Goal: Communication & Community: Answer question/provide support

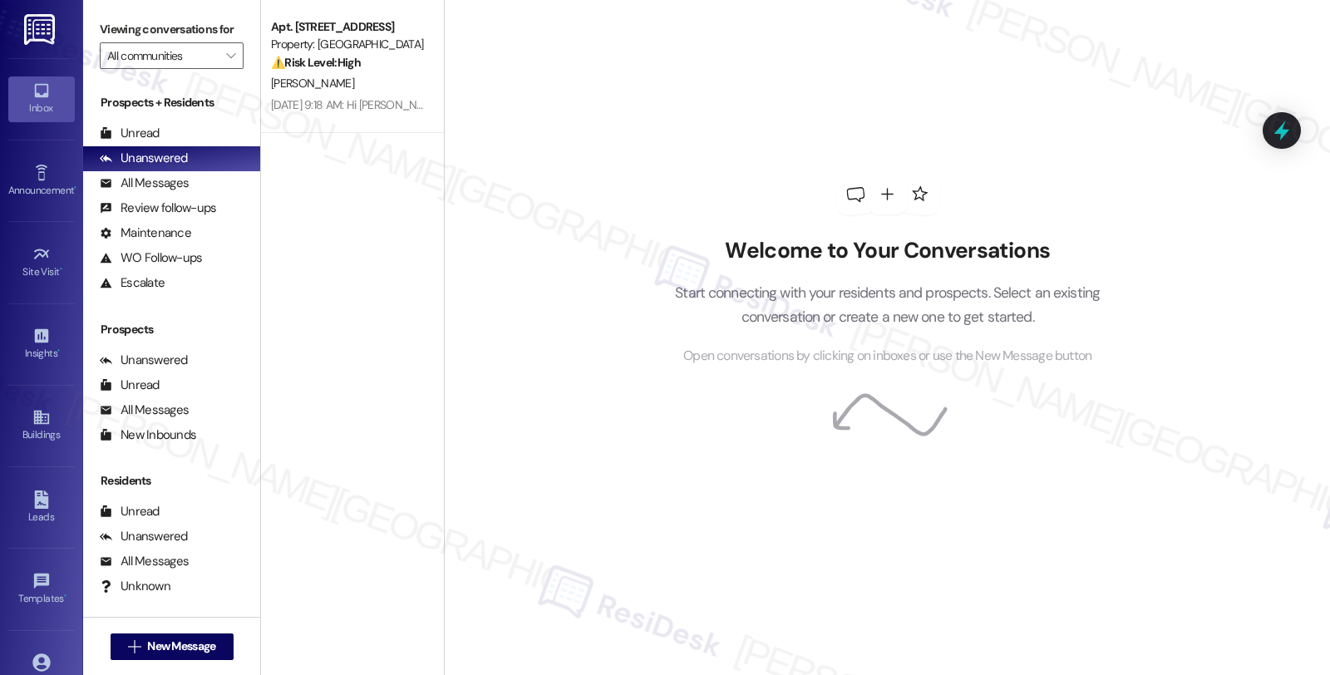
click at [350, 44] on div "Property: [GEOGRAPHIC_DATA]" at bounding box center [348, 44] width 154 height 17
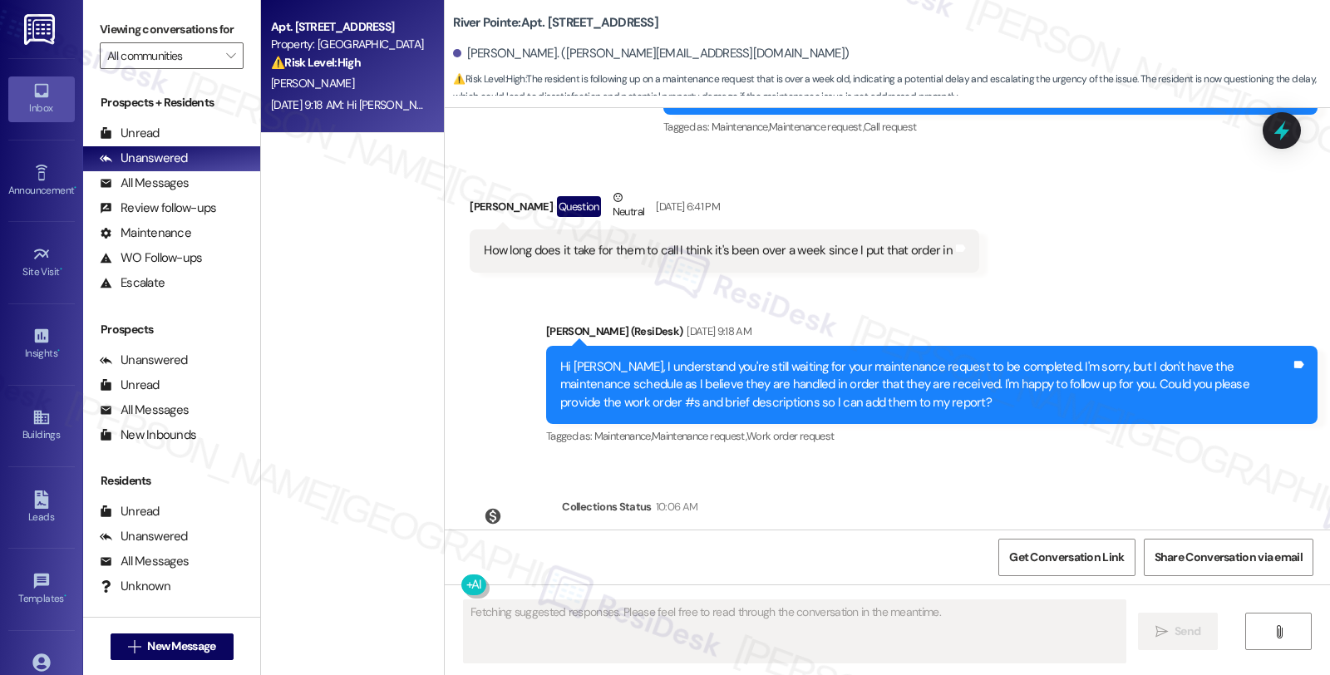
scroll to position [1780, 0]
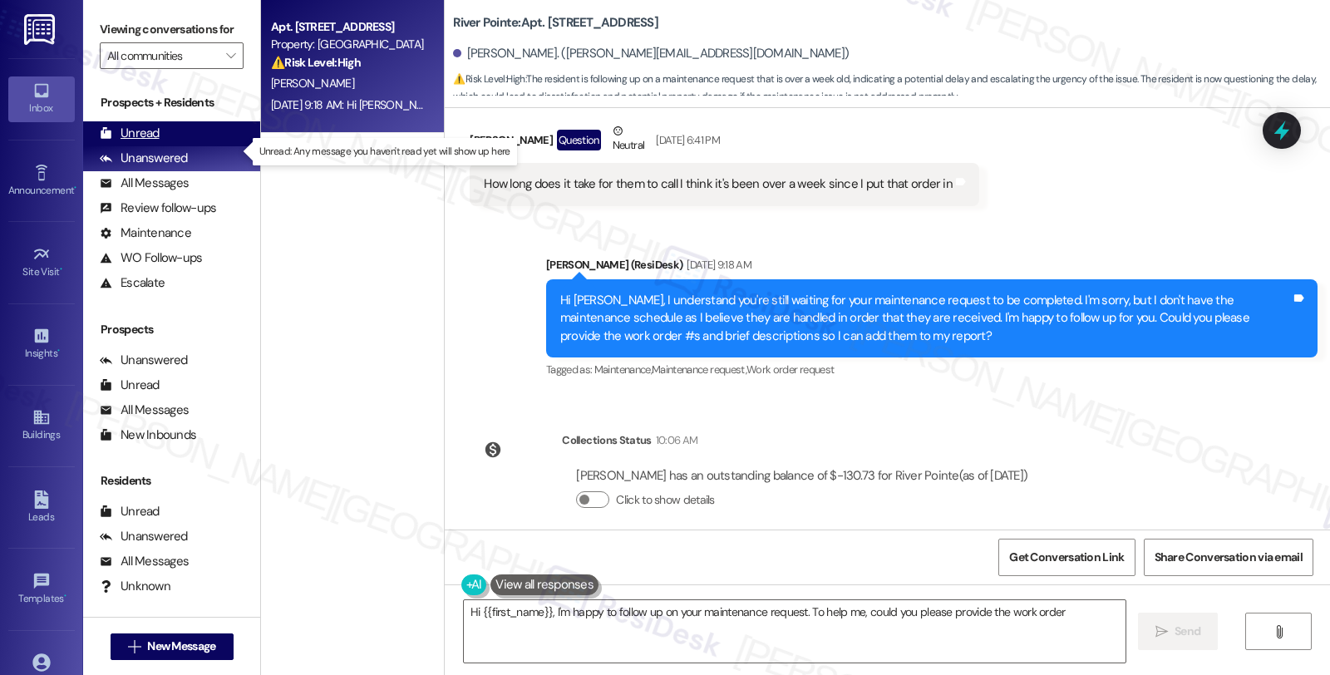
click at [176, 146] on div "Unread (0)" at bounding box center [171, 133] width 177 height 25
type textarea "Hi {{first_name}}, I'm happy to follow up on your maintenance request. To help …"
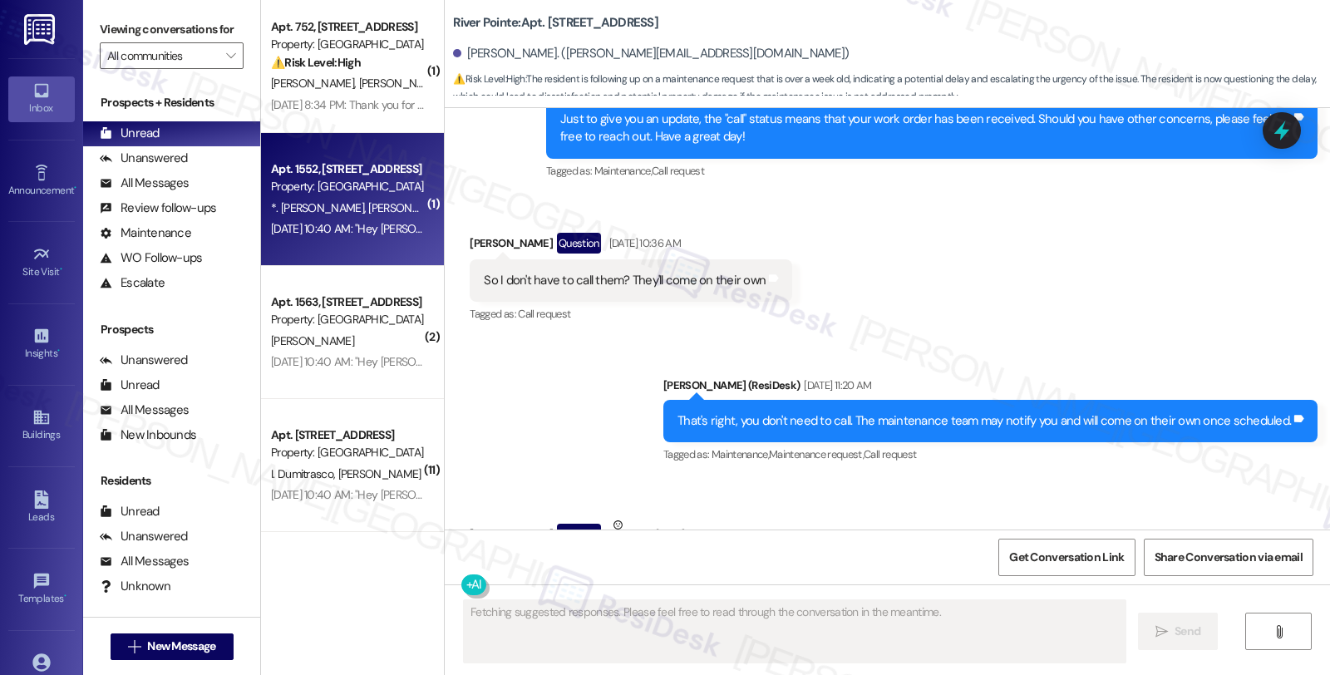
scroll to position [1450, 0]
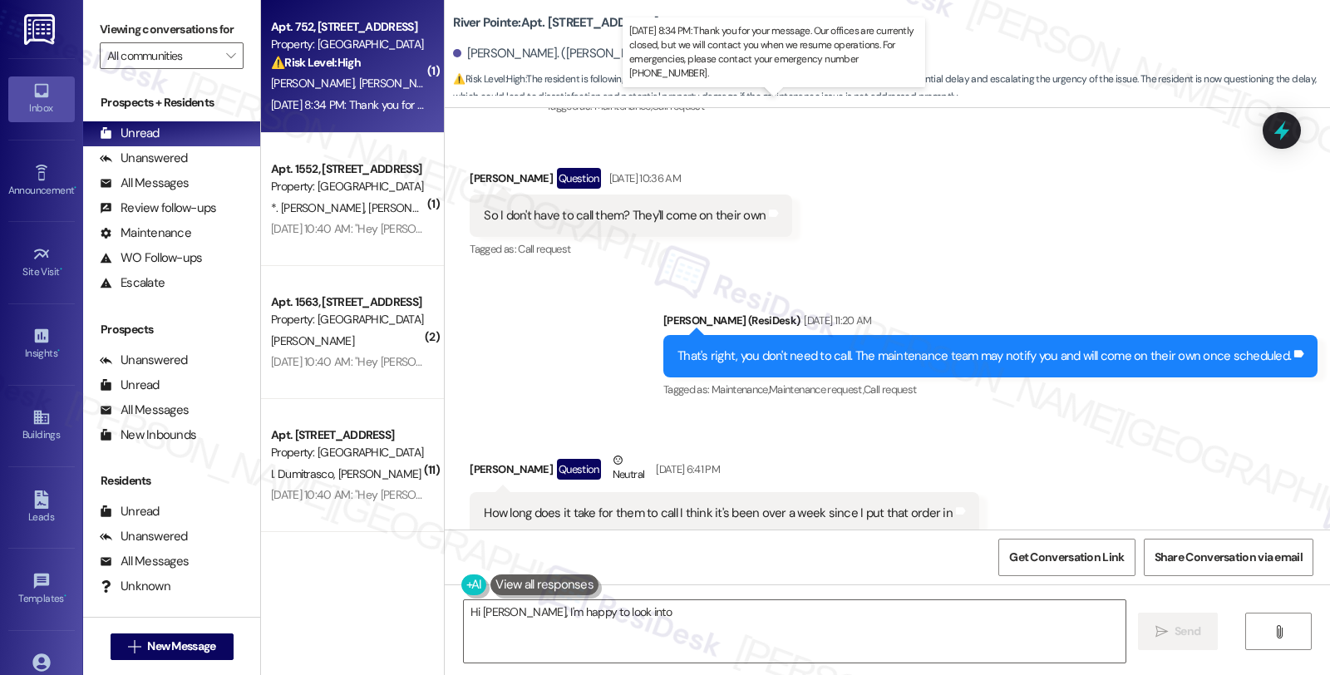
type textarea "Hi [PERSON_NAME], I'm happy to look into"
click at [396, 97] on div "[DATE] 8:34 PM: Thank you for your message. Our offices are currently closed, b…" at bounding box center [774, 104] width 1007 height 15
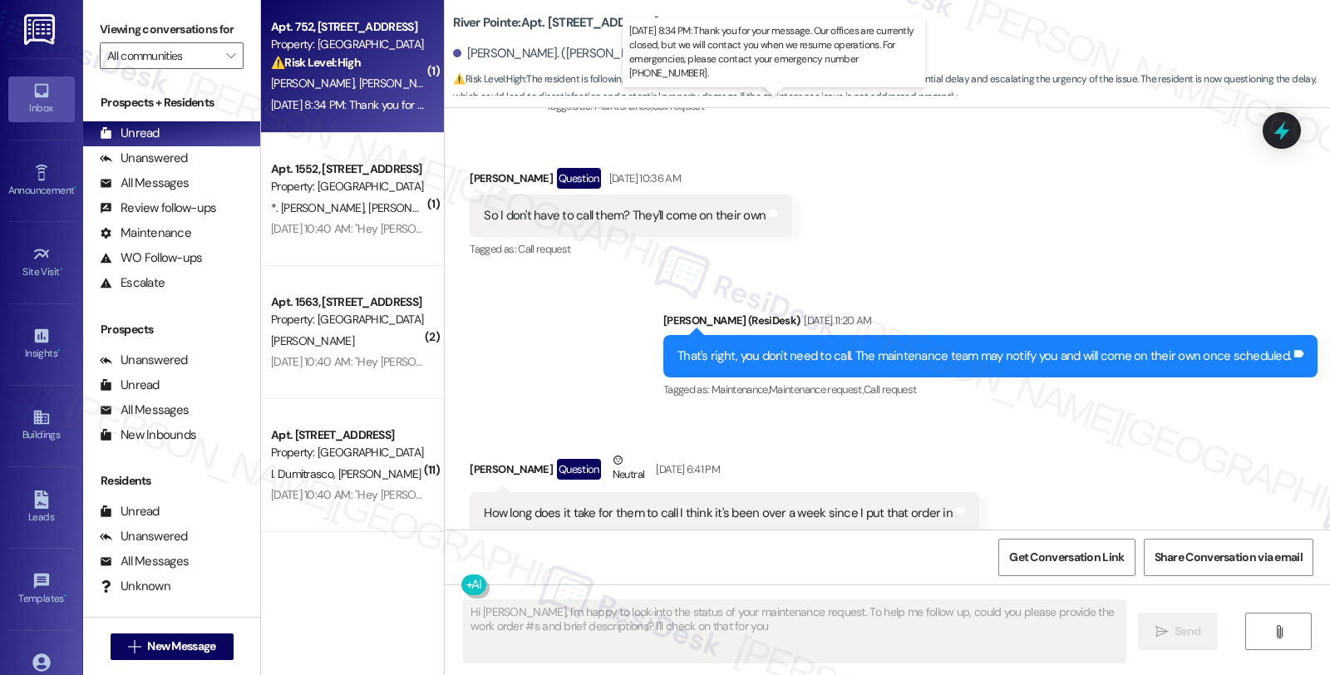
type textarea "Hi [PERSON_NAME], I'm happy to look into the status of your maintenance request…"
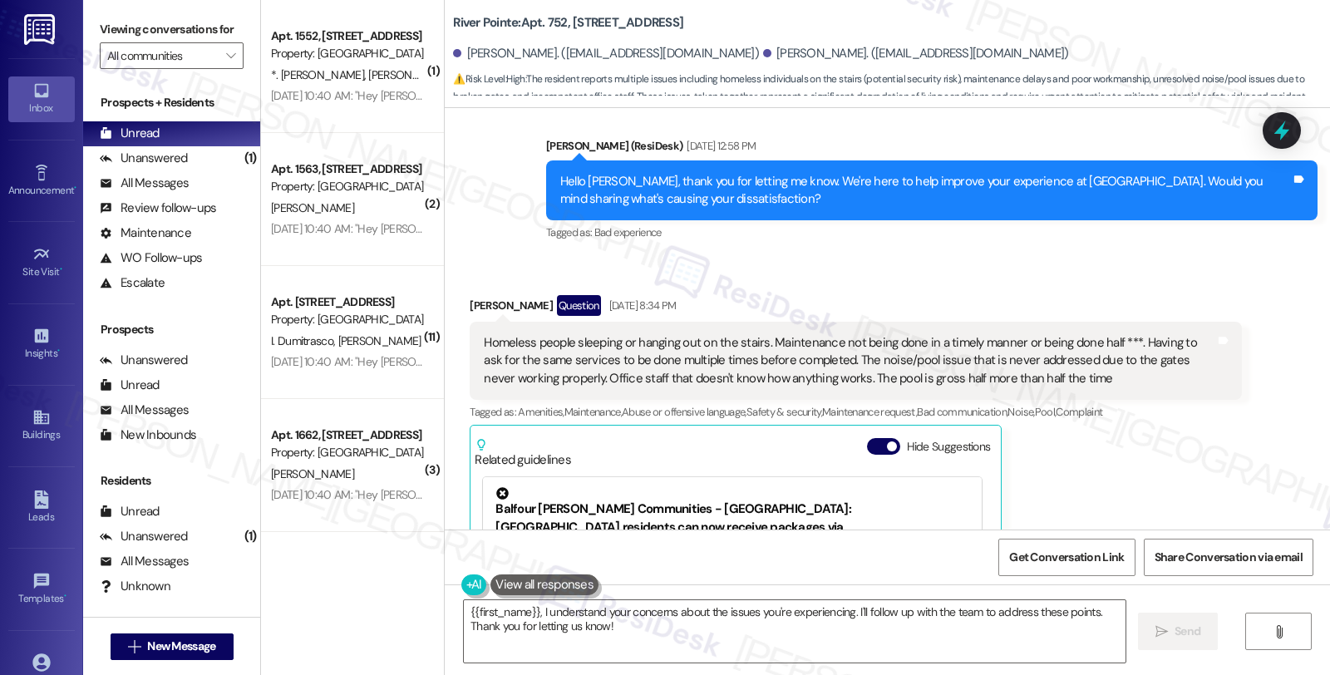
scroll to position [911, 0]
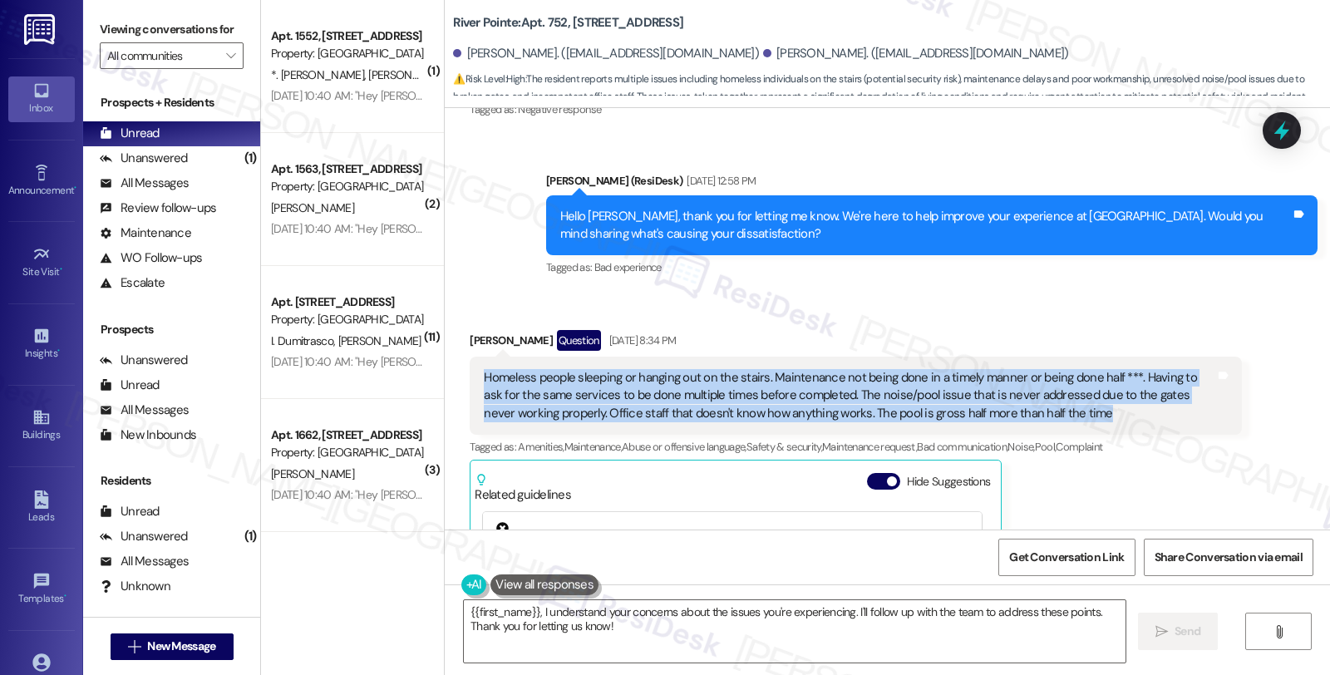
drag, startPoint x: 1026, startPoint y: 396, endPoint x: 466, endPoint y: 367, distance: 560.2
click at [470, 367] on div "Homeless people sleeping or hanging out on the stairs. Maintenance not being do…" at bounding box center [855, 396] width 771 height 78
copy div "Homeless people sleeping or hanging out on the stairs. Maintenance not being do…"
click at [760, 645] on textarea "{{first_name}}, I understand your concerns about the issues you're experiencing…" at bounding box center [795, 631] width 662 height 62
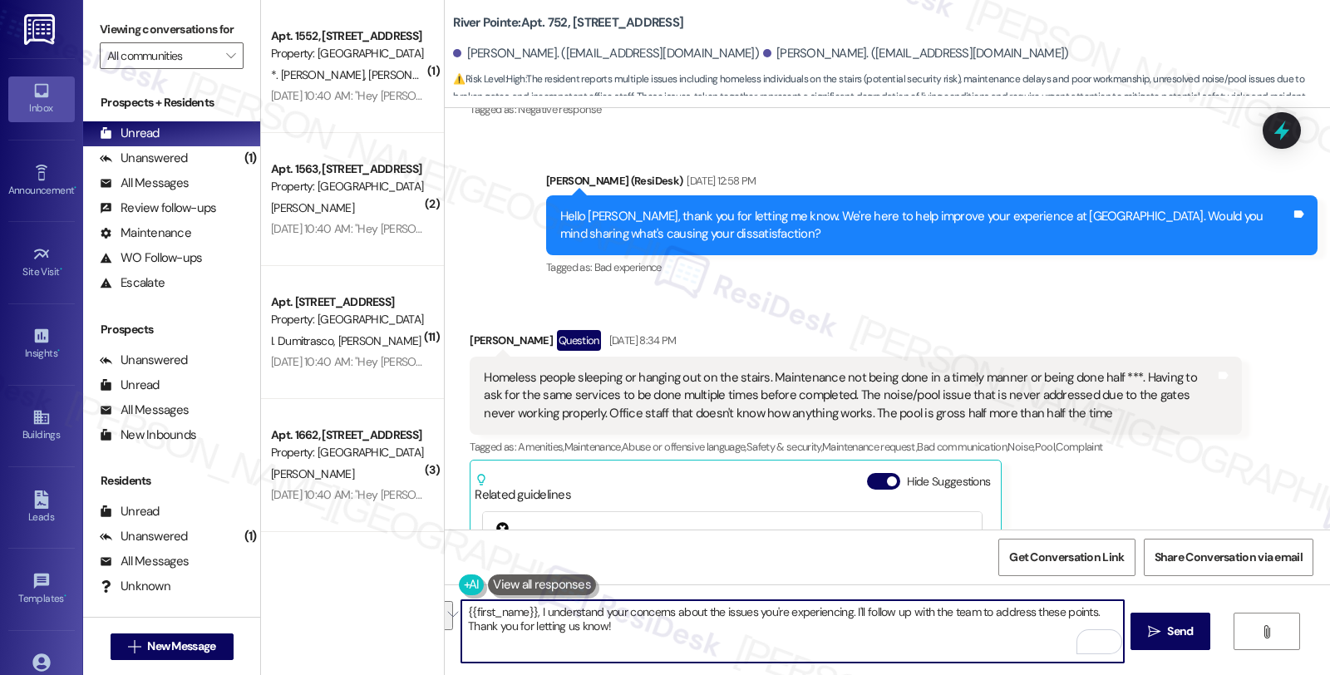
drag, startPoint x: 624, startPoint y: 626, endPoint x: 372, endPoint y: 588, distance: 255.4
click at [372, 588] on div "( 1 ) Apt. [STREET_ADDRESS] Property: River Pointe *. [PERSON_NAME] [PERSON_NAM…" at bounding box center [795, 337] width 1069 height 675
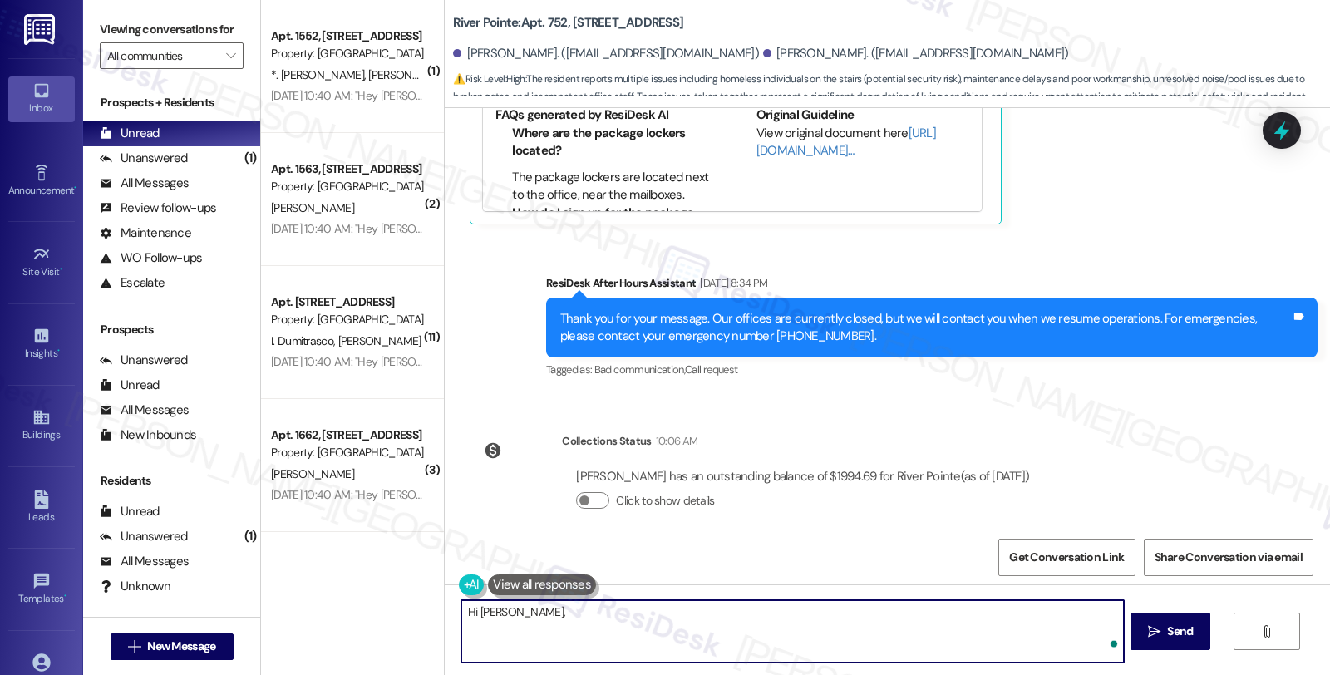
paste textarea "Thank you for taking the time to share your concerns. I’m very sorry to hear ab…"
click at [512, 617] on textarea "Hi [PERSON_NAME], Thank you for taking the time to share your concerns. I’m ver…" at bounding box center [792, 631] width 662 height 62
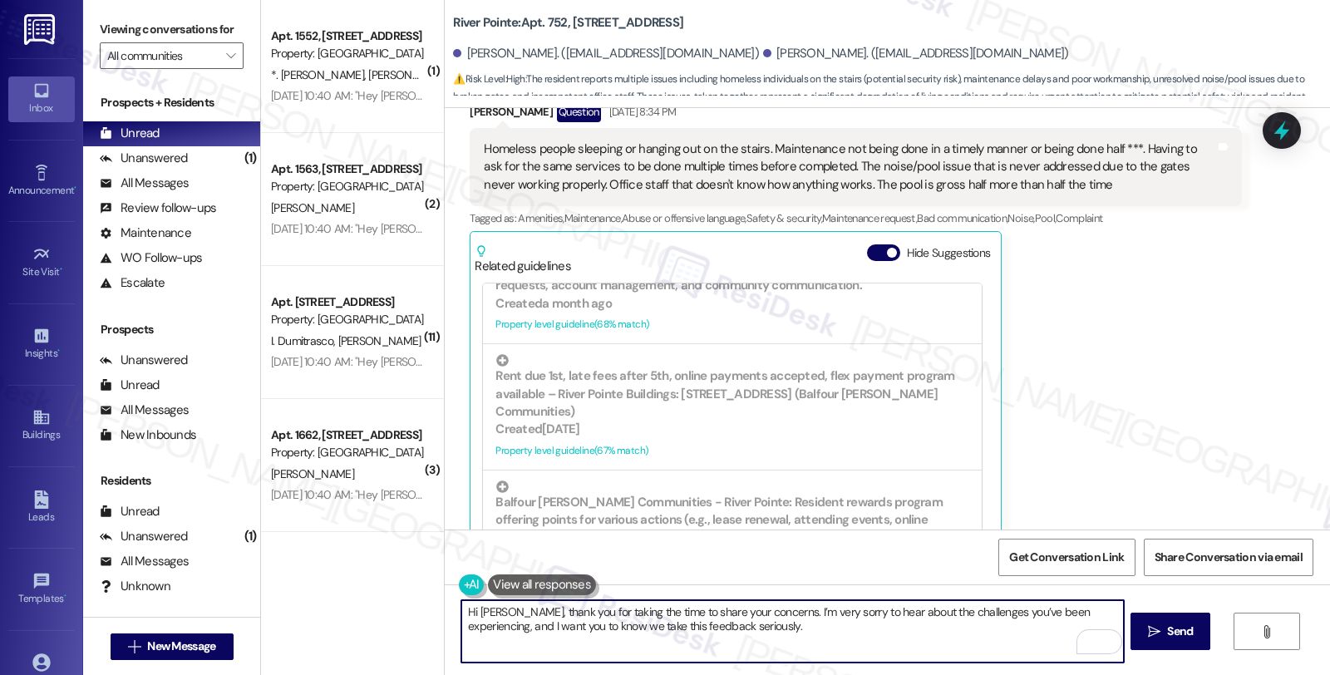
scroll to position [1096, 0]
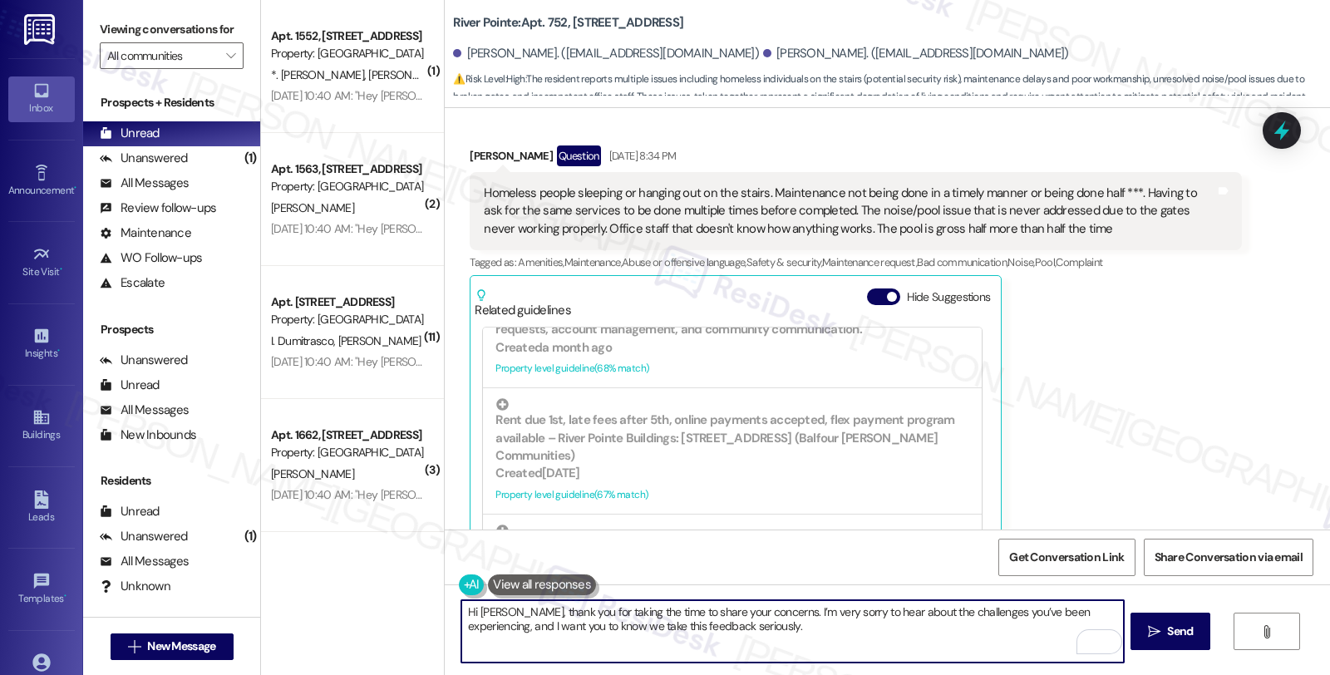
click at [761, 629] on textarea "Hi [PERSON_NAME], thank you for taking the time to share your concerns. I’m ver…" at bounding box center [792, 631] width 662 height 62
click at [902, 633] on textarea "Hi [PERSON_NAME], thank you for taking the time to share your concerns. I’m ver…" at bounding box center [792, 631] width 662 height 62
click at [904, 628] on textarea "Hi [PERSON_NAME], thank you for taking the time to share your concerns. I’m ver…" at bounding box center [792, 631] width 662 height 62
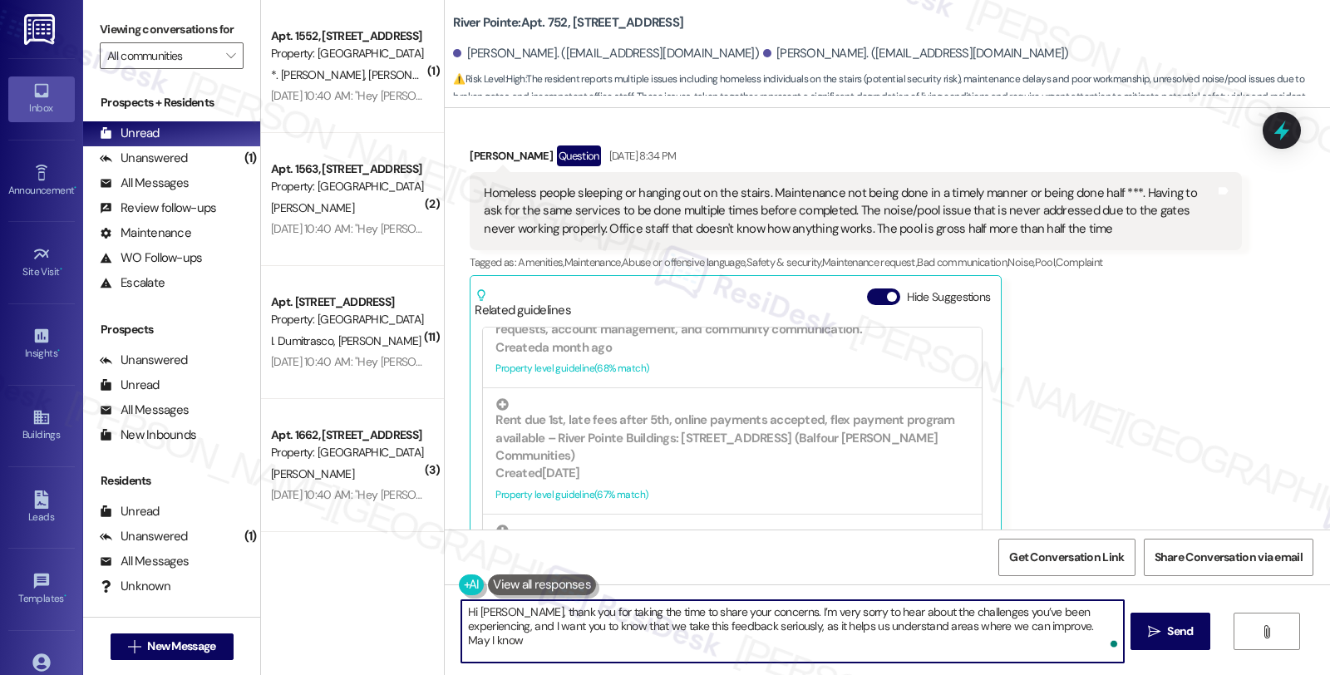
click at [1075, 633] on textarea "Hi [PERSON_NAME], thank you for taking the time to share your concerns. I’m ver…" at bounding box center [792, 631] width 662 height 62
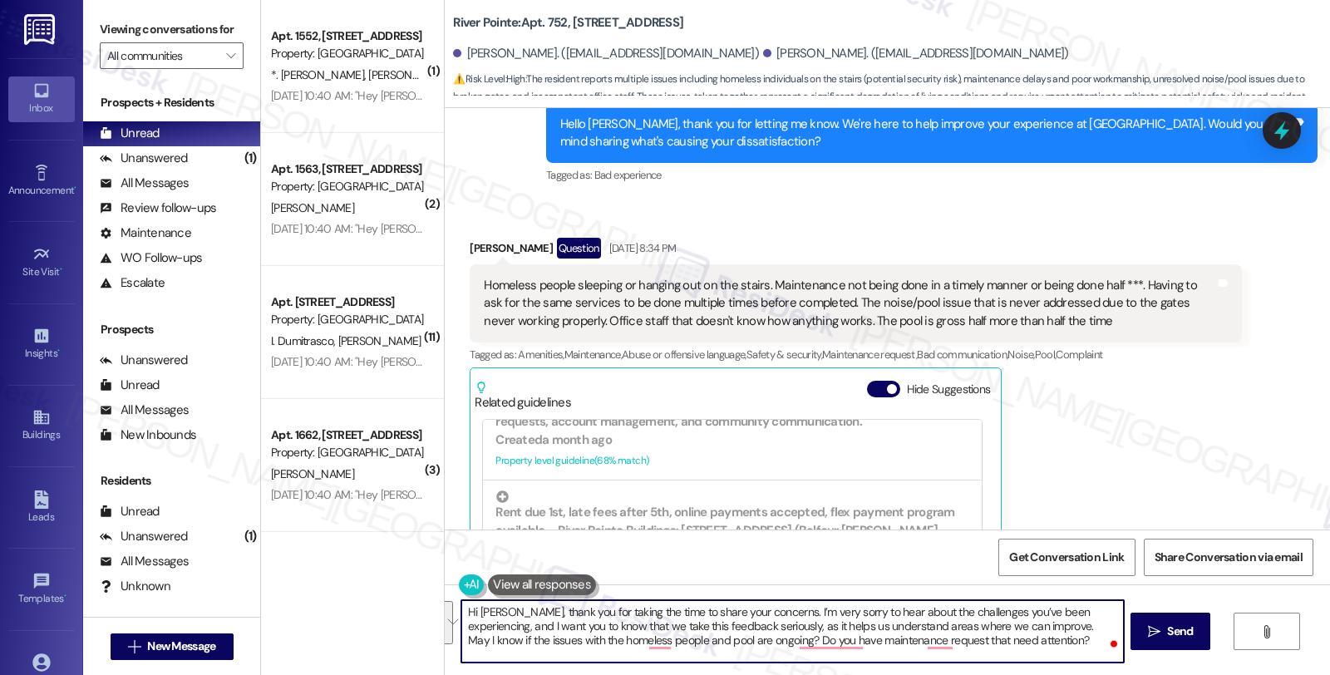
click at [899, 636] on textarea "Hi [PERSON_NAME], thank you for taking the time to share your concerns. I’m ver…" at bounding box center [792, 631] width 662 height 62
click at [1004, 630] on textarea "Hi [PERSON_NAME], thank you for taking the time to share your concerns. I’m ver…" at bounding box center [792, 631] width 662 height 62
click at [1016, 629] on textarea "Hi [PERSON_NAME], thank you for taking the time to share your concerns. I’m ver…" at bounding box center [792, 631] width 662 height 62
click at [1017, 646] on textarea "Hi [PERSON_NAME], thank you for taking the time to share your concerns. I’m ver…" at bounding box center [792, 631] width 662 height 62
paste textarea "Can you let me know if the issues with homeless individuals and the pool are st…"
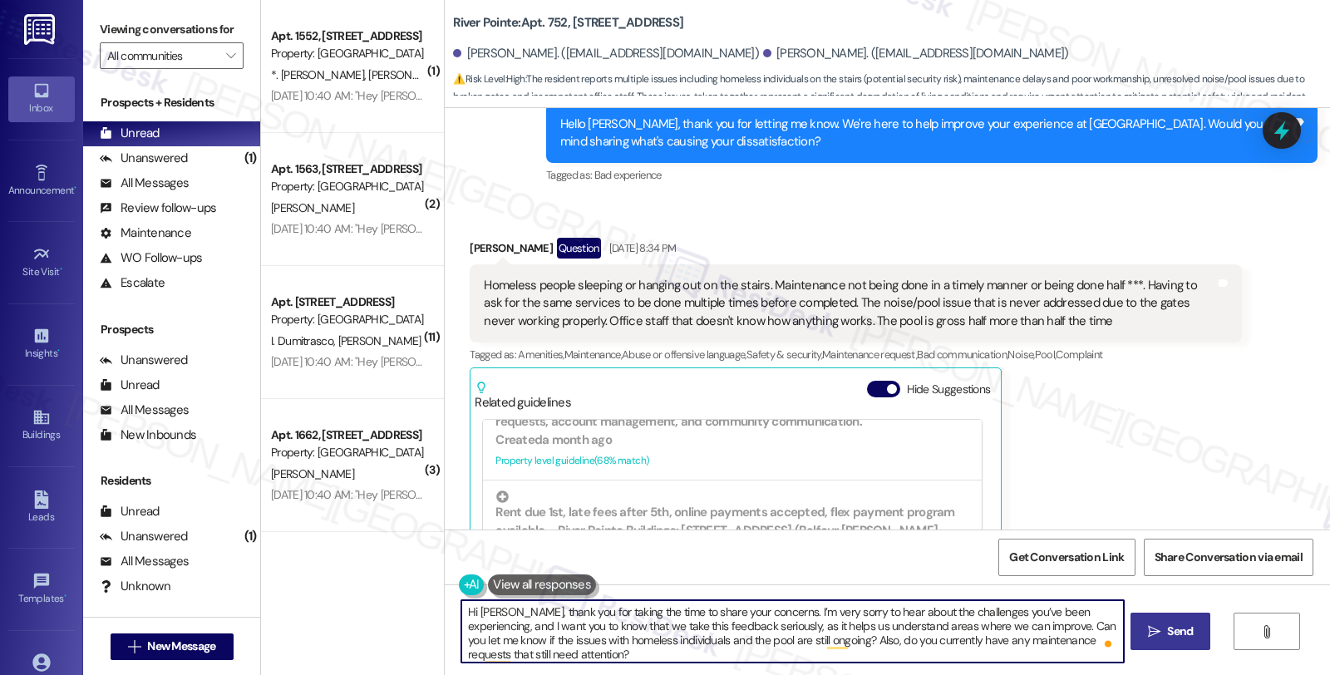
type textarea "Hi [PERSON_NAME], thank you for taking the time to share your concerns. I’m ver…"
click at [1183, 638] on span "Send" at bounding box center [1180, 631] width 26 height 17
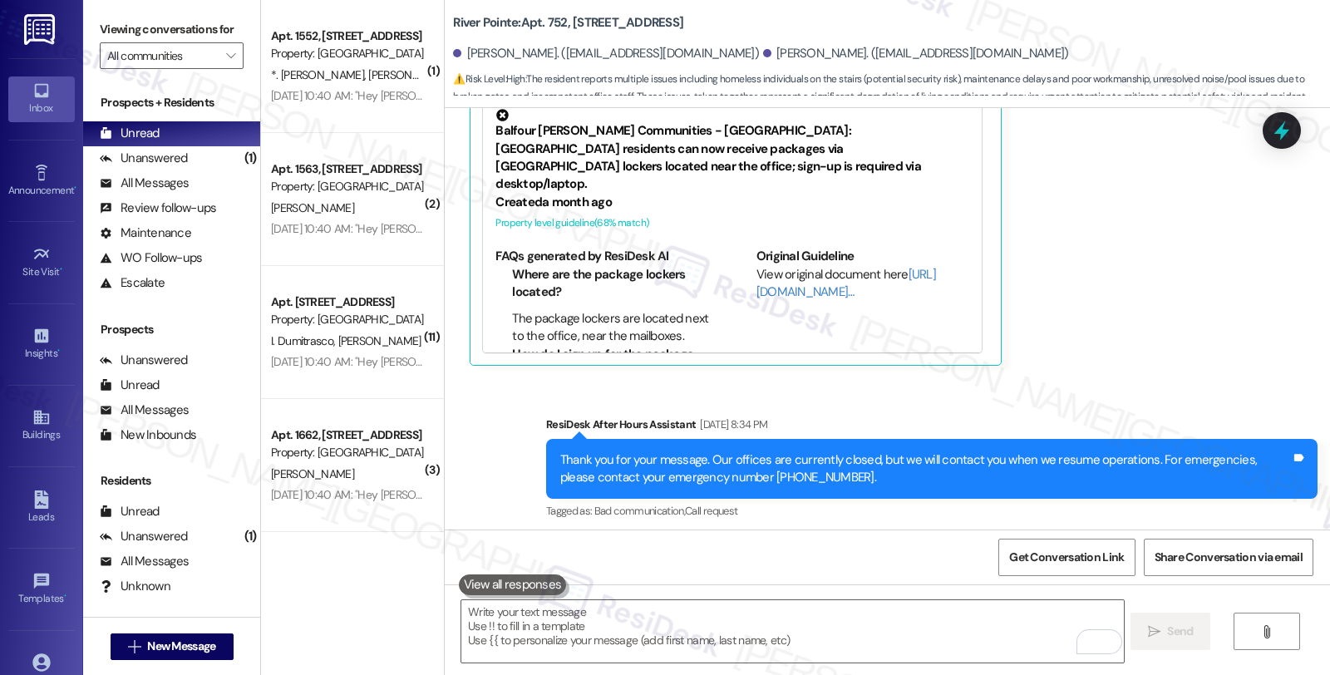
scroll to position [1617, 0]
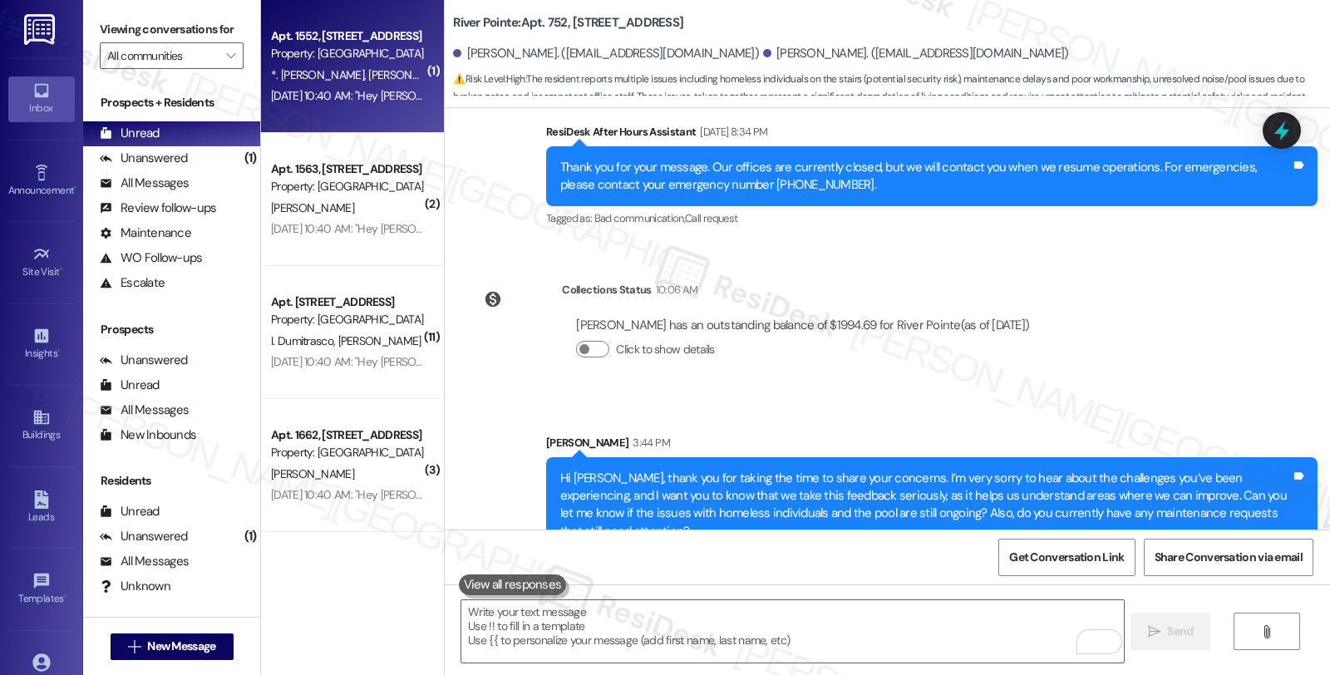
click at [377, 75] on div "*. [PERSON_NAME] [PERSON_NAME]" at bounding box center [347, 75] width 157 height 21
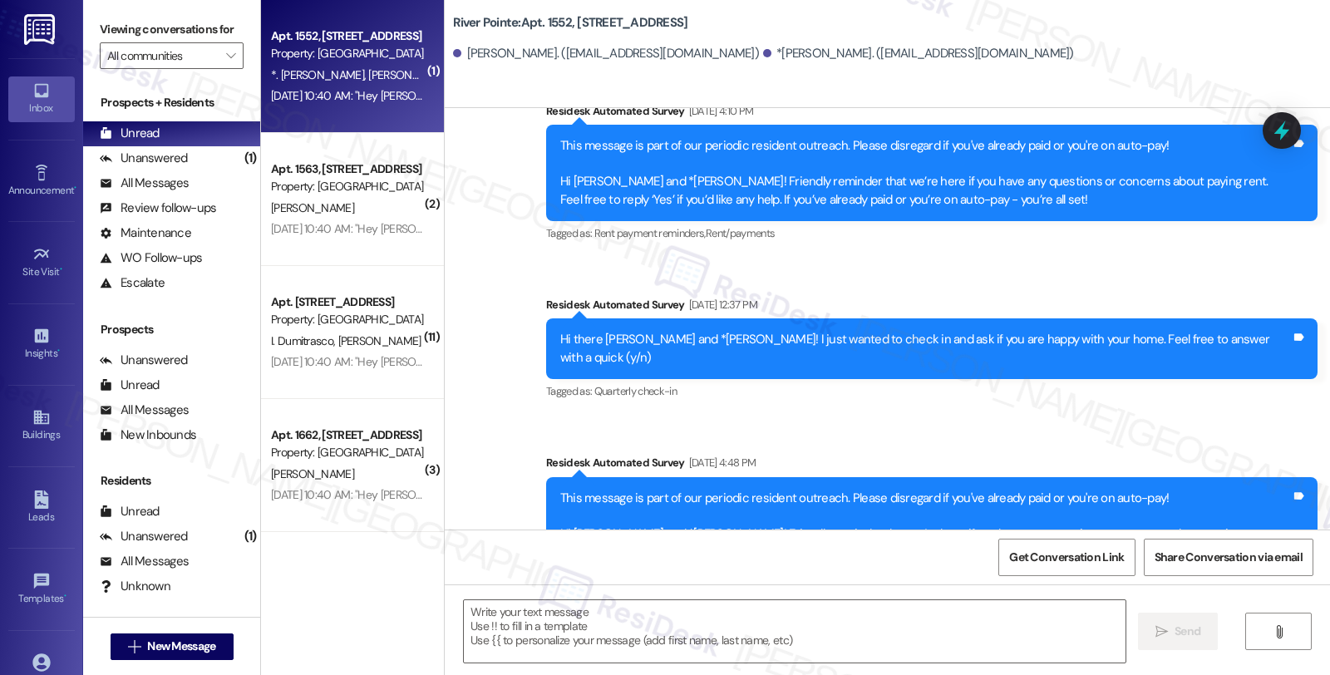
type textarea "Fetching suggested responses. Please feel free to read through the conversation…"
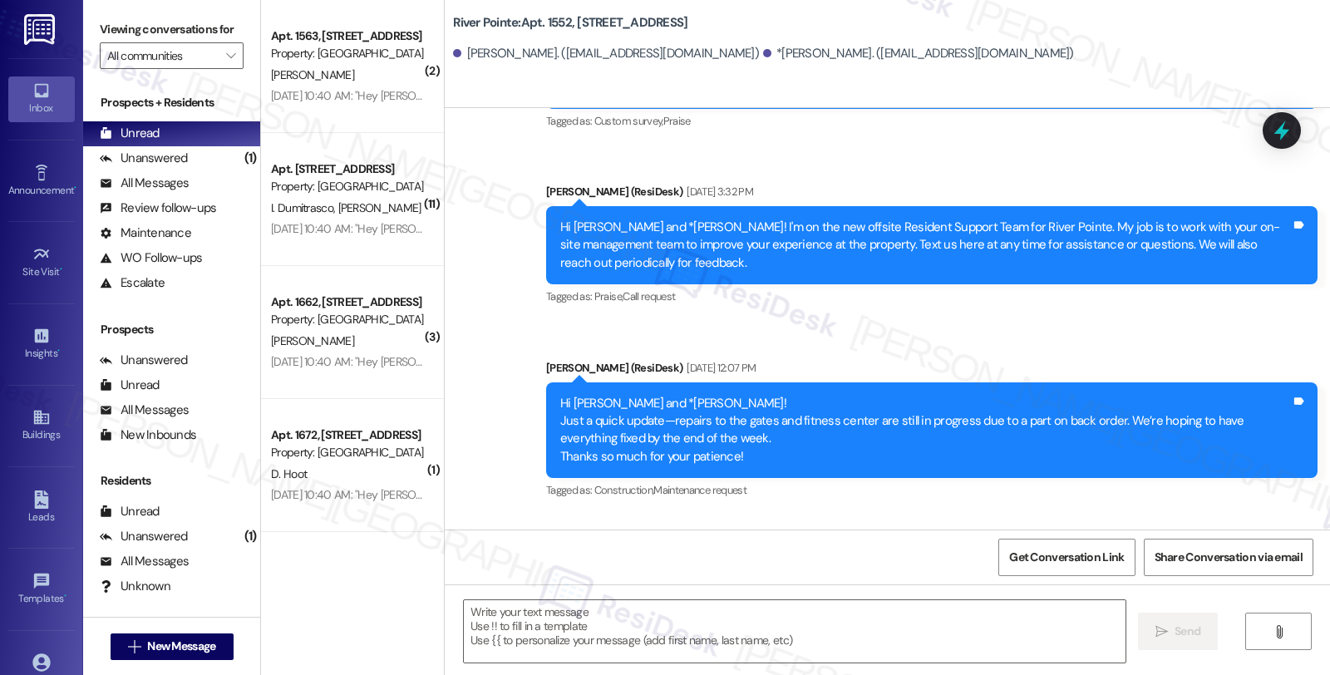
scroll to position [2943, 0]
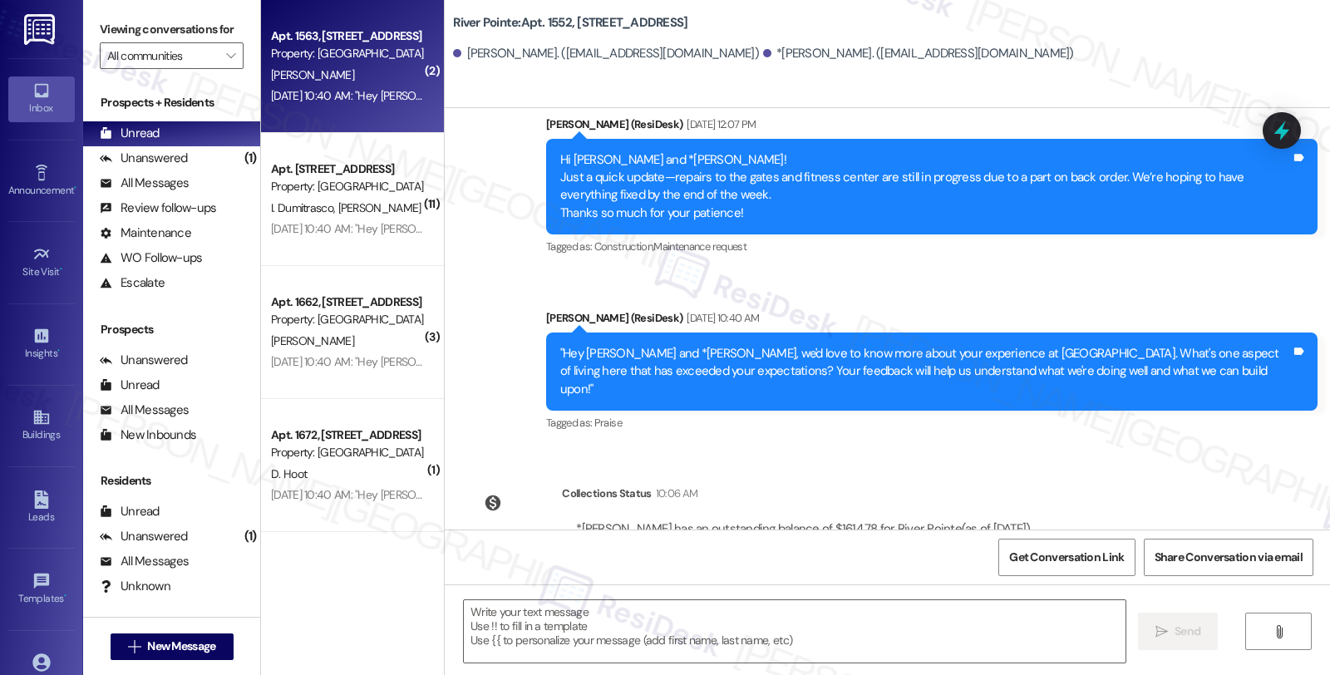
click at [342, 96] on div "[DATE] 10:40 AM: "Hey [PERSON_NAME], we'd love to know more about your experien…" at bounding box center [935, 95] width 1328 height 15
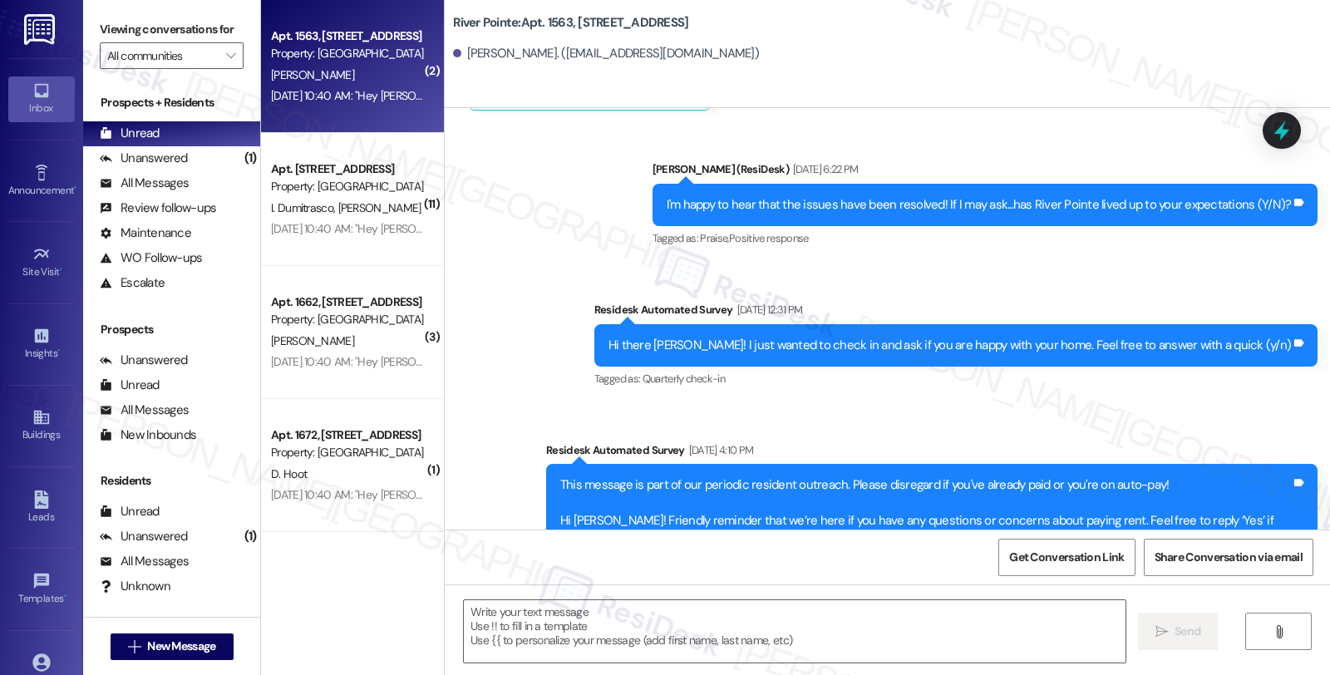
type textarea "Fetching suggested responses. Please feel free to read through the conversation…"
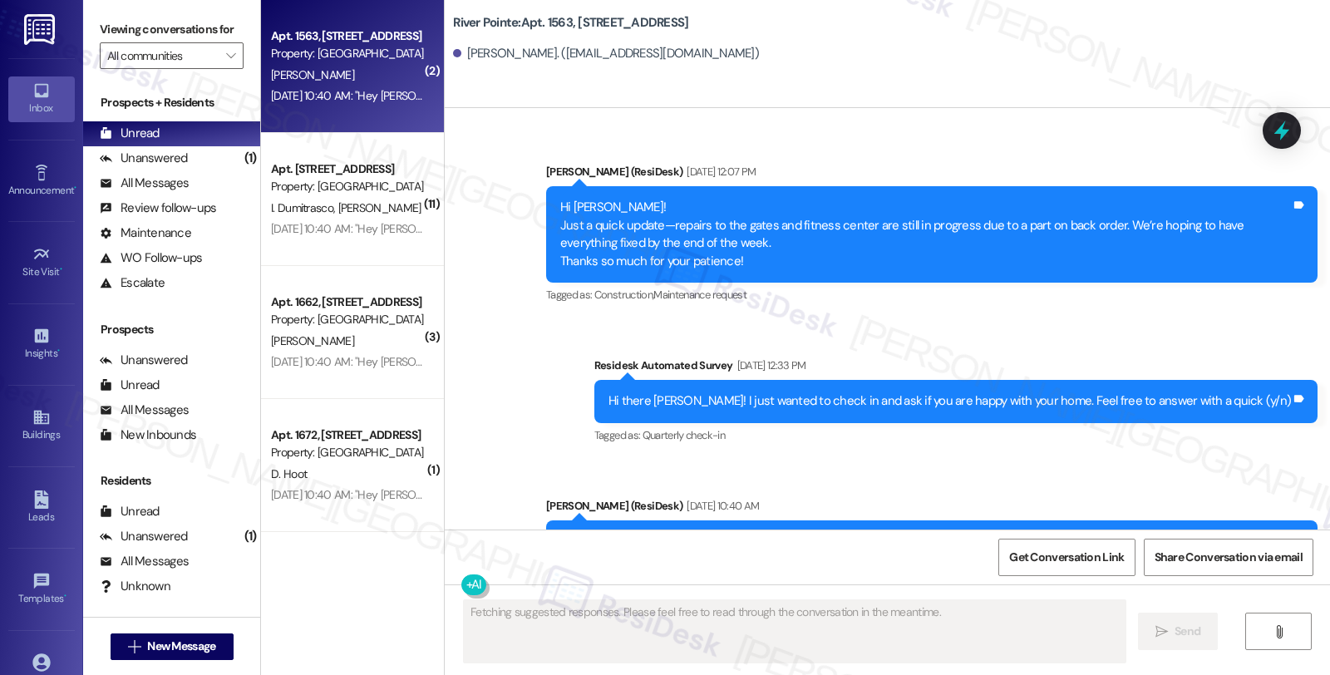
scroll to position [3154, 0]
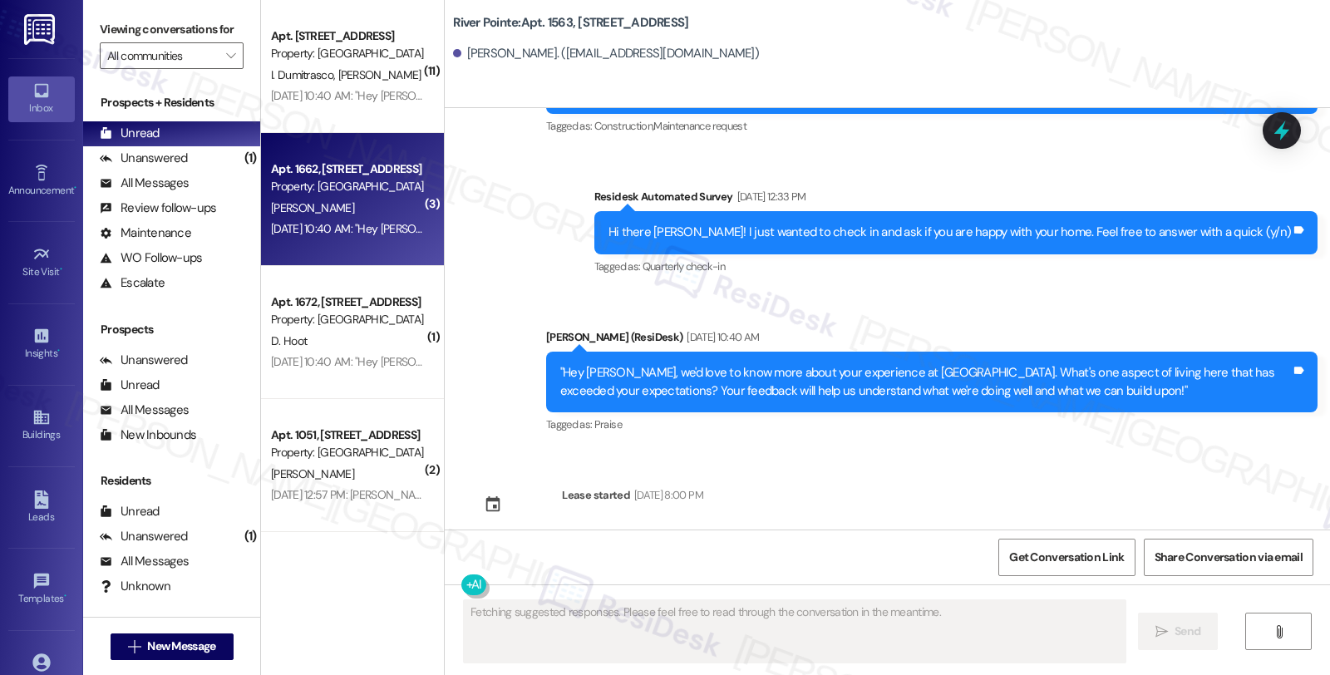
click at [368, 233] on div "[DATE] 10:40 AM: "Hey [PERSON_NAME], we'd love to know more about your experien…" at bounding box center [935, 228] width 1328 height 15
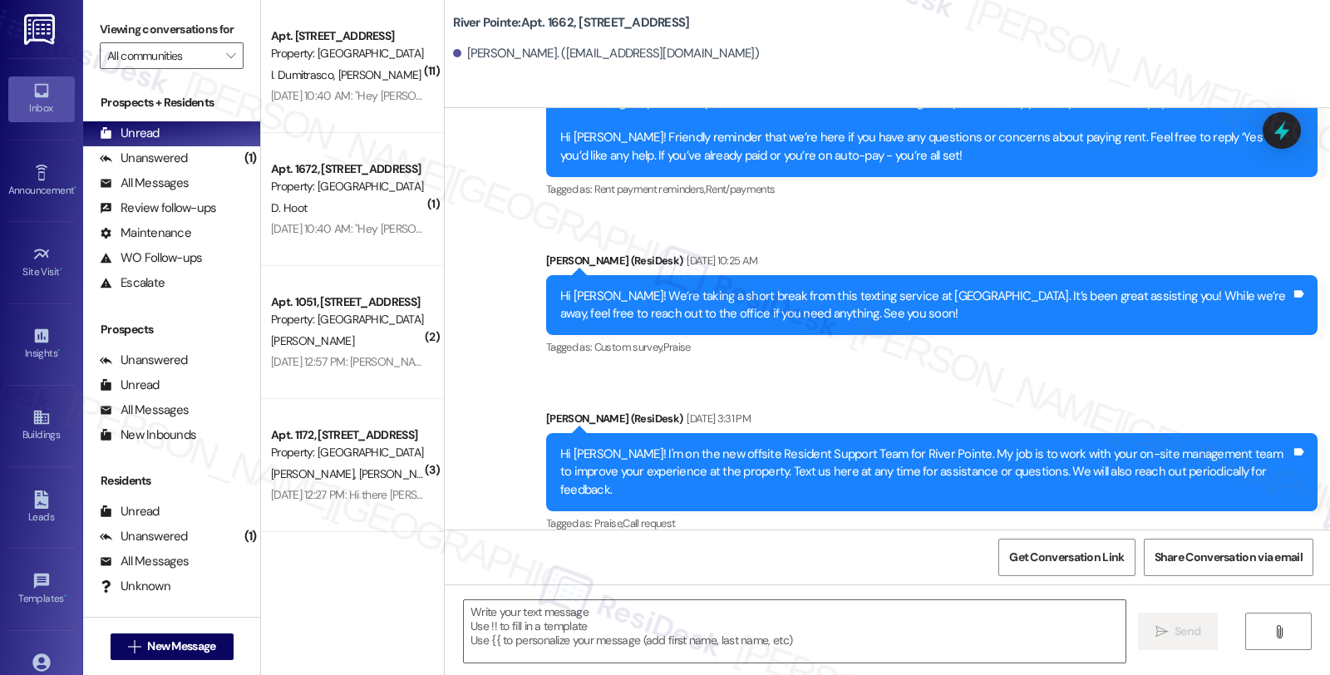
scroll to position [3143, 0]
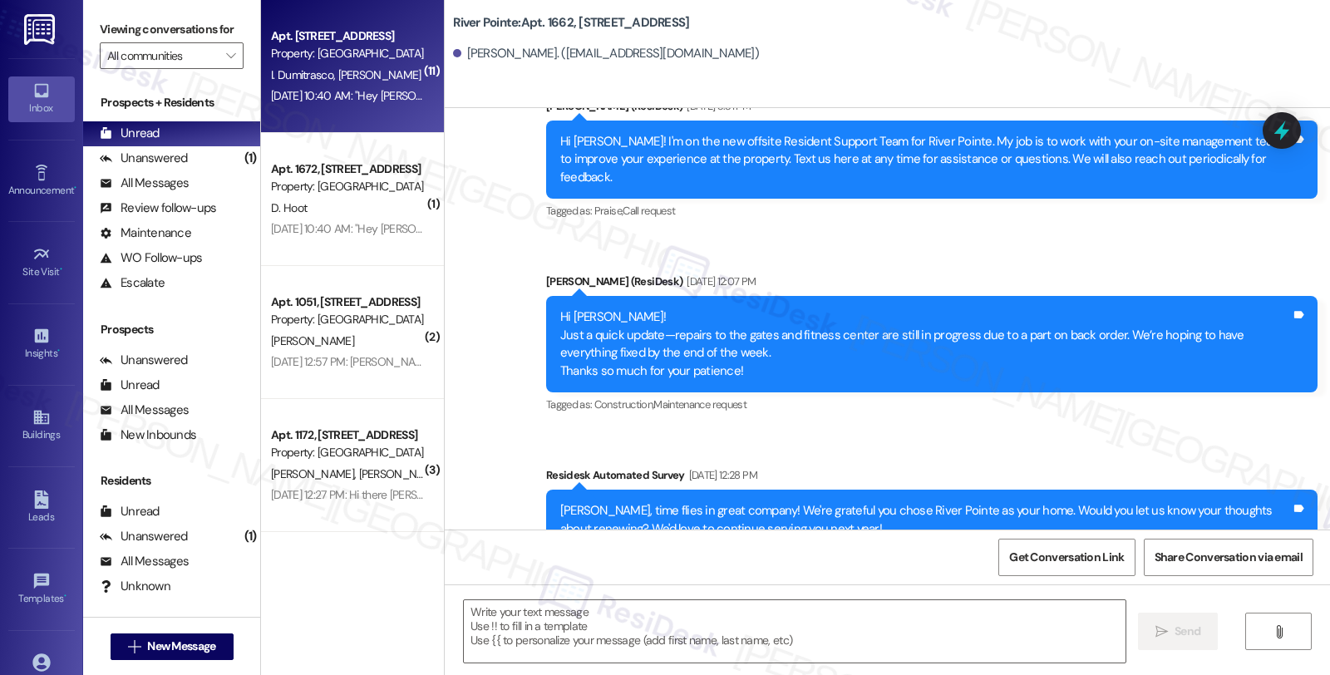
click at [380, 83] on div "I. Dumitrasco [PERSON_NAME]" at bounding box center [347, 75] width 157 height 21
type textarea "Fetching suggested responses. Please feel free to read through the conversation…"
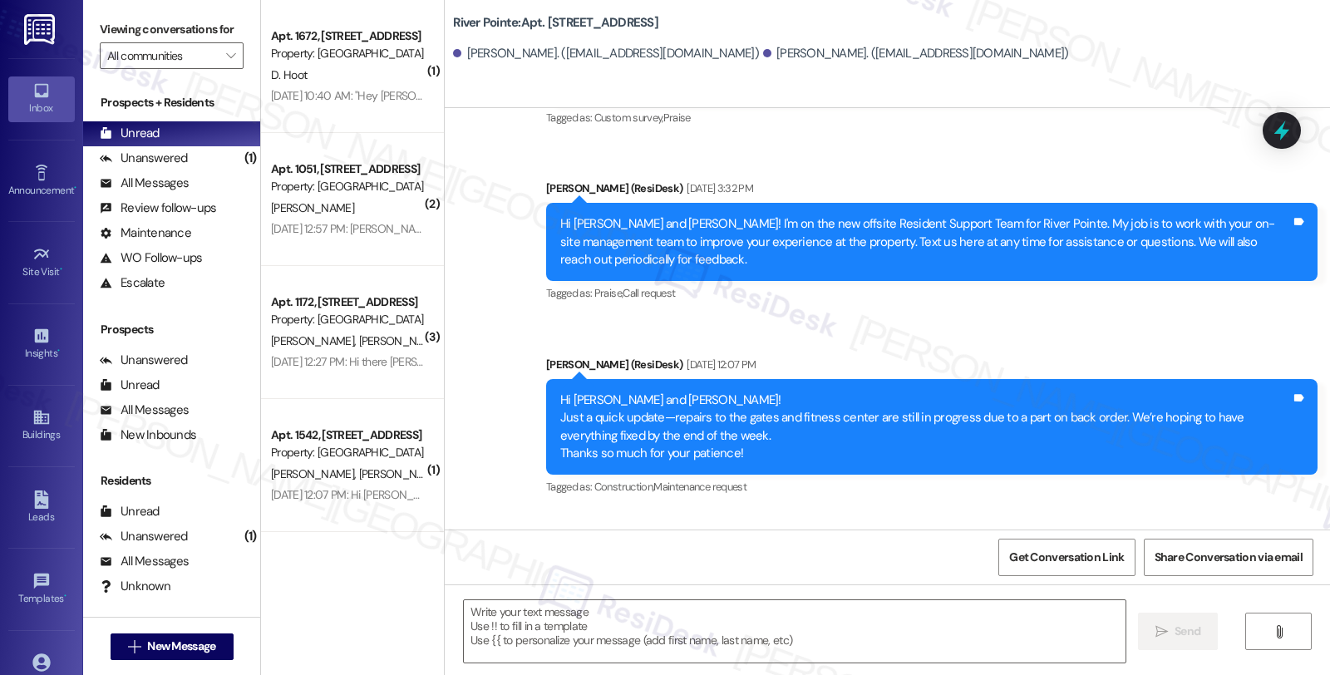
scroll to position [6660, 0]
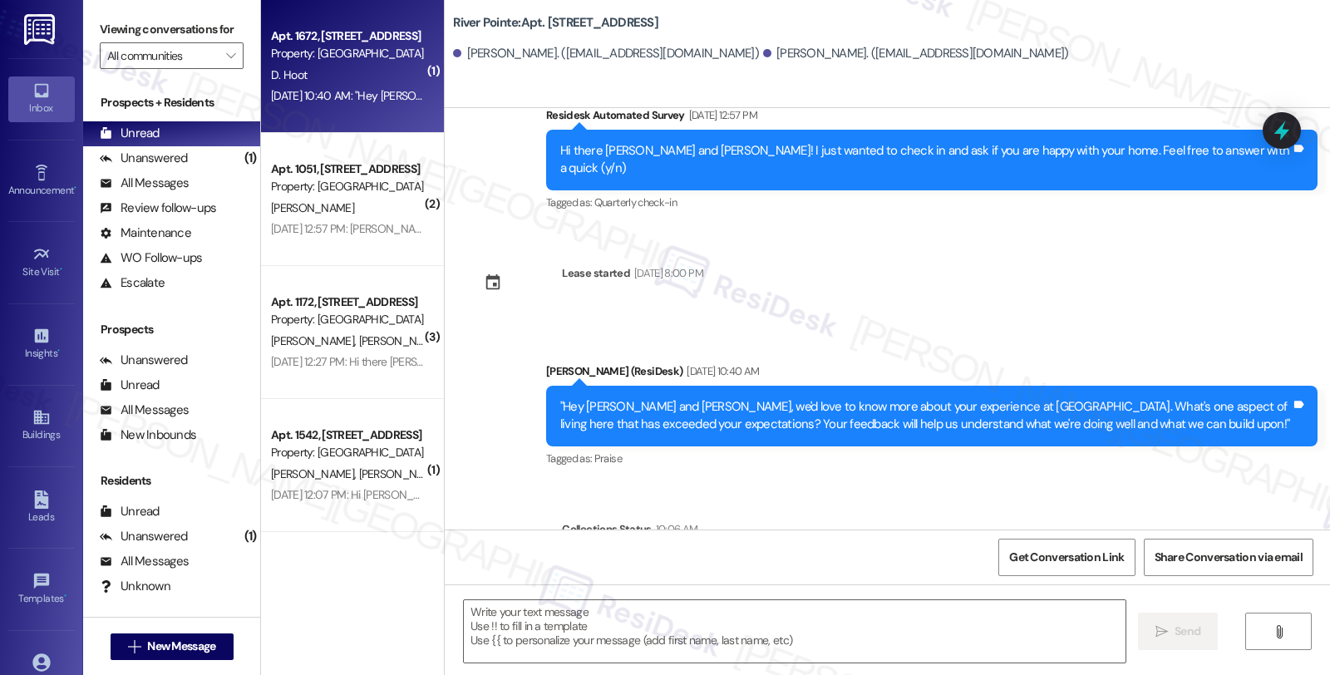
click at [402, 53] on div "Property: [GEOGRAPHIC_DATA]" at bounding box center [348, 53] width 154 height 17
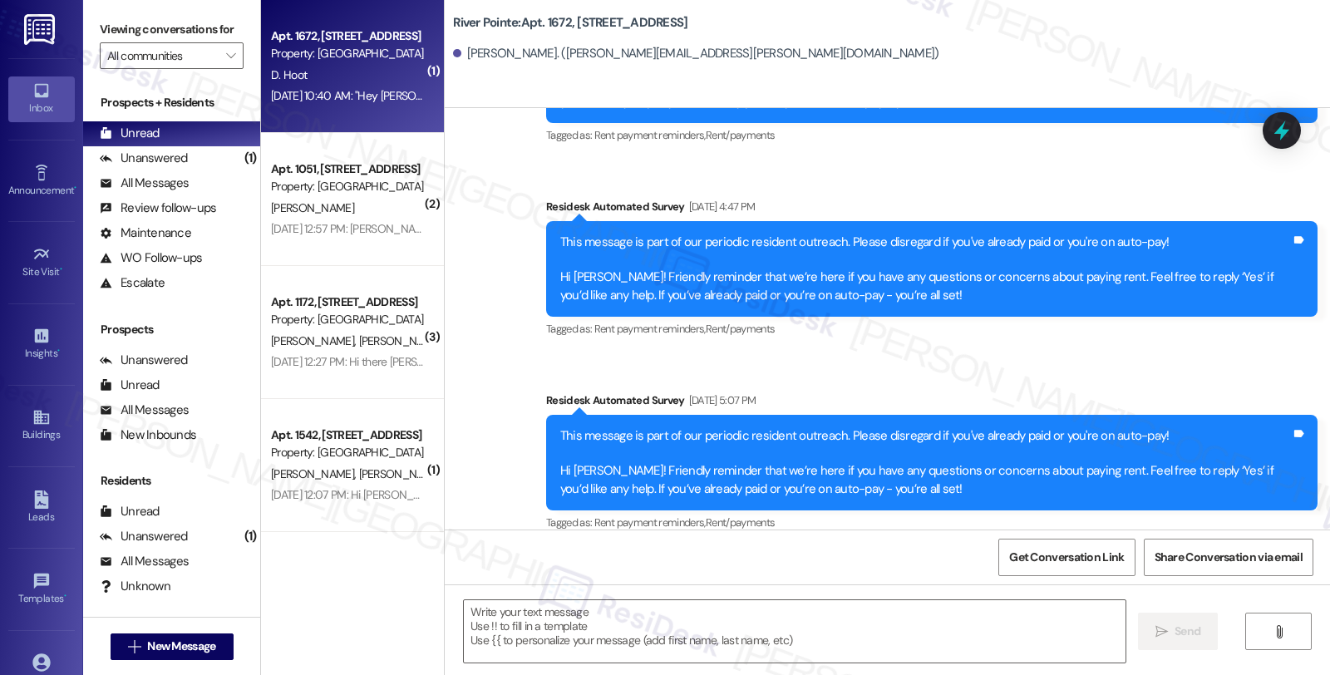
type textarea "Fetching suggested responses. Please feel free to read through the conversation…"
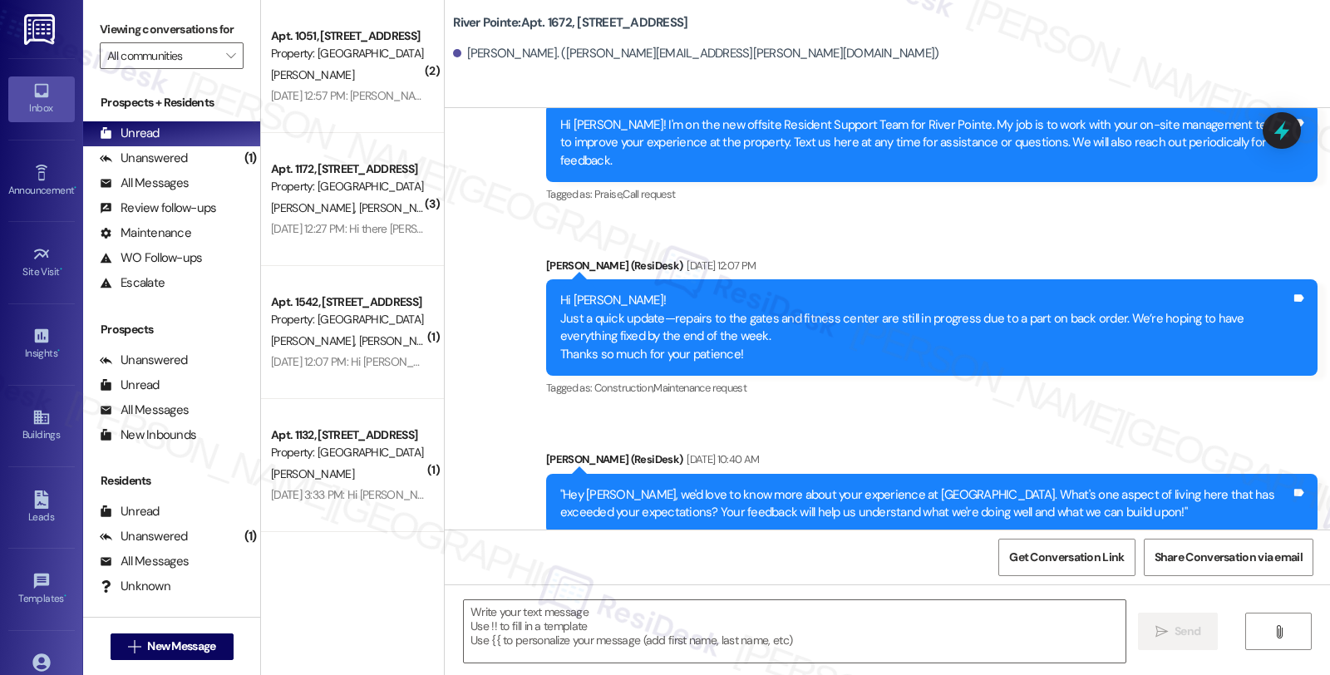
scroll to position [2696, 0]
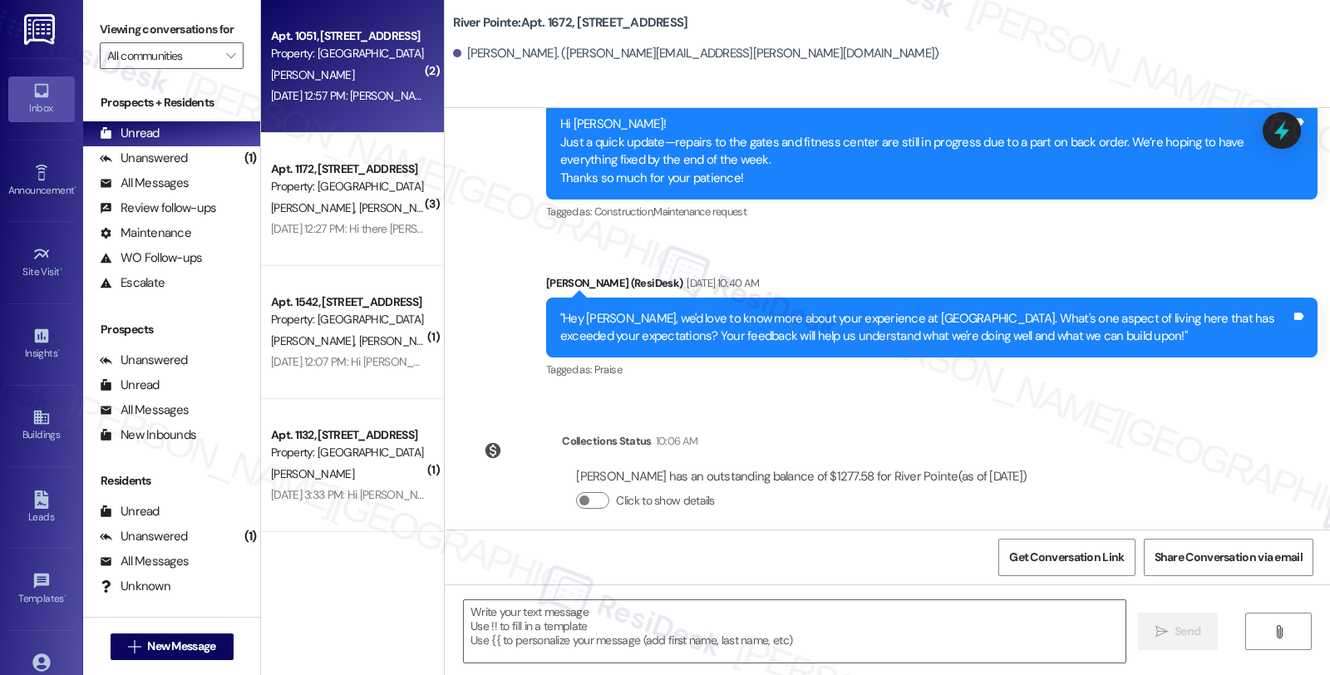
click at [342, 90] on div "[DATE] 12:57 PM: [PERSON_NAME] and [PERSON_NAME], time flies in great company! …" at bounding box center [837, 95] width 1132 height 15
type textarea "Fetching suggested responses. Please feel free to read through the conversation…"
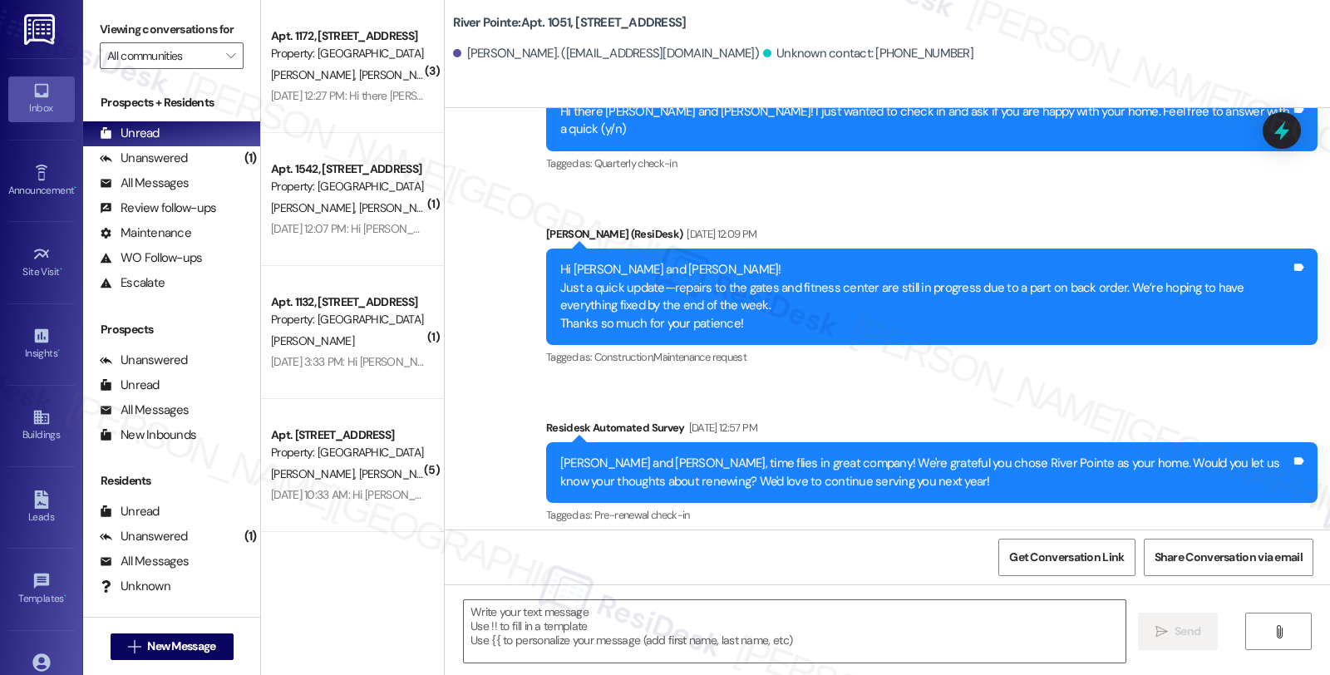
scroll to position [3017, 0]
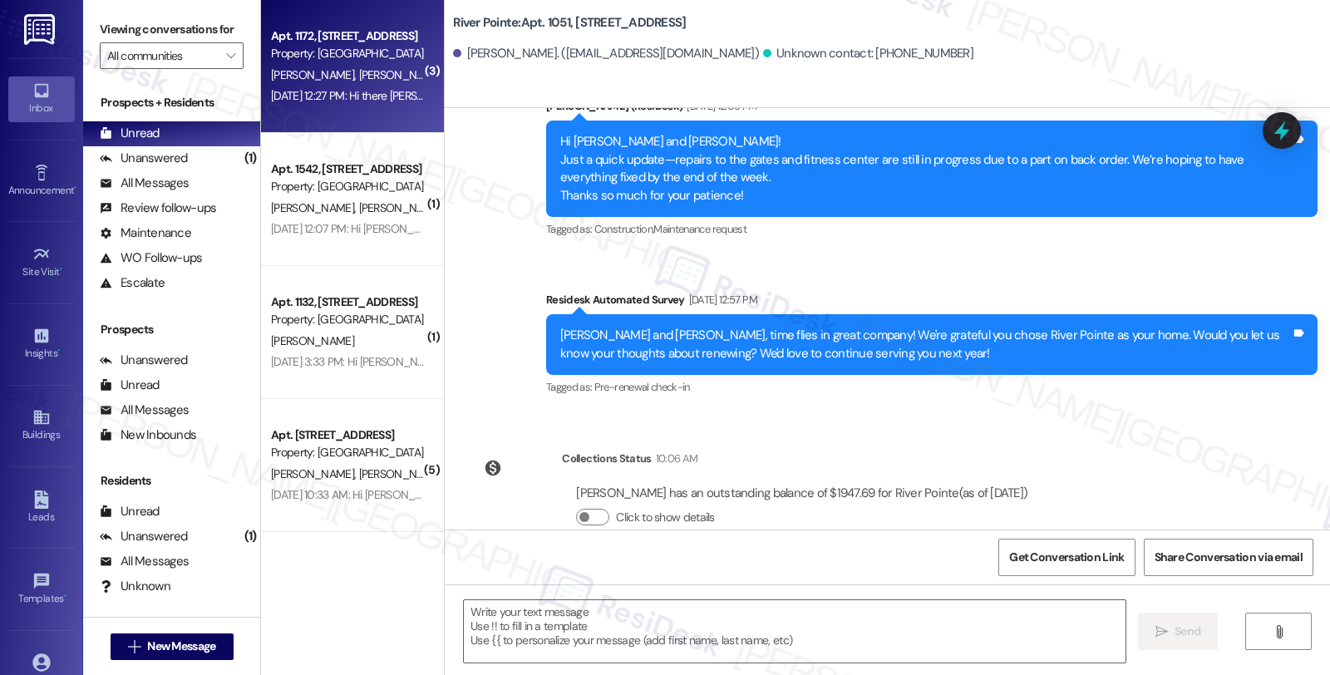
click at [354, 47] on div "Property: [GEOGRAPHIC_DATA]" at bounding box center [348, 53] width 154 height 17
type textarea "Fetching suggested responses. Please feel free to read through the conversation…"
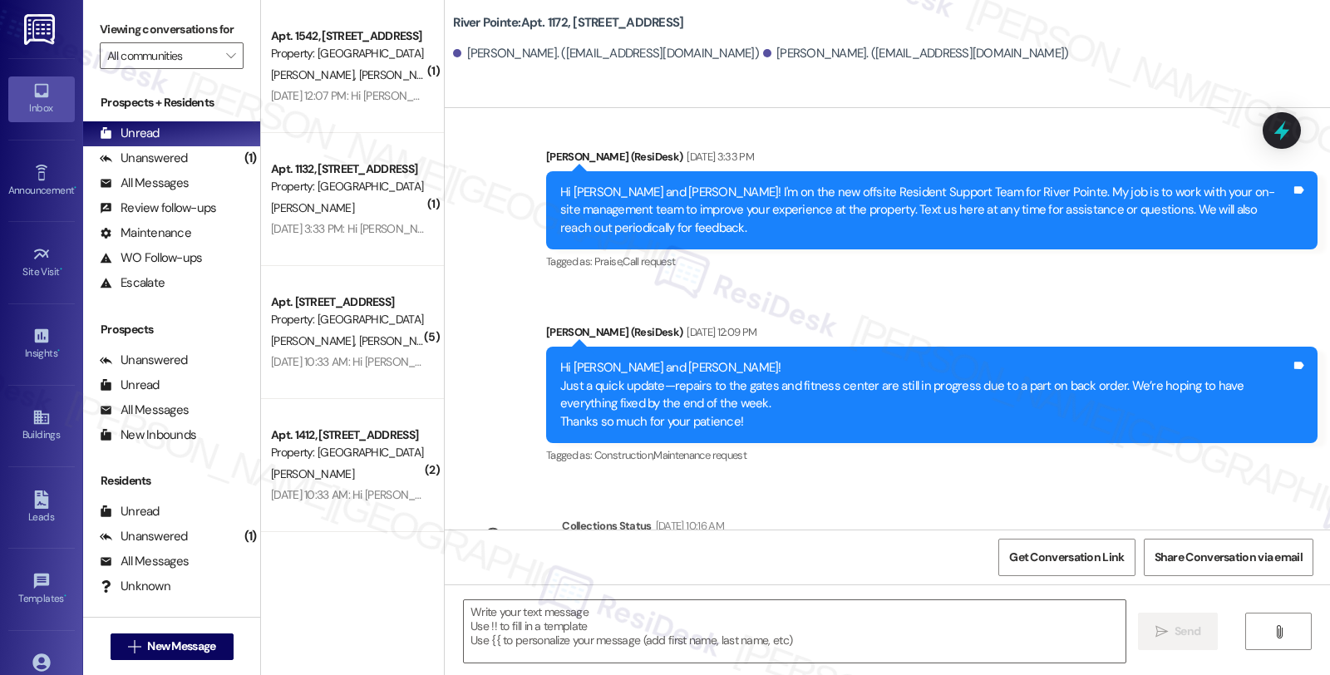
scroll to position [2944, 0]
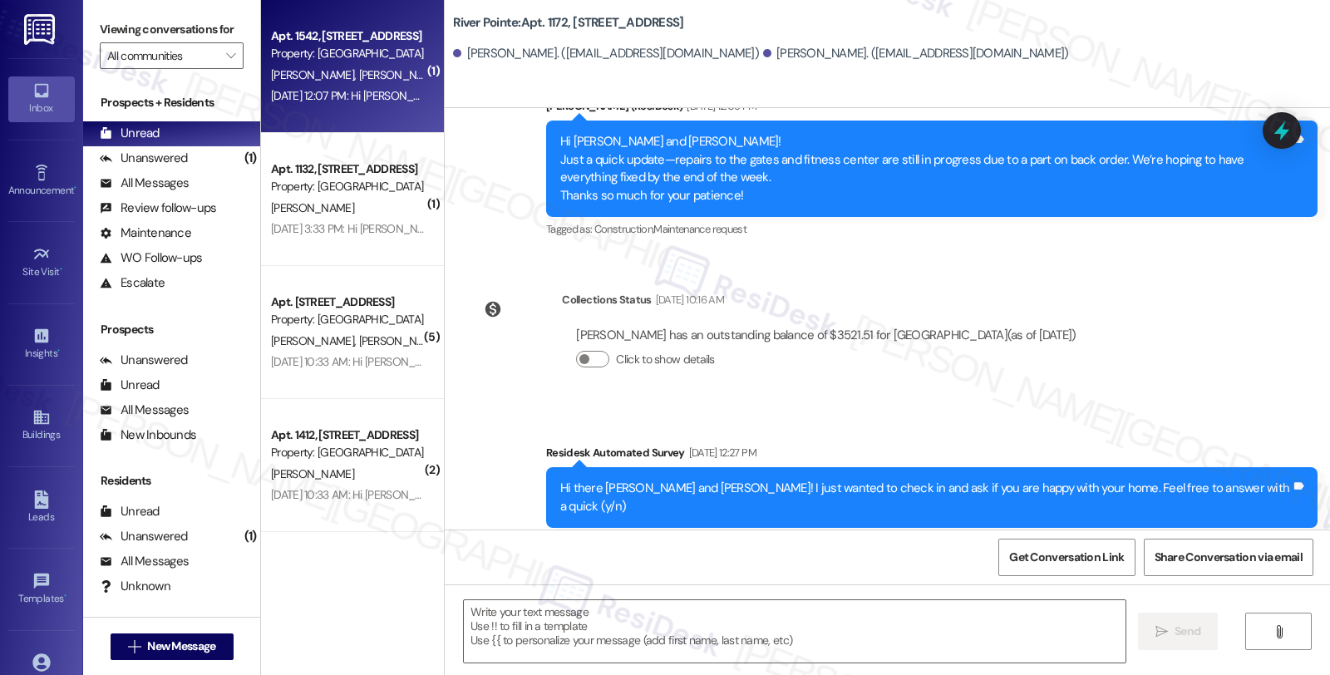
click at [372, 61] on div "Property: [GEOGRAPHIC_DATA]" at bounding box center [348, 53] width 154 height 17
type textarea "Fetching suggested responses. Please feel free to read through the conversation…"
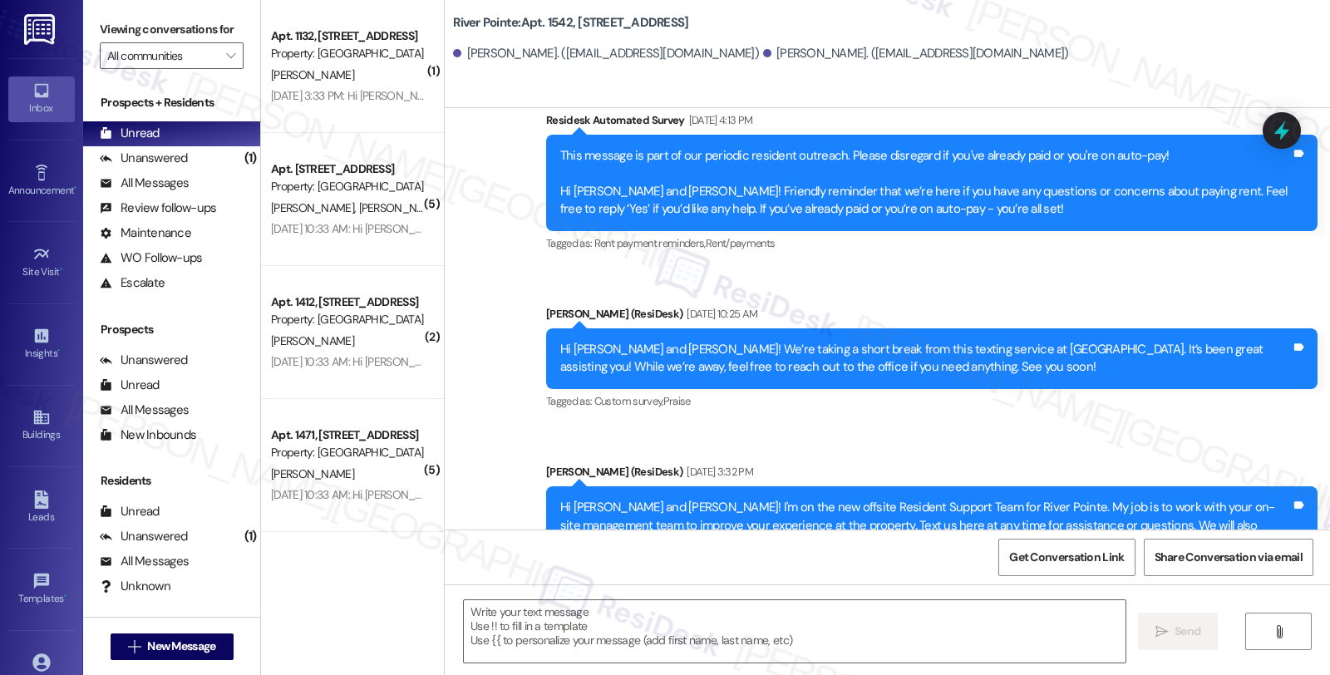
scroll to position [2430, 0]
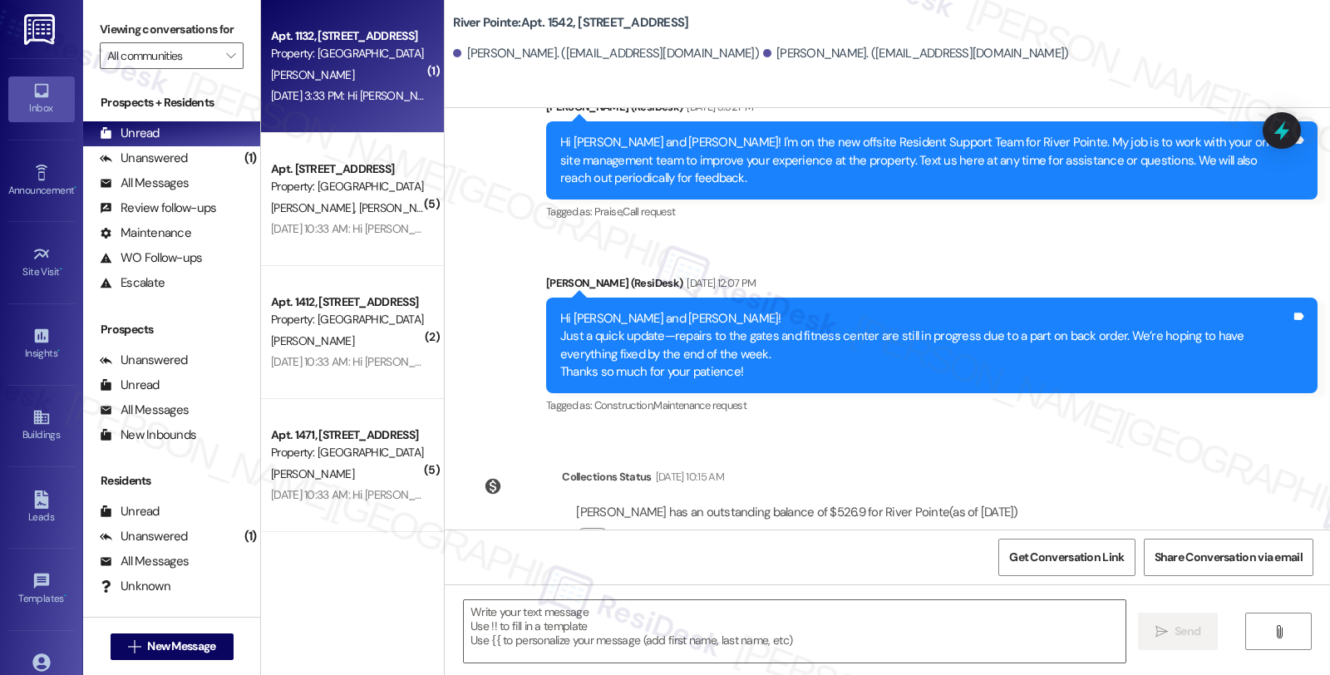
click at [347, 86] on div "[DATE] 3:33 PM: Hi [PERSON_NAME]! I'm on the new offsite Resident Support Team …" at bounding box center [347, 96] width 157 height 21
type textarea "Fetching suggested responses. Please feel free to read through the conversation…"
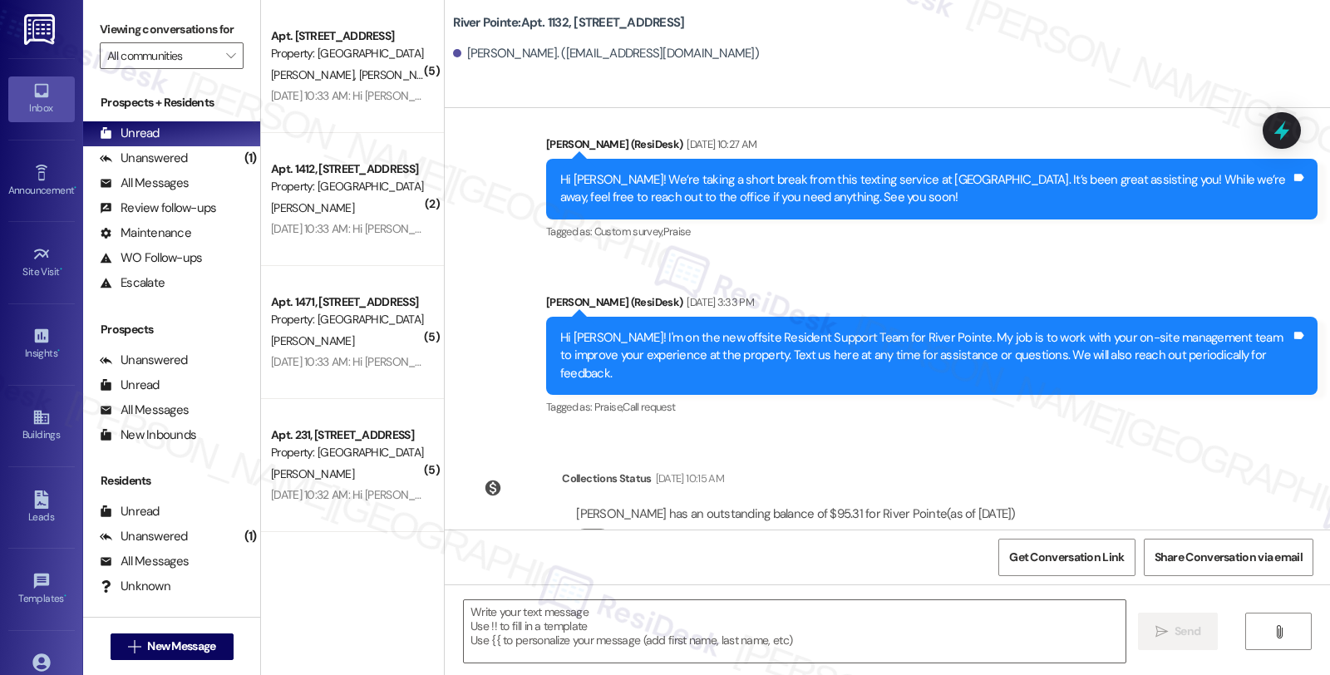
scroll to position [2219, 0]
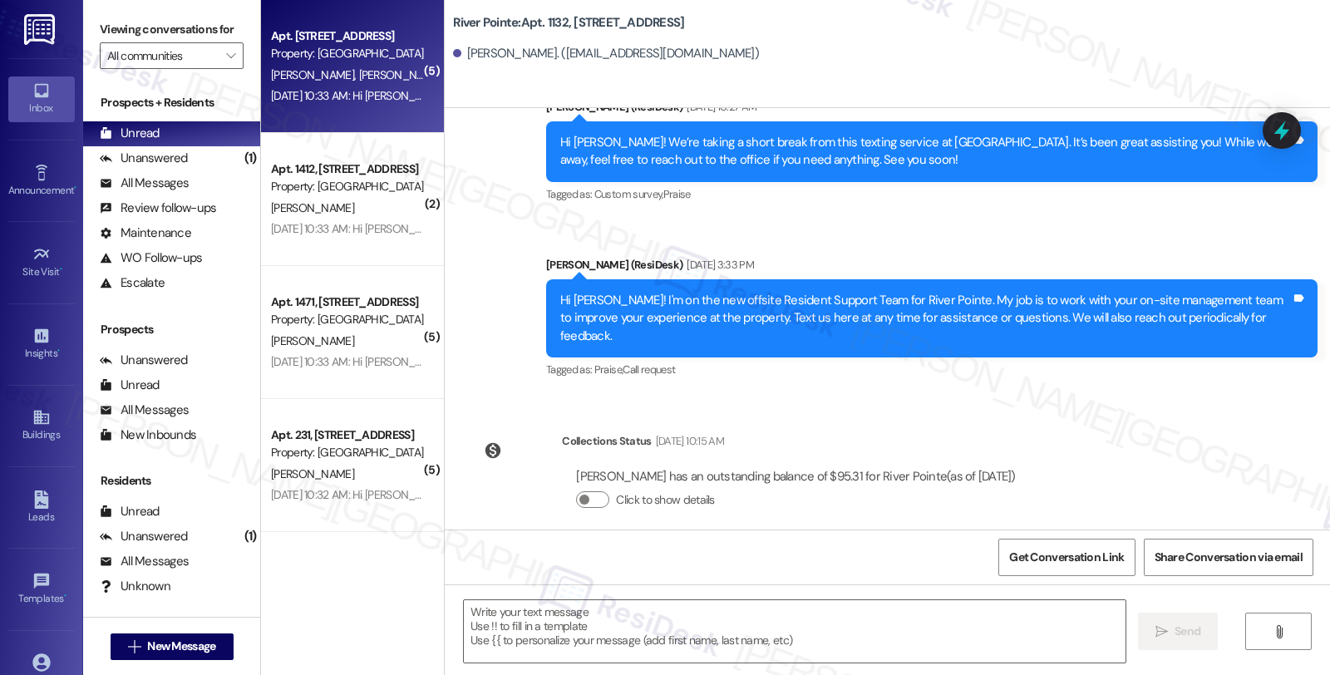
click at [318, 65] on div "[PERSON_NAME] [PERSON_NAME]" at bounding box center [347, 75] width 157 height 21
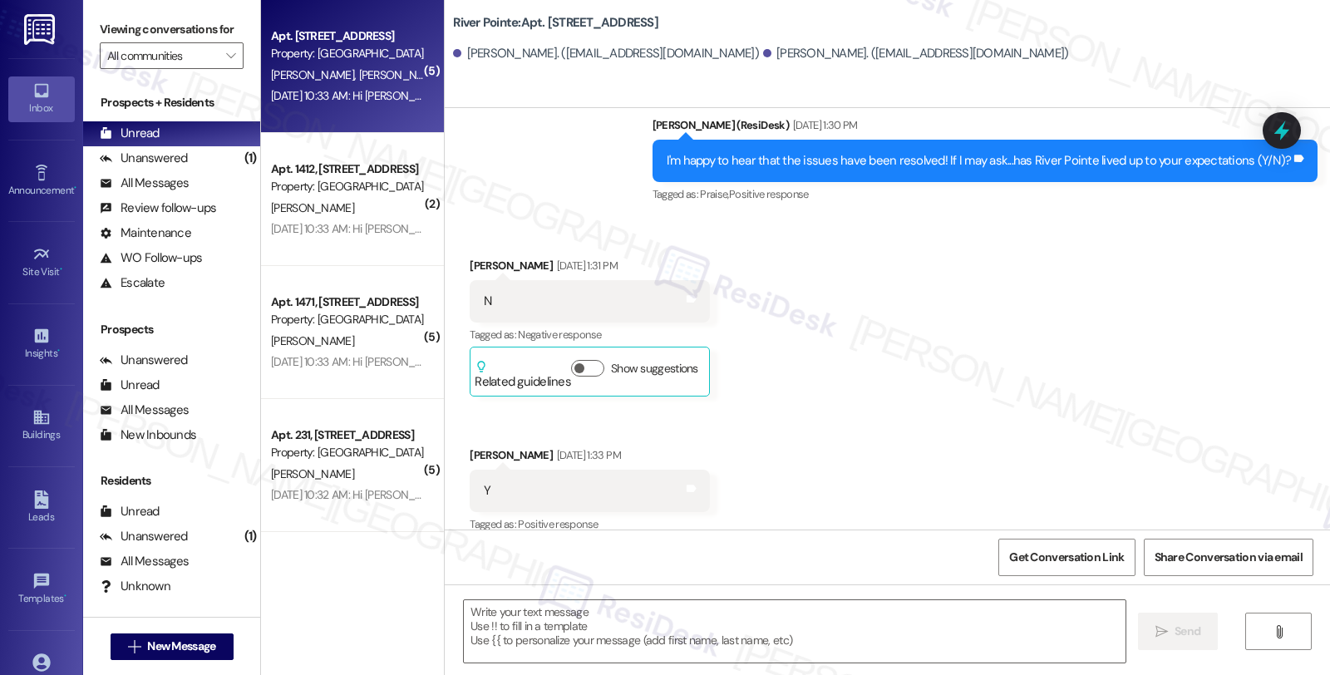
type textarea "Fetching suggested responses. Please feel free to read through the conversation…"
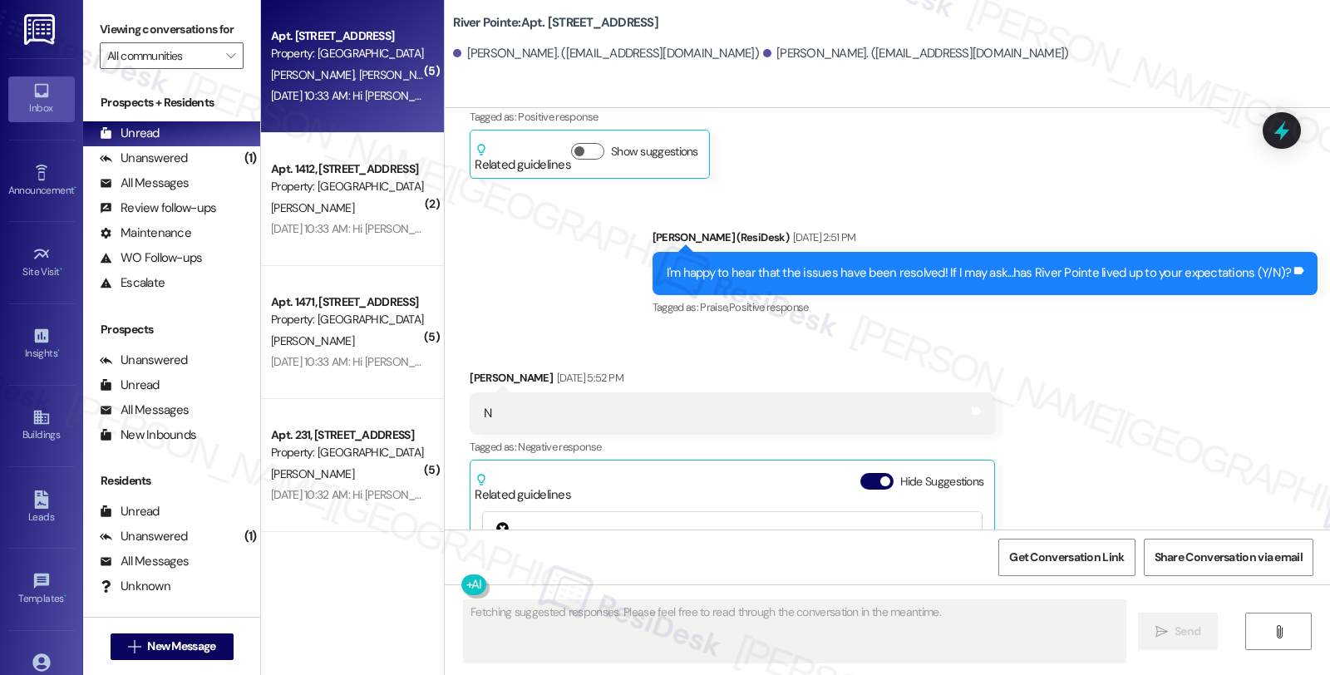
scroll to position [1822, 0]
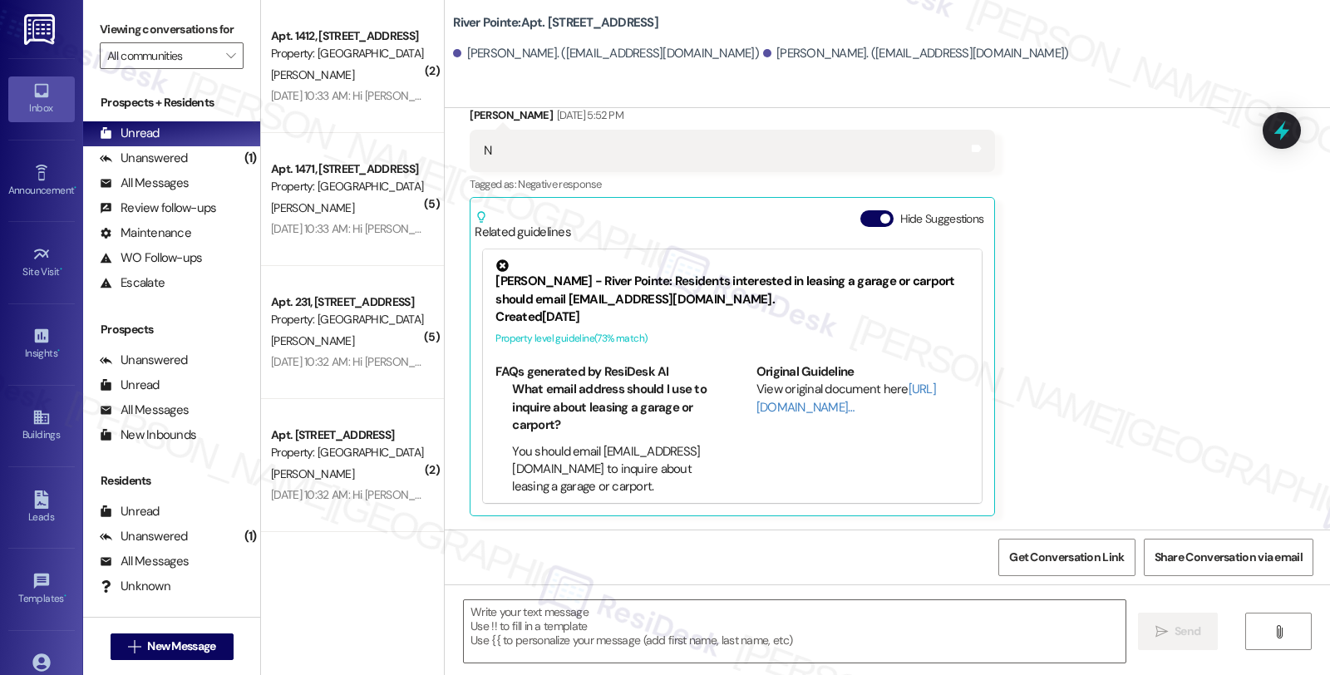
click at [318, 65] on div "[PERSON_NAME]" at bounding box center [347, 75] width 157 height 21
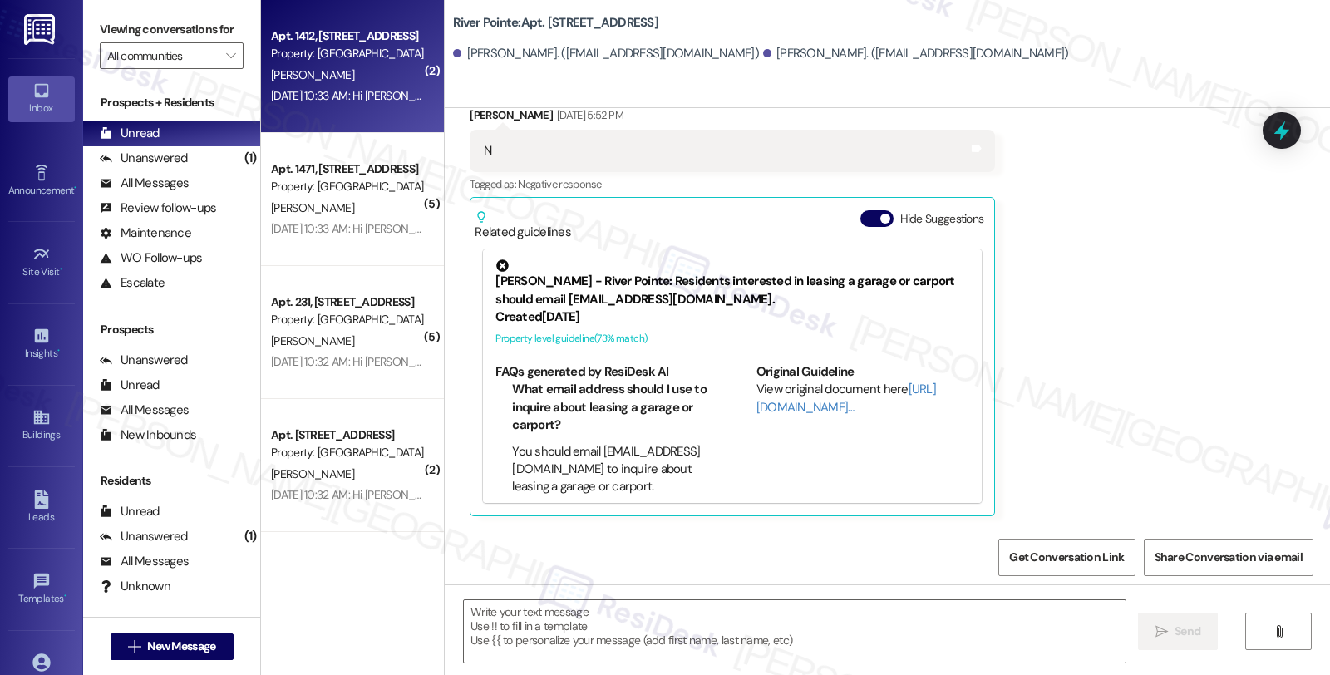
type textarea "Fetching suggested responses. Please feel free to read through the conversation…"
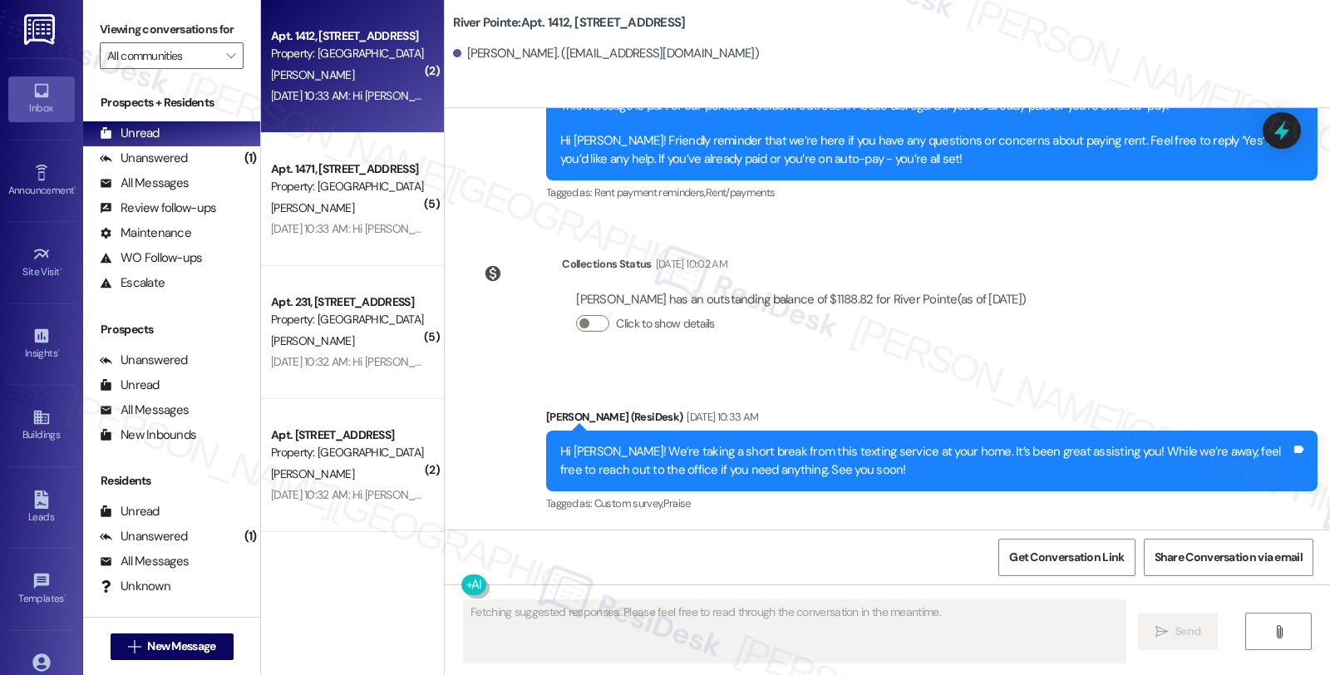
scroll to position [1706, 0]
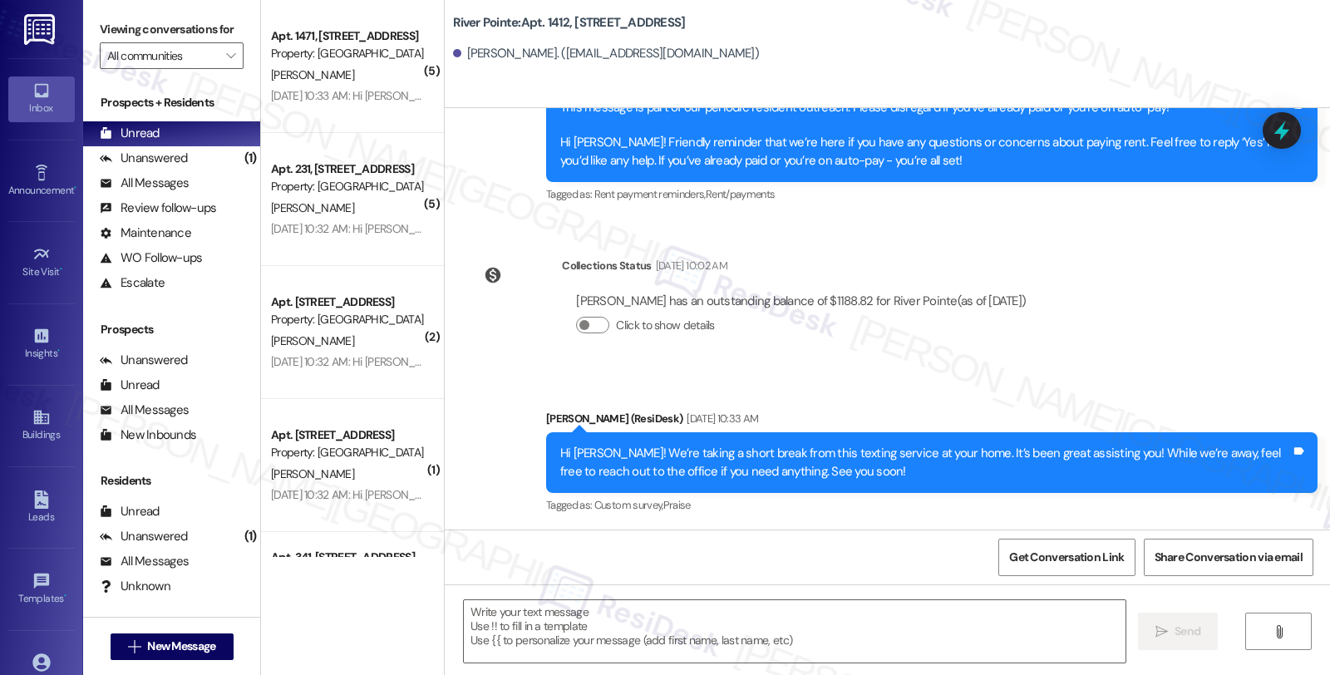
click at [318, 65] on div "[PERSON_NAME]" at bounding box center [347, 75] width 157 height 21
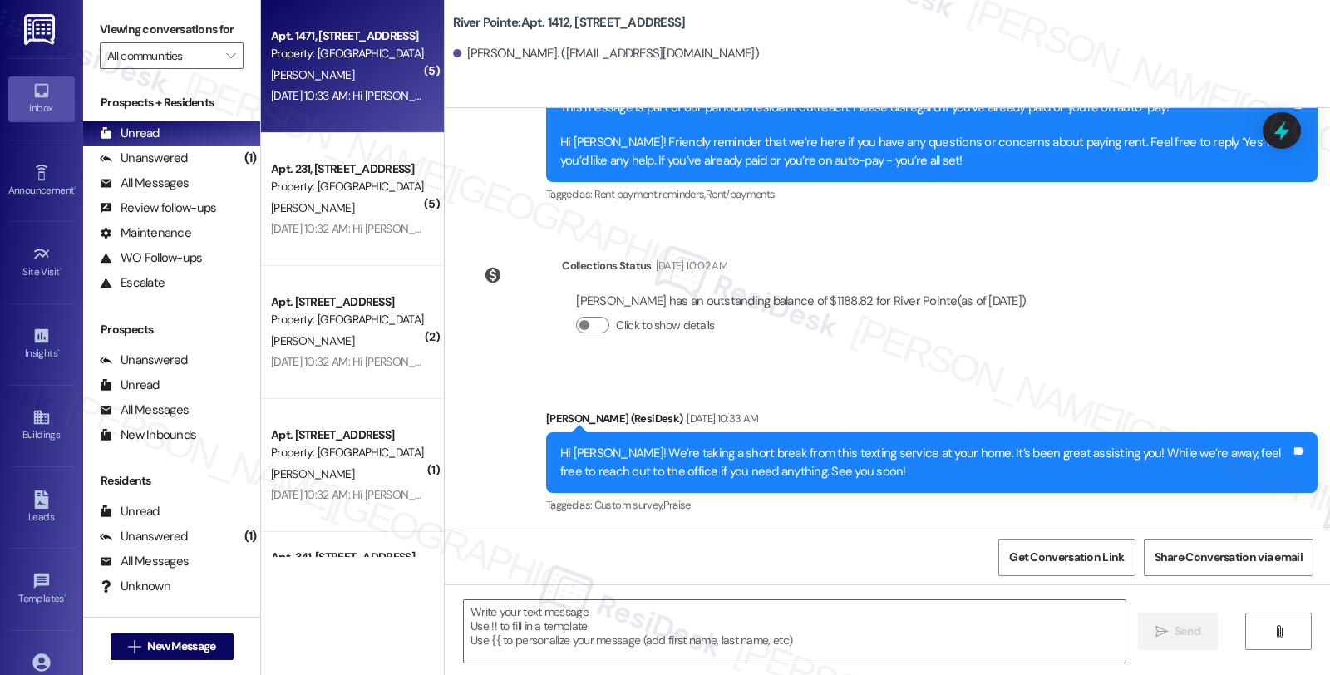
type textarea "Fetching suggested responses. Please feel free to read through the conversation…"
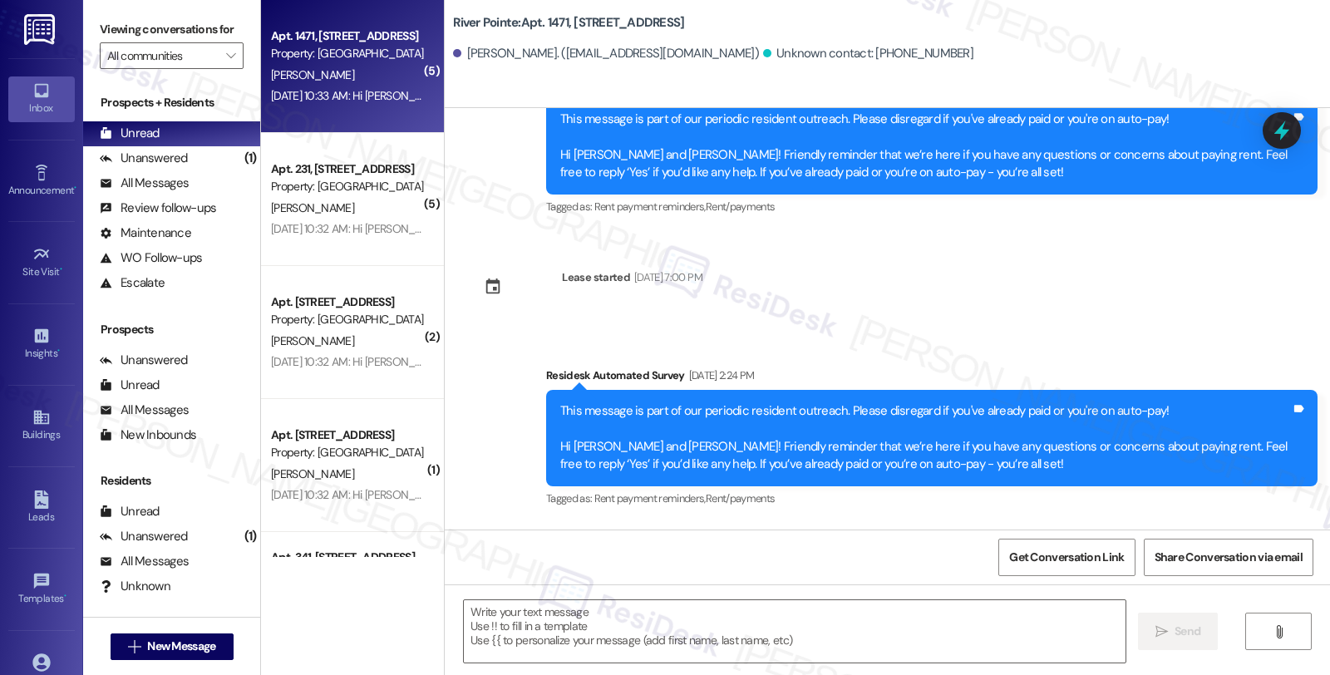
scroll to position [2246, 0]
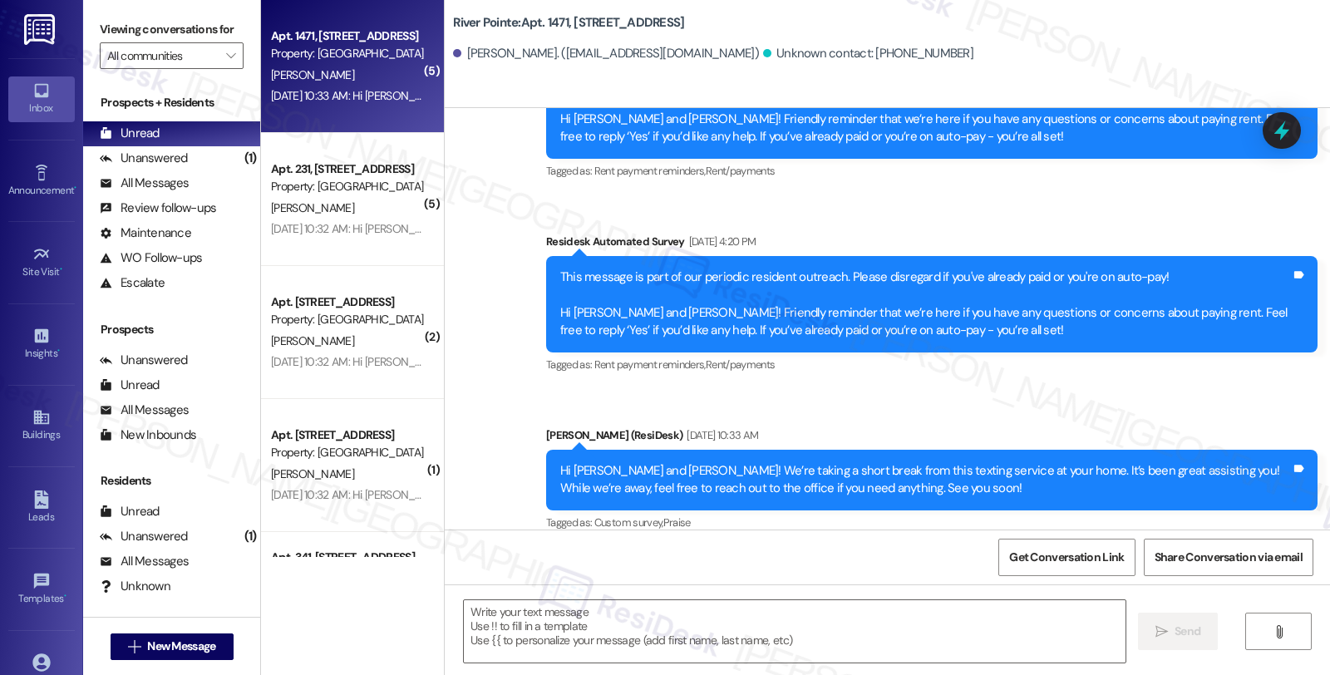
click at [318, 65] on div "[PERSON_NAME]" at bounding box center [347, 75] width 157 height 21
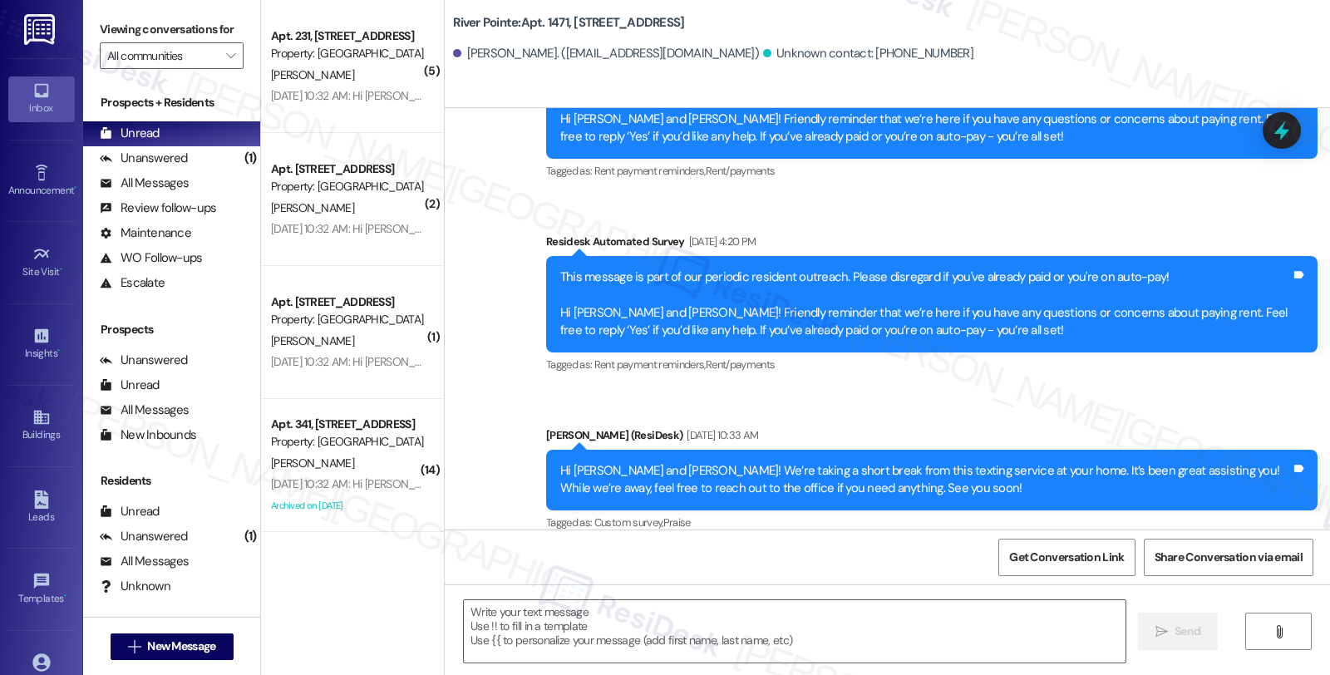
click at [318, 65] on div "[PERSON_NAME]" at bounding box center [347, 75] width 157 height 21
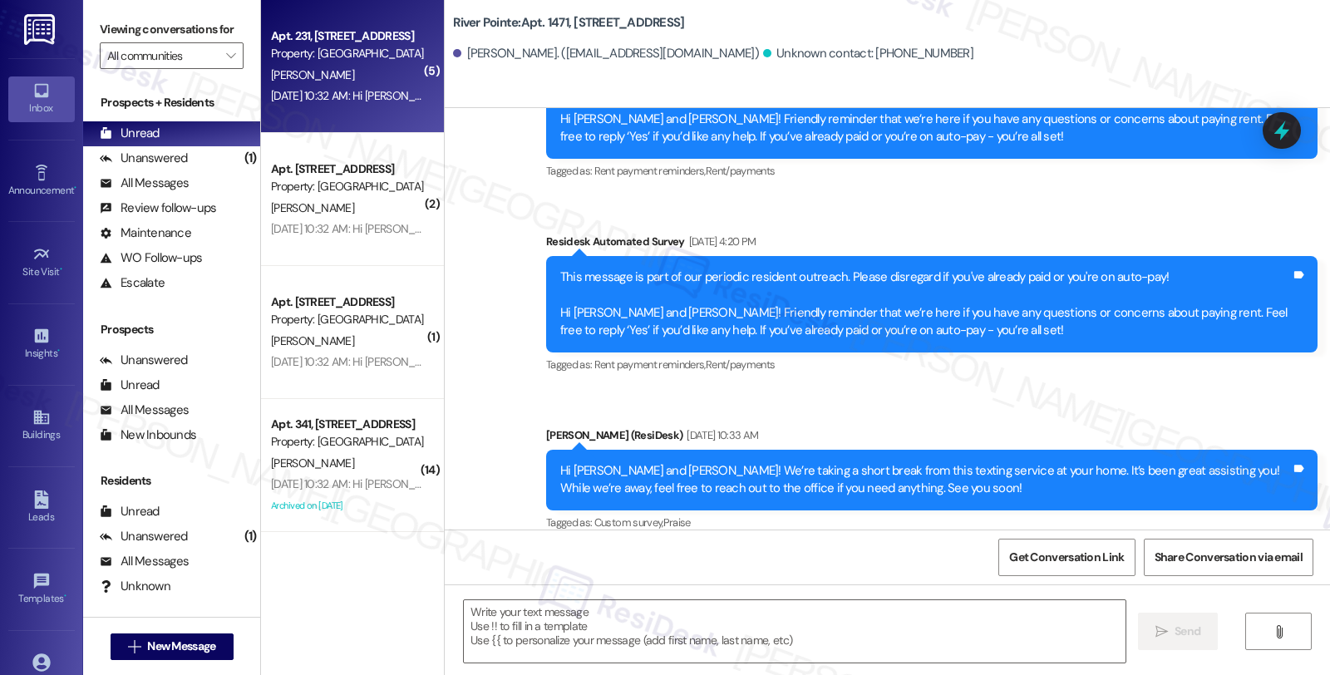
type textarea "Fetching suggested responses. Please feel free to read through the conversation…"
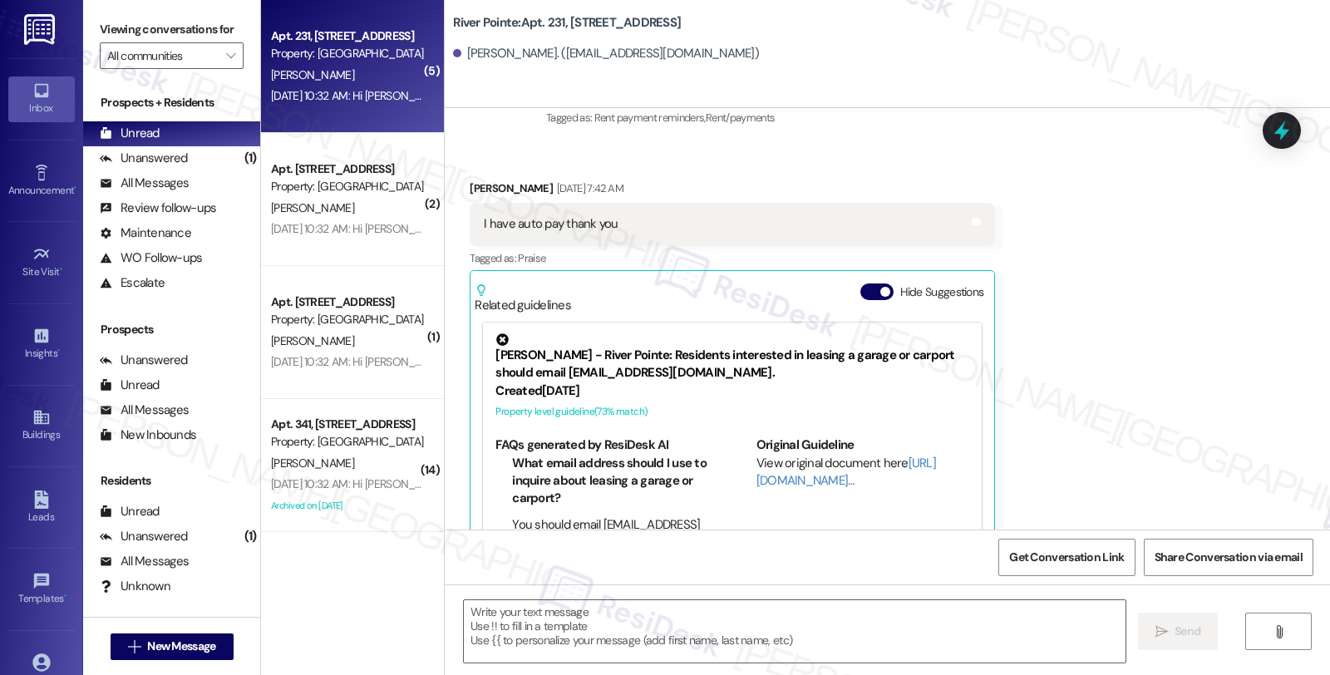
click at [317, 65] on div "[PERSON_NAME]" at bounding box center [347, 75] width 157 height 21
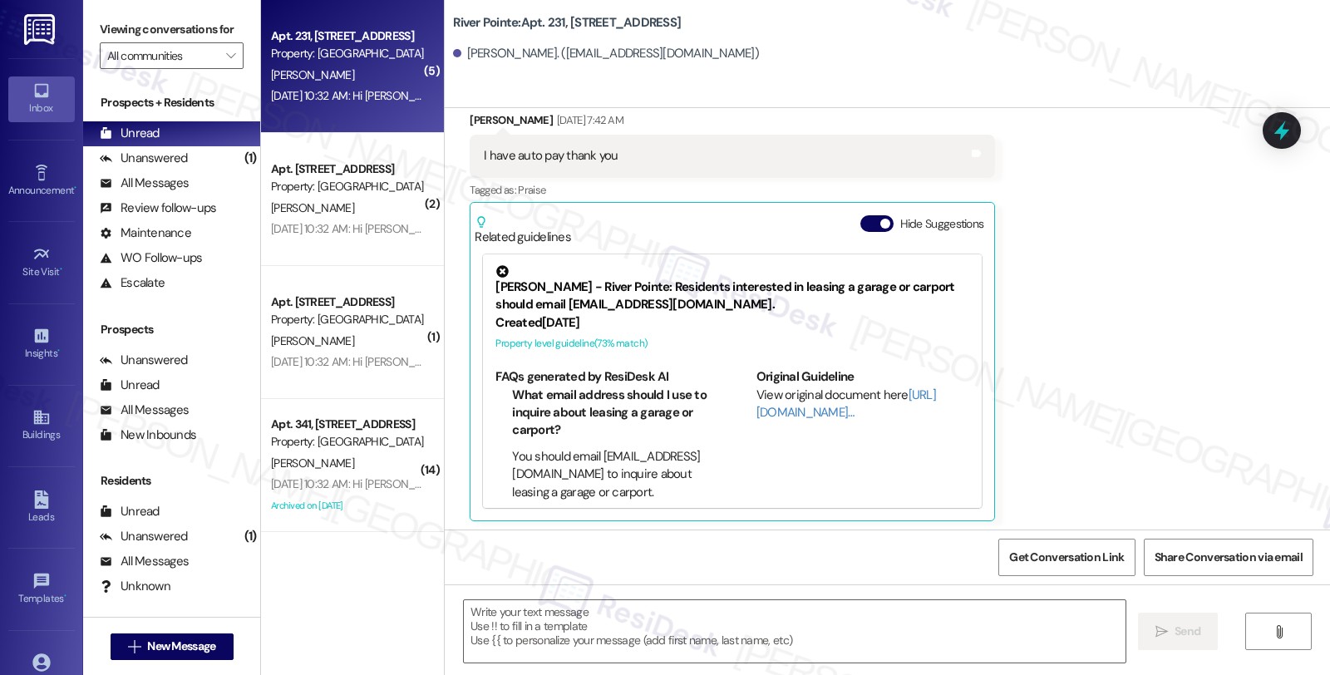
scroll to position [3007, 0]
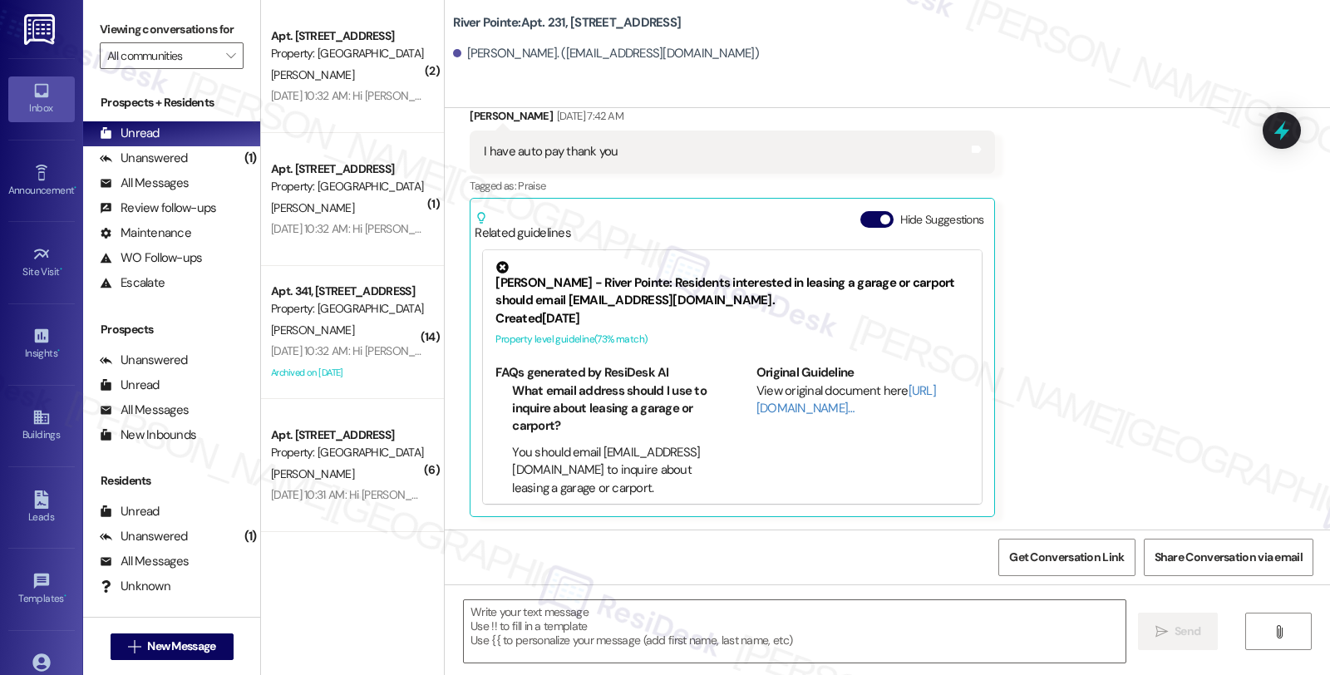
click at [317, 65] on div "[PERSON_NAME]" at bounding box center [347, 75] width 157 height 21
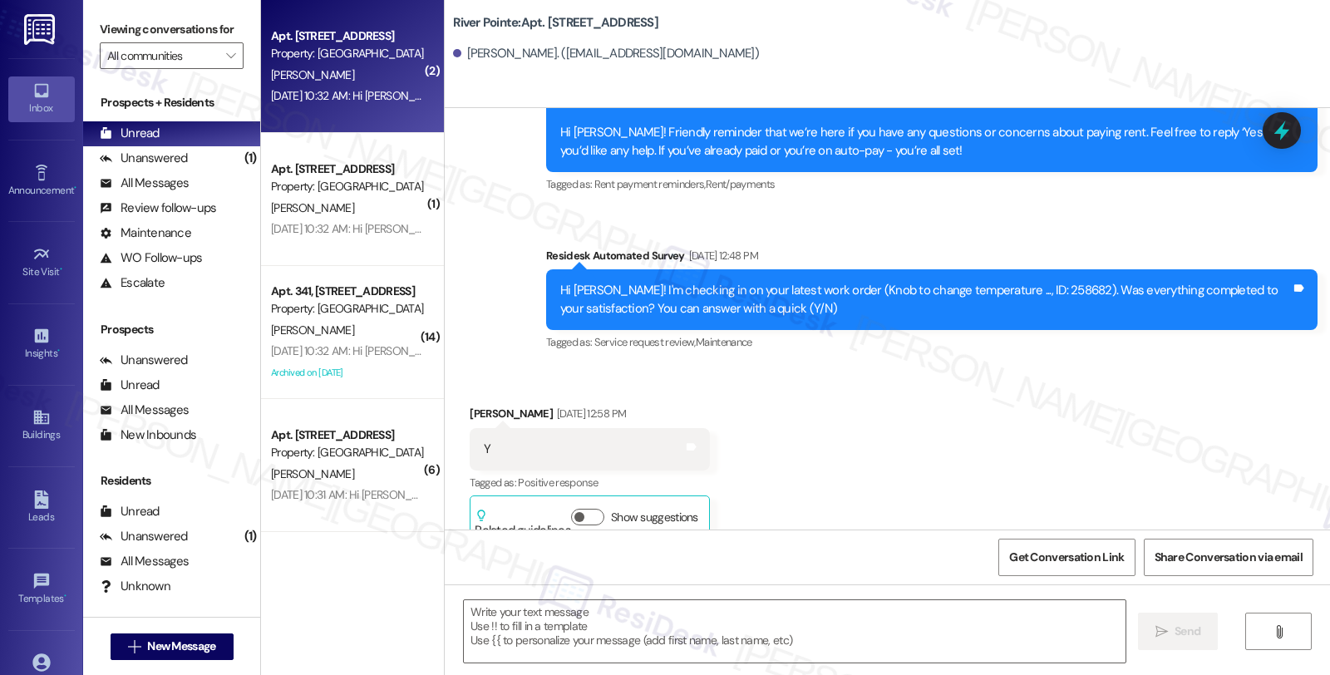
type textarea "Fetching suggested responses. Please feel free to read through the conversation…"
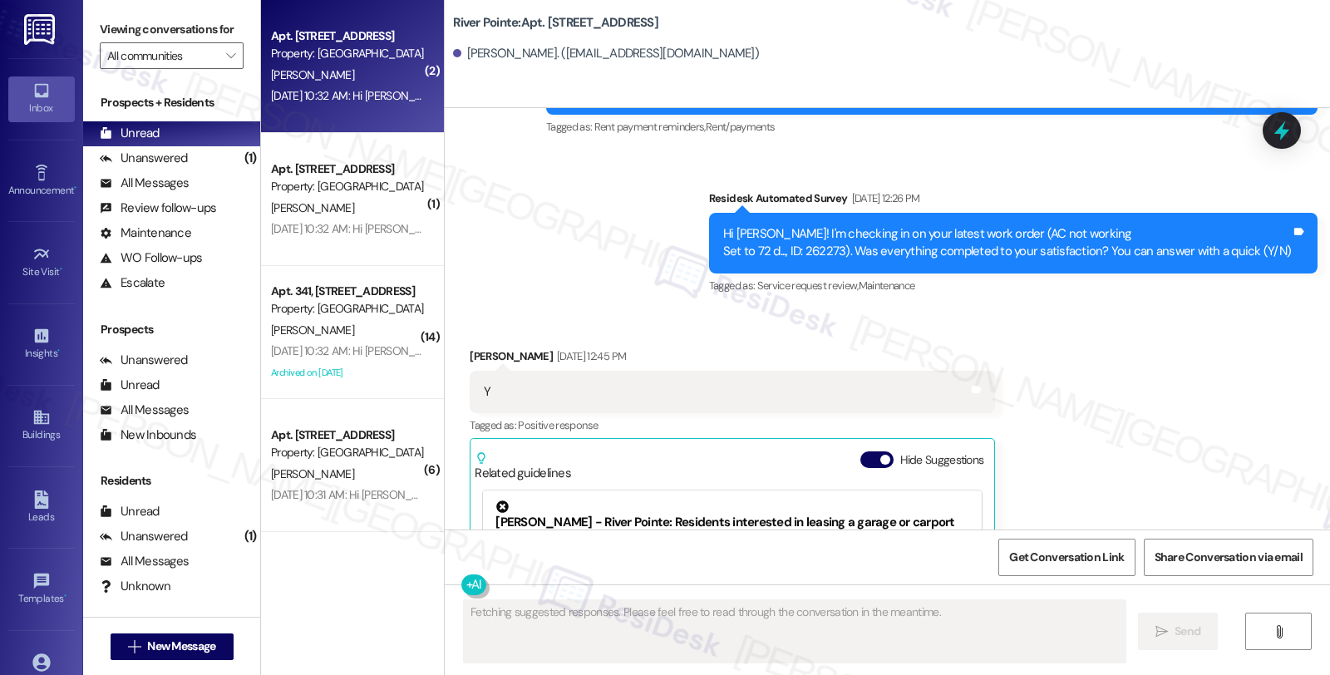
click at [317, 65] on div "[PERSON_NAME]" at bounding box center [347, 75] width 157 height 21
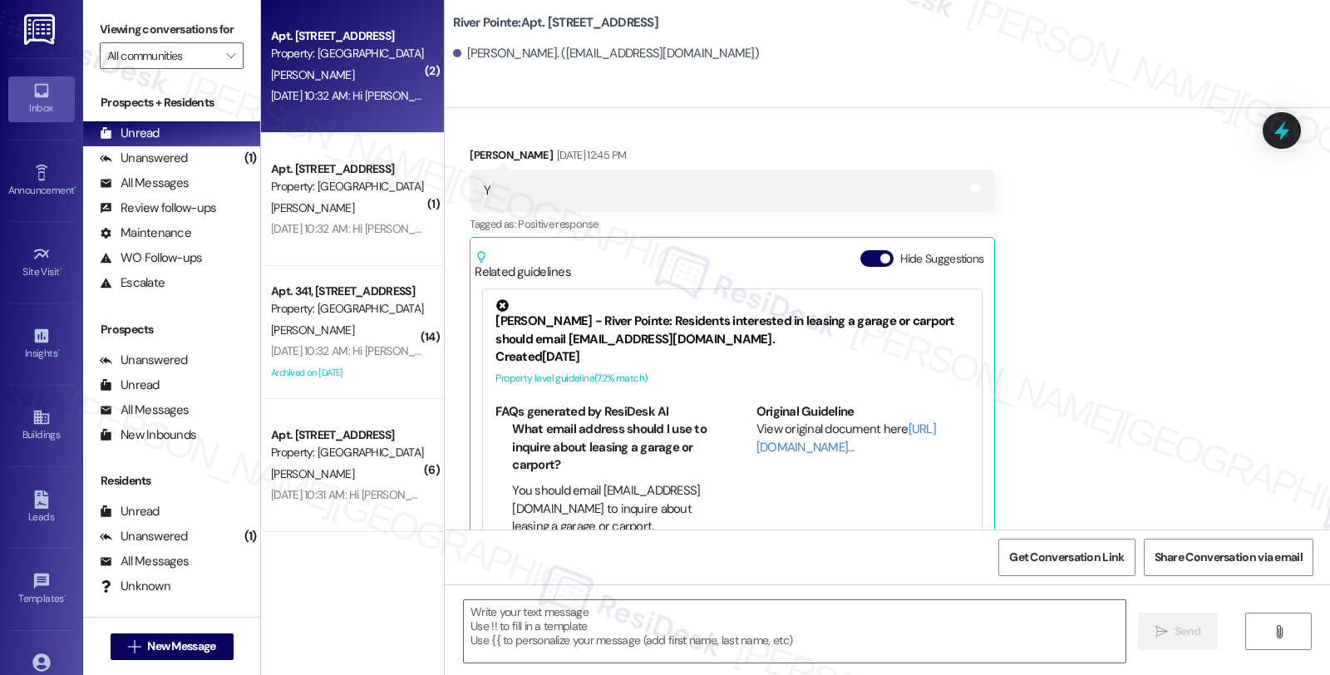
scroll to position [1359, 0]
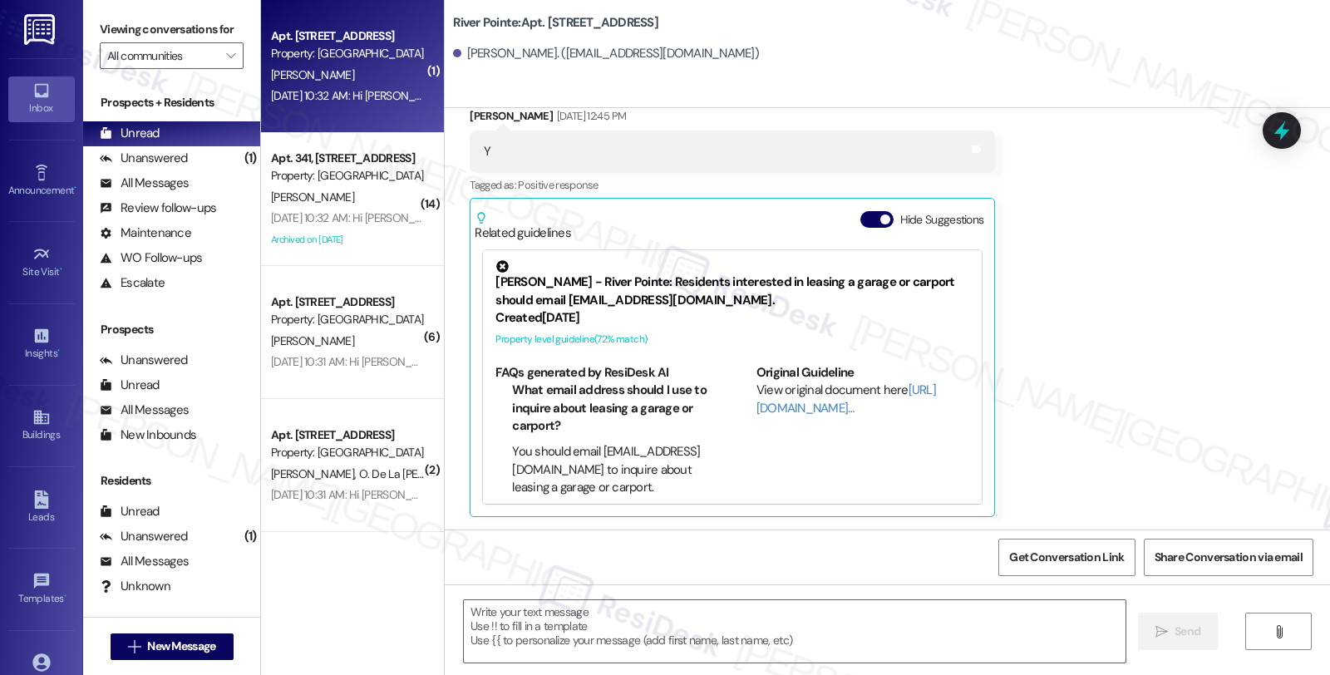
click at [317, 65] on div "[PERSON_NAME]" at bounding box center [347, 75] width 157 height 21
type textarea "Fetching suggested responses. Please feel free to read through the conversation…"
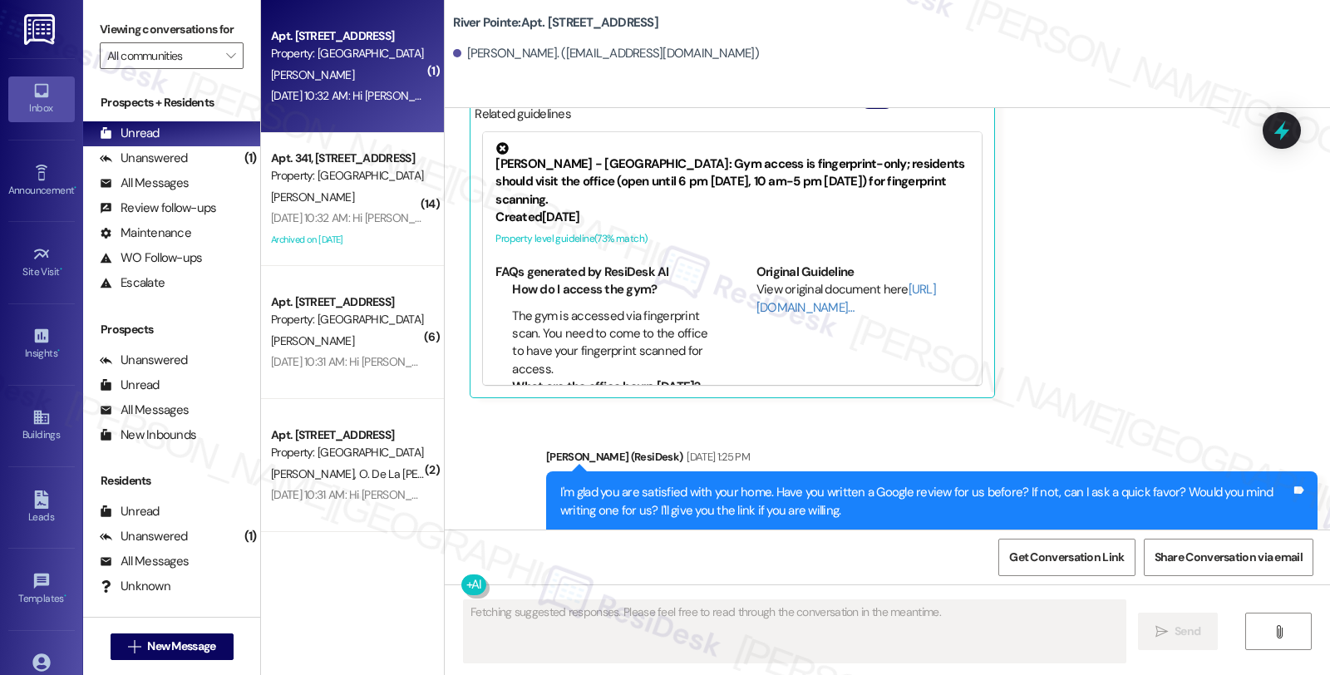
scroll to position [1785, 0]
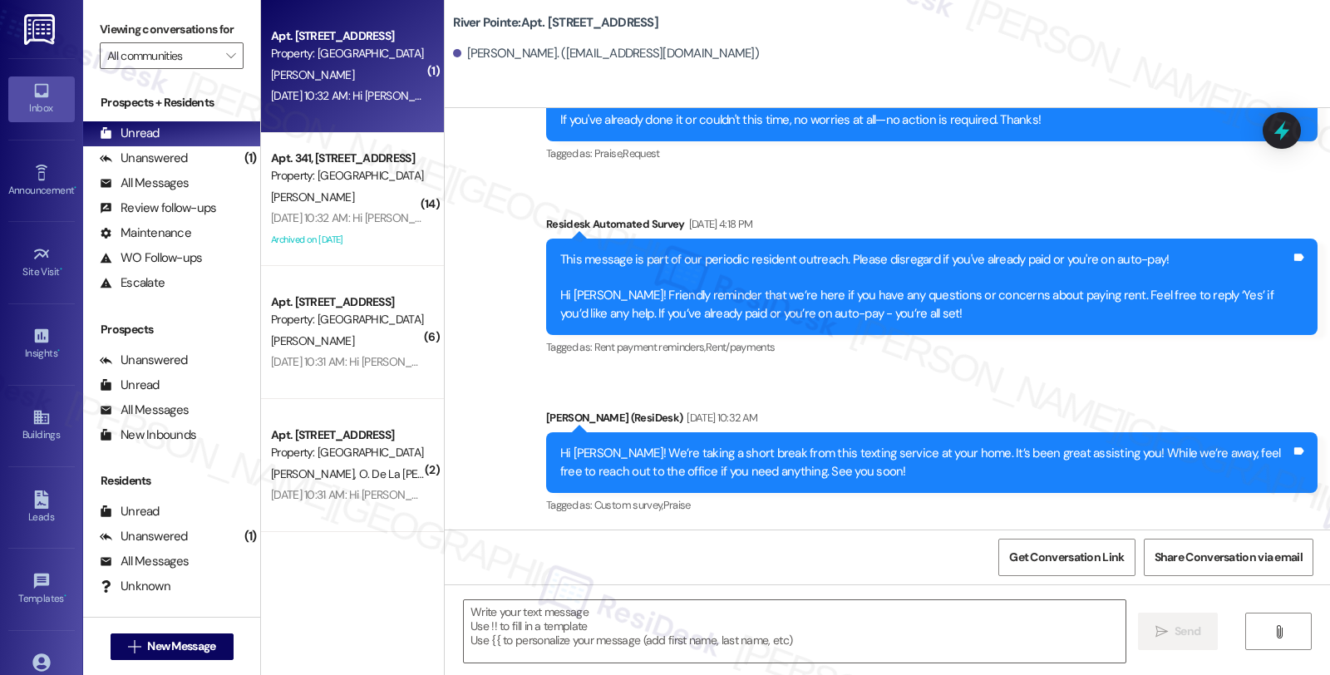
click at [317, 65] on div "[PERSON_NAME]" at bounding box center [347, 75] width 157 height 21
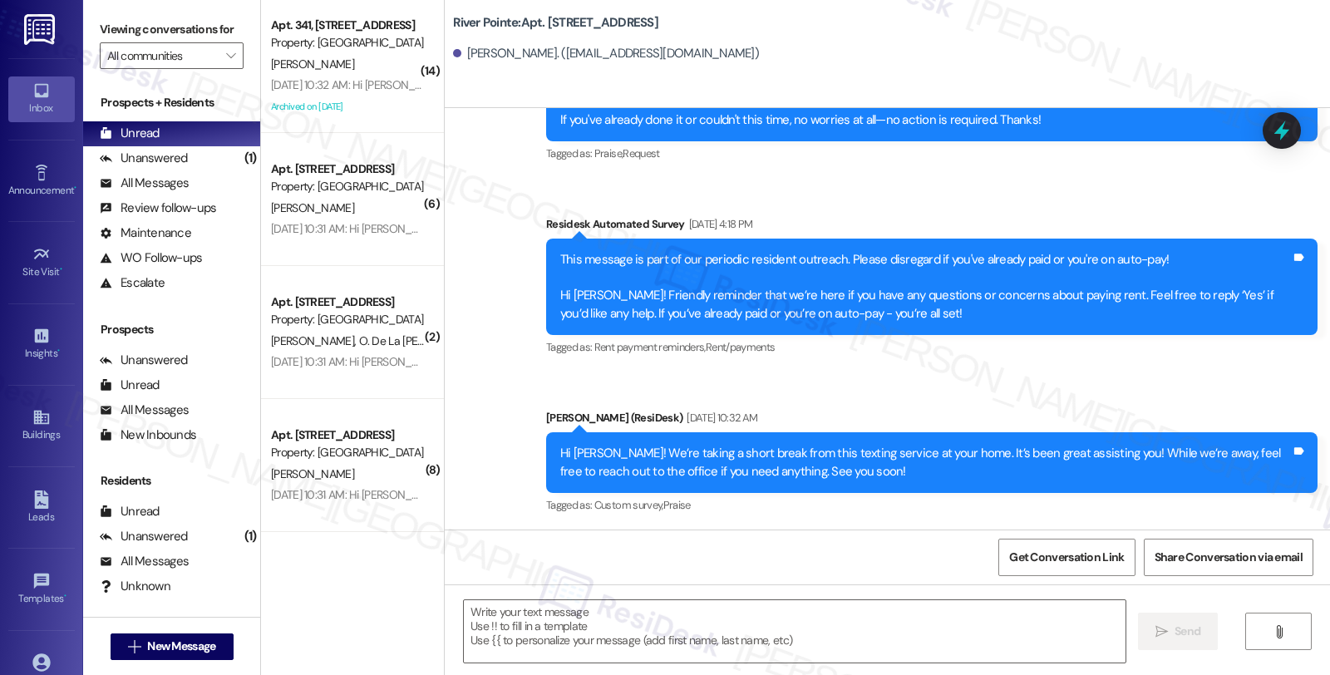
click at [317, 64] on span "[PERSON_NAME]" at bounding box center [312, 64] width 83 height 15
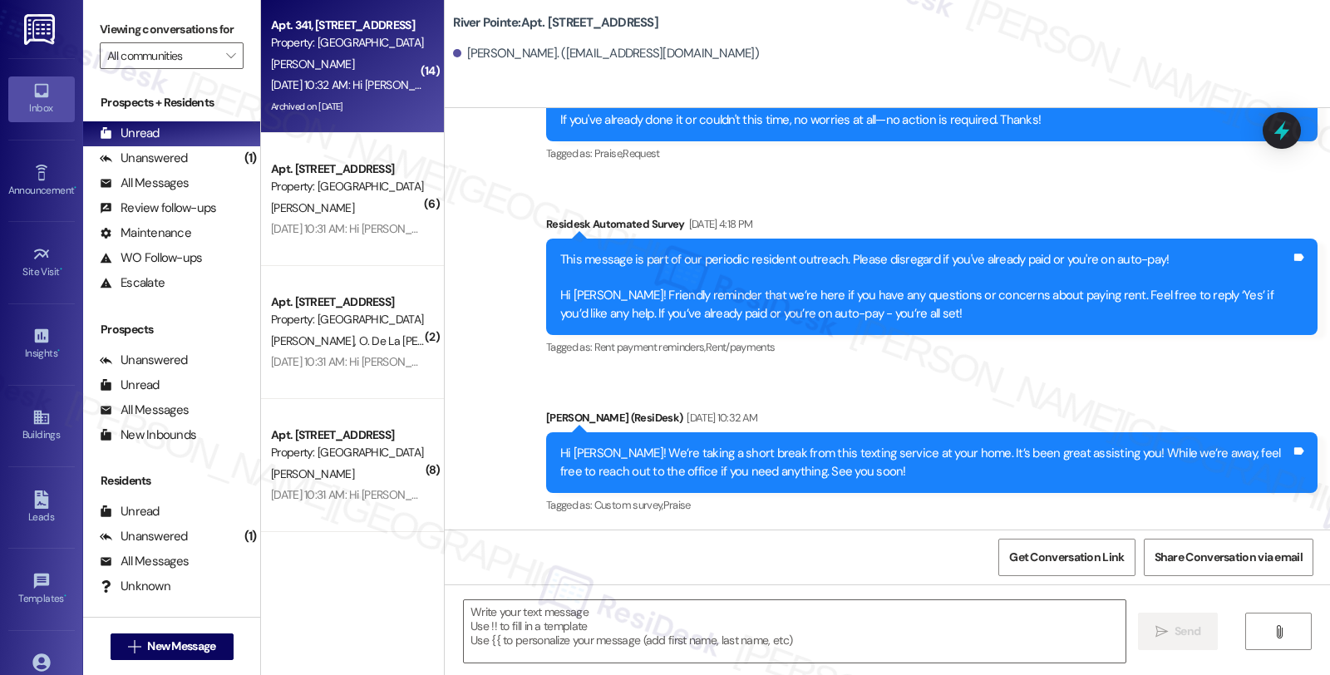
type textarea "Fetching suggested responses. Please feel free to read through the conversation…"
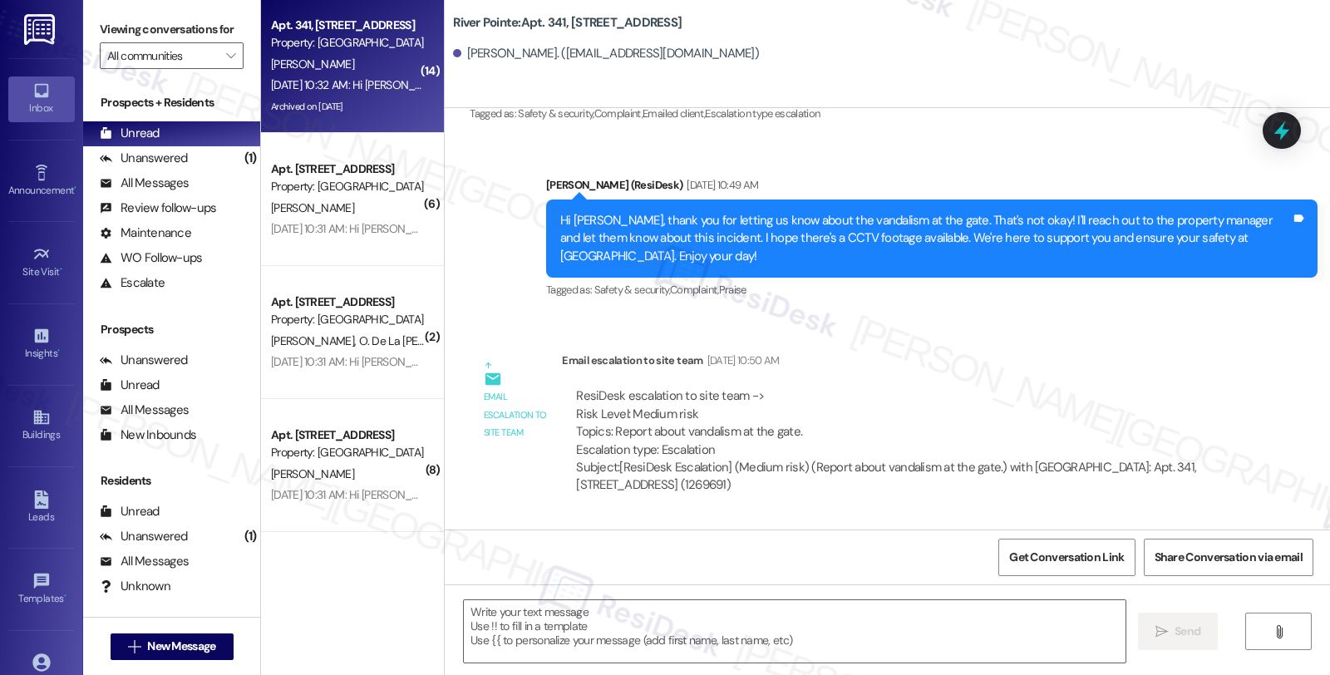
type textarea "Fetching suggested responses. Please feel free to read through the conversation…"
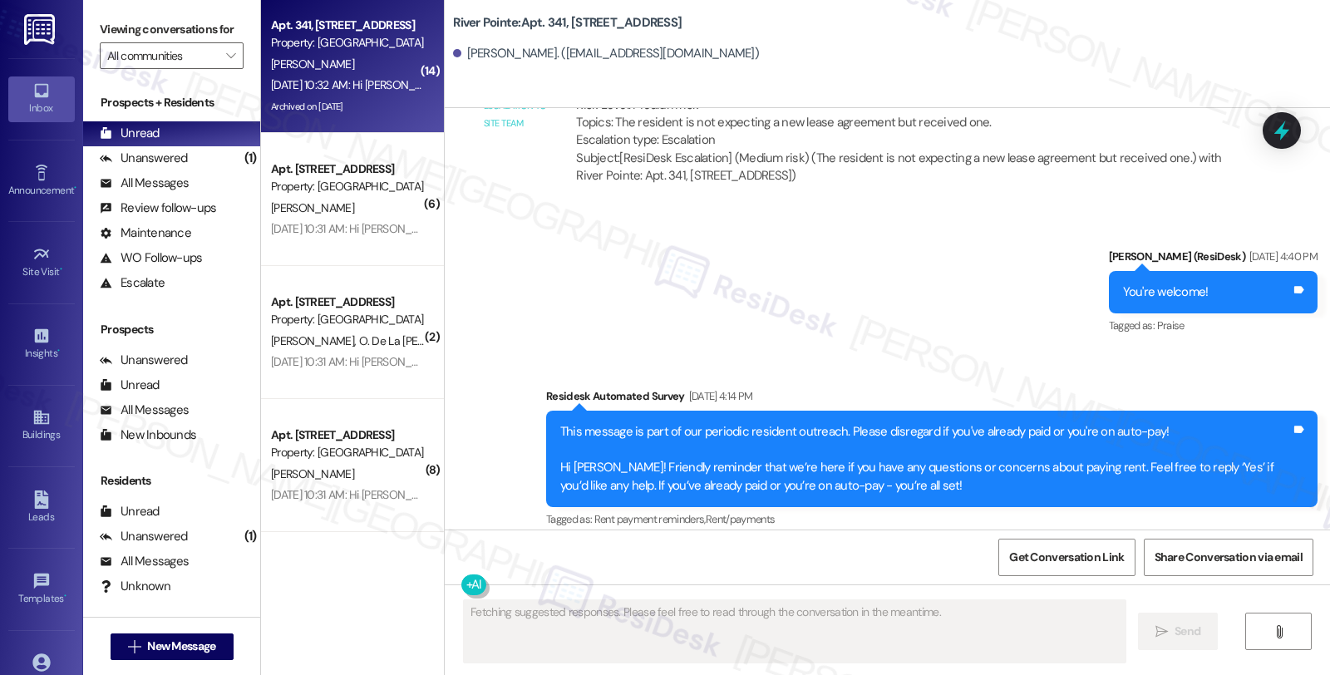
click at [317, 64] on span "[PERSON_NAME]" at bounding box center [312, 64] width 83 height 15
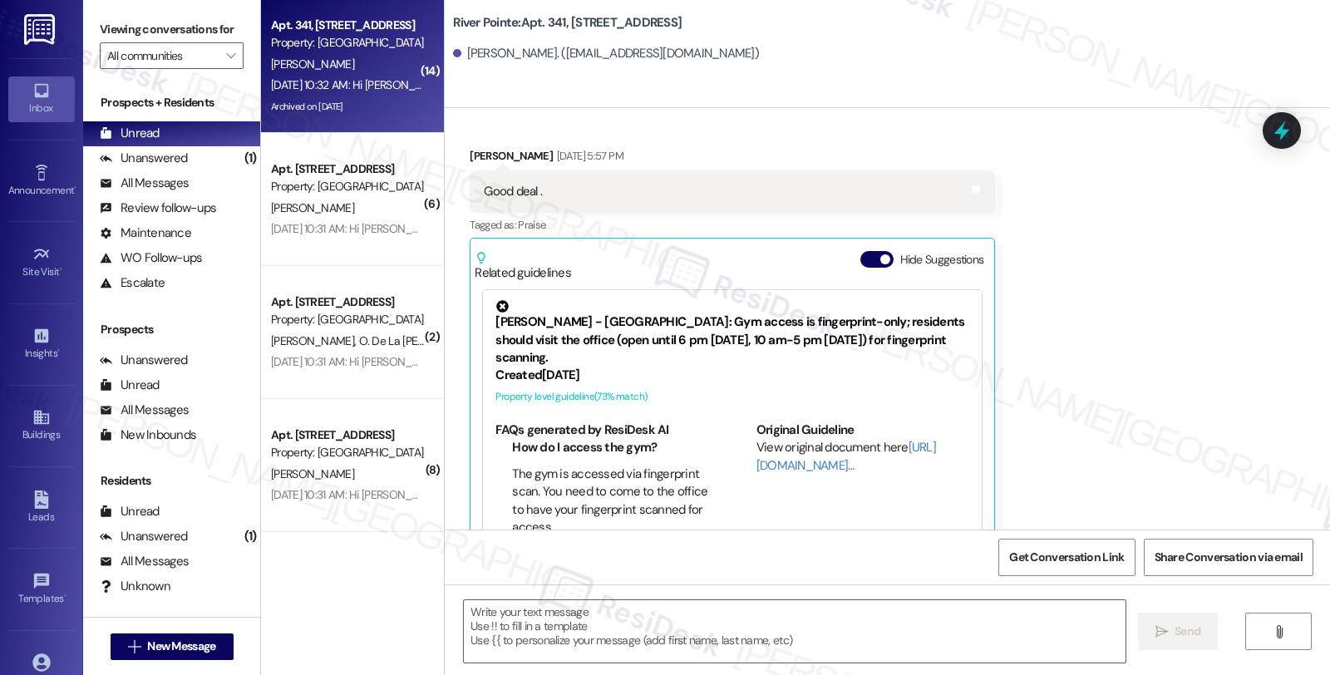
scroll to position [7060, 0]
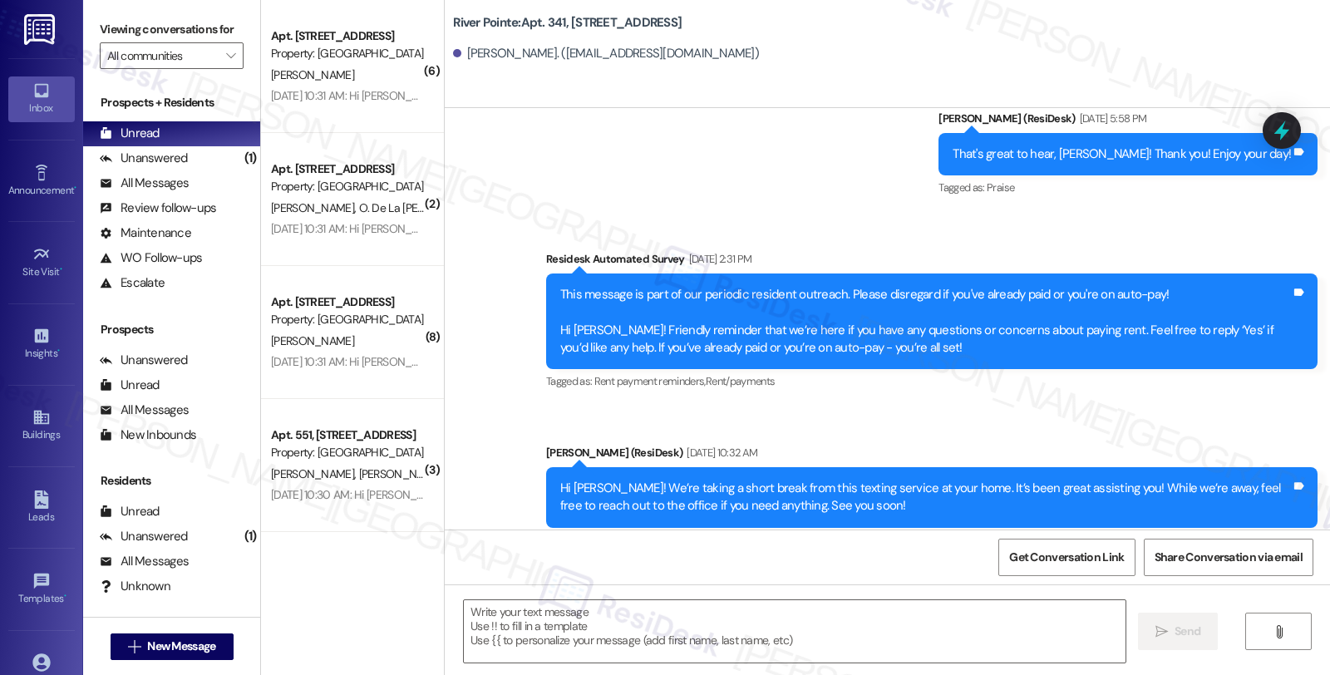
click at [317, 65] on div "[PERSON_NAME]" at bounding box center [347, 75] width 157 height 21
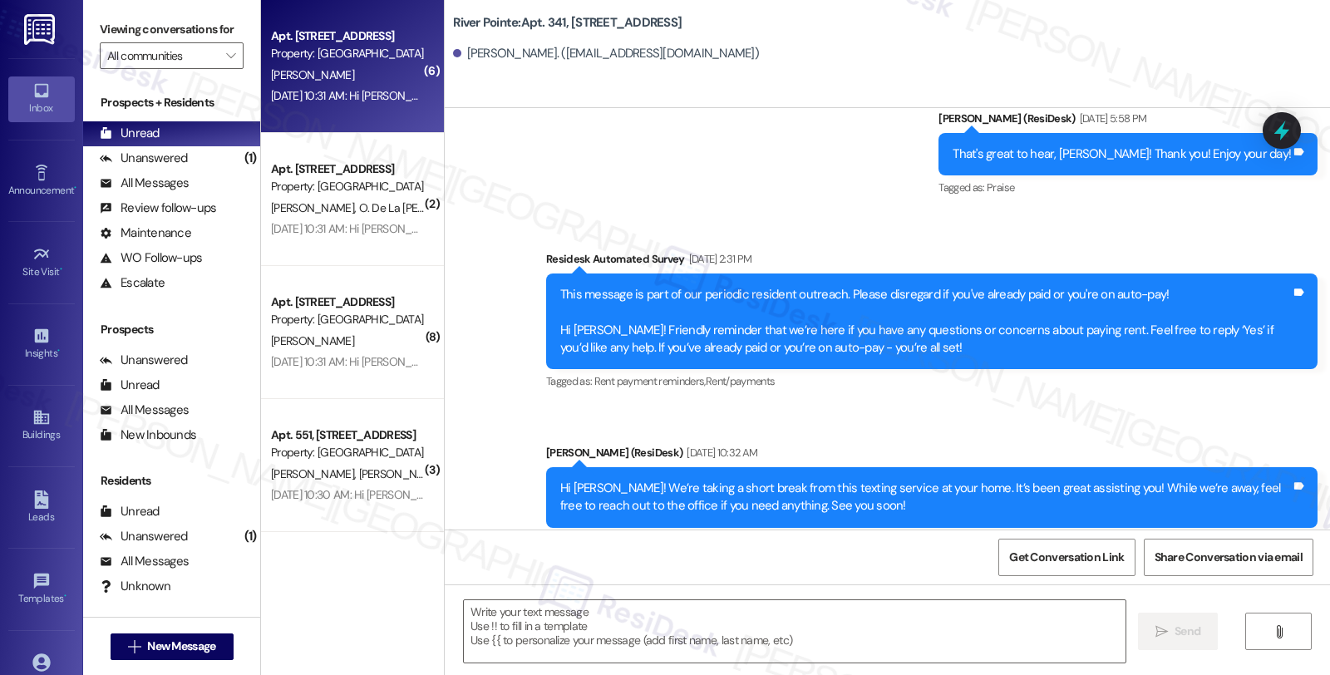
type textarea "Fetching suggested responses. Please feel free to read through the conversation…"
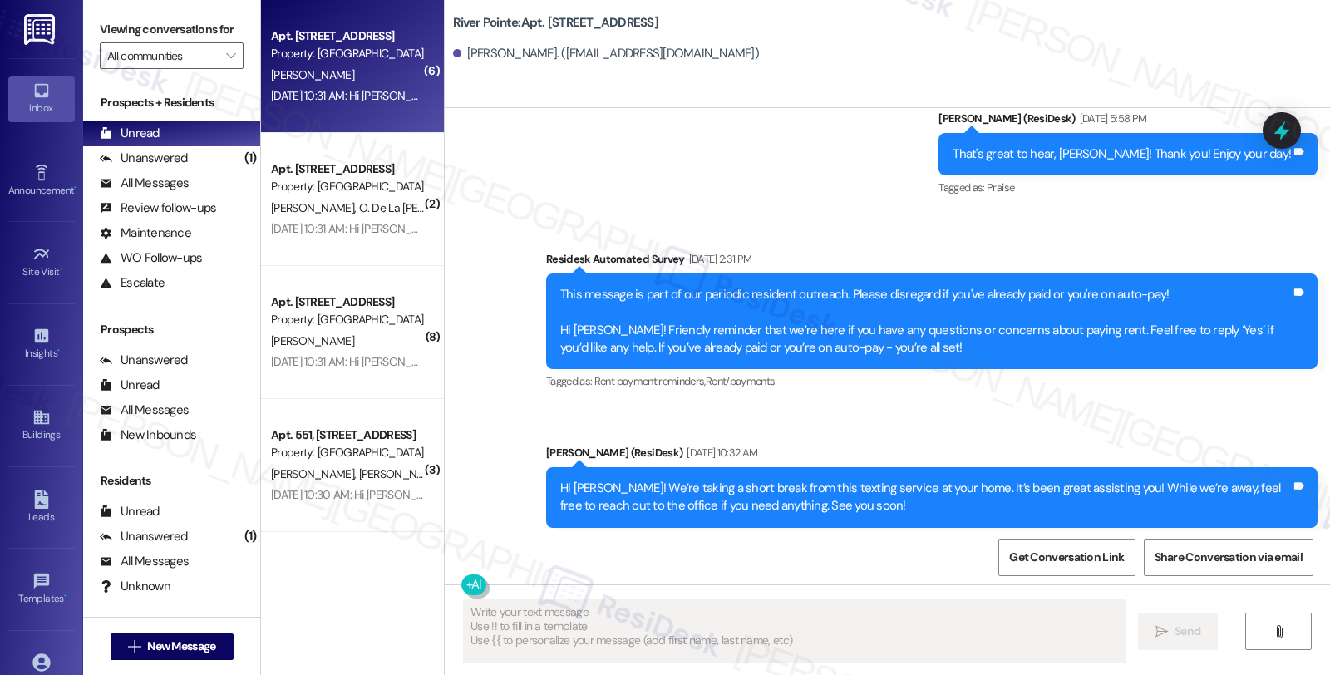
scroll to position [3614, 0]
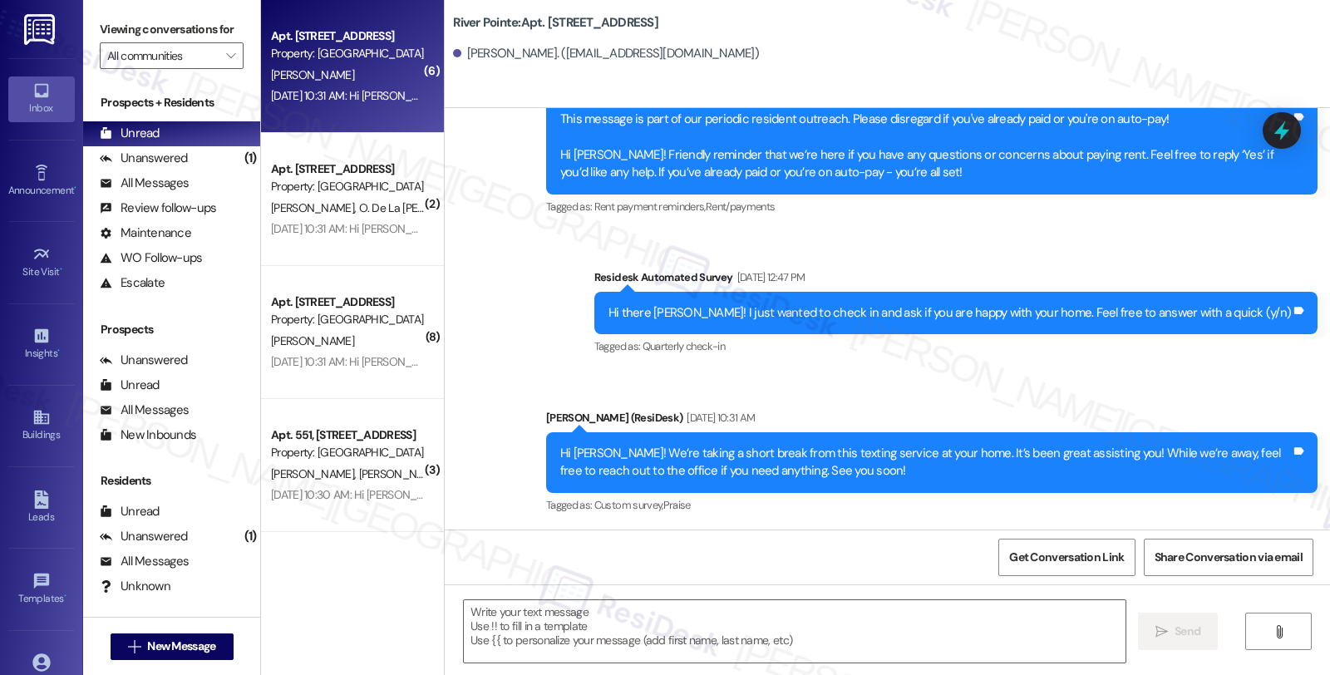
click at [317, 65] on div "[PERSON_NAME]" at bounding box center [347, 75] width 157 height 21
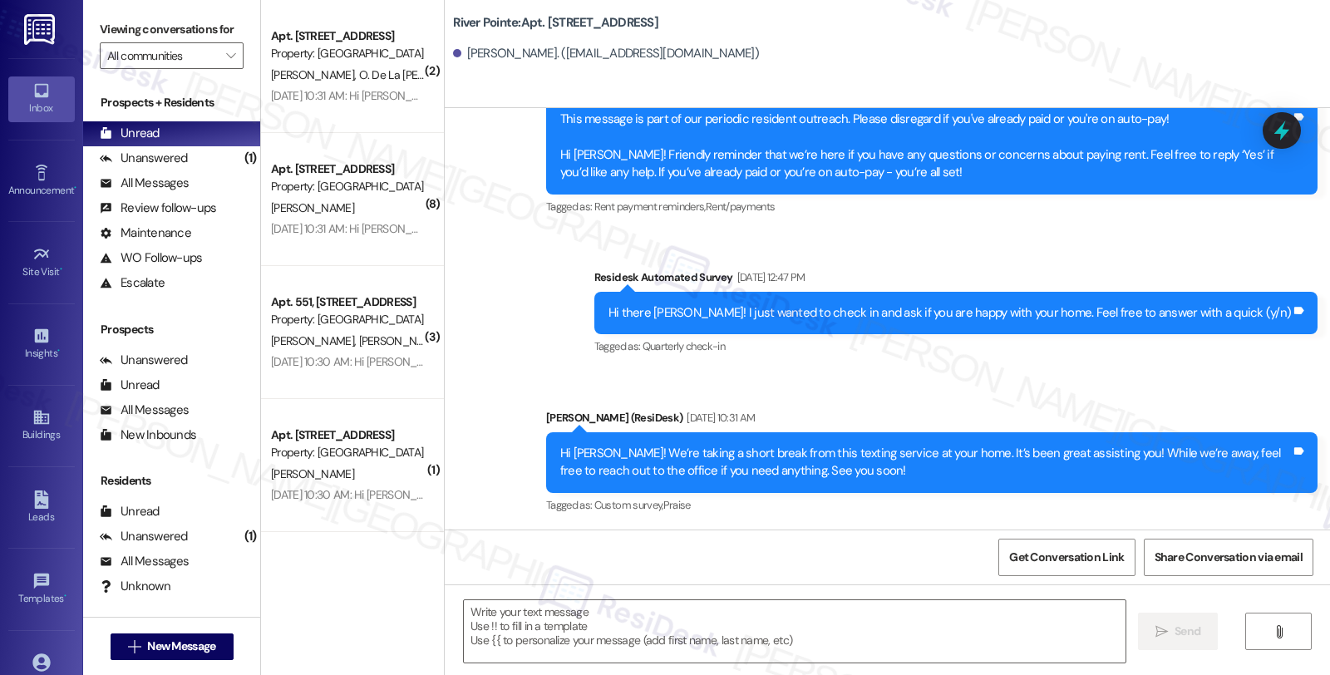
click at [317, 65] on div "H. [PERSON_NAME] De La [PERSON_NAME]" at bounding box center [347, 75] width 157 height 21
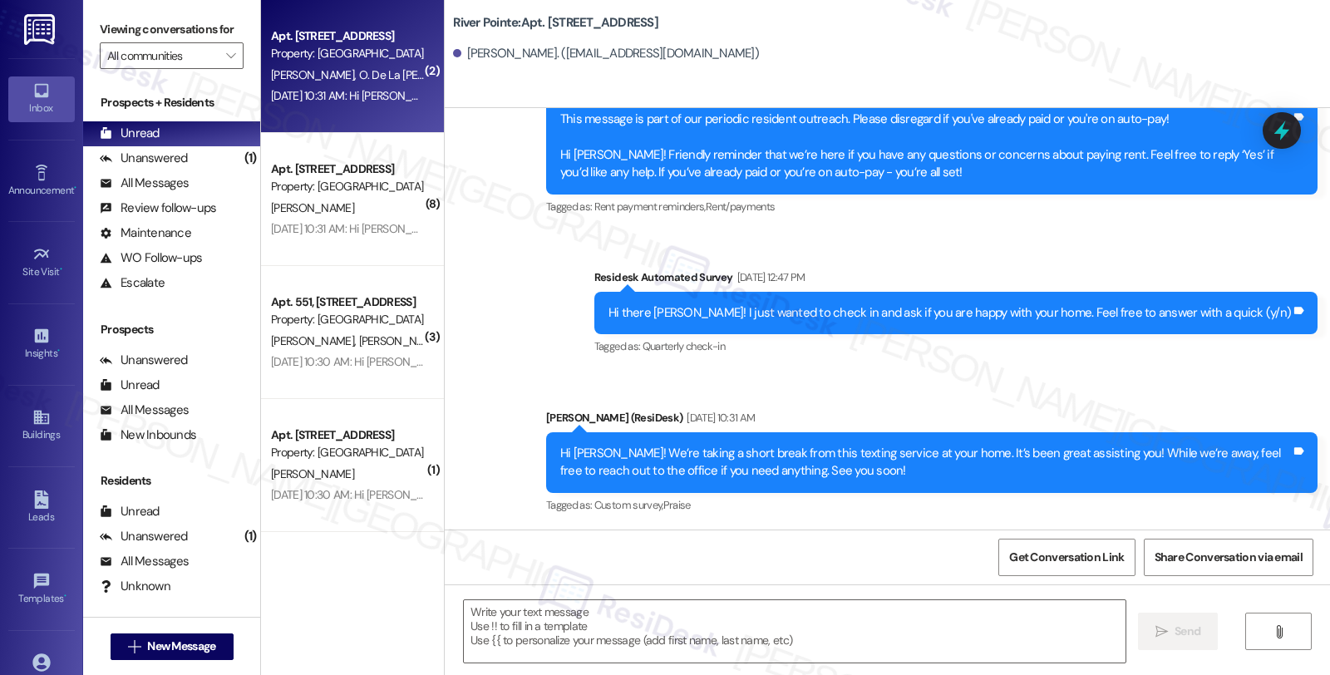
type textarea "Fetching suggested responses. Please feel free to read through the conversation…"
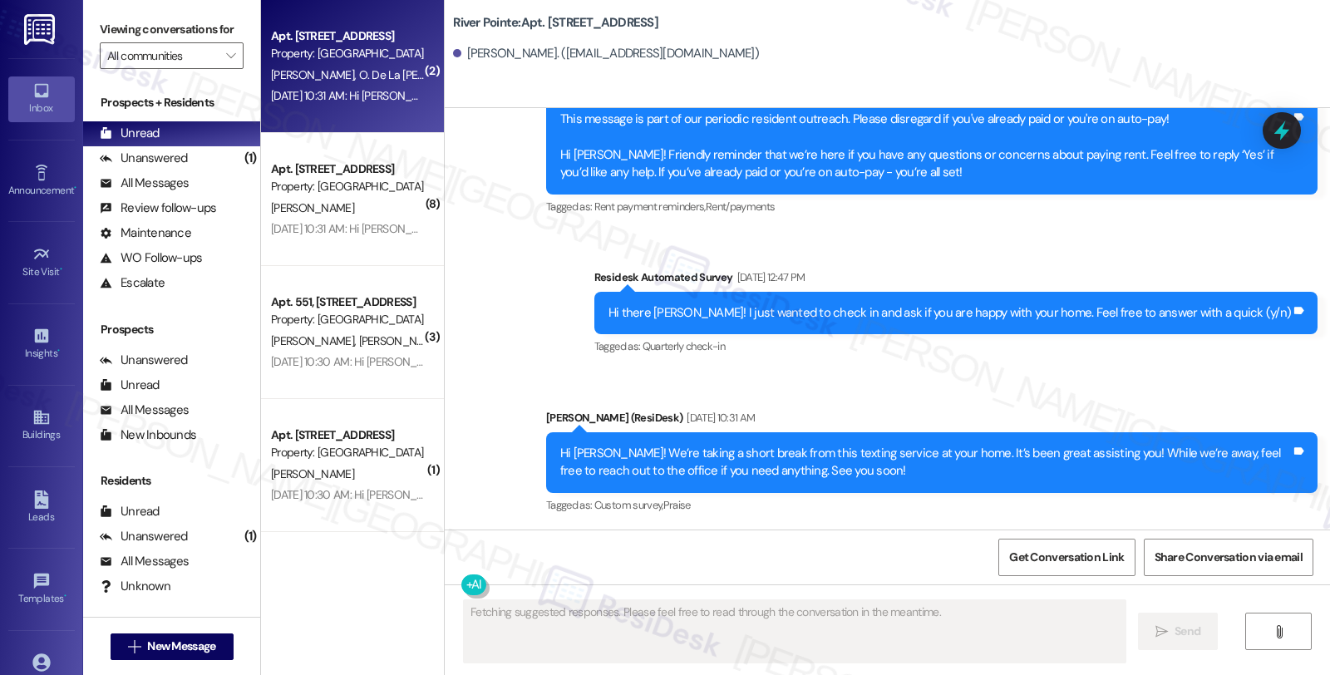
scroll to position [2161, 0]
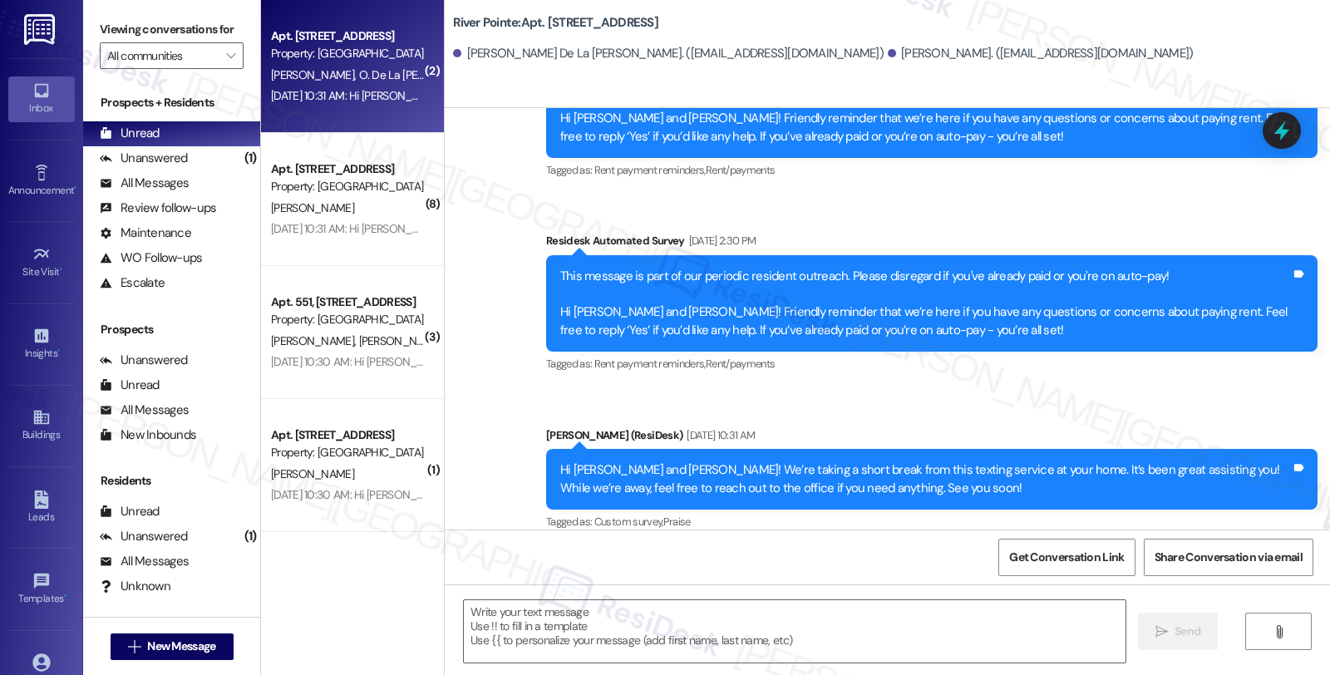
click at [317, 65] on div "H. [PERSON_NAME] De La [PERSON_NAME]" at bounding box center [347, 75] width 157 height 21
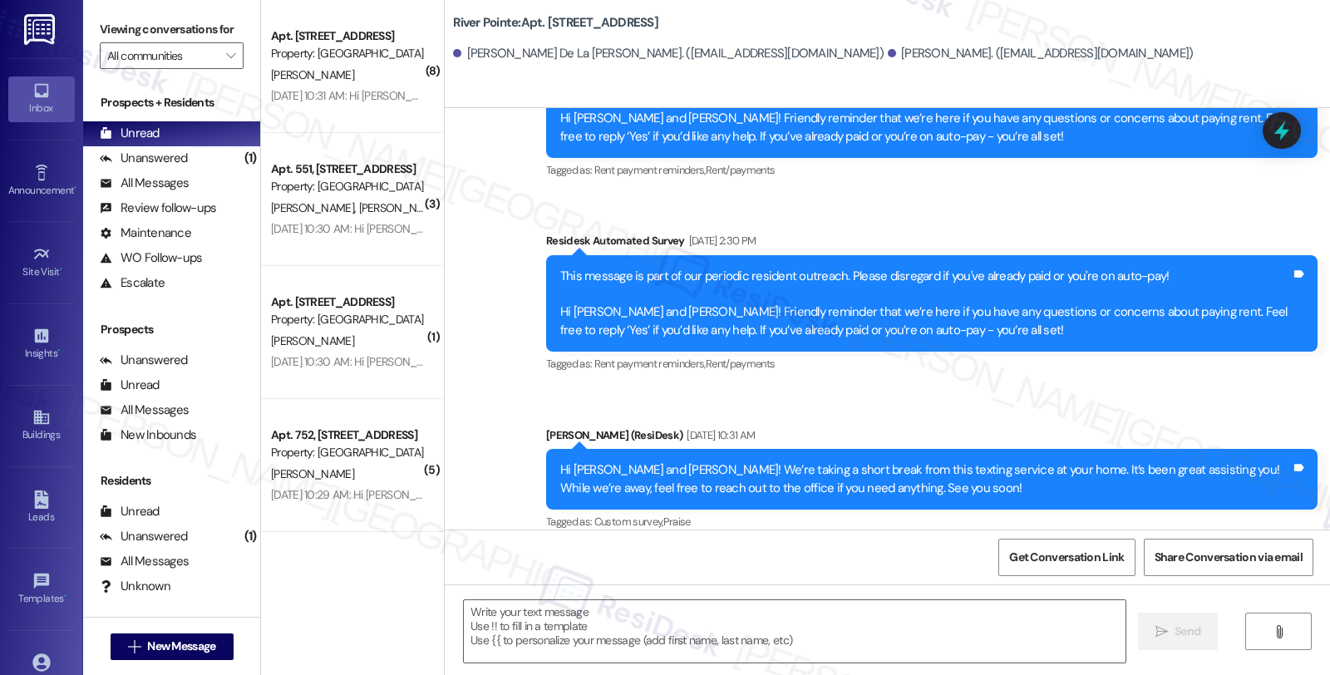
click at [317, 65] on div "[PERSON_NAME]" at bounding box center [347, 75] width 157 height 21
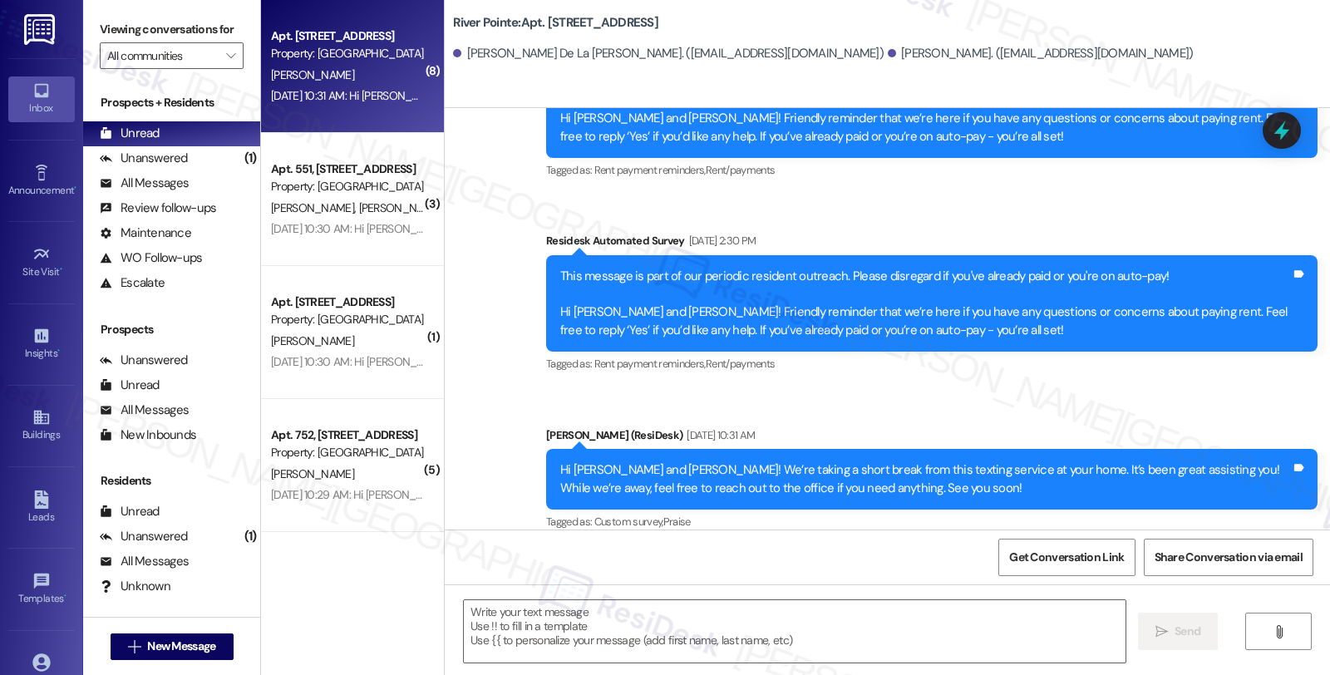
type textarea "Fetching suggested responses. Please feel free to read through the conversation…"
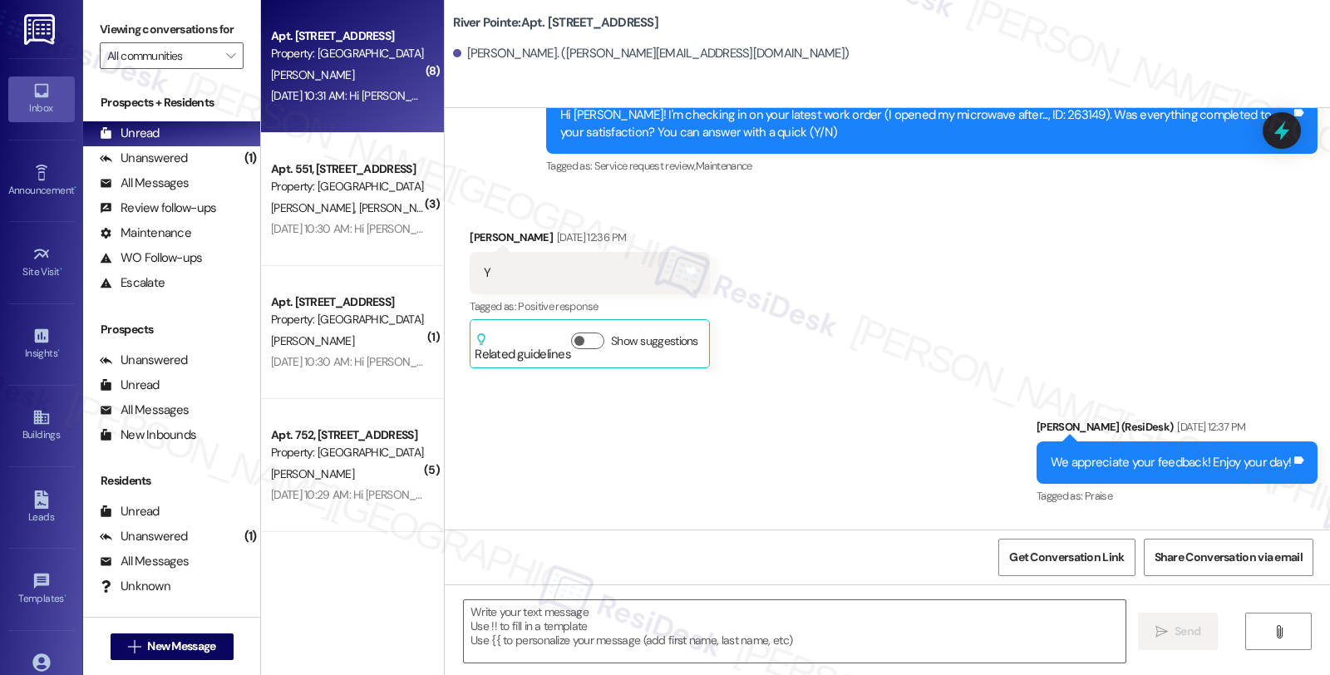
click at [317, 65] on div "[PERSON_NAME]" at bounding box center [347, 75] width 157 height 21
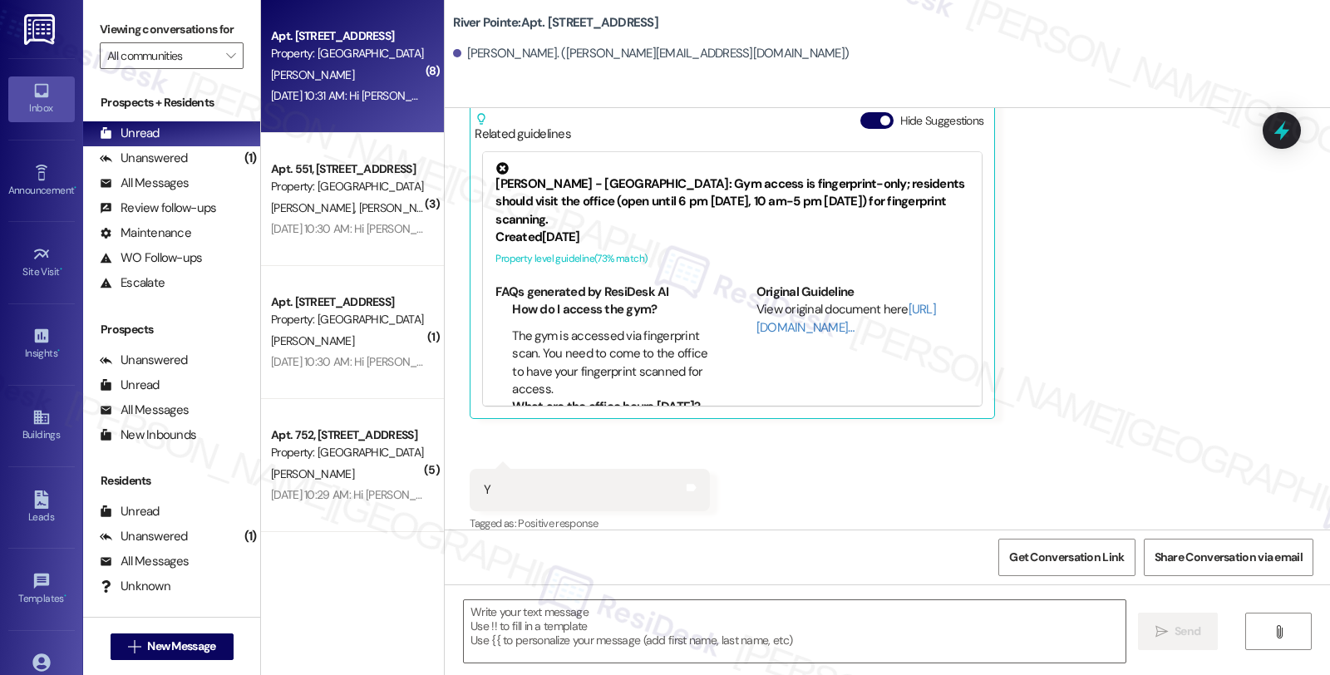
scroll to position [3766, 0]
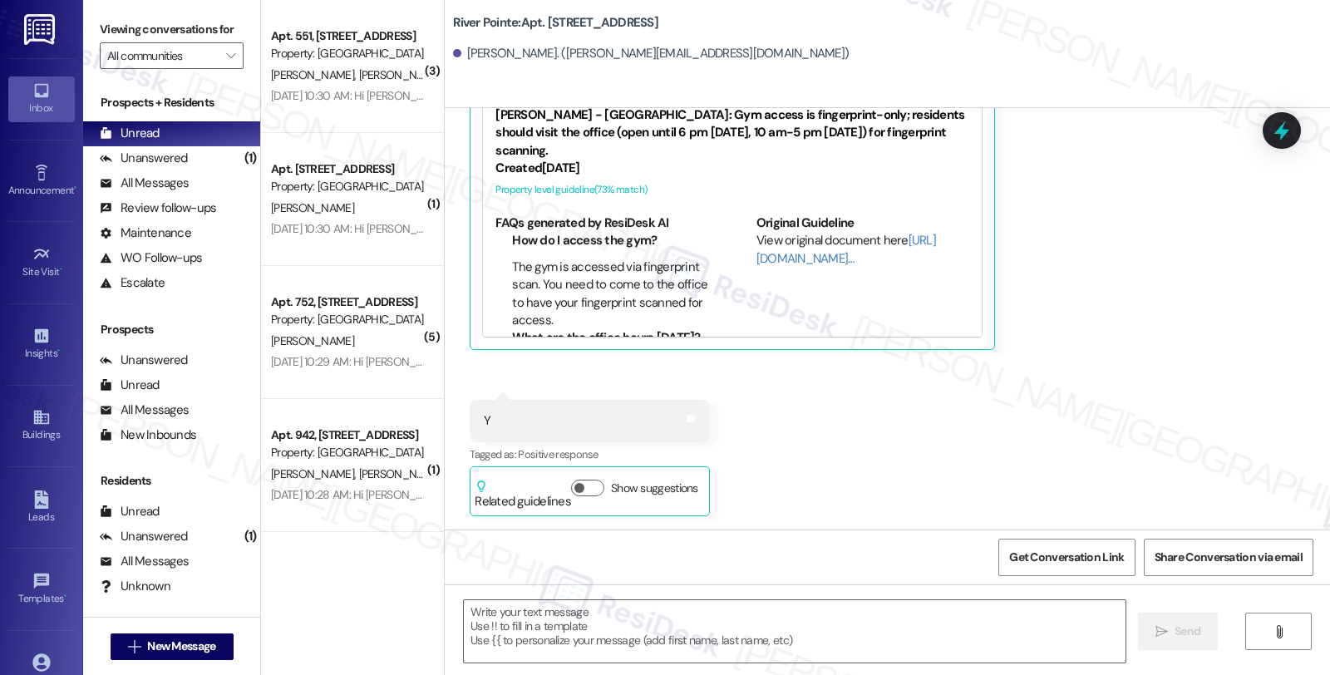
click at [317, 65] on div "[PERSON_NAME] [PERSON_NAME]" at bounding box center [347, 75] width 157 height 21
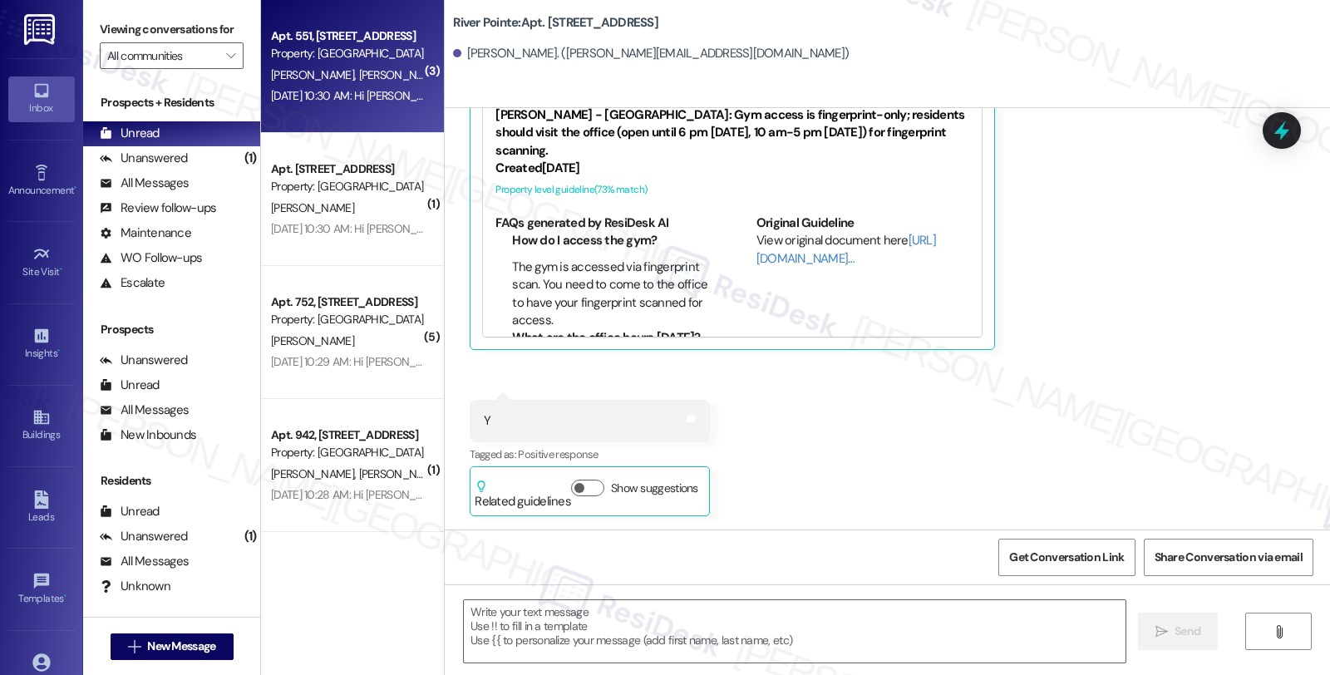
type textarea "Fetching suggested responses. Please feel free to read through the conversation…"
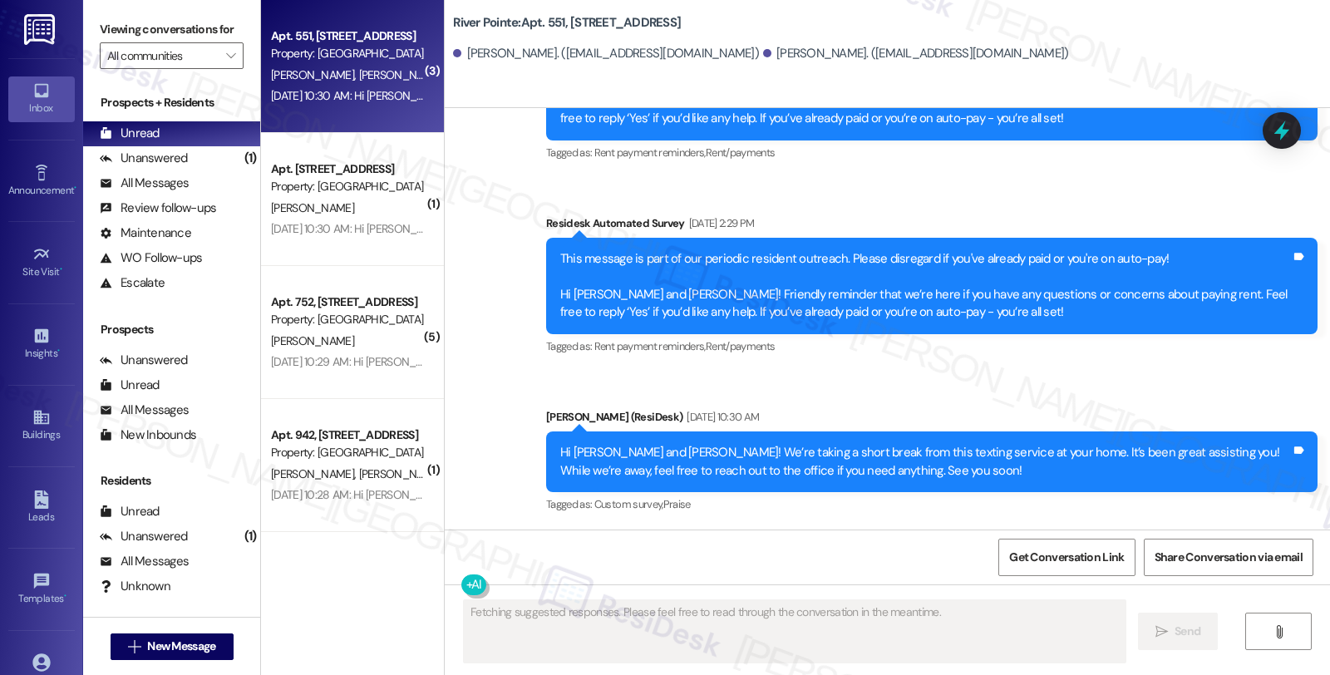
scroll to position [3140, 0]
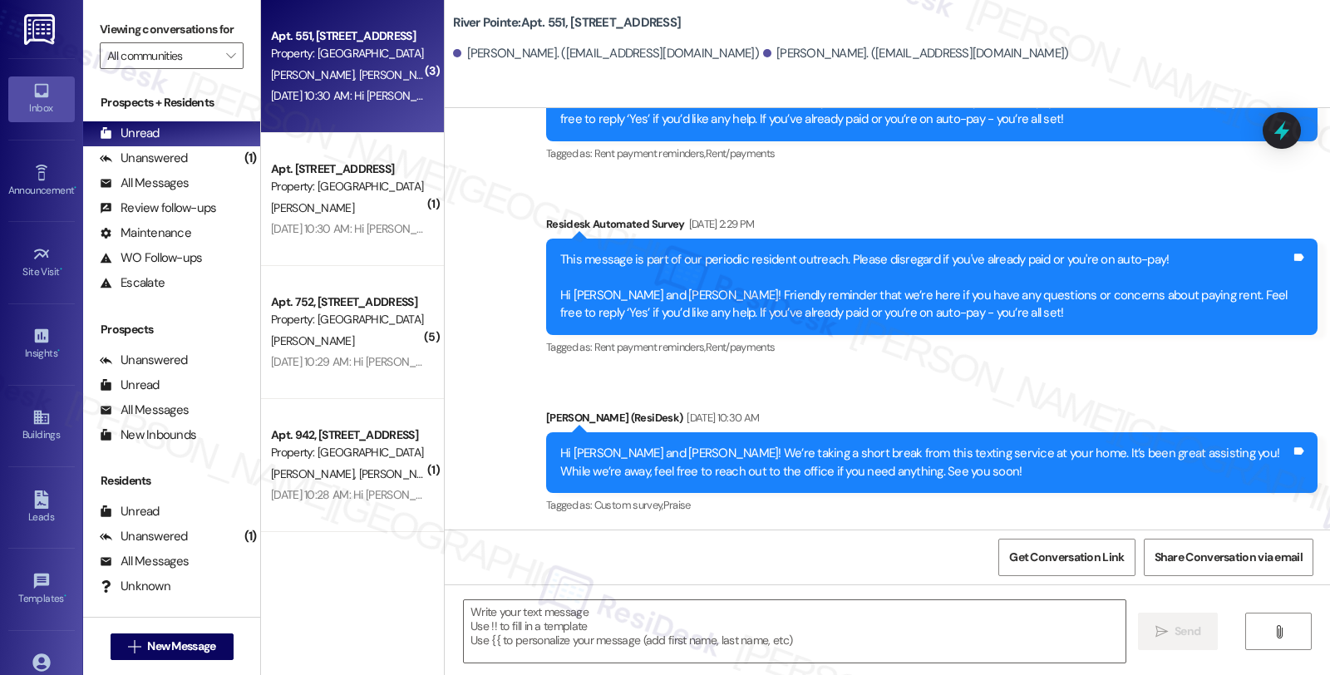
click at [317, 65] on div "[PERSON_NAME] [PERSON_NAME]" at bounding box center [347, 75] width 157 height 21
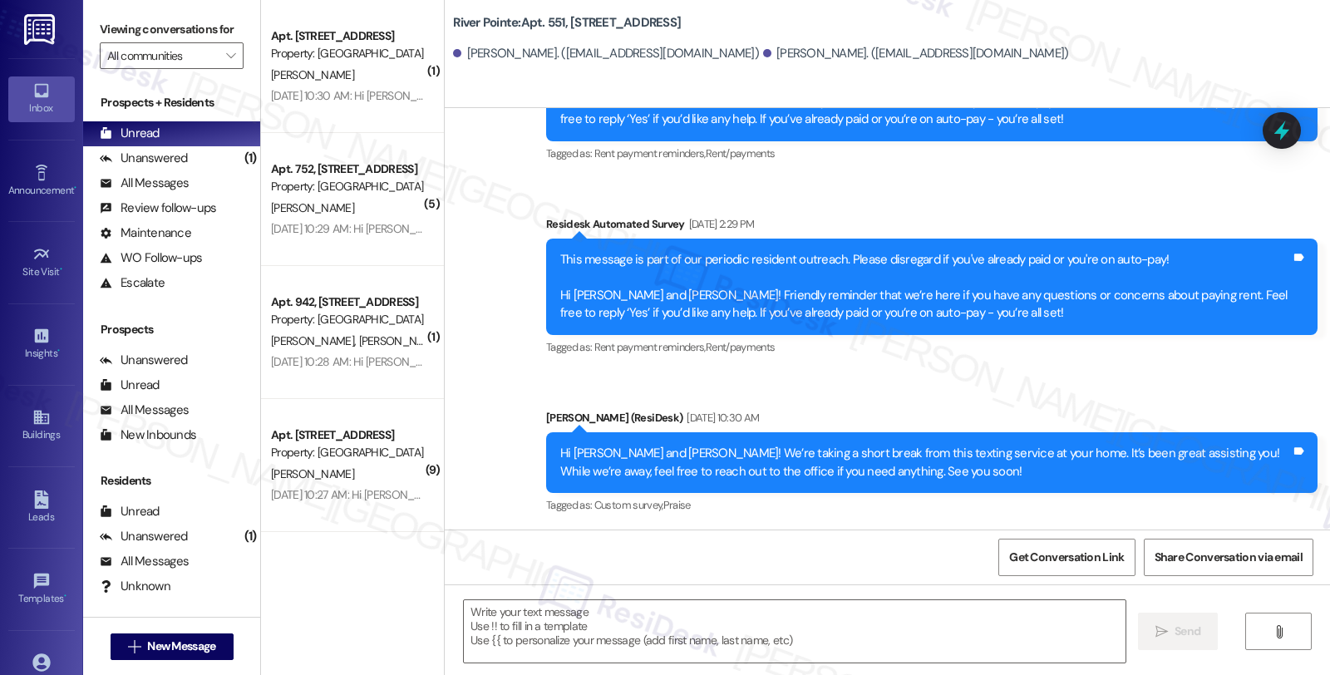
click at [317, 65] on div "[PERSON_NAME]" at bounding box center [347, 75] width 157 height 21
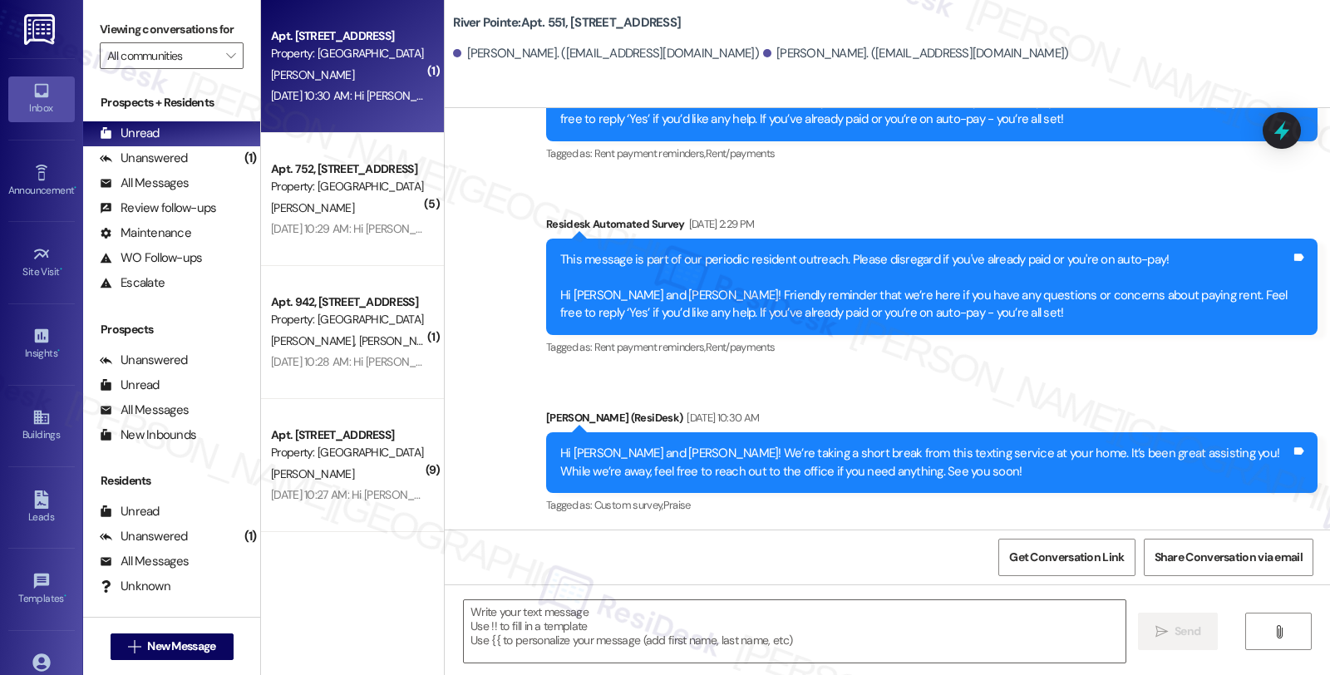
type textarea "Fetching suggested responses. Please feel free to read through the conversation…"
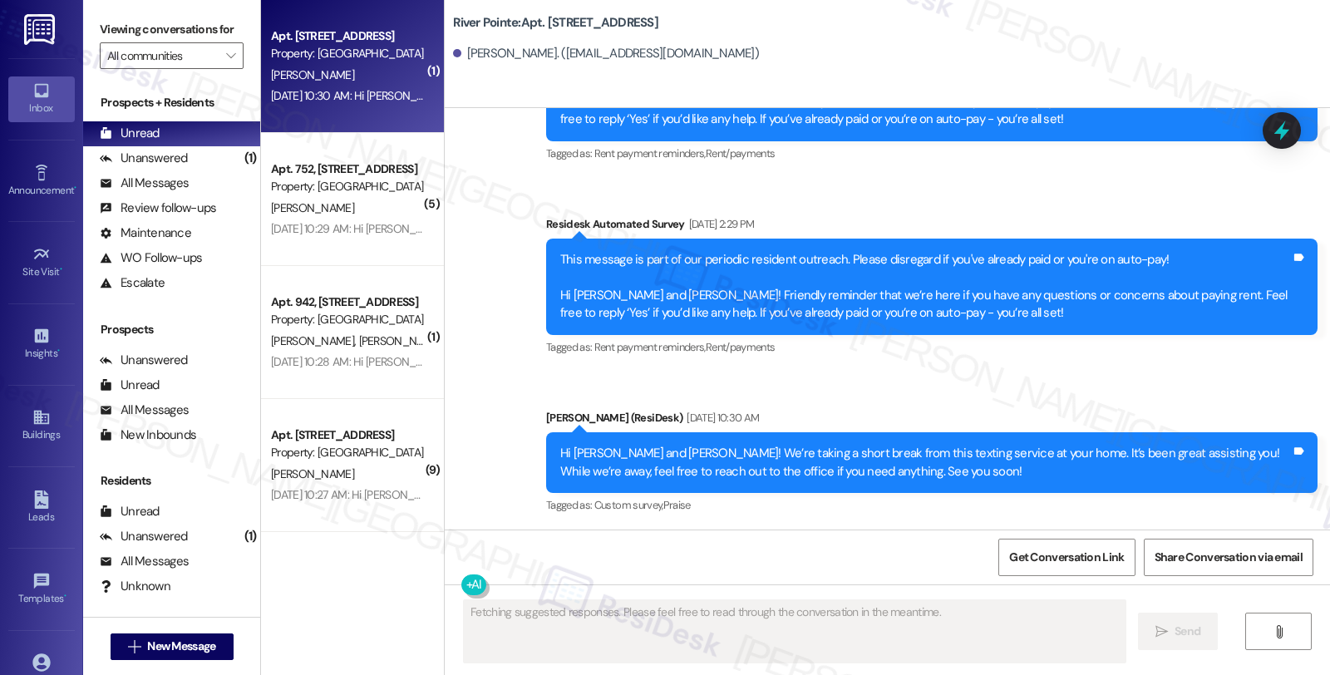
scroll to position [1557, 0]
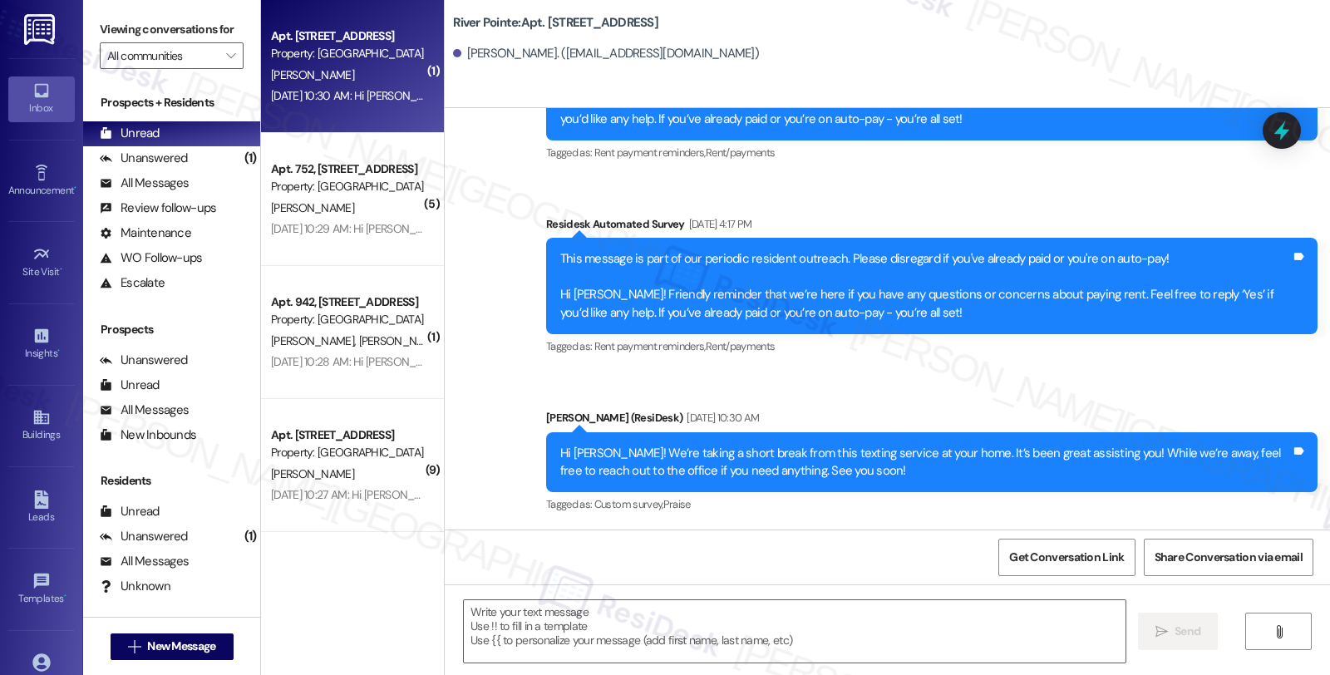
click at [317, 65] on div "[PERSON_NAME]" at bounding box center [347, 75] width 157 height 21
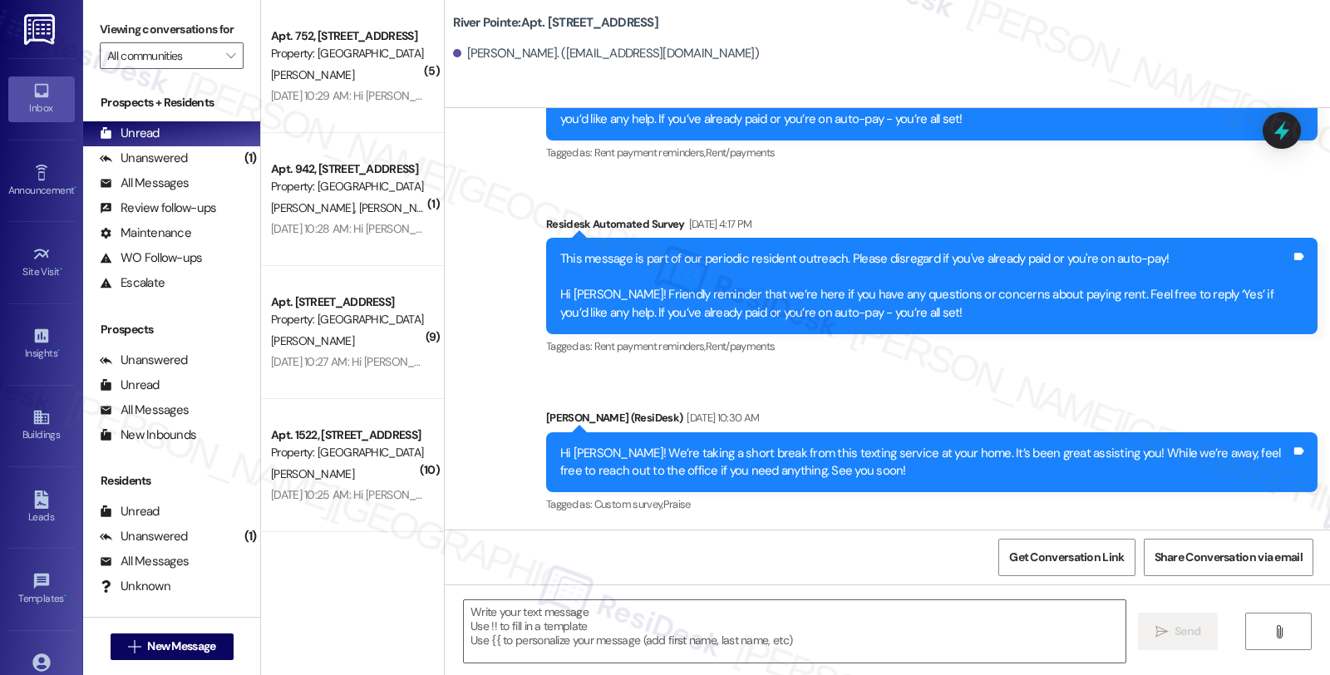
click at [317, 65] on div "[PERSON_NAME]" at bounding box center [347, 75] width 157 height 21
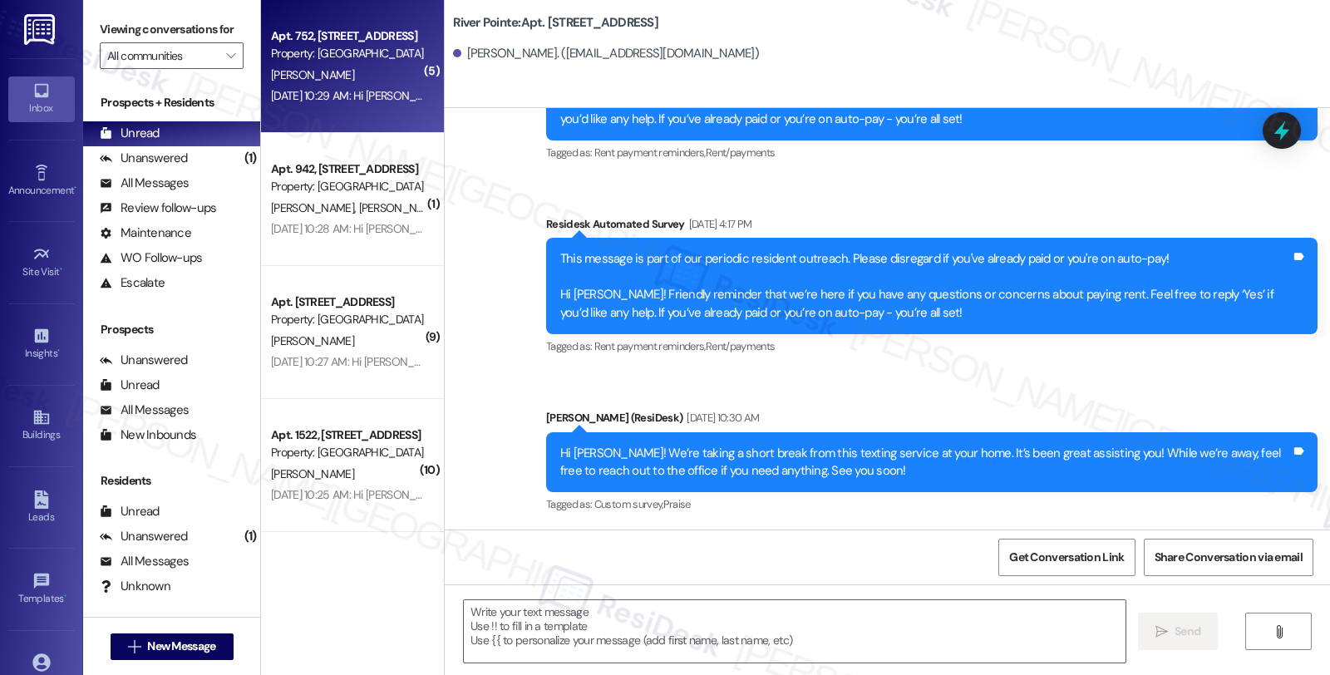
type textarea "Fetching suggested responses. Please feel free to read through the conversation…"
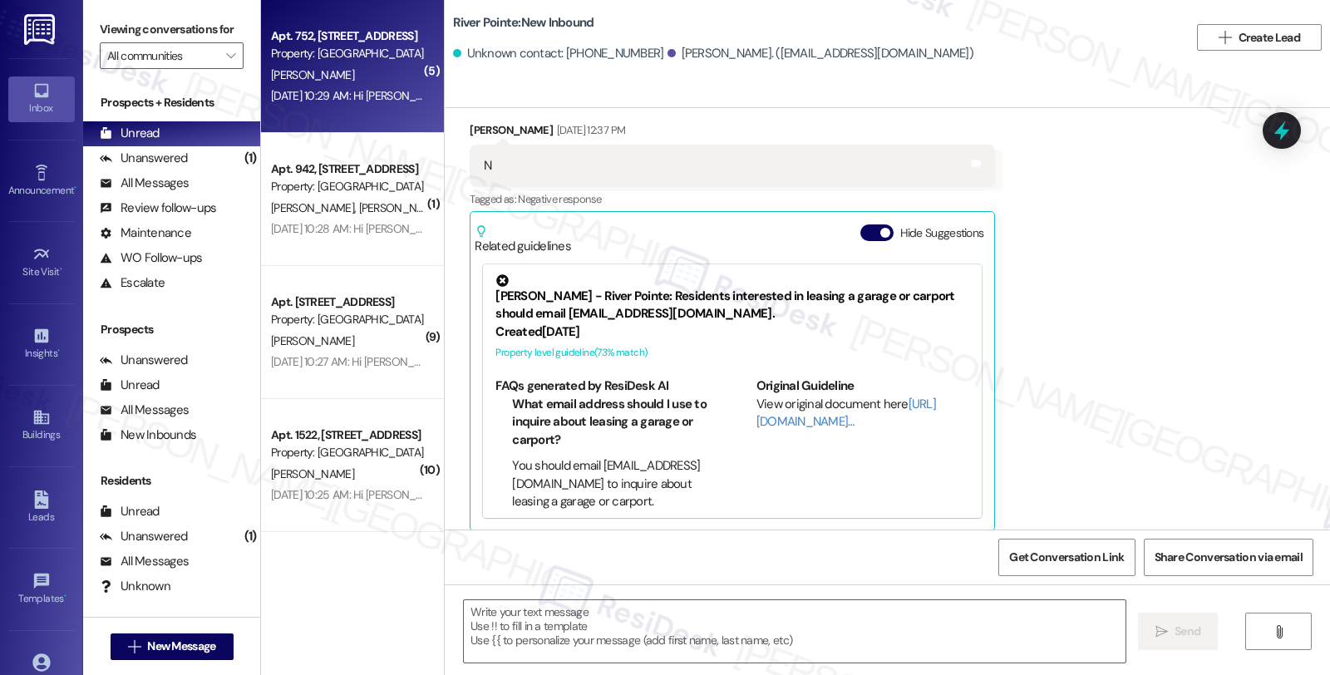
scroll to position [2489, 0]
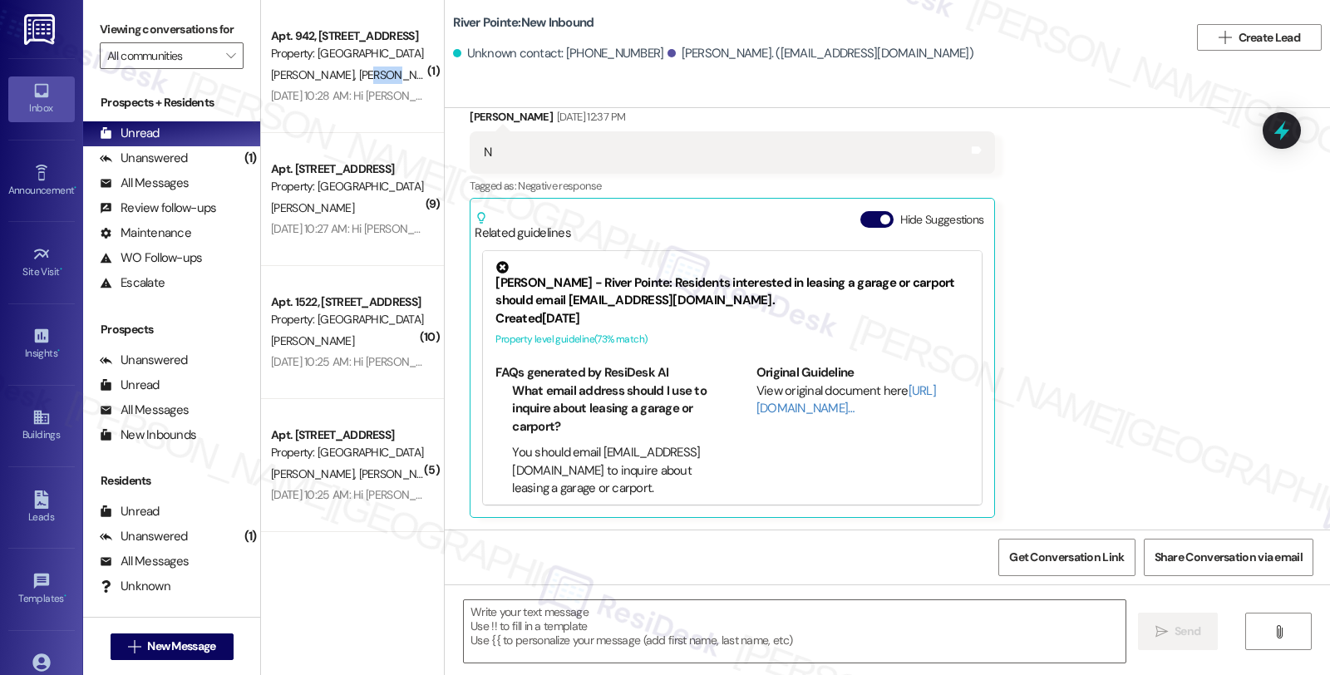
click at [317, 65] on div "[PERSON_NAME] [PERSON_NAME]" at bounding box center [347, 75] width 157 height 21
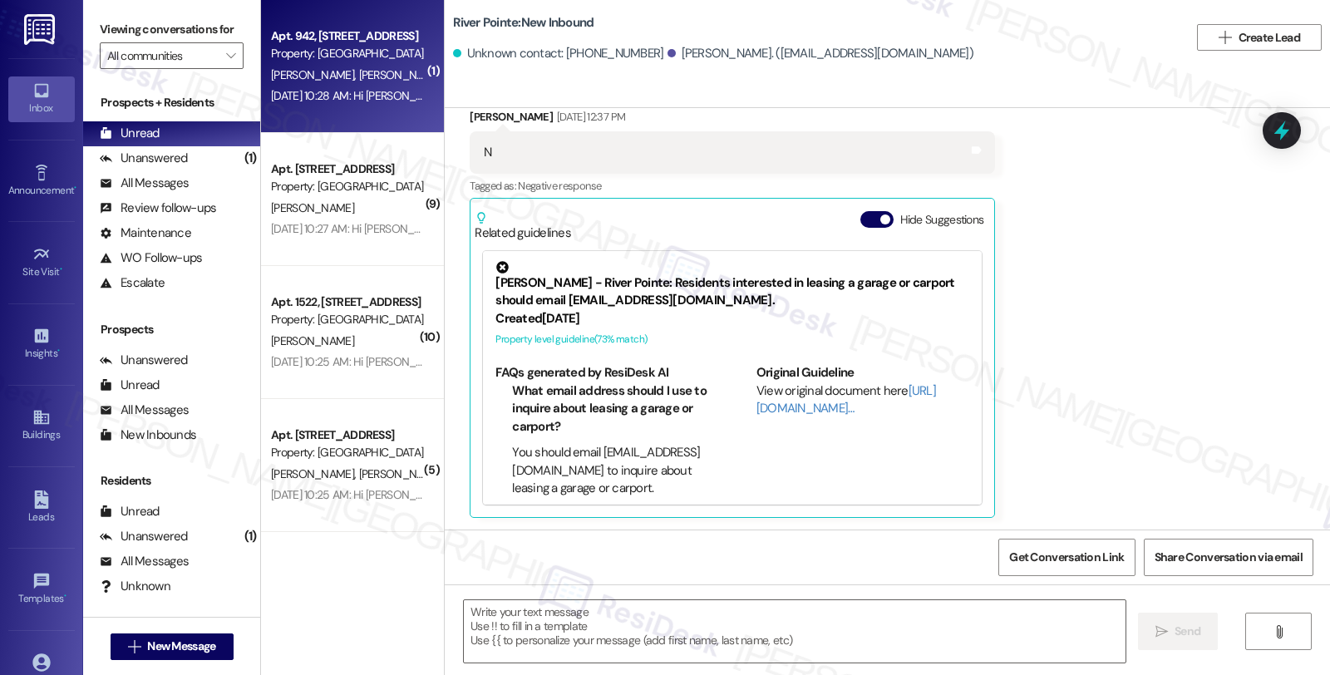
type textarea "Fetching suggested responses. Please feel free to read through the conversation…"
click at [317, 65] on div "[PERSON_NAME] [PERSON_NAME]" at bounding box center [347, 75] width 157 height 21
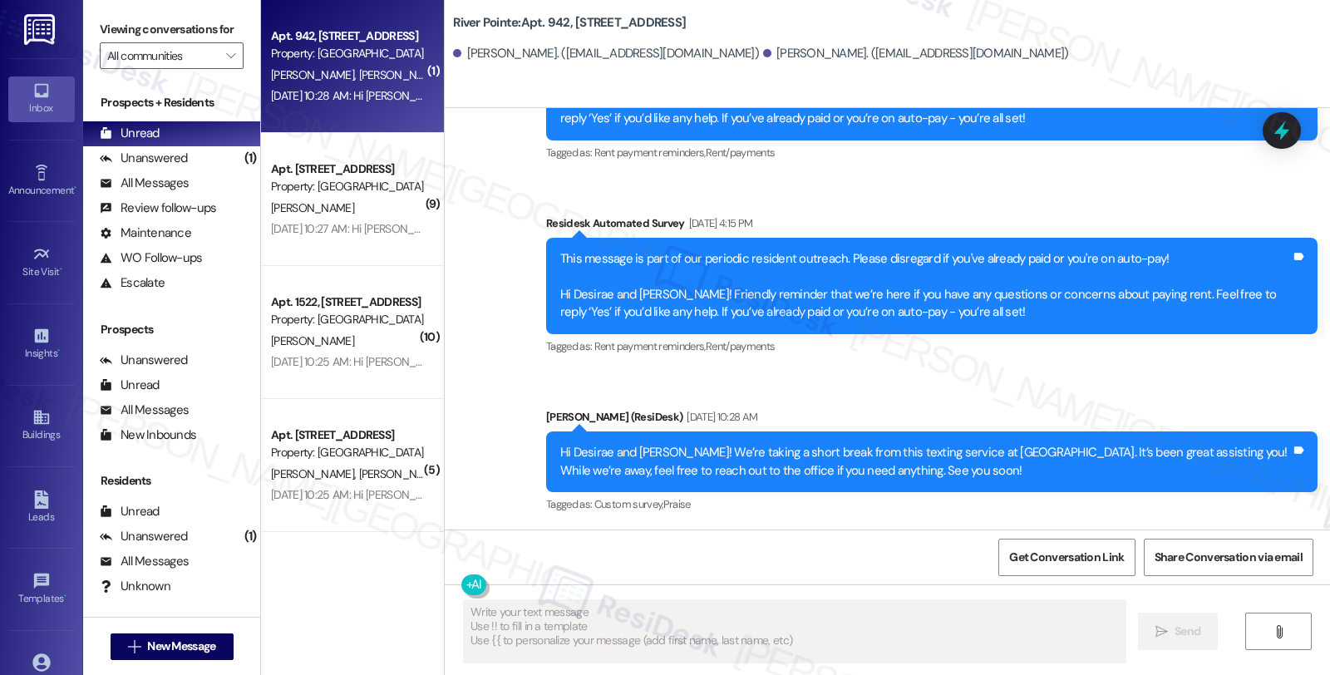
scroll to position [1785, 0]
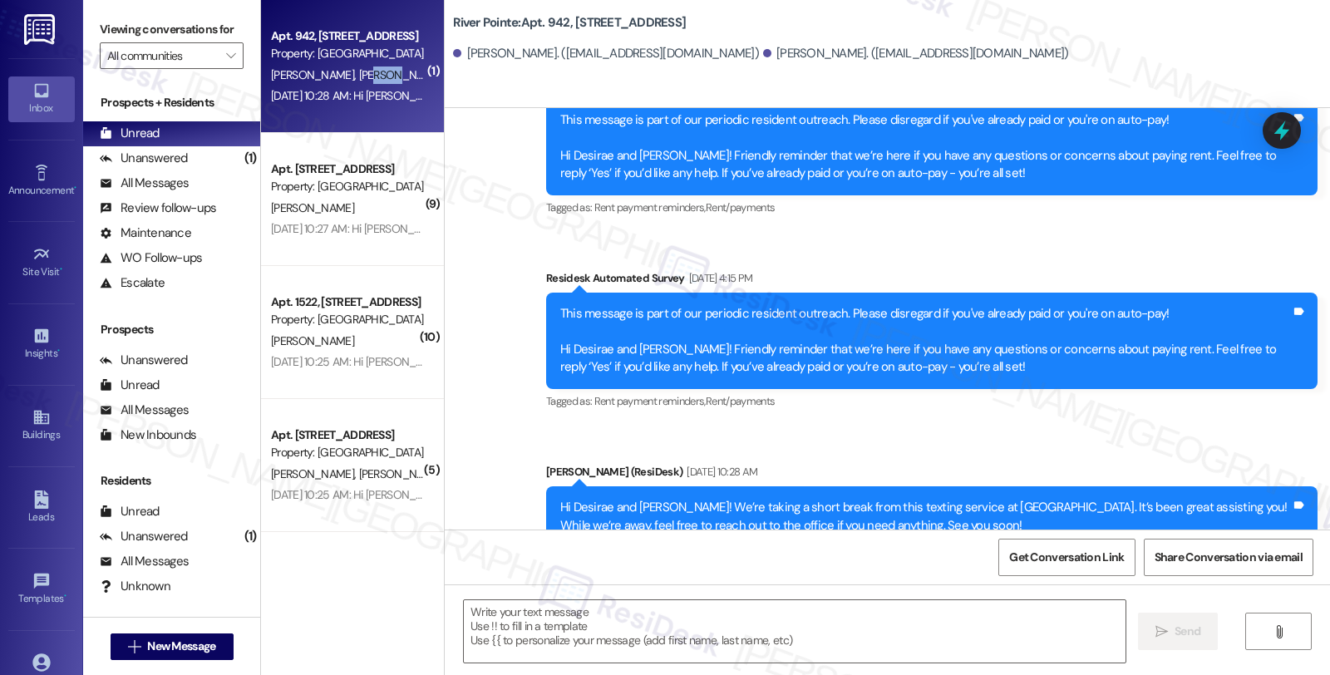
click at [317, 65] on div "[PERSON_NAME] [PERSON_NAME]" at bounding box center [347, 75] width 157 height 21
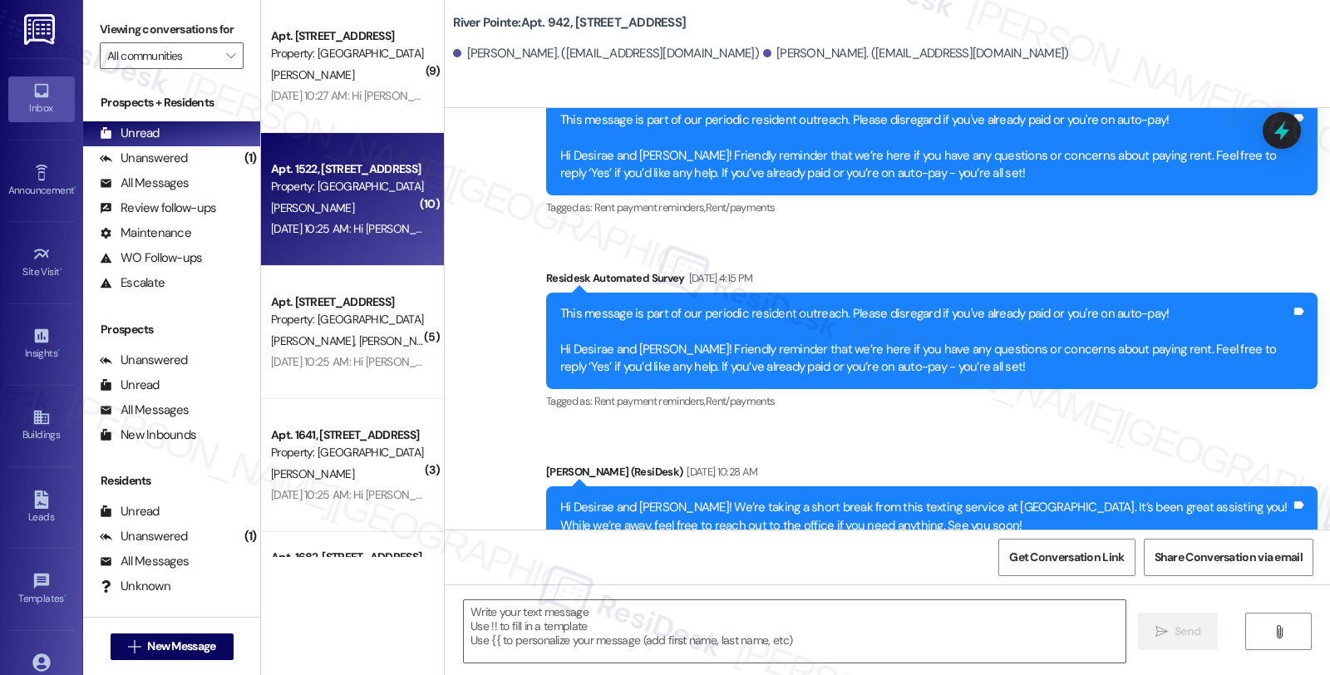
click at [326, 193] on div "Property: [GEOGRAPHIC_DATA]" at bounding box center [348, 186] width 154 height 17
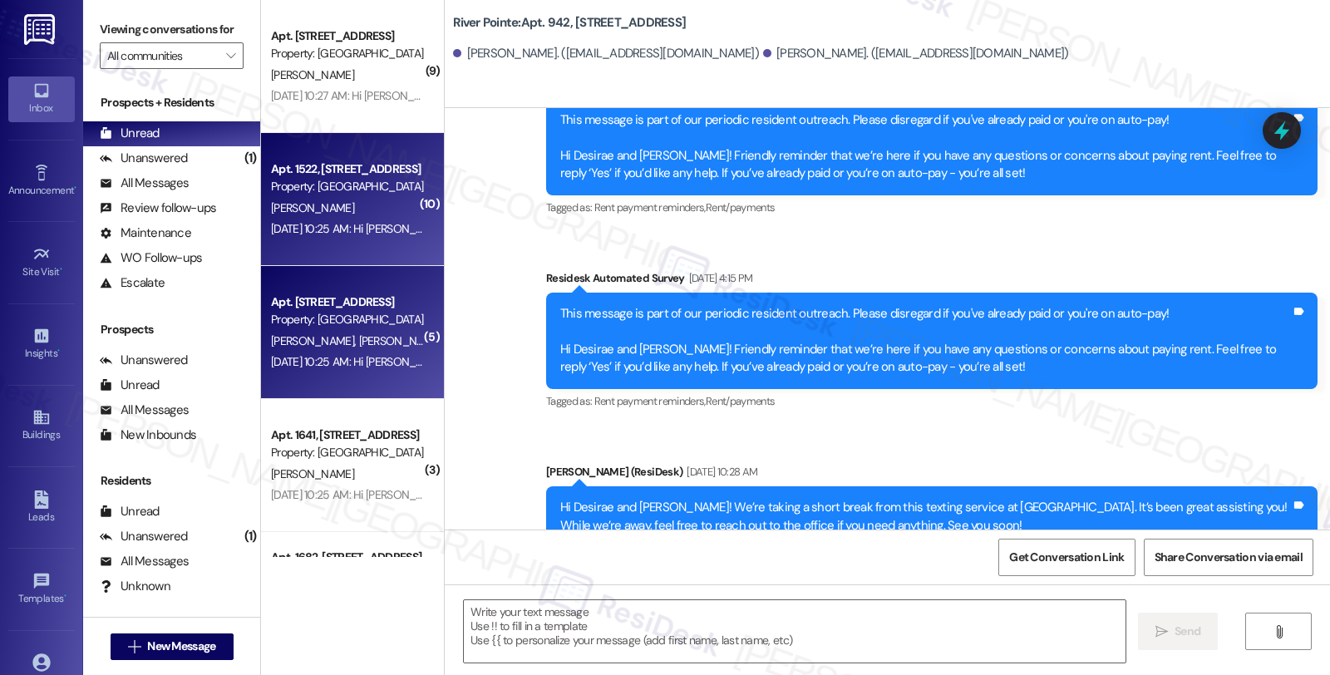
type textarea "Fetching suggested responses. Please feel free to read through the conversation…"
click at [328, 308] on div "Apt. [STREET_ADDRESS]" at bounding box center [348, 301] width 154 height 17
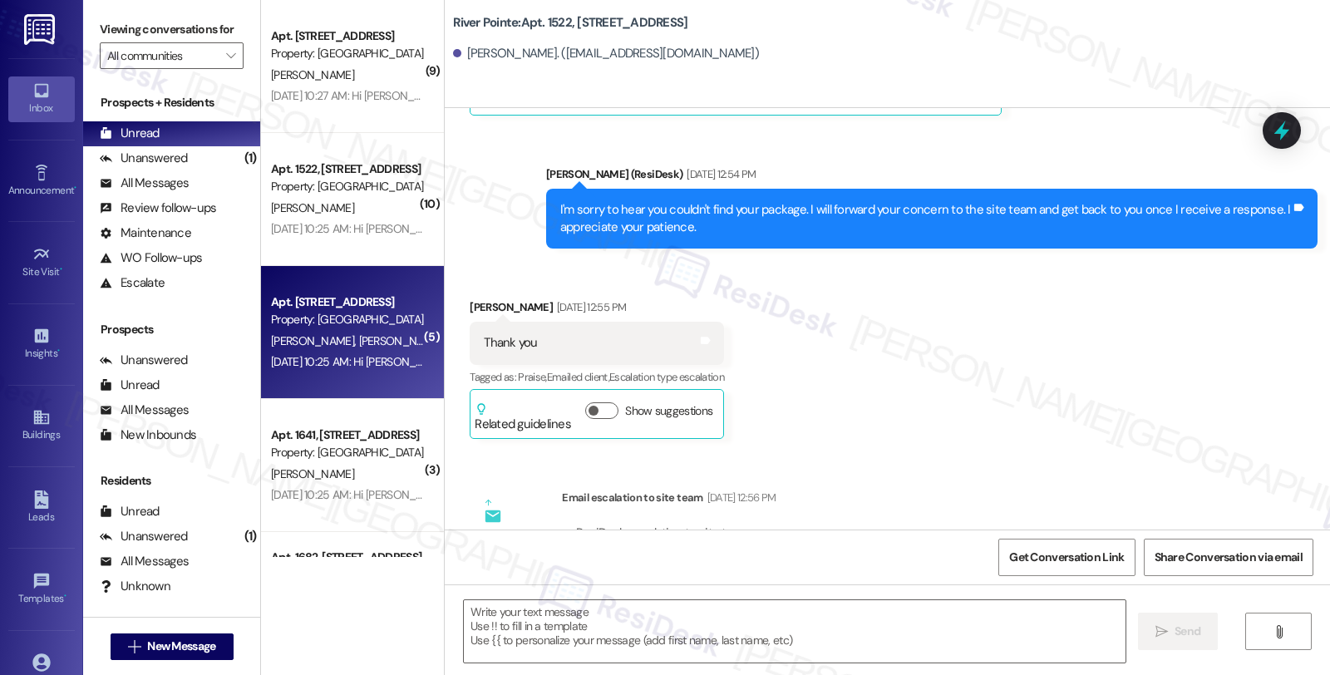
type textarea "Fetching suggested responses. Please feel free to read through the conversation…"
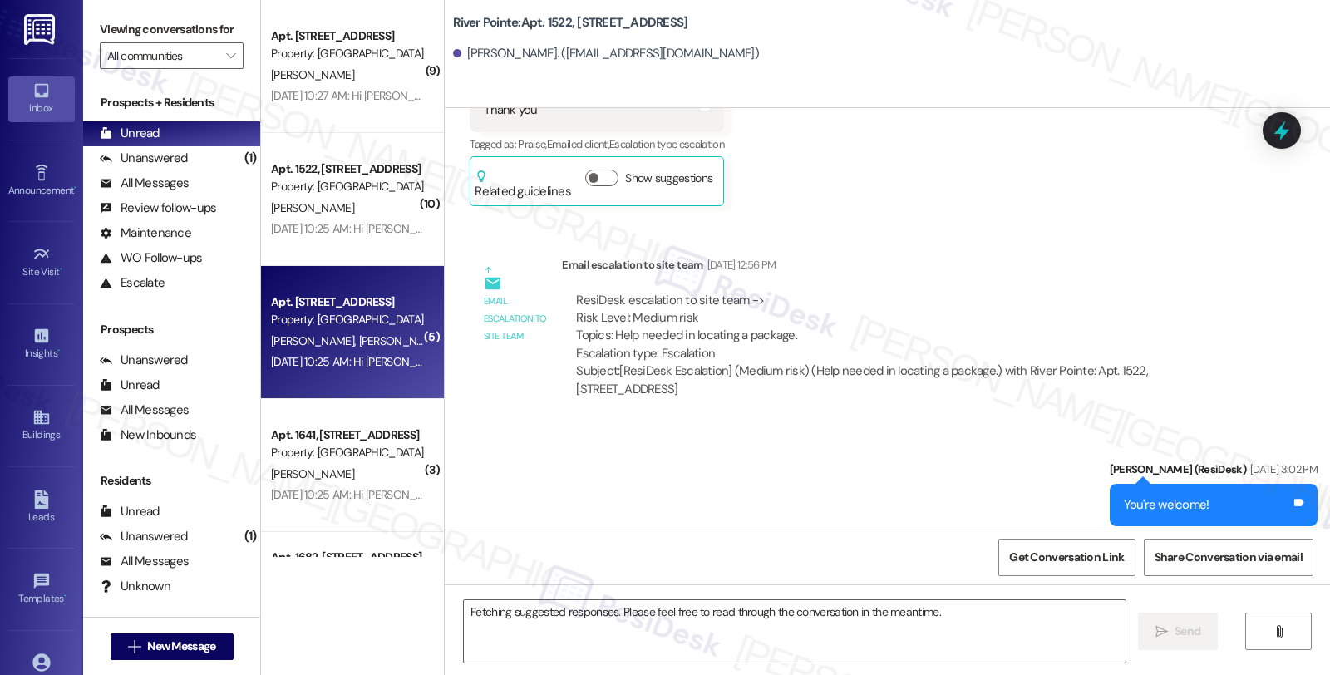
click at [347, 475] on div "[PERSON_NAME]" at bounding box center [347, 474] width 157 height 21
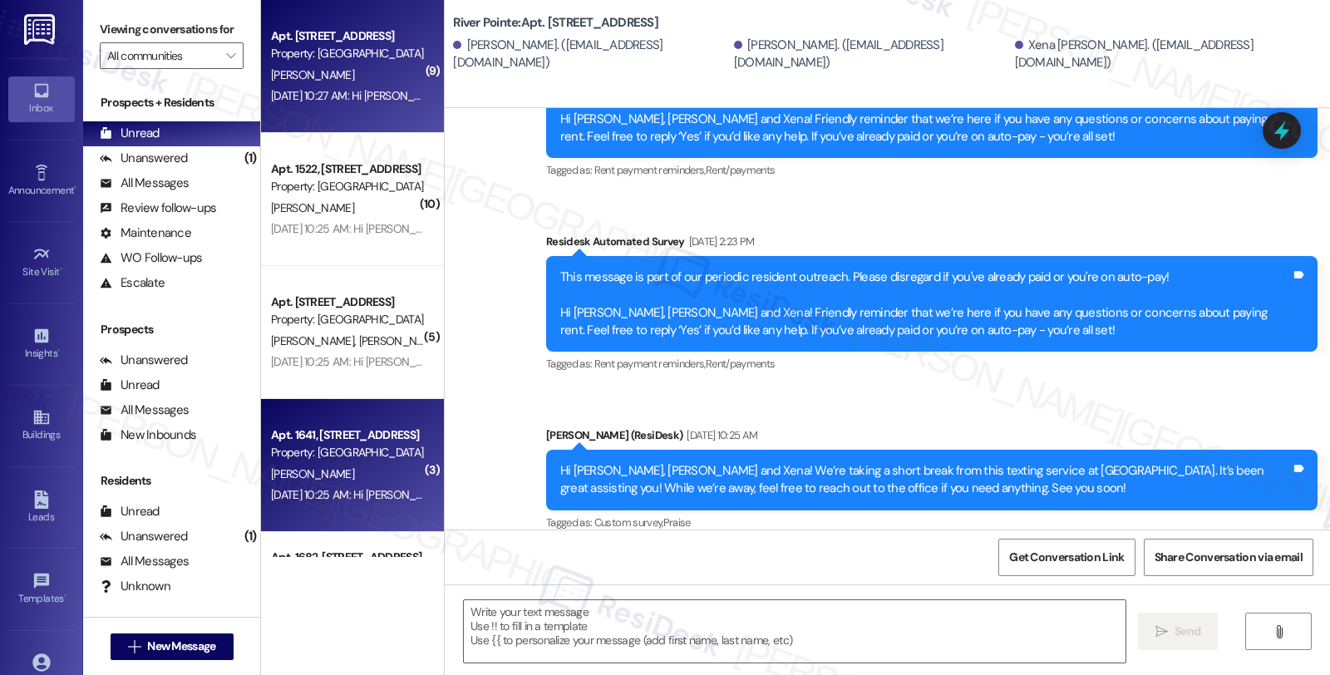
type textarea "Fetching suggested responses. Please feel free to read through the conversation…"
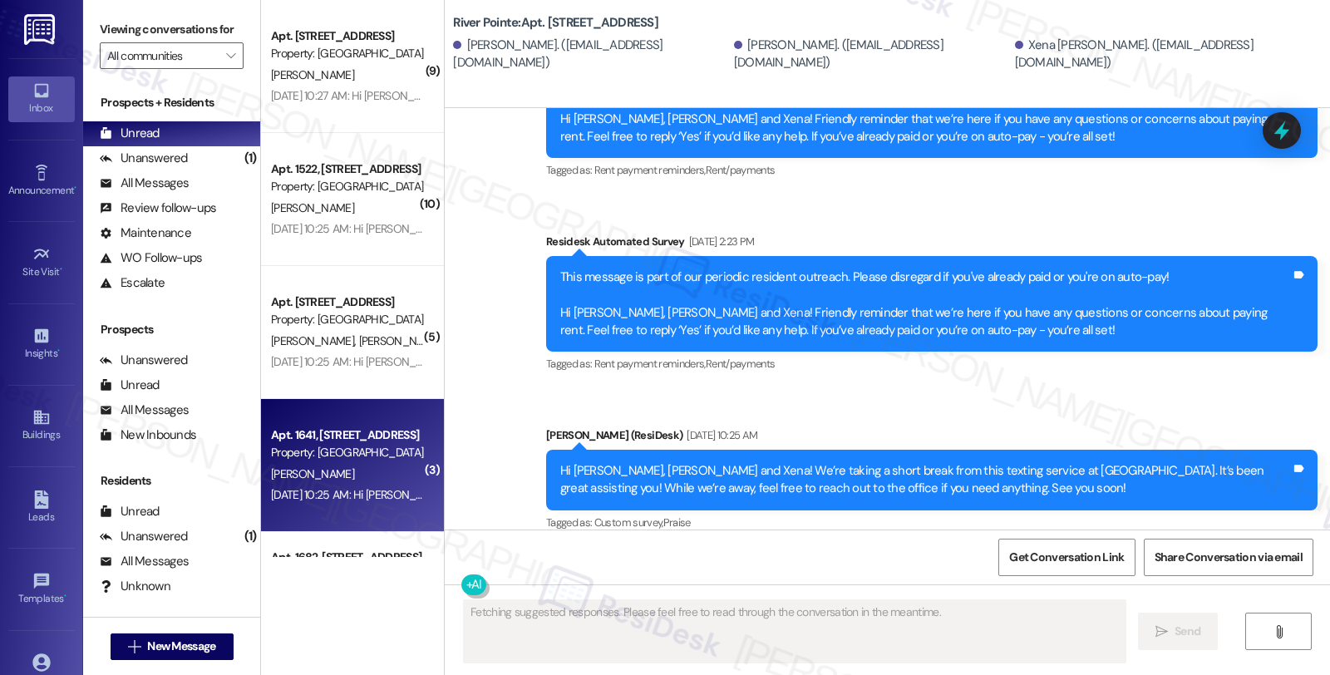
click at [302, 34] on div "Apt. [STREET_ADDRESS]" at bounding box center [348, 35] width 154 height 17
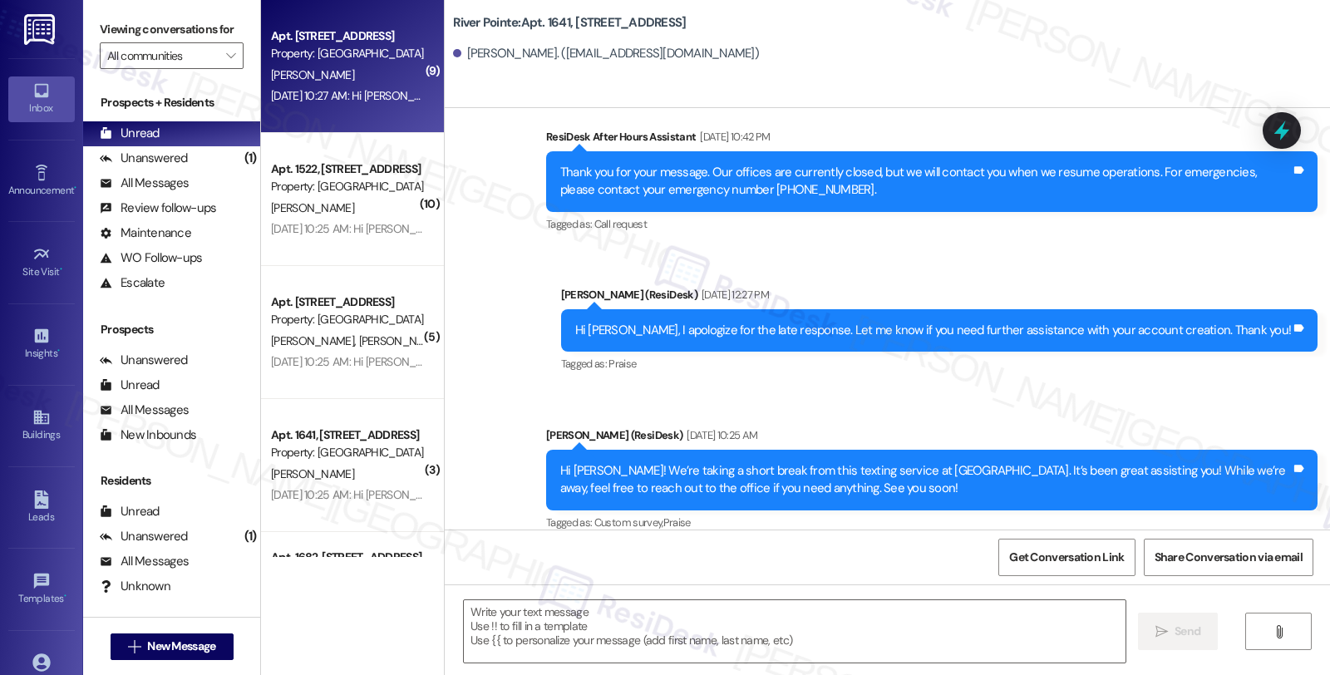
type textarea "Fetching suggested responses. Please feel free to read through the conversation…"
click at [302, 198] on div "[PERSON_NAME]" at bounding box center [347, 208] width 157 height 21
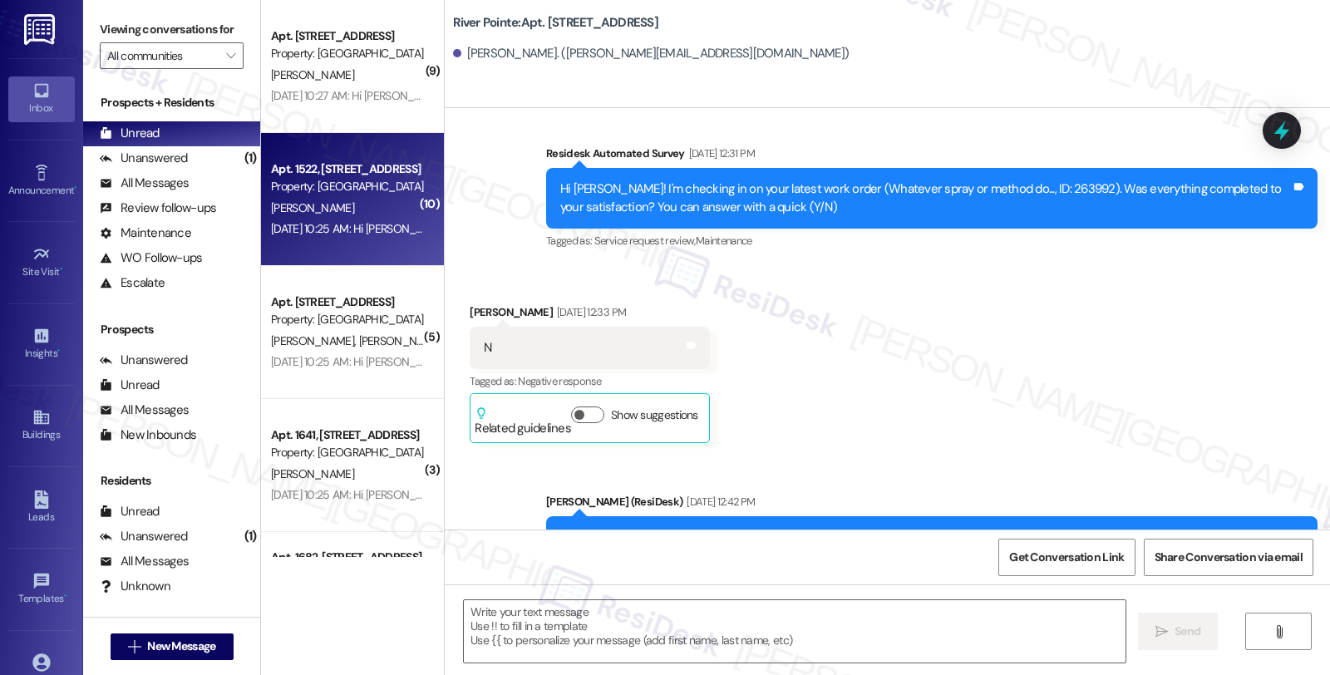
type textarea "Fetching suggested responses. Please feel free to read through the conversation…"
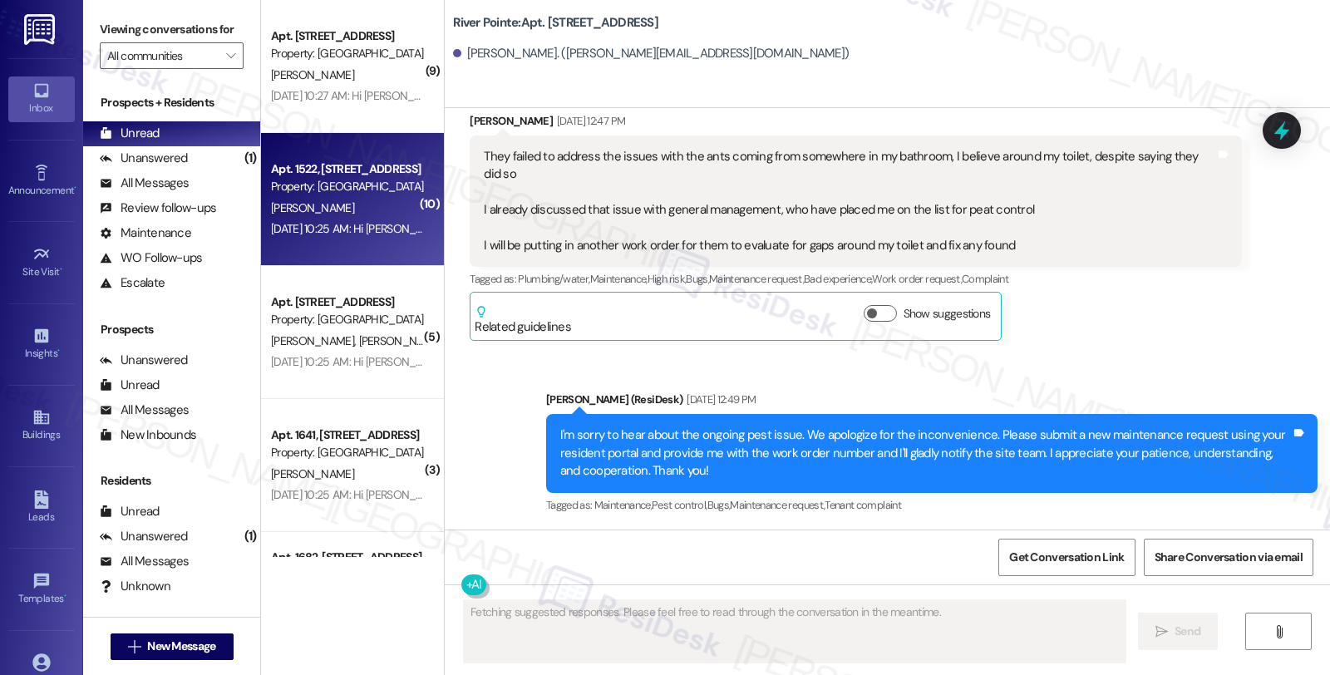
click at [318, 357] on div "[DATE] 10:25 AM: Hi [PERSON_NAME], [PERSON_NAME] and [PERSON_NAME]! We’re takin…" at bounding box center [925, 361] width 1308 height 15
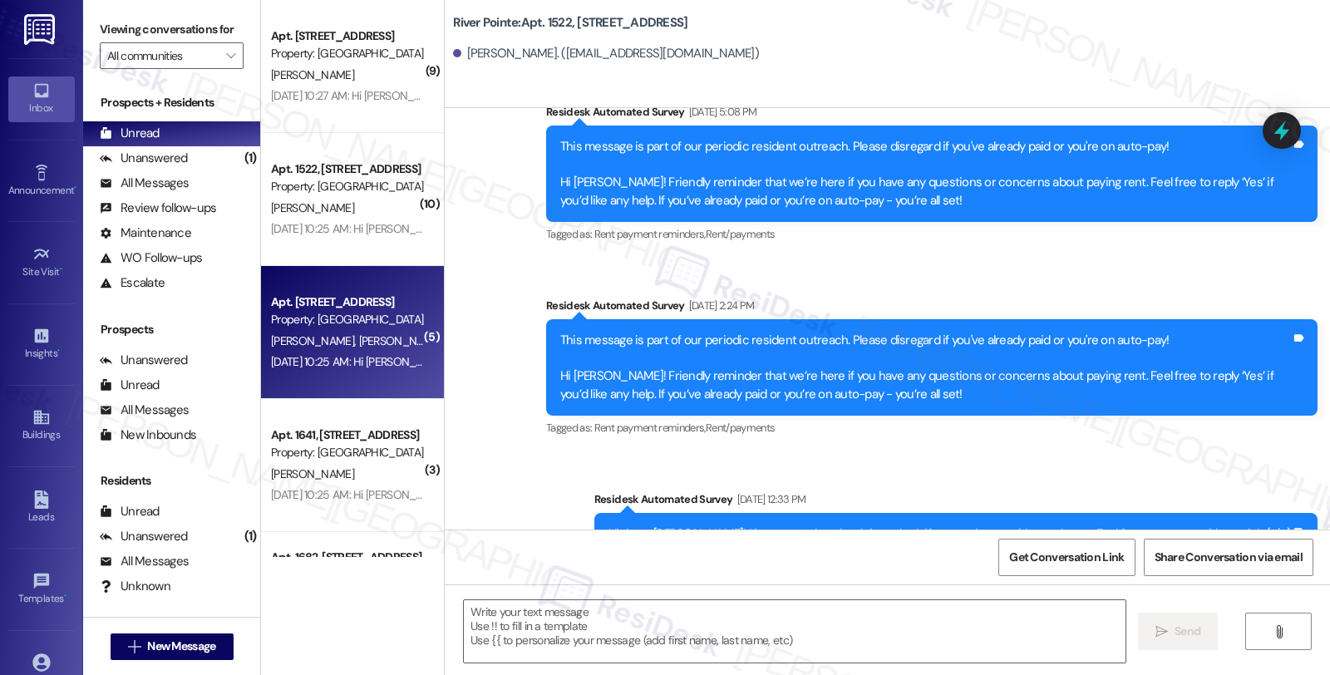
type textarea "Fetching suggested responses. Please feel free to read through the conversation…"
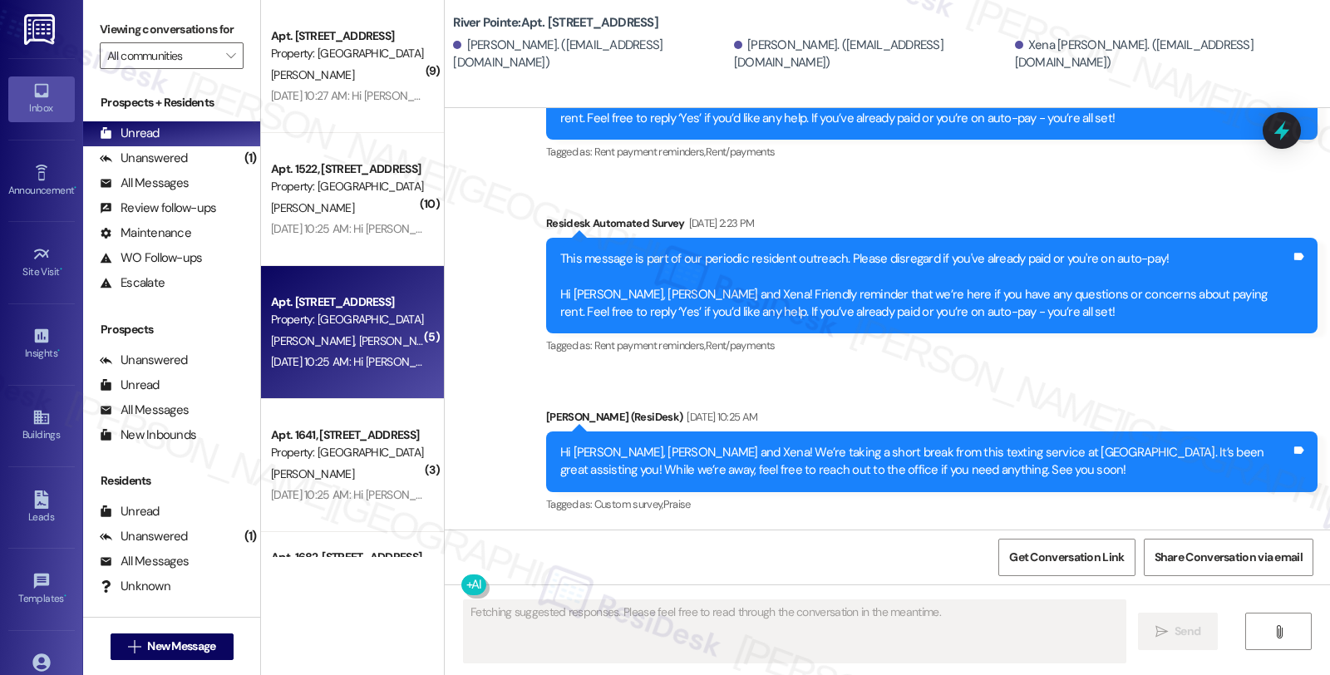
scroll to position [3497, 0]
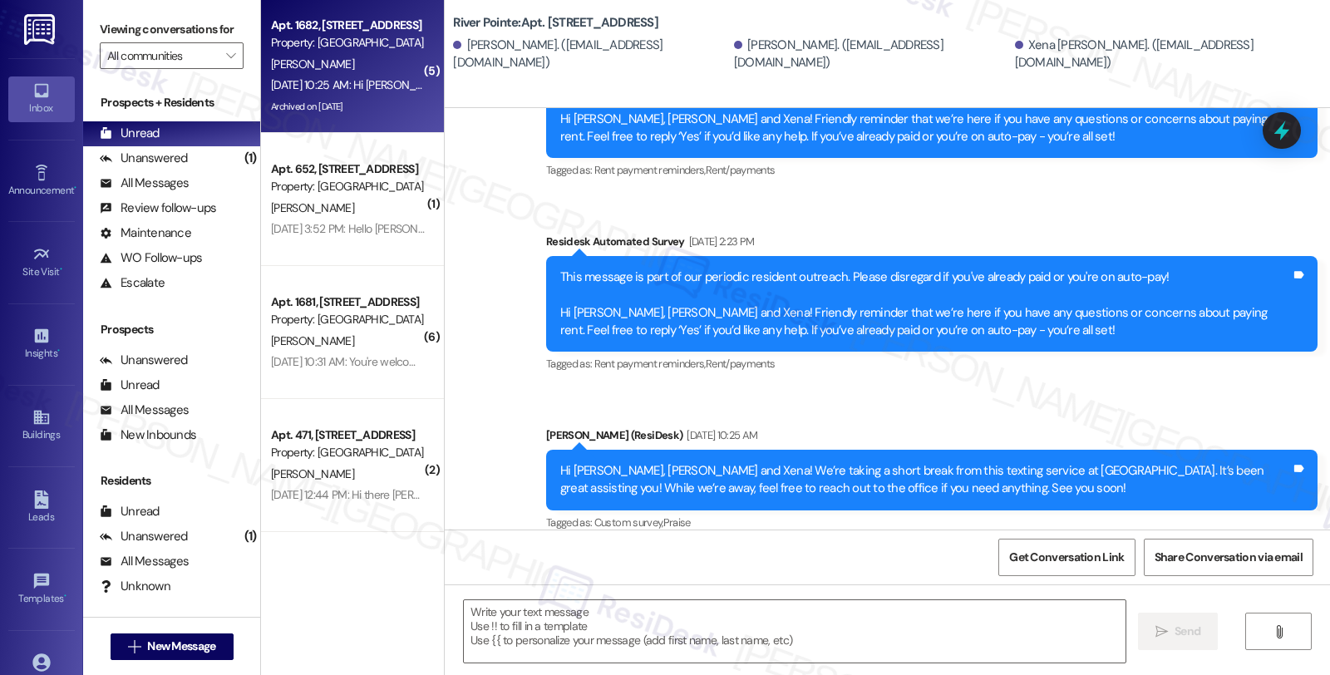
click at [382, 2] on div "Apt. 1682, [STREET_ADDRESS] Property: [GEOGRAPHIC_DATA] [PERSON_NAME] [DATE] 10…" at bounding box center [352, 66] width 183 height 133
type textarea "Fetching suggested responses. Please feel free to read through the conversation…"
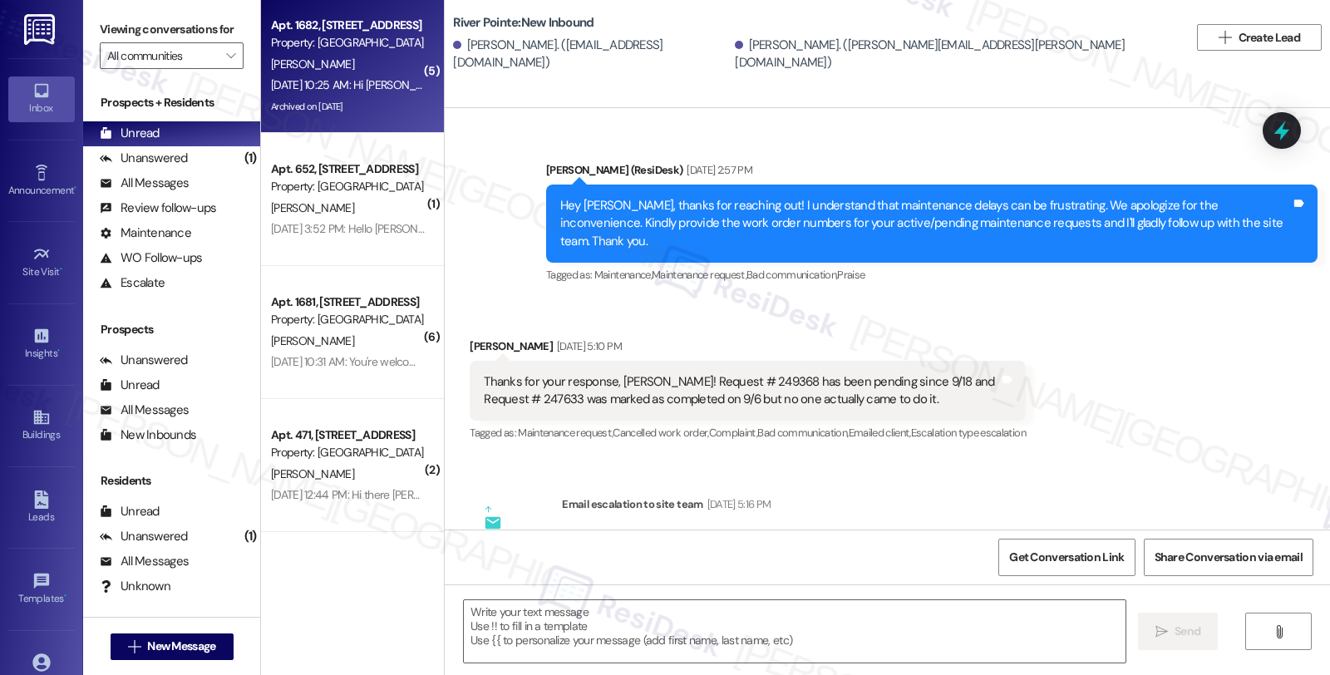
click at [366, 27] on div "Apt. 1682, [STREET_ADDRESS]" at bounding box center [348, 25] width 154 height 17
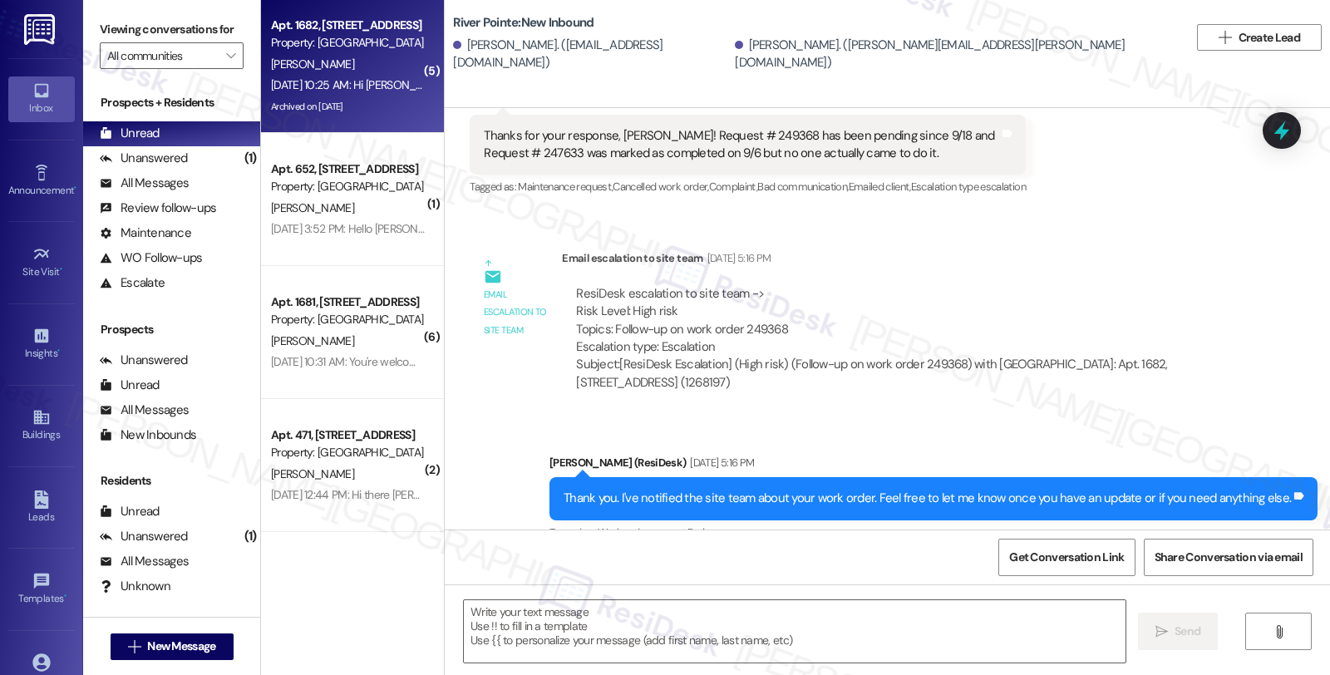
type textarea "Fetching suggested responses. Please feel free to read through the conversation…"
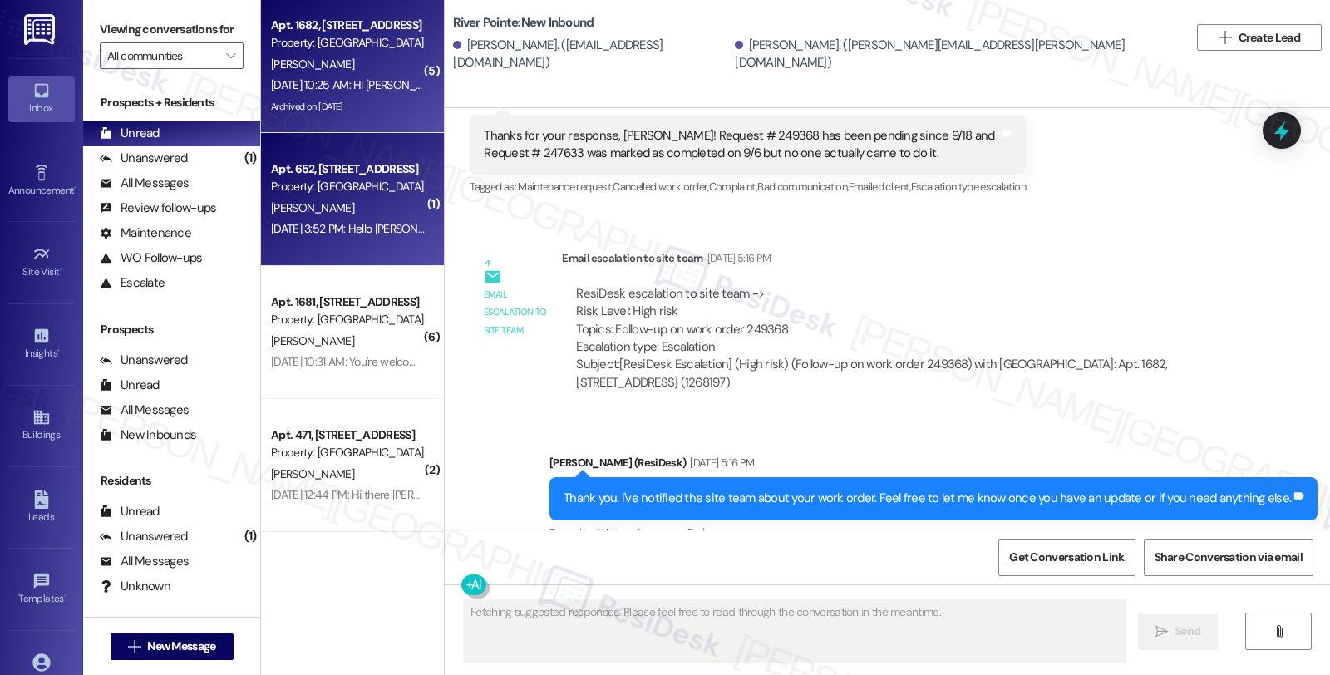
scroll to position [4220, 0]
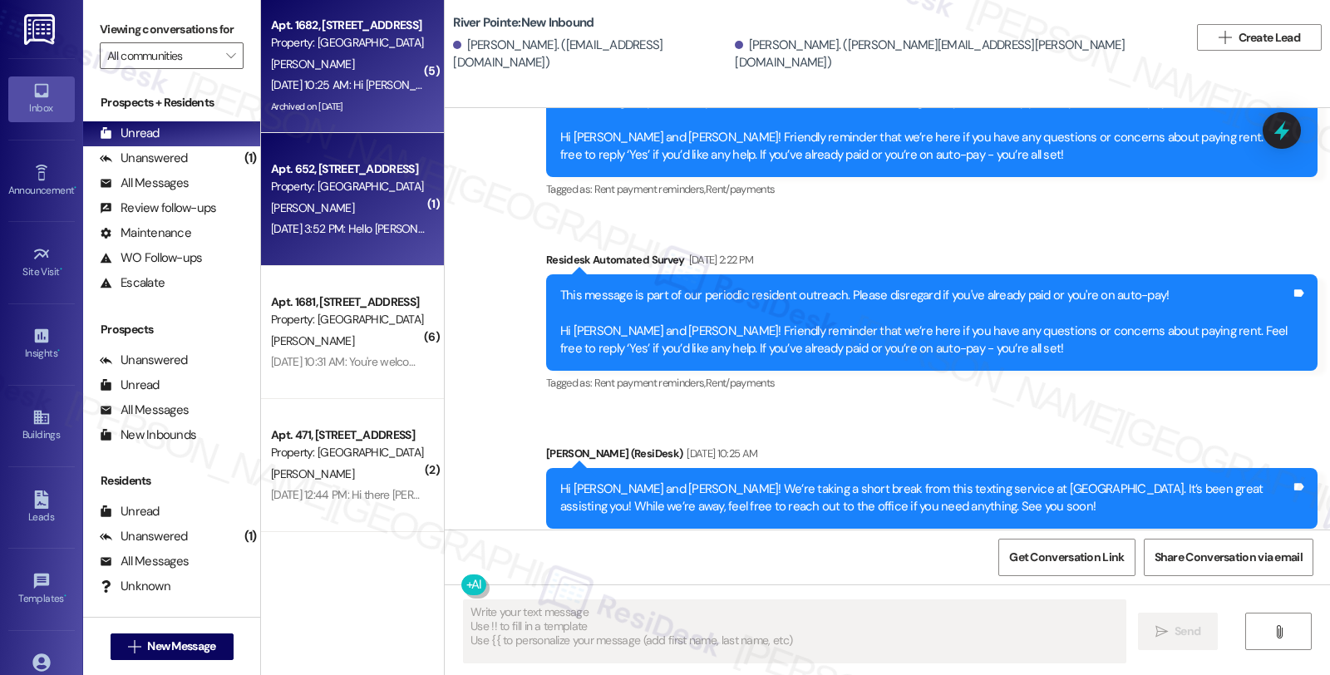
click at [355, 188] on div "Property: [GEOGRAPHIC_DATA]" at bounding box center [348, 186] width 154 height 17
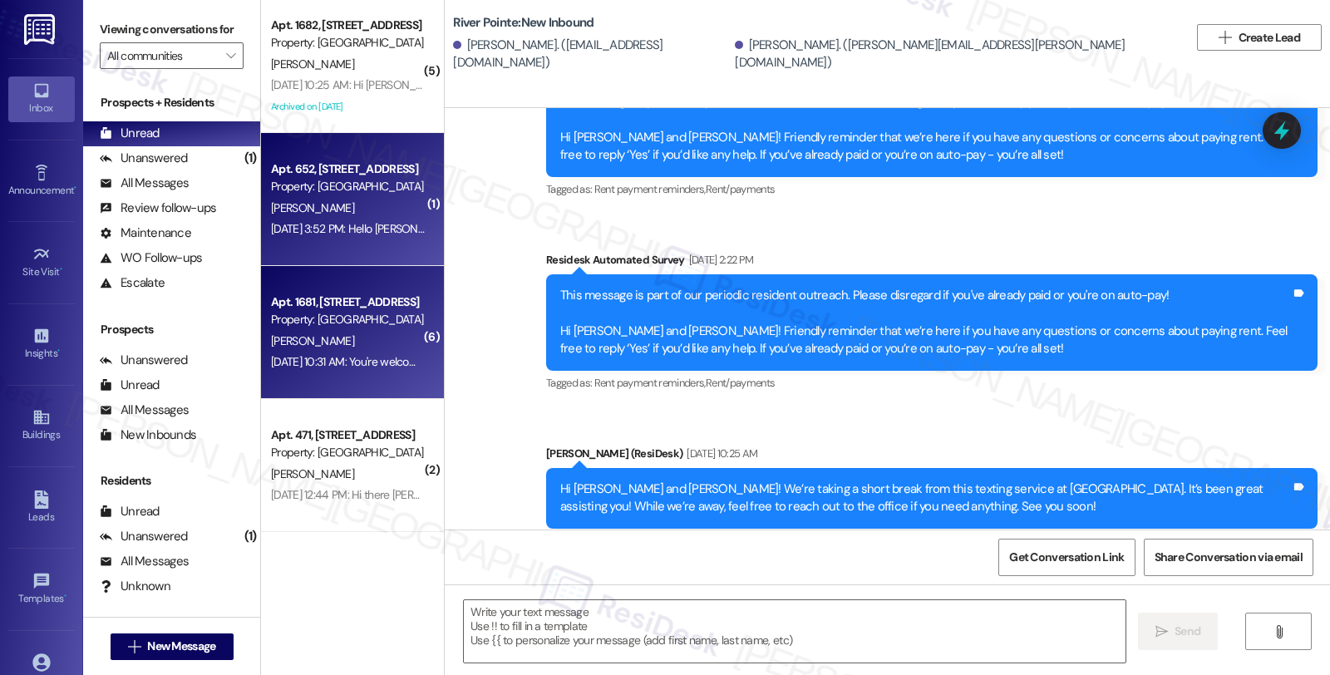
type textarea "Fetching suggested responses. Please feel free to read through the conversation…"
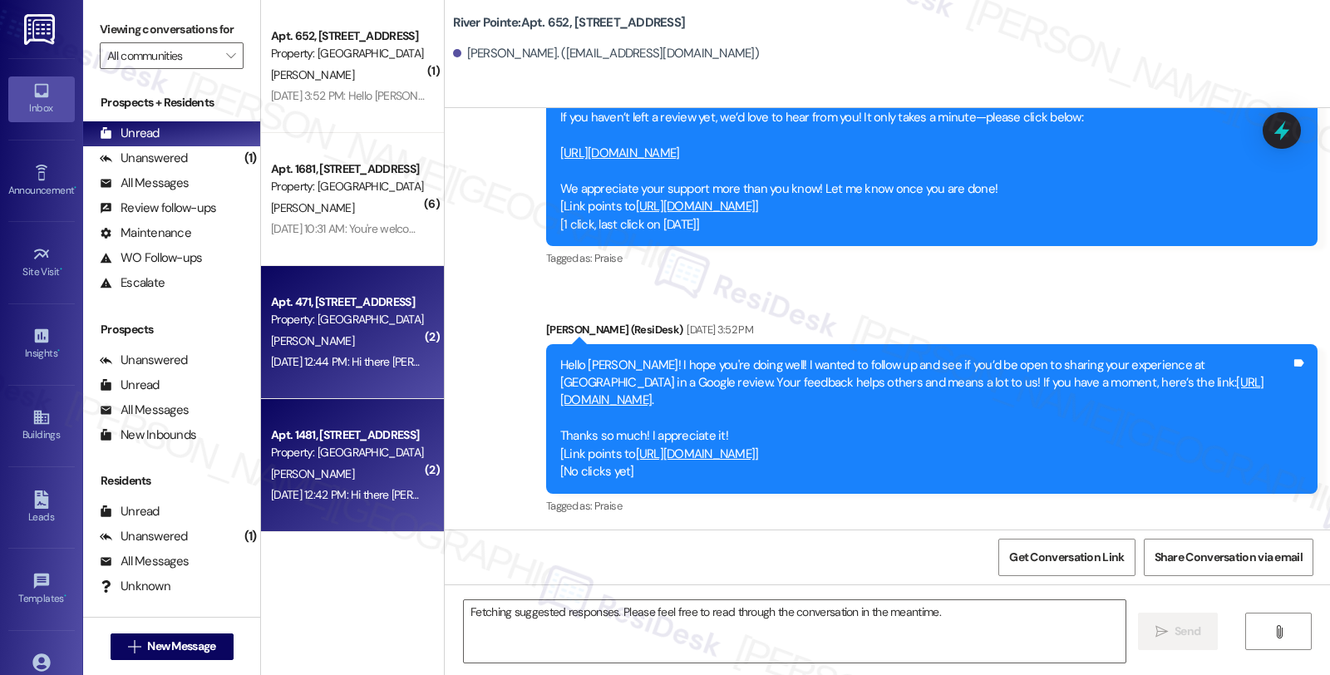
click at [361, 457] on div "Property: [GEOGRAPHIC_DATA]" at bounding box center [348, 452] width 154 height 17
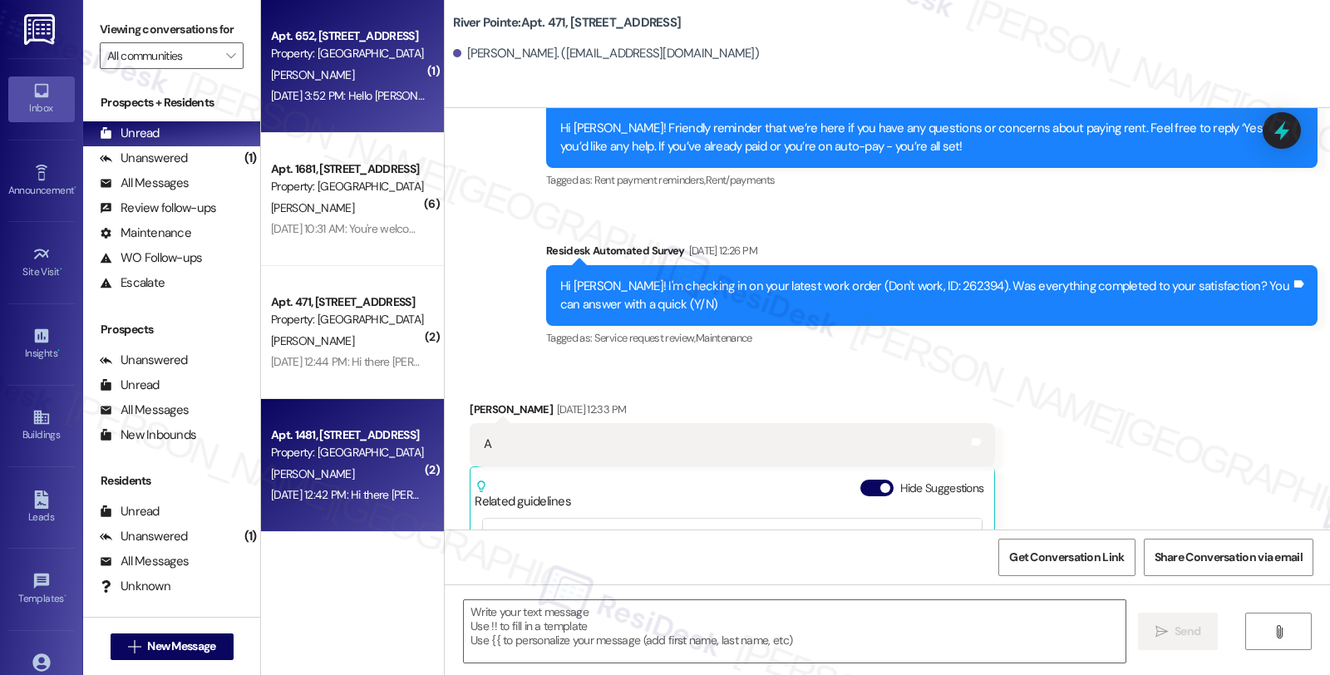
type textarea "Fetching suggested responses. Please feel free to read through the conversation…"
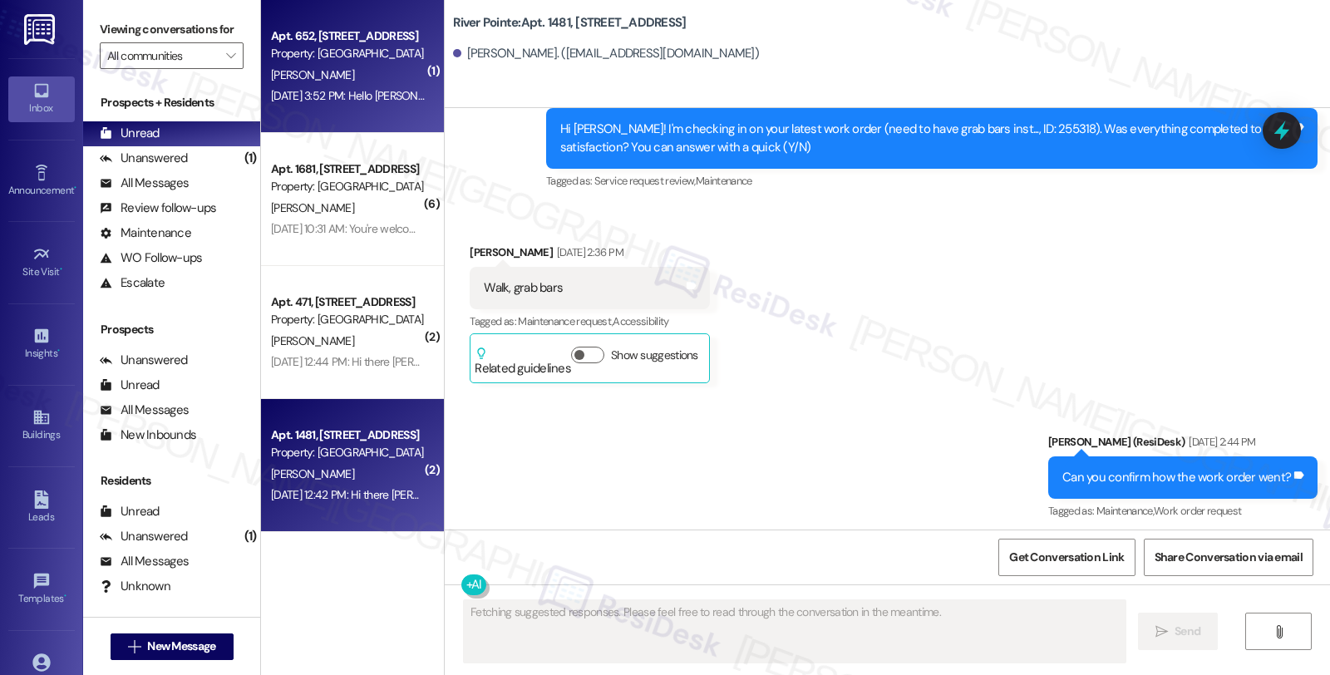
scroll to position [494, 0]
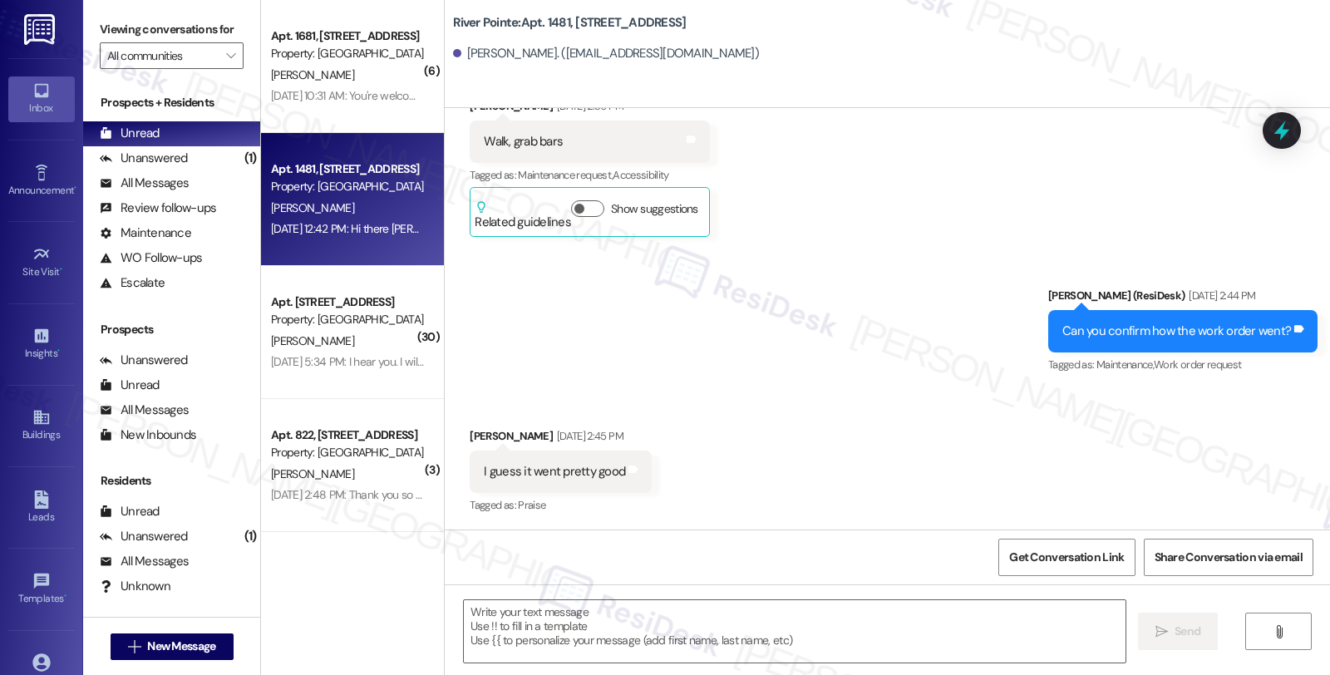
click at [354, 65] on div "[PERSON_NAME]" at bounding box center [347, 75] width 157 height 21
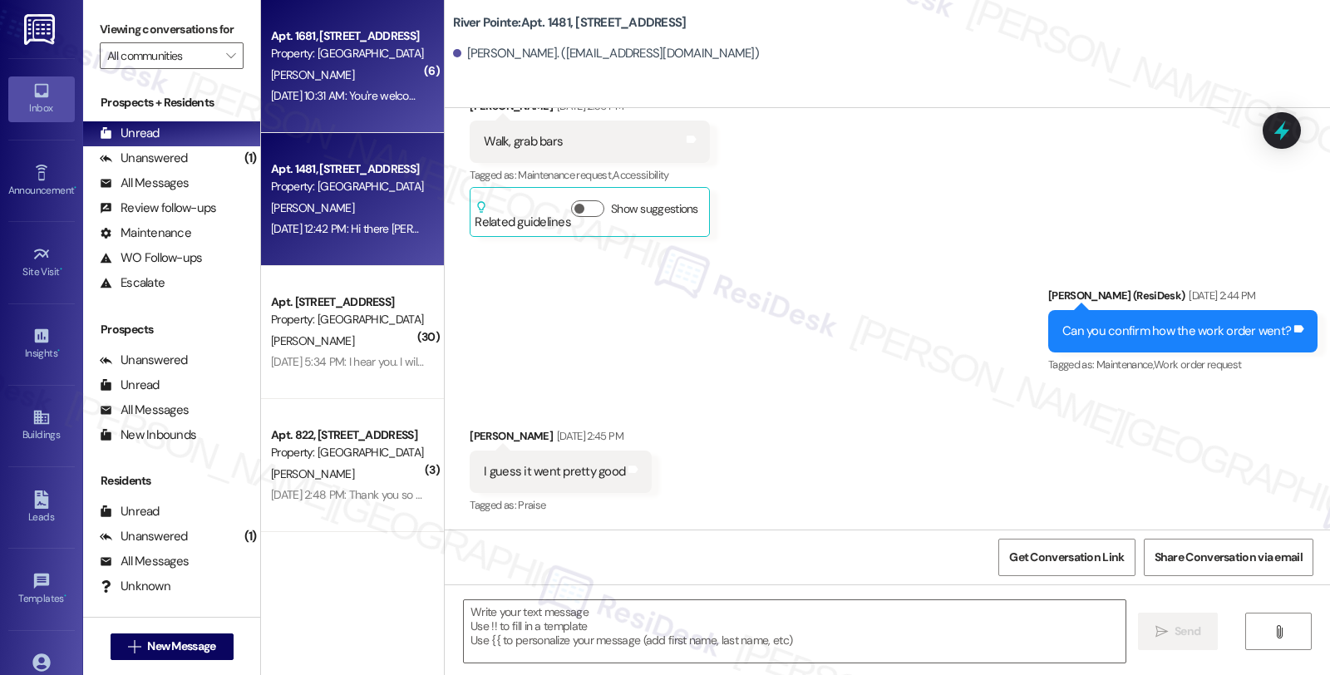
type textarea "Fetching suggested responses. Please feel free to read through the conversation…"
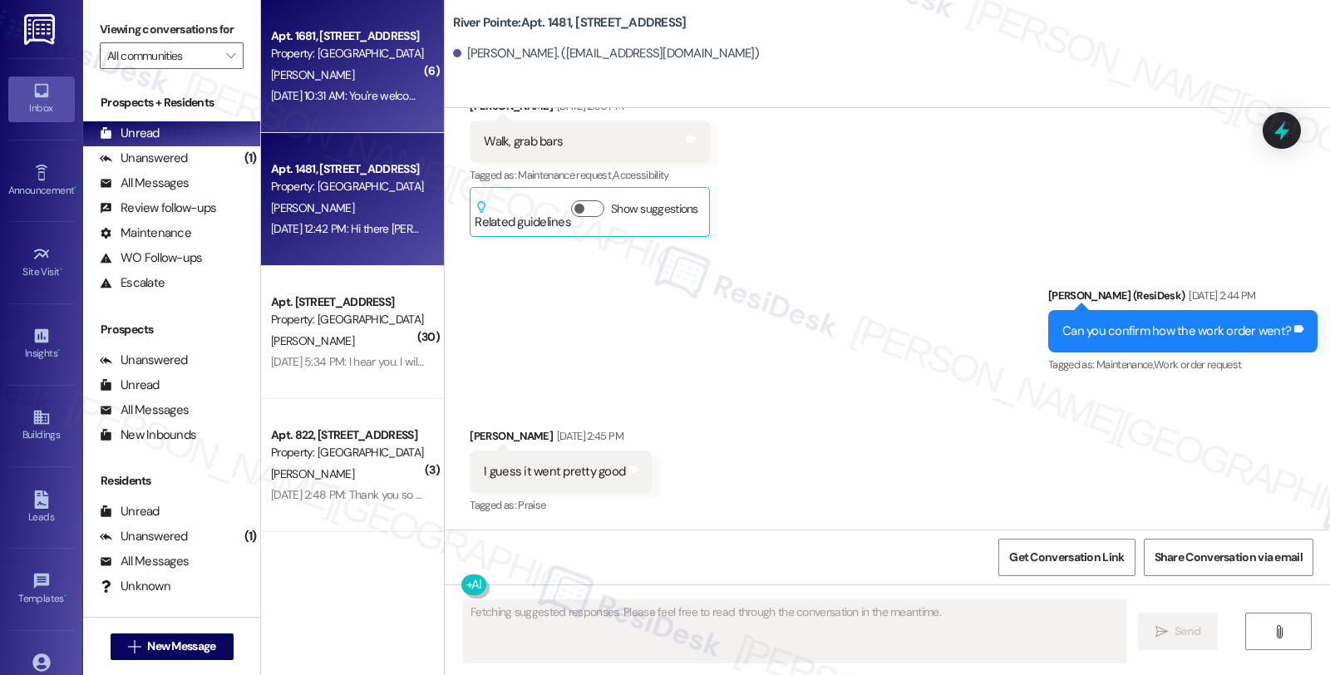
click at [351, 200] on div "[PERSON_NAME]" at bounding box center [347, 208] width 157 height 21
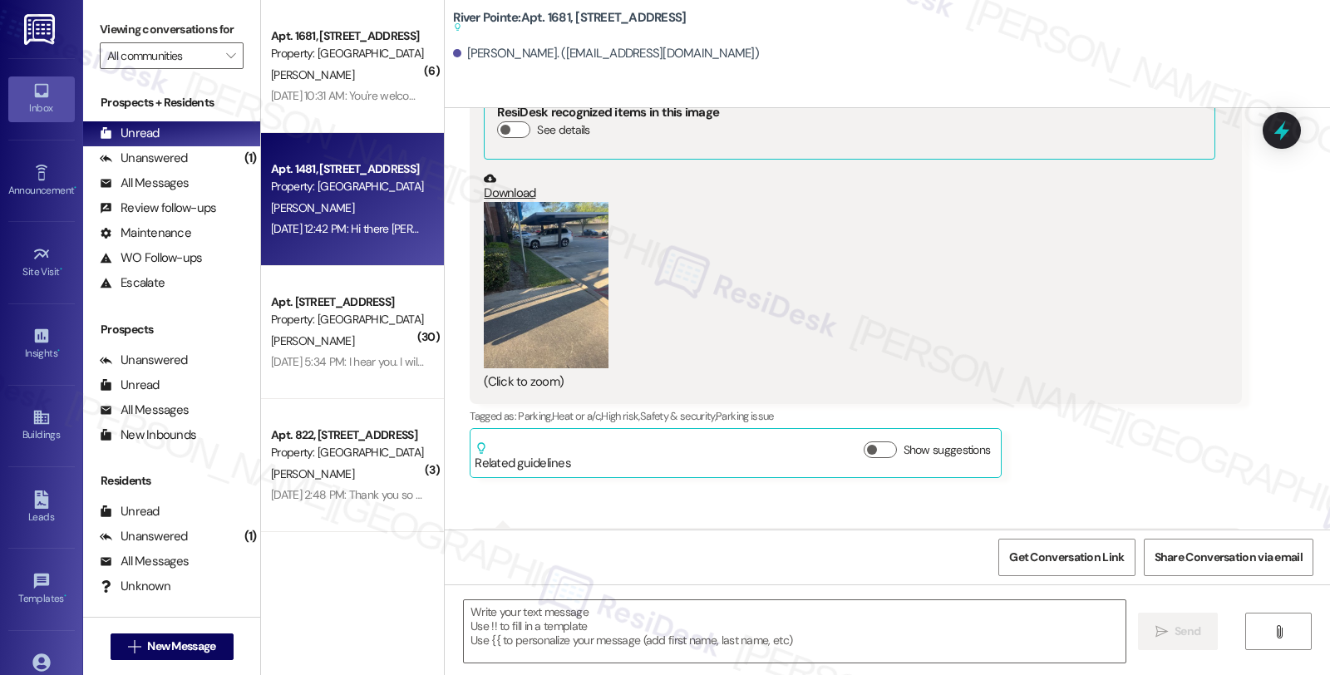
type textarea "Fetching suggested responses. Please feel free to read through the conversation…"
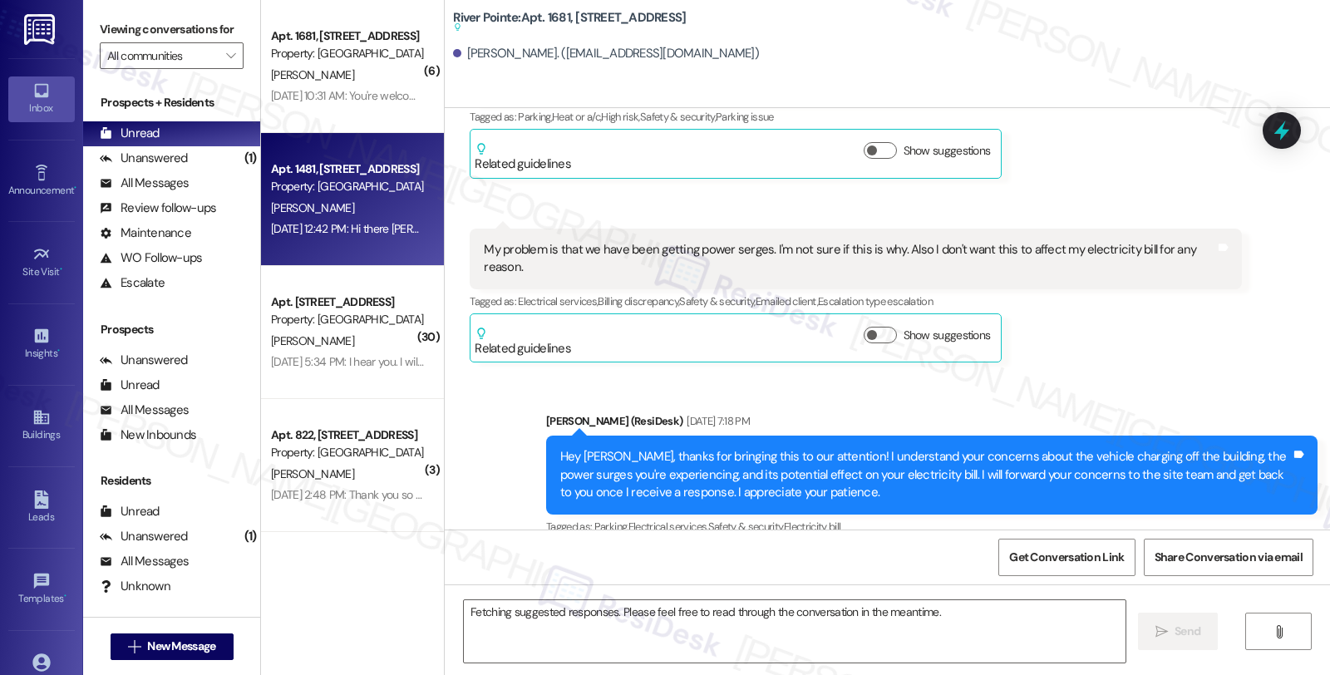
click at [350, 362] on div "[DATE] 5:34 PM: I hear you. I will forward your message to the site team and le…" at bounding box center [604, 361] width 666 height 15
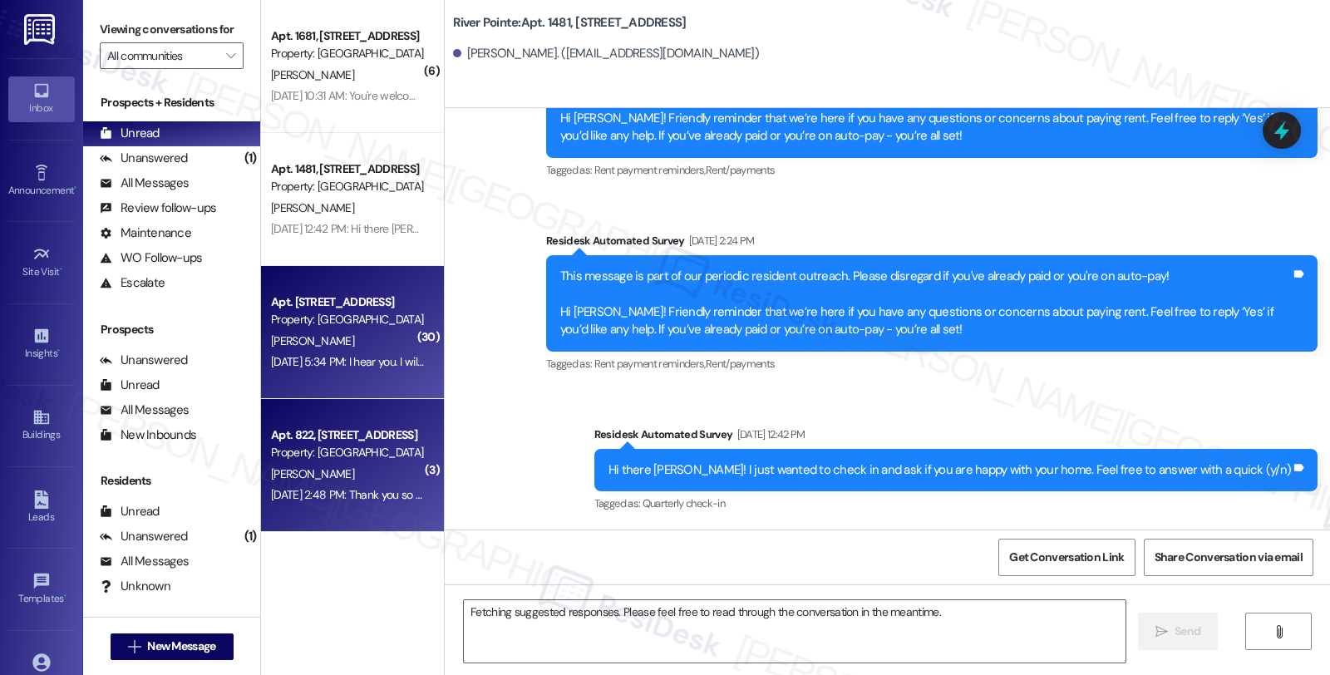
scroll to position [1690, 0]
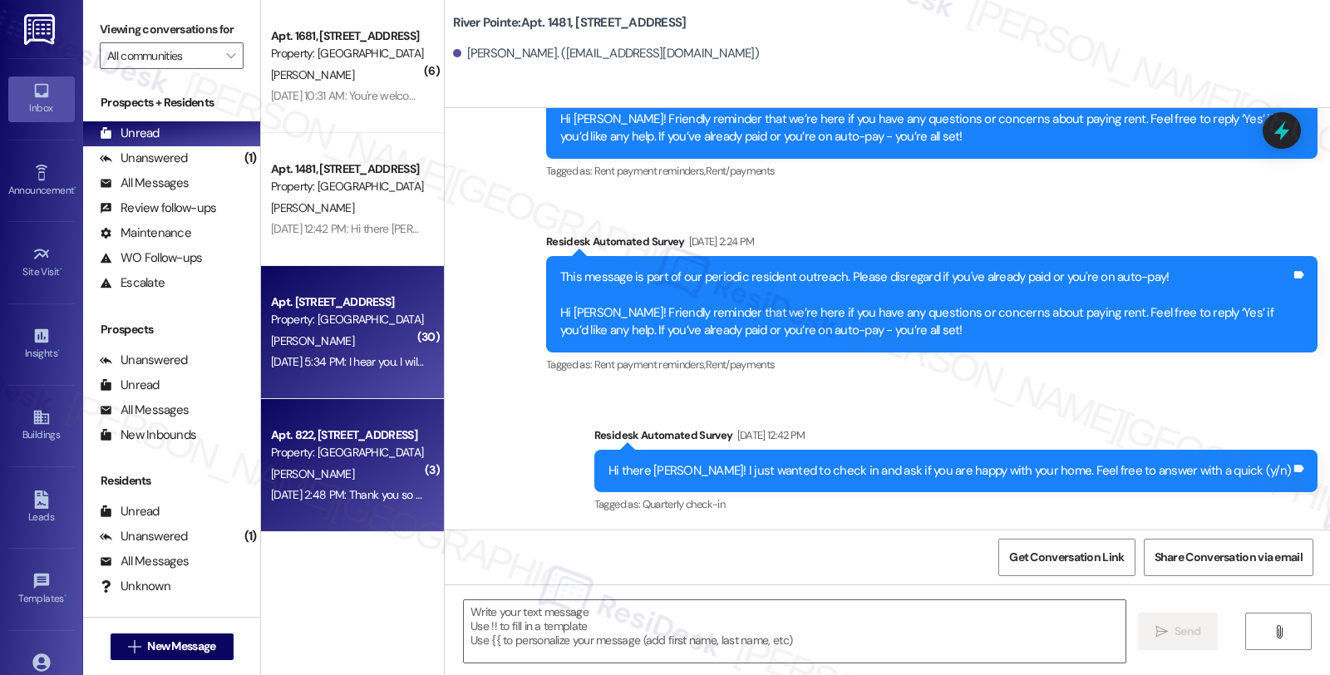
click at [353, 450] on div "Property: [GEOGRAPHIC_DATA]" at bounding box center [348, 452] width 154 height 17
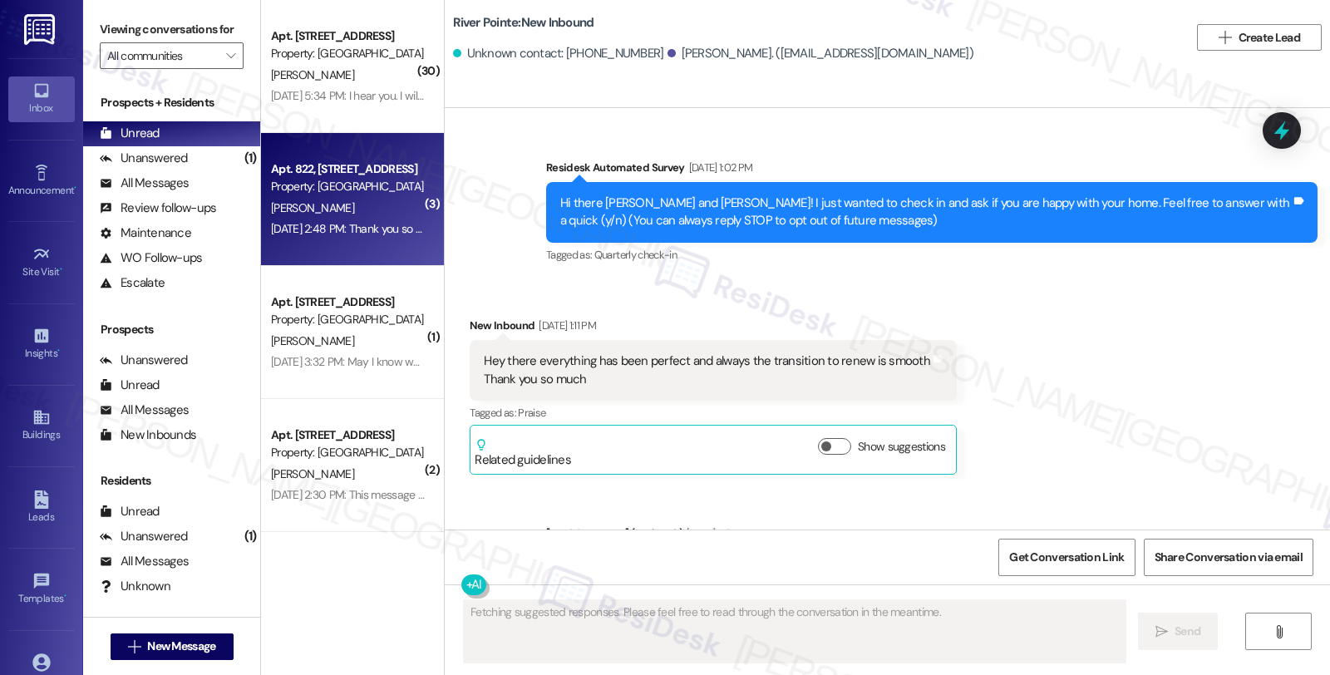
scroll to position [1359, 0]
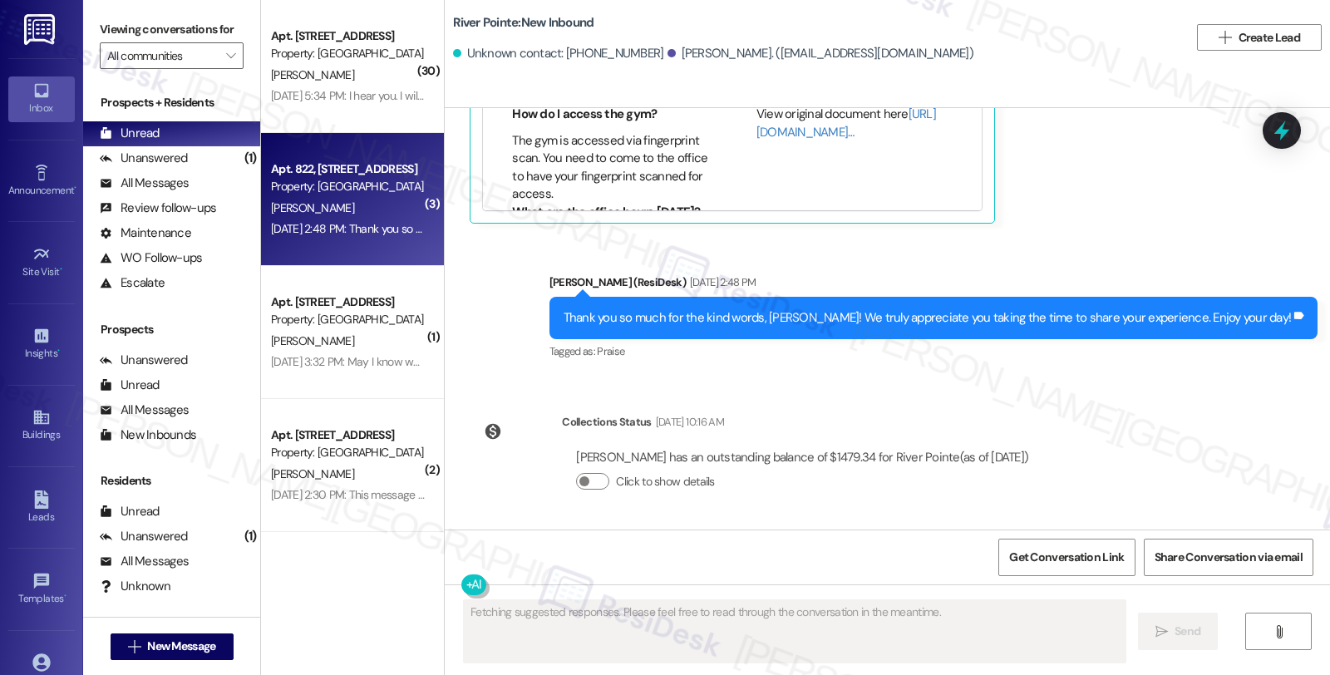
type textarea "Fetching suggested responses. Please feel free to read through the conversation…"
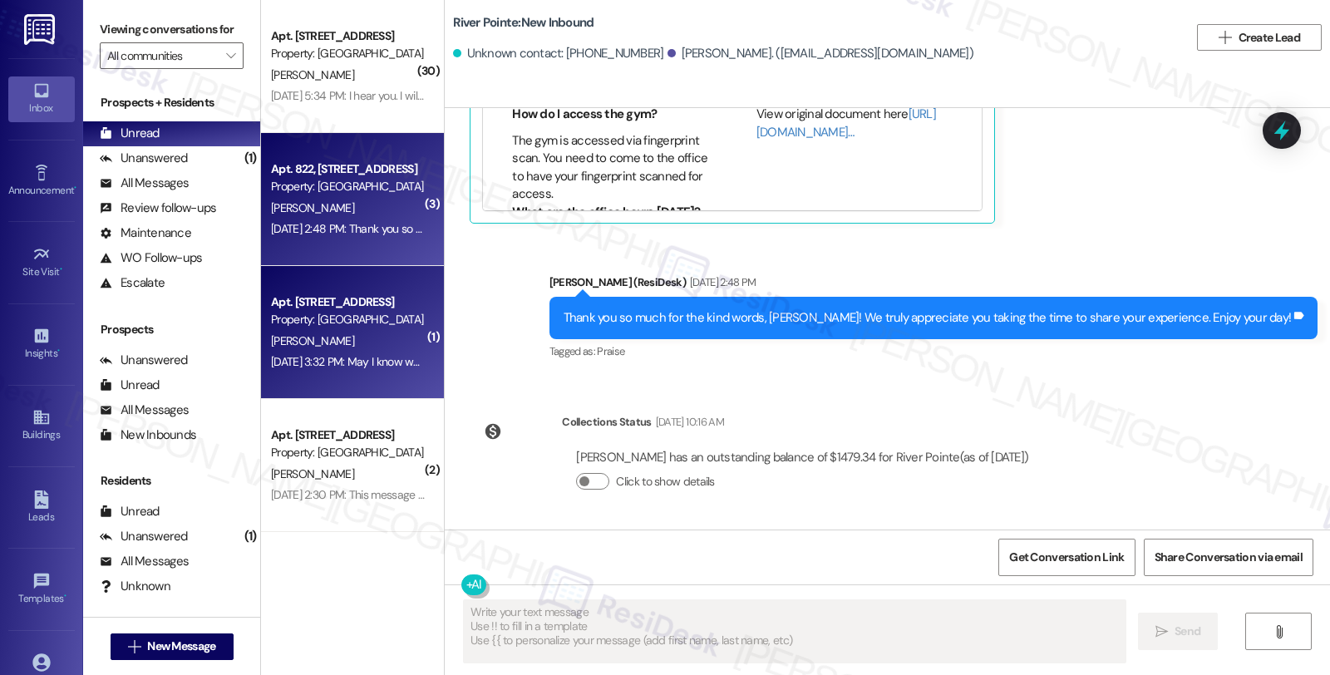
click at [344, 341] on div "[PERSON_NAME]" at bounding box center [347, 341] width 157 height 21
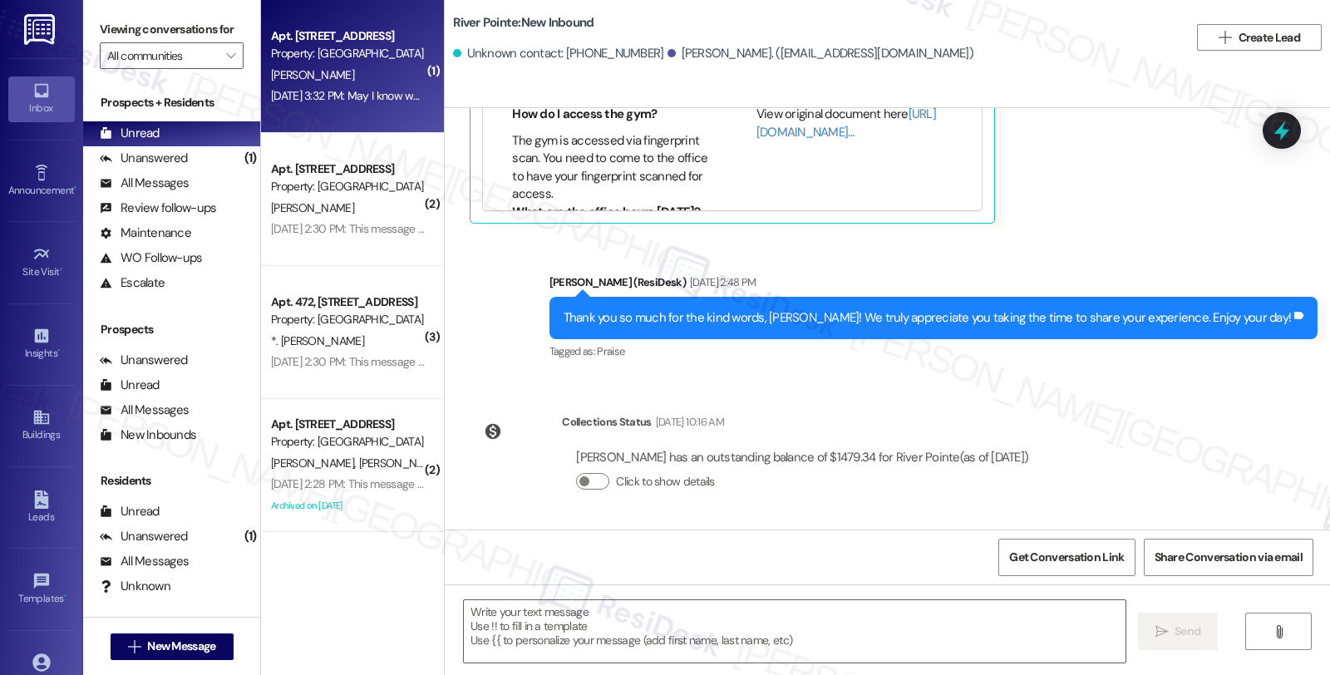
type textarea "Fetching suggested responses. Please feel free to read through the conversation…"
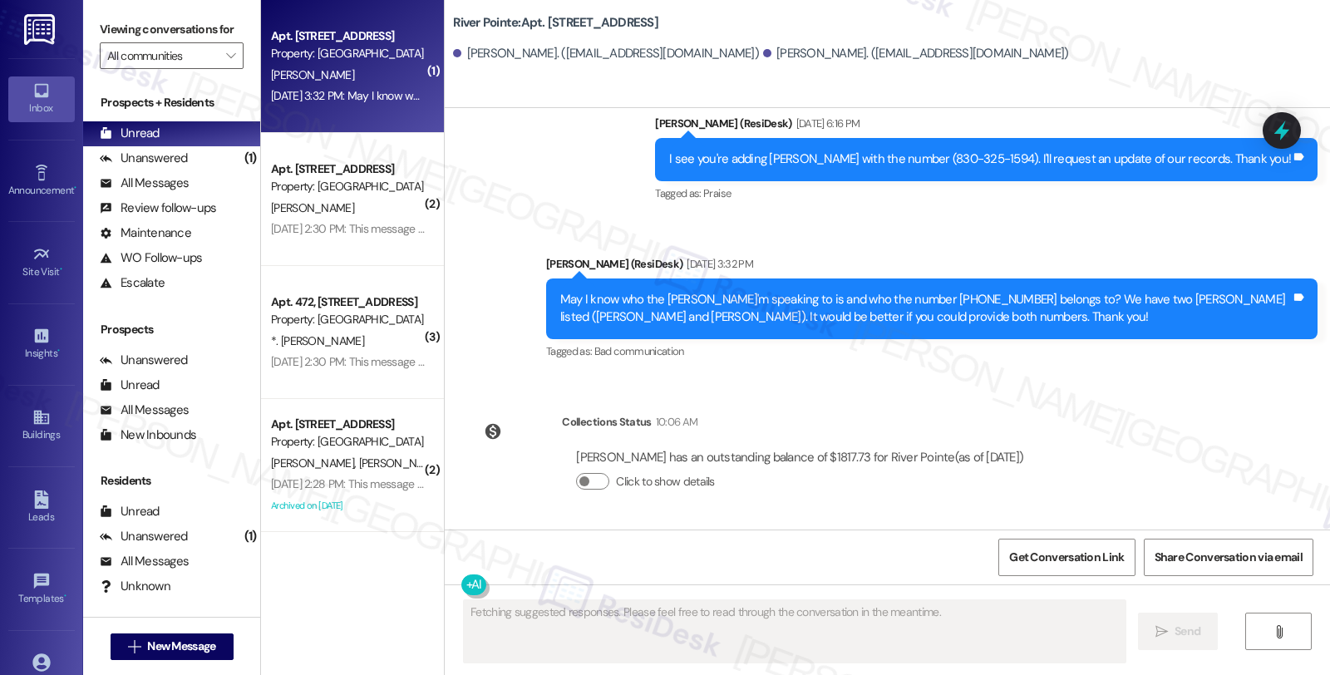
click at [341, 77] on div "[PERSON_NAME]" at bounding box center [347, 75] width 157 height 21
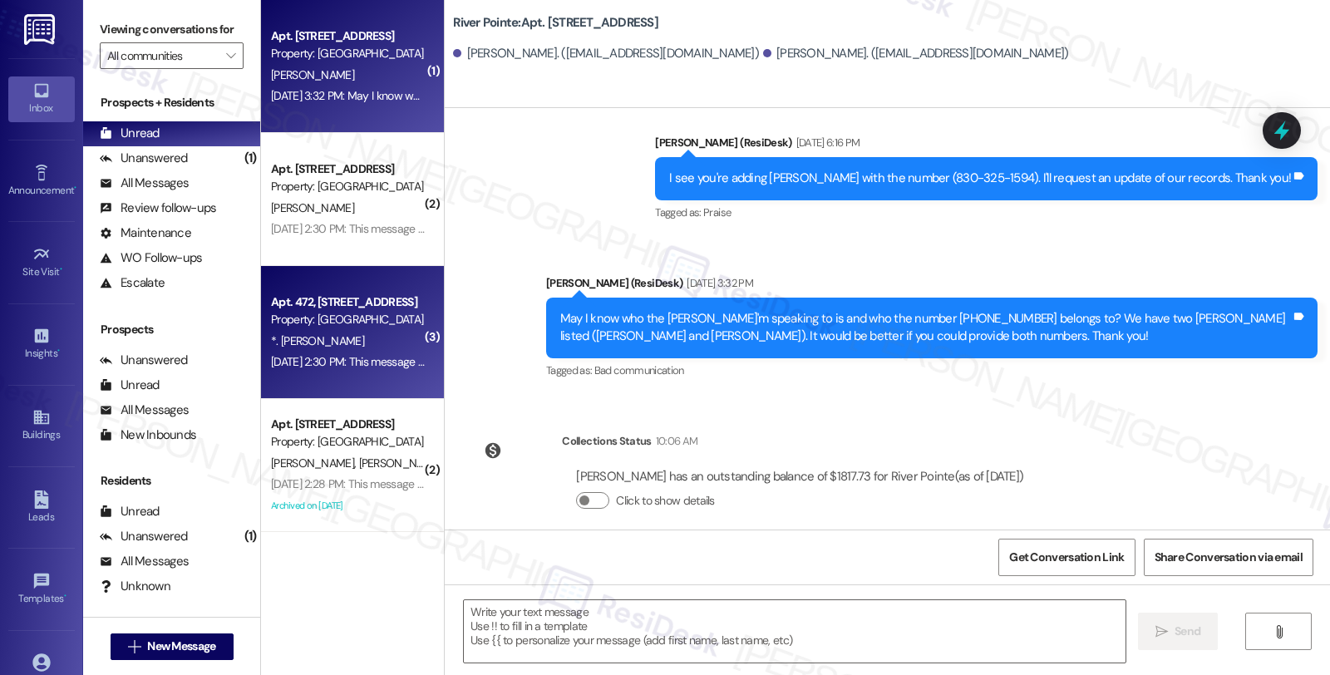
click at [347, 318] on div "Property: [GEOGRAPHIC_DATA]" at bounding box center [348, 319] width 154 height 17
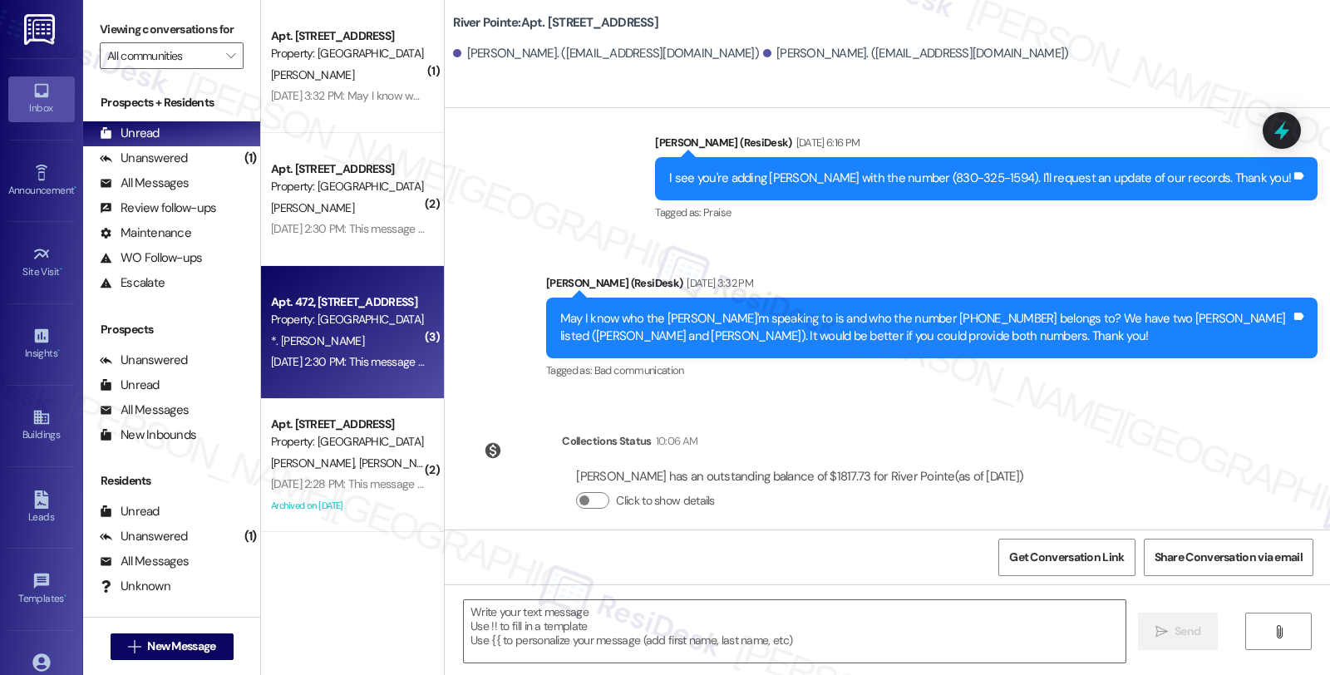
type textarea "Fetching suggested responses. Please feel free to read through the conversation…"
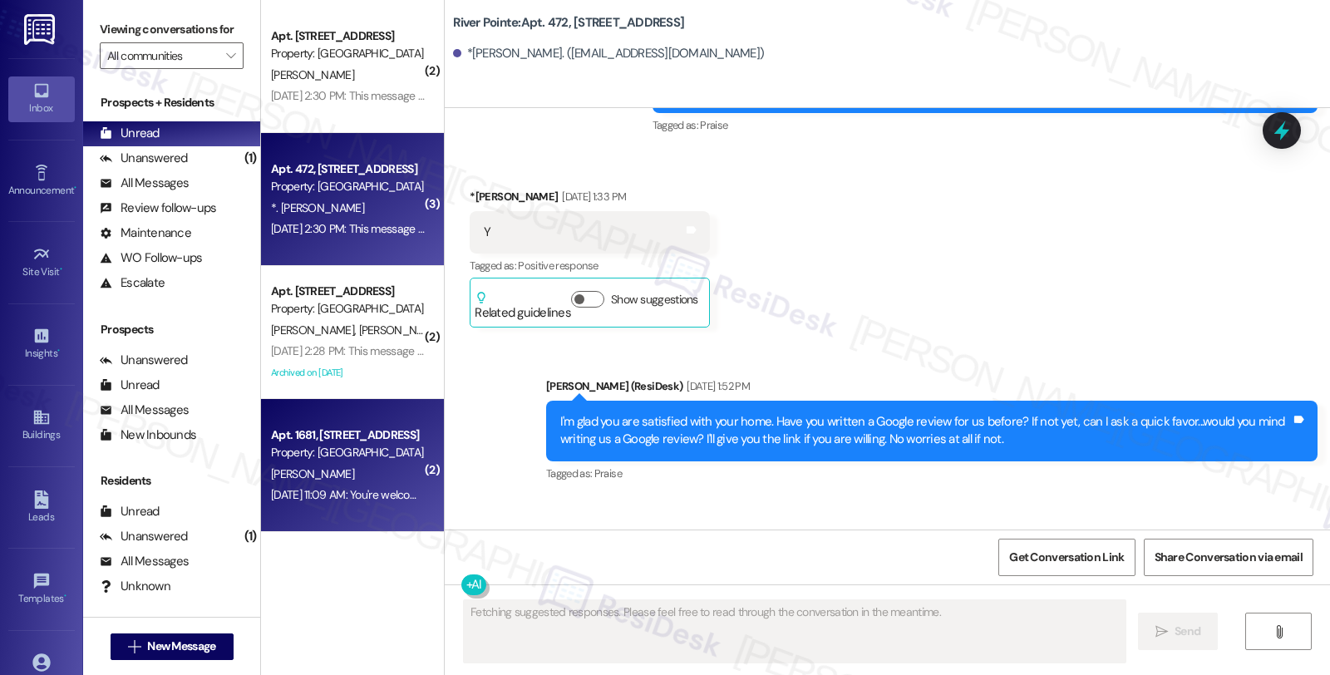
click at [347, 436] on div "Apt. 1681, [STREET_ADDRESS]" at bounding box center [348, 434] width 154 height 17
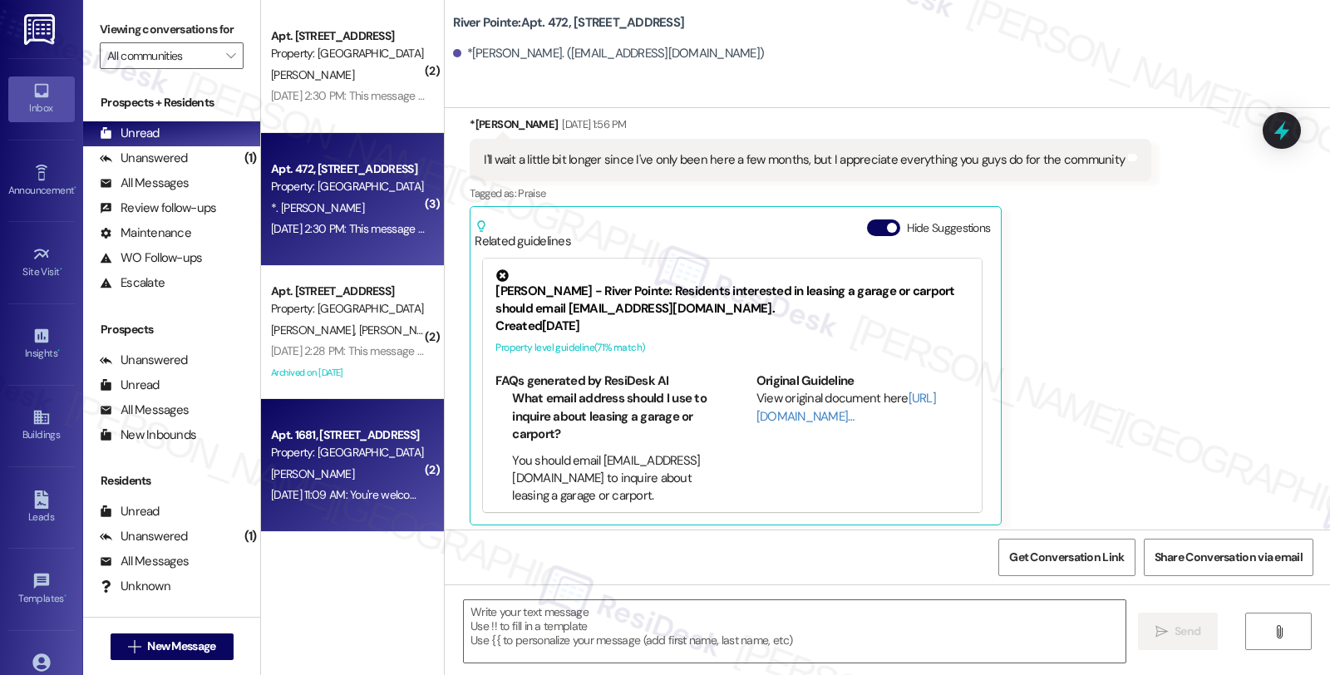
type textarea "Fetching suggested responses. Please feel free to read through the conversation…"
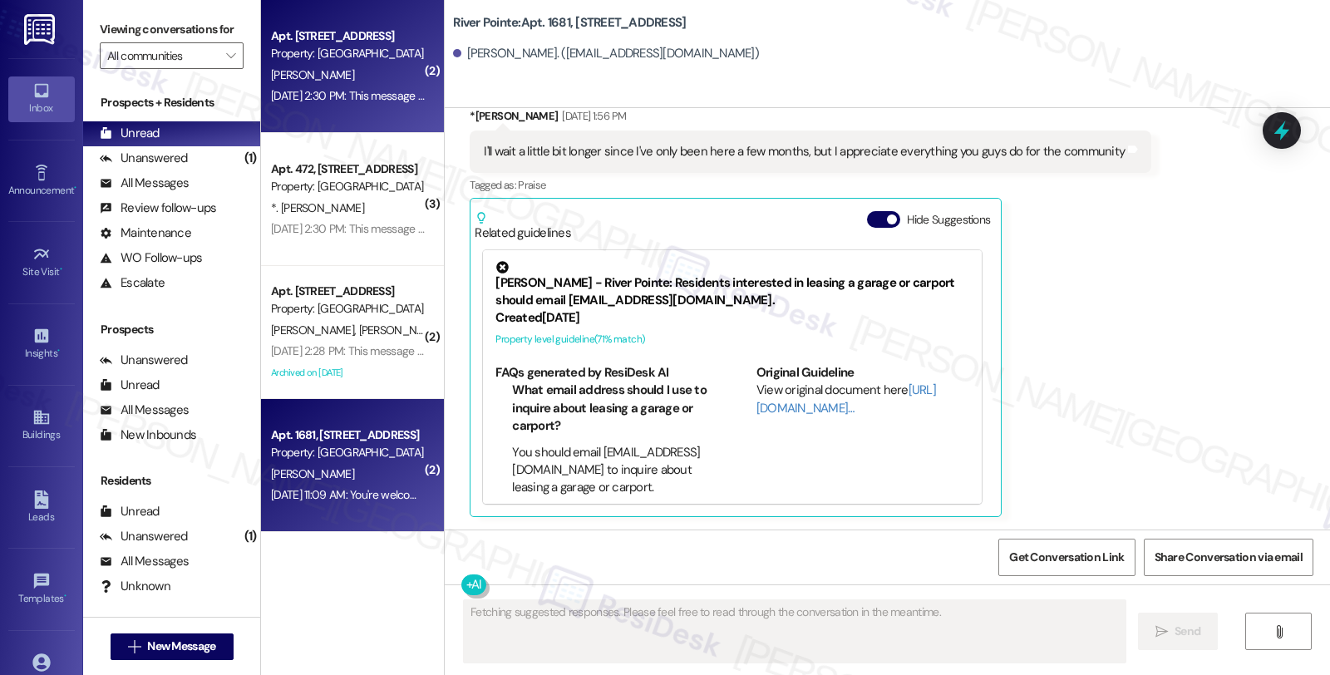
scroll to position [1224, 0]
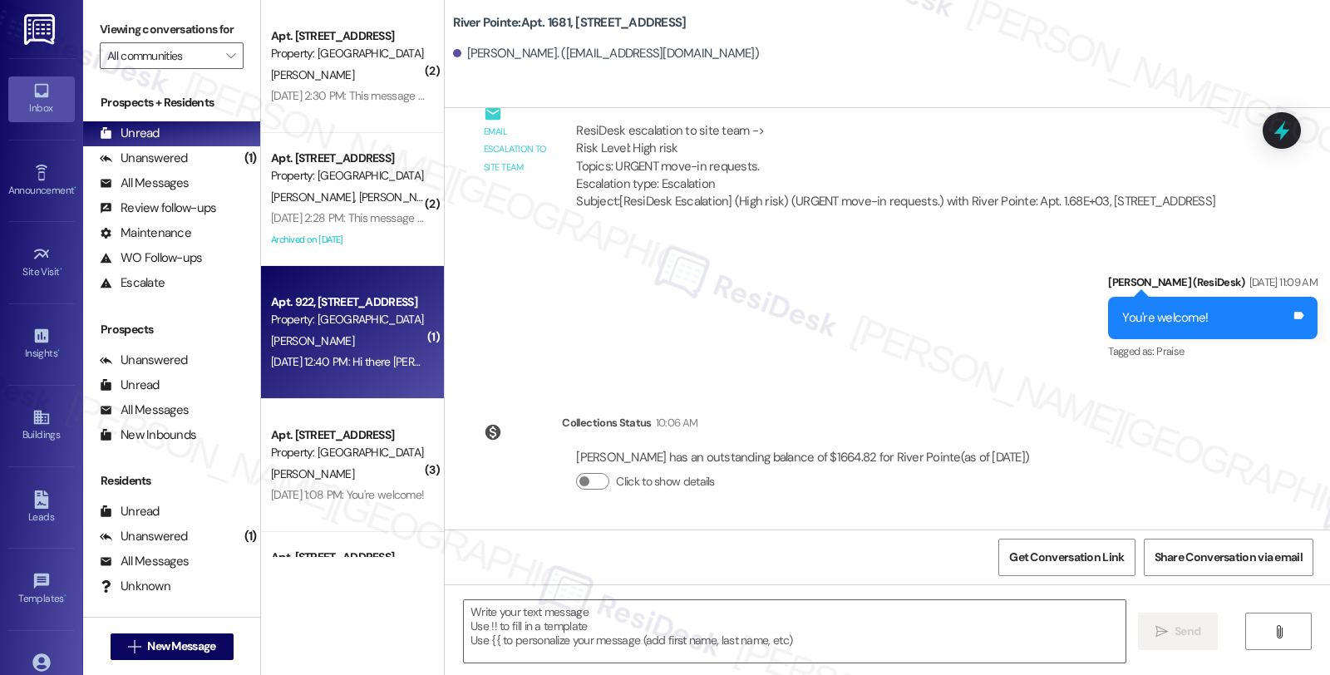
click at [341, 331] on div "[PERSON_NAME]" at bounding box center [347, 341] width 157 height 21
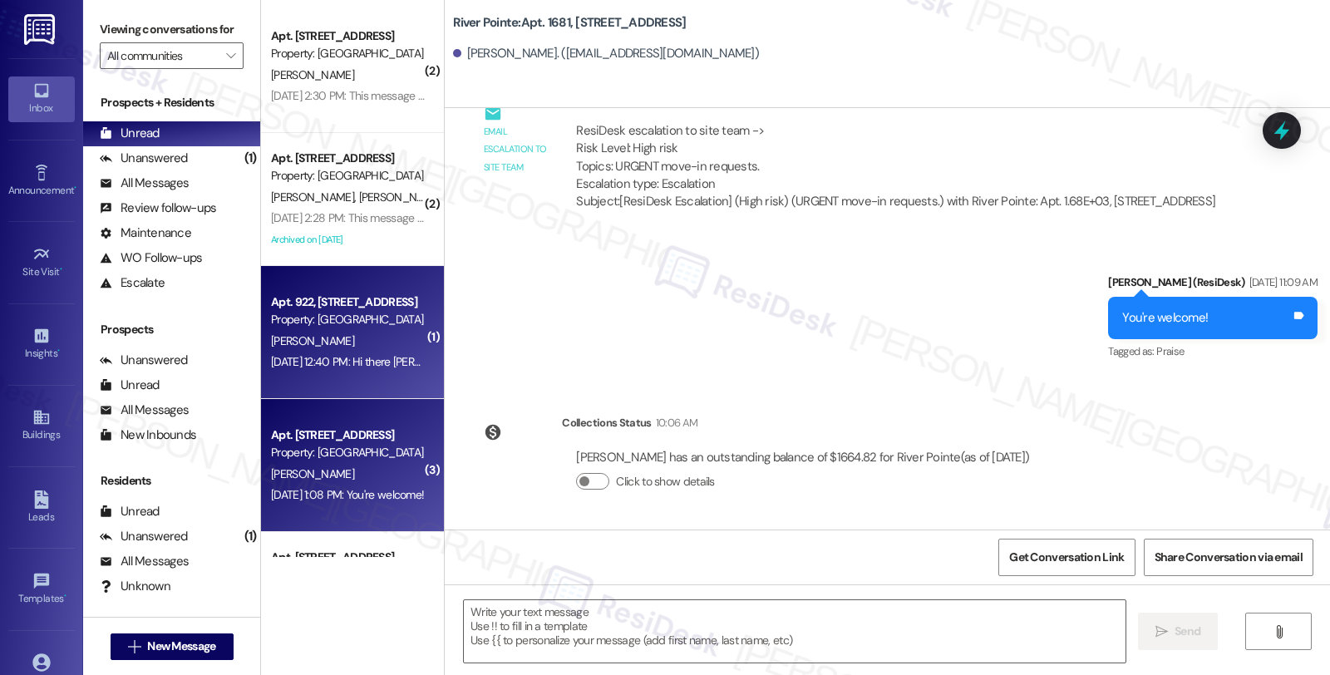
type textarea "Fetching suggested responses. Please feel free to read through the conversation…"
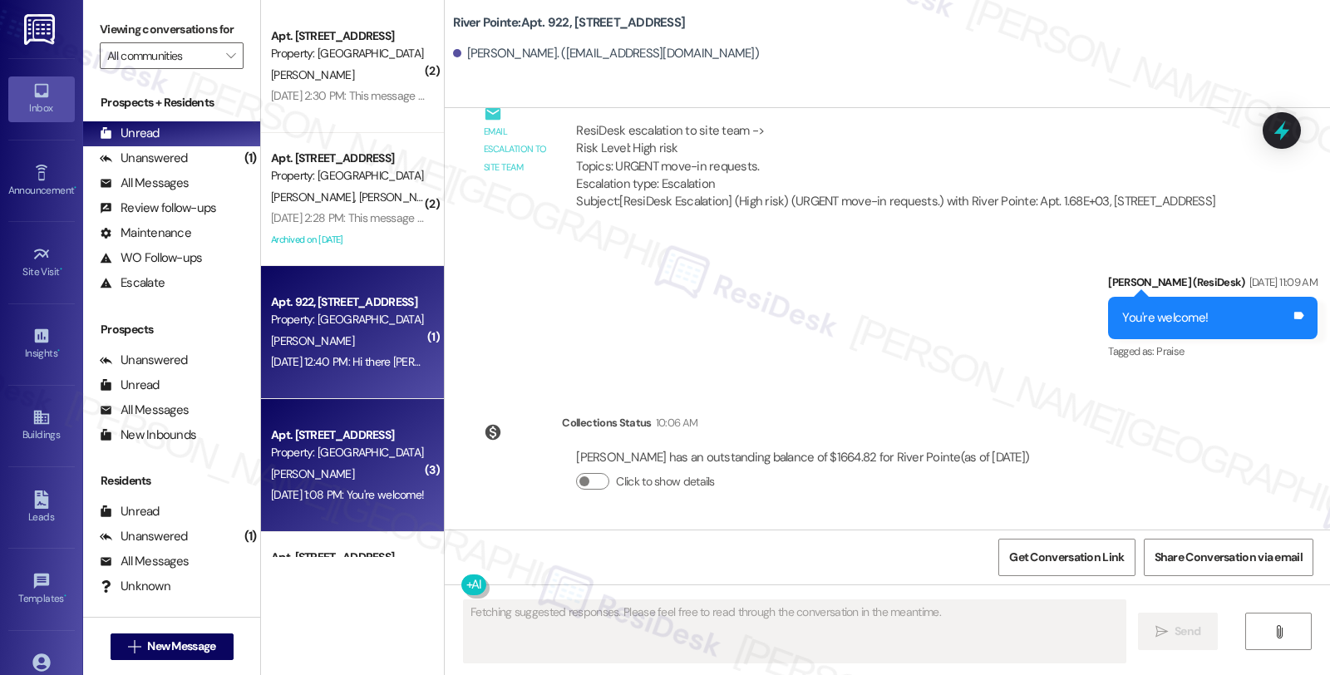
click at [343, 479] on div "[PERSON_NAME]" at bounding box center [347, 474] width 157 height 21
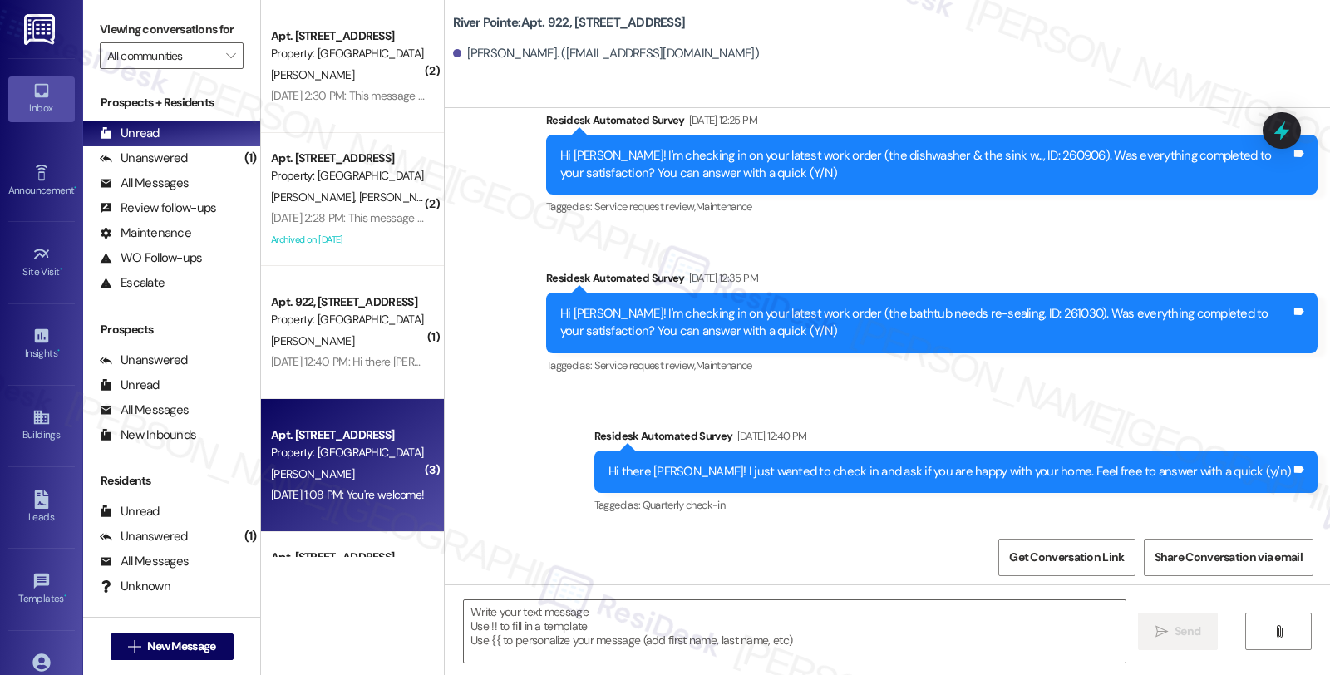
type textarea "Fetching suggested responses. Please feel free to read through the conversation…"
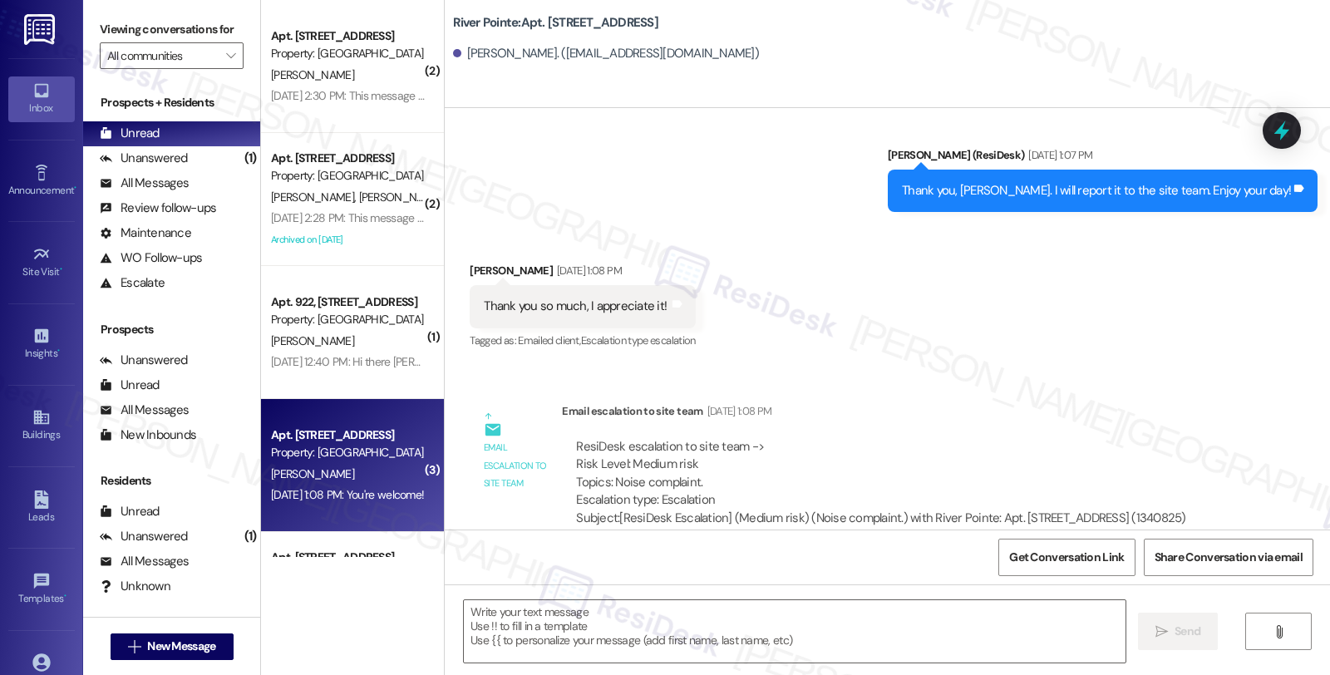
scroll to position [672, 0]
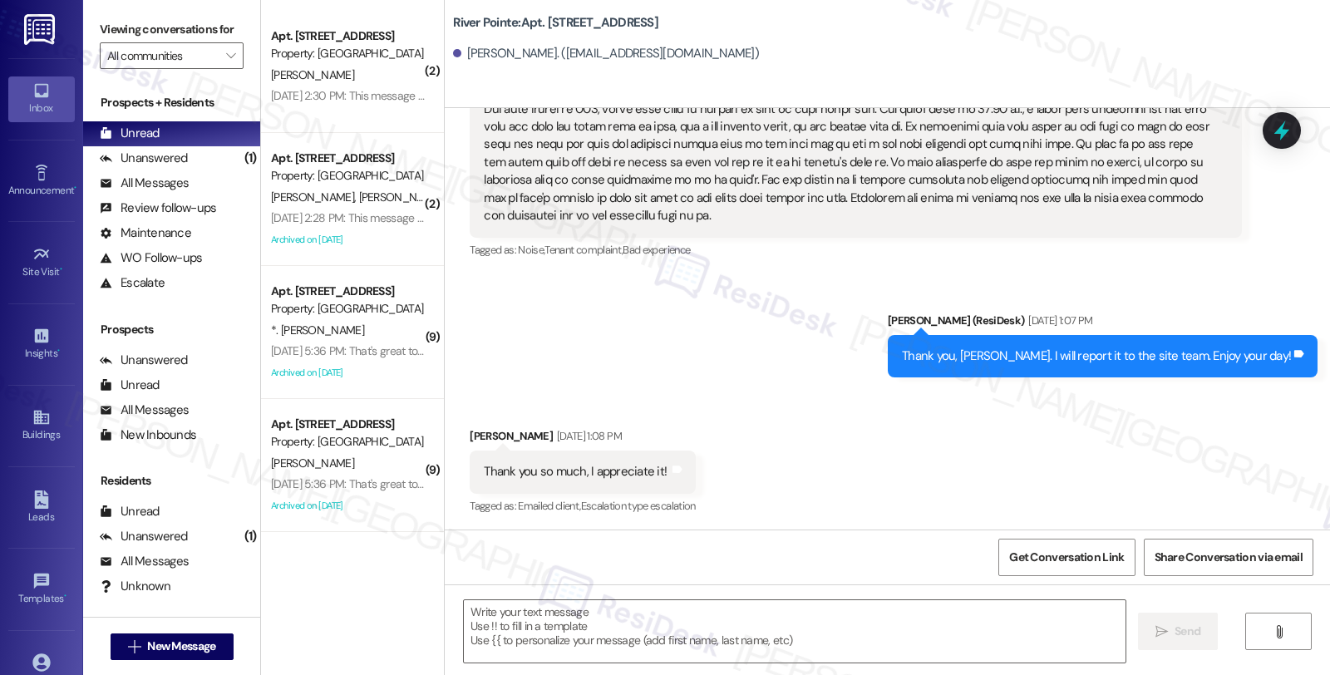
click at [343, 56] on div "Property: [GEOGRAPHIC_DATA]" at bounding box center [348, 53] width 154 height 17
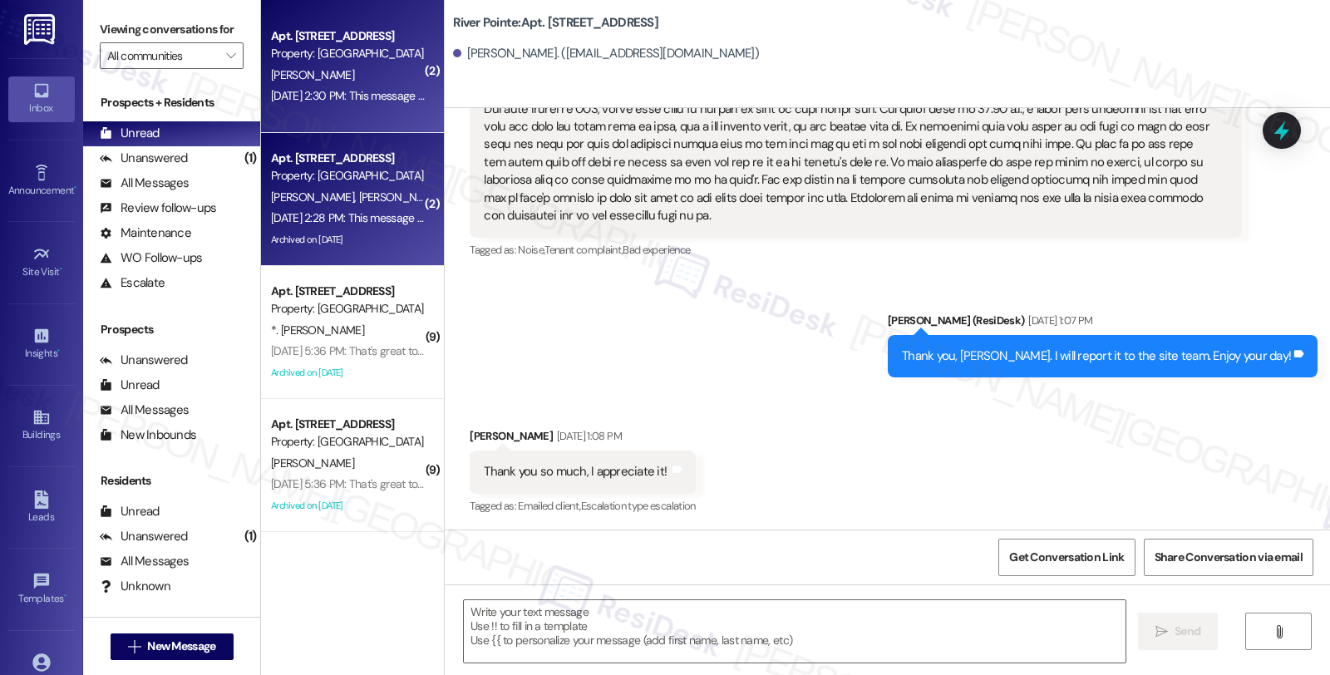
type textarea "Fetching suggested responses. Please feel free to read through the conversation…"
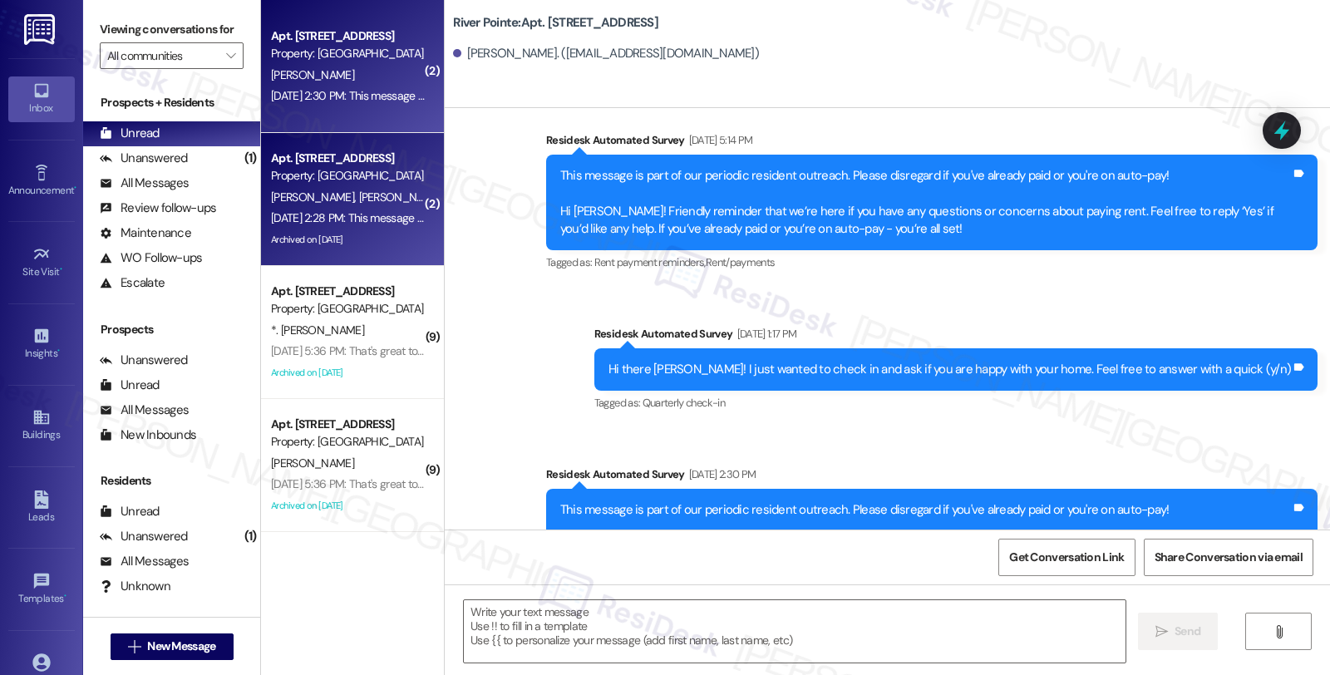
scroll to position [2184, 0]
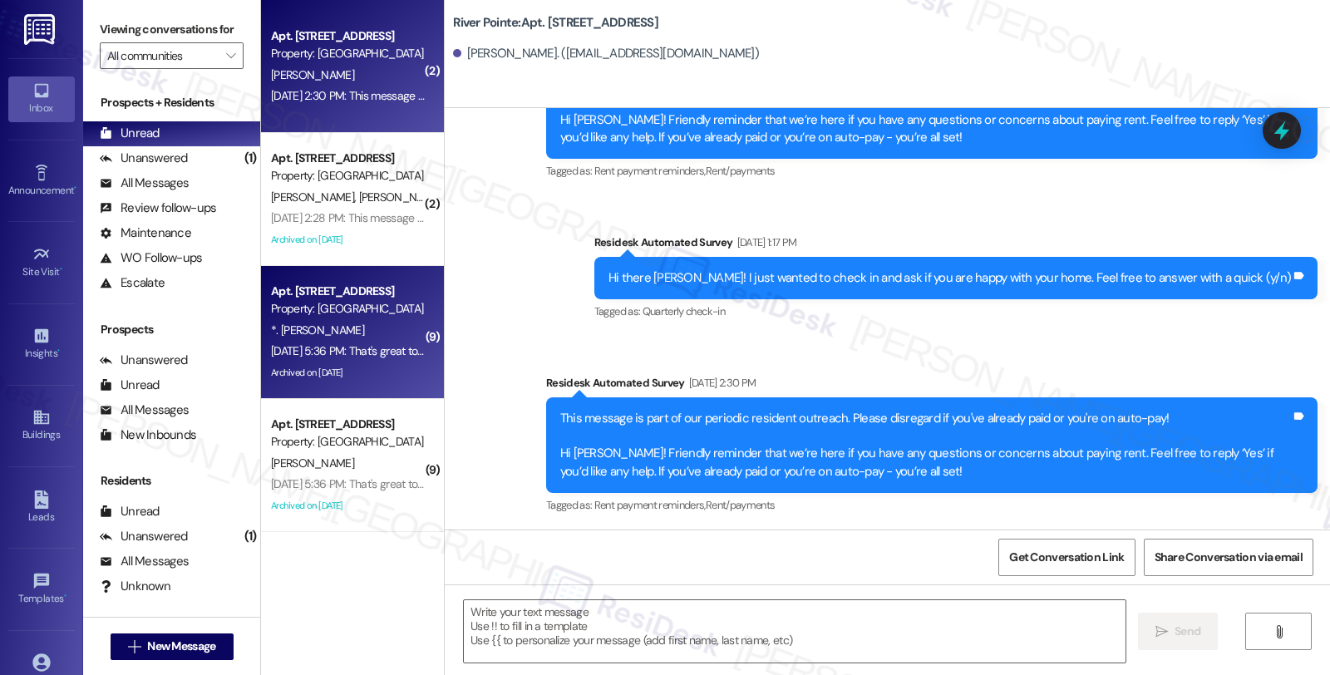
click at [346, 347] on div "[DATE] 5:36 PM: That's great to hear, [PERSON_NAME] and [PERSON_NAME]! Thank yo…" at bounding box center [521, 350] width 500 height 15
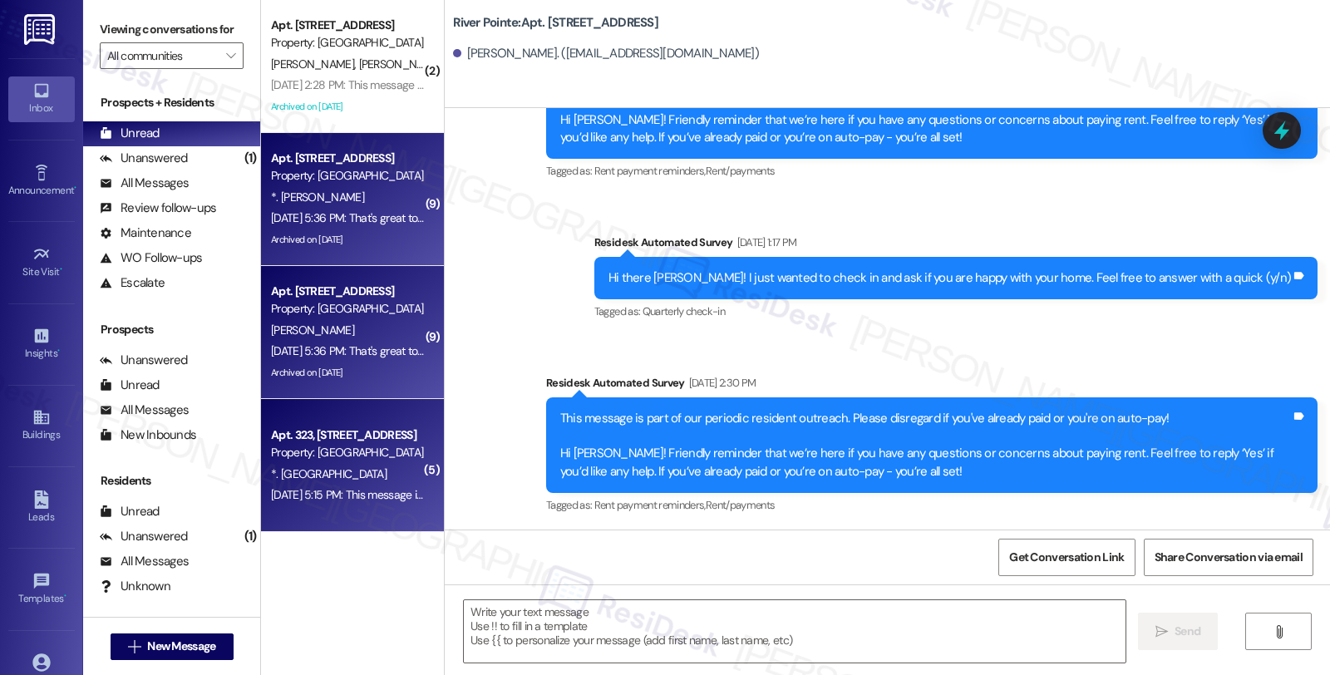
type textarea "Fetching suggested responses. Please feel free to read through the conversation…"
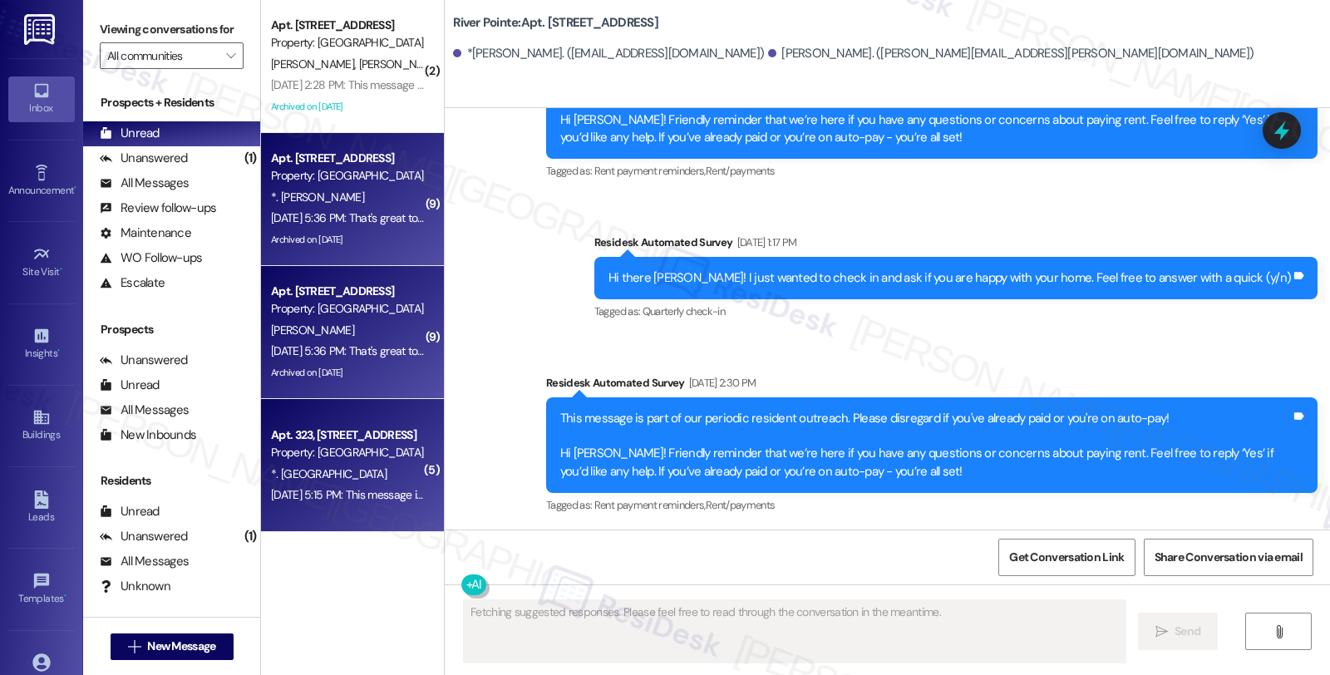
click at [347, 444] on div "Property: [GEOGRAPHIC_DATA]" at bounding box center [348, 452] width 154 height 17
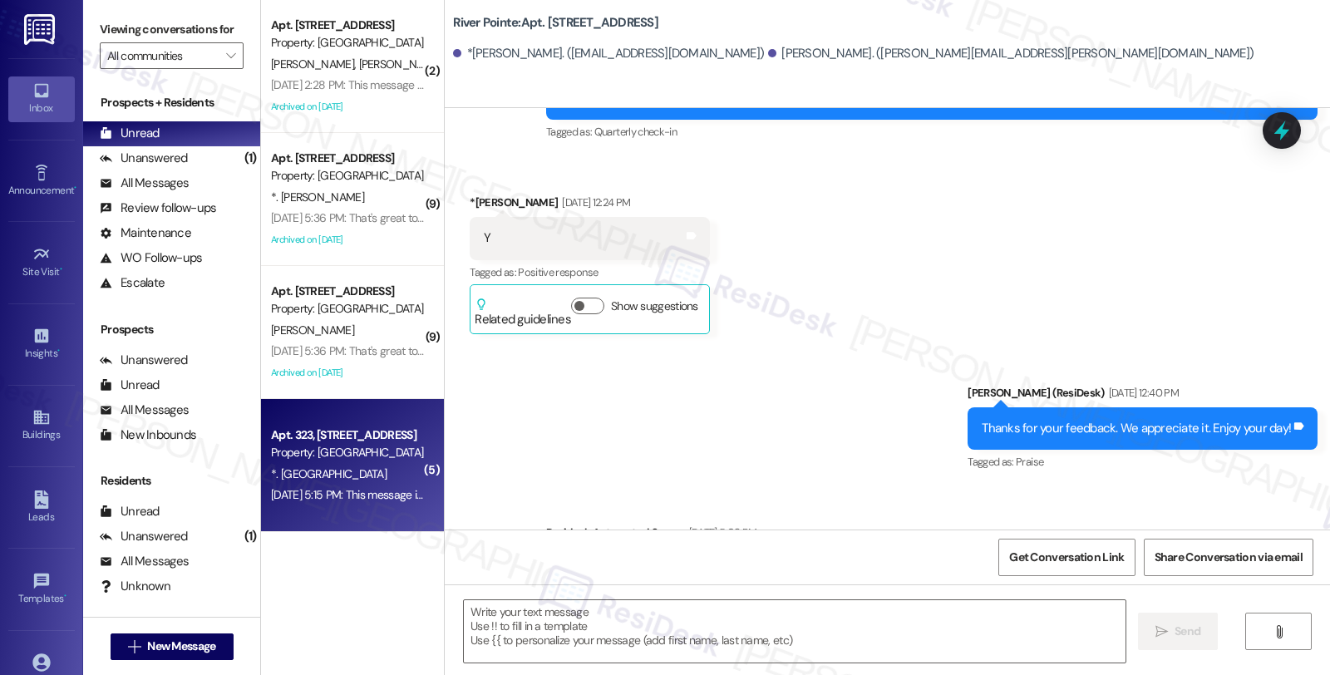
type textarea "Fetching suggested responses. Please feel free to read through the conversation…"
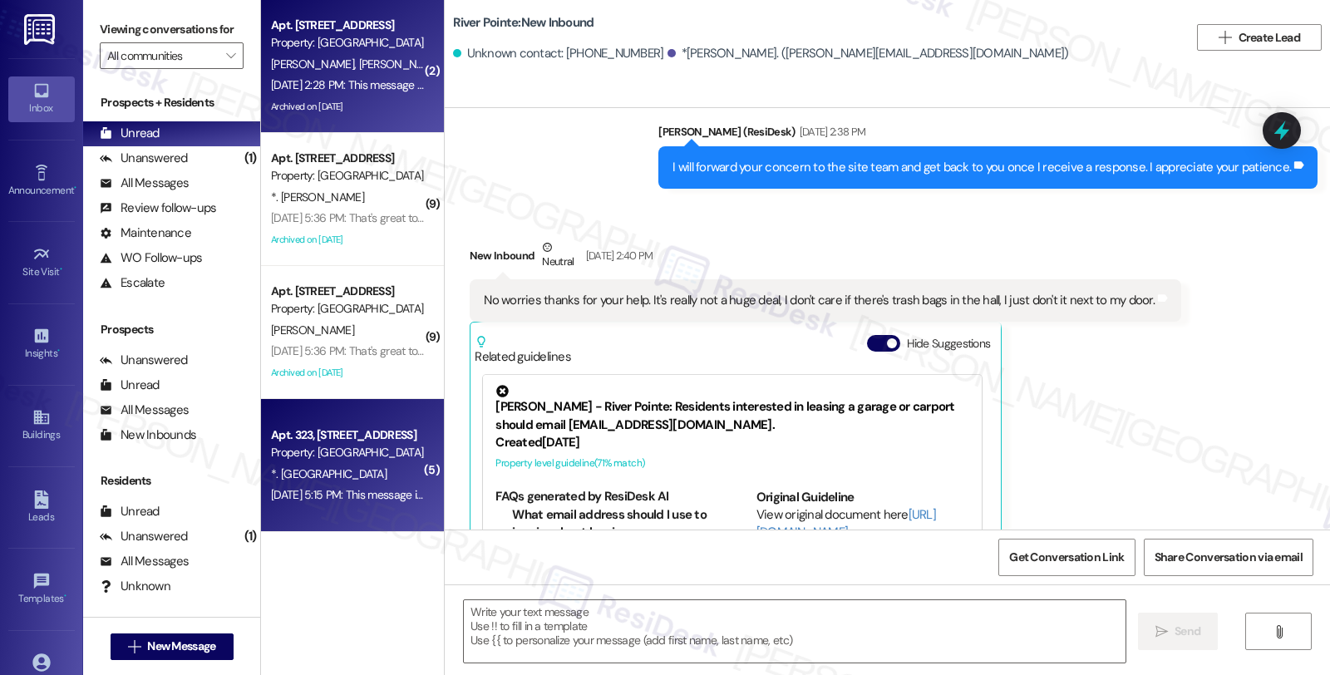
scroll to position [1866, 0]
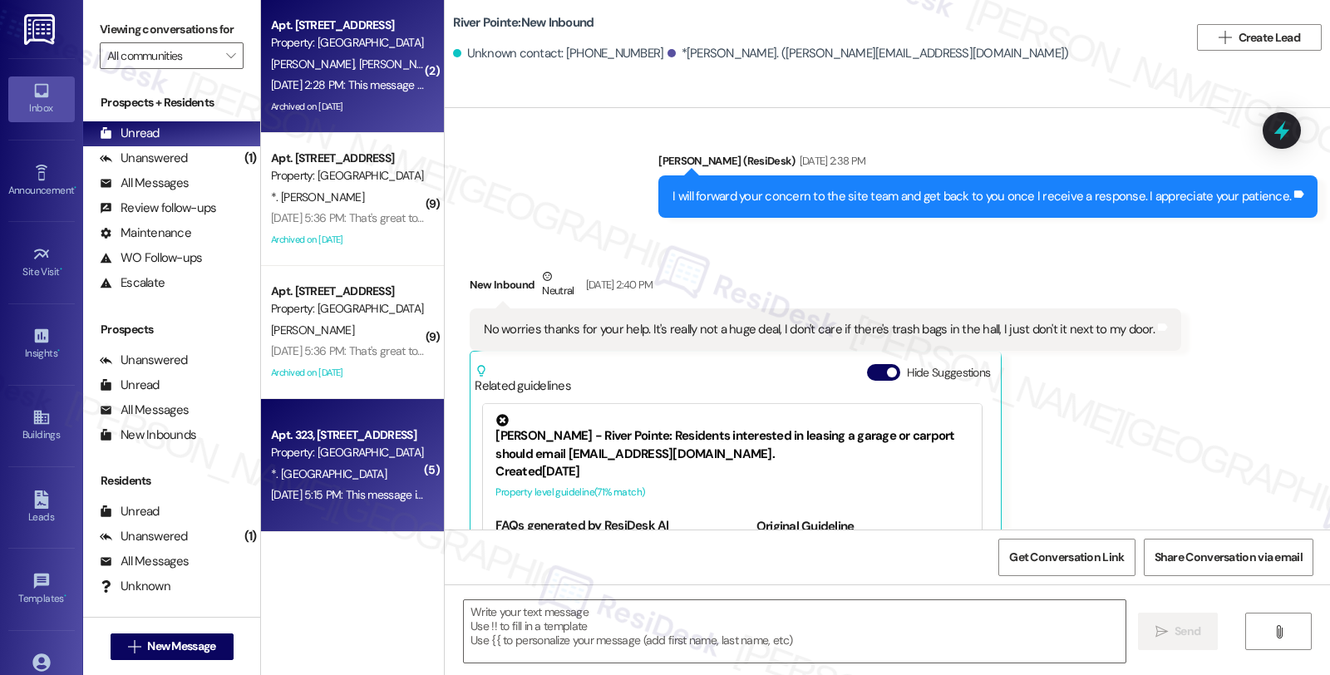
click at [347, 44] on div "Property: [GEOGRAPHIC_DATA]" at bounding box center [348, 42] width 154 height 17
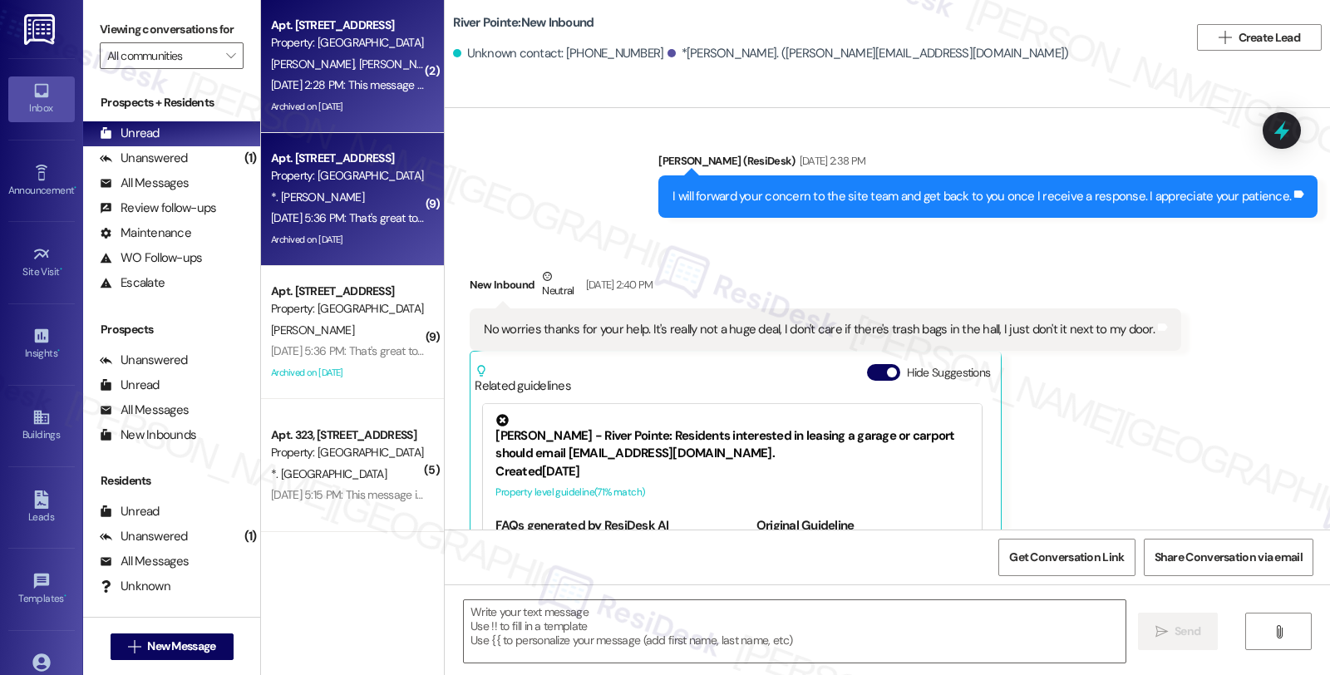
type textarea "Fetching suggested responses. Please feel free to read through the conversation…"
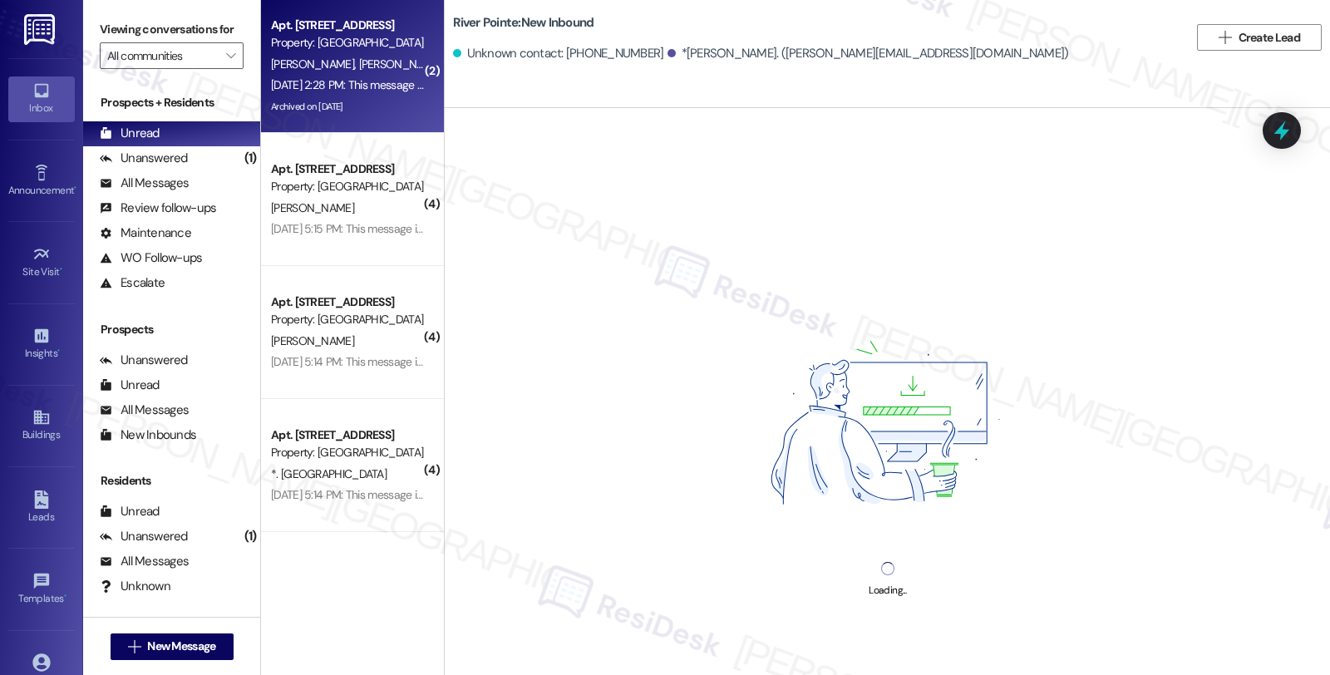
click at [346, 219] on div "[DATE] 5:15 PM: This message is part of our periodic resident outreach. Please …" at bounding box center [347, 229] width 157 height 21
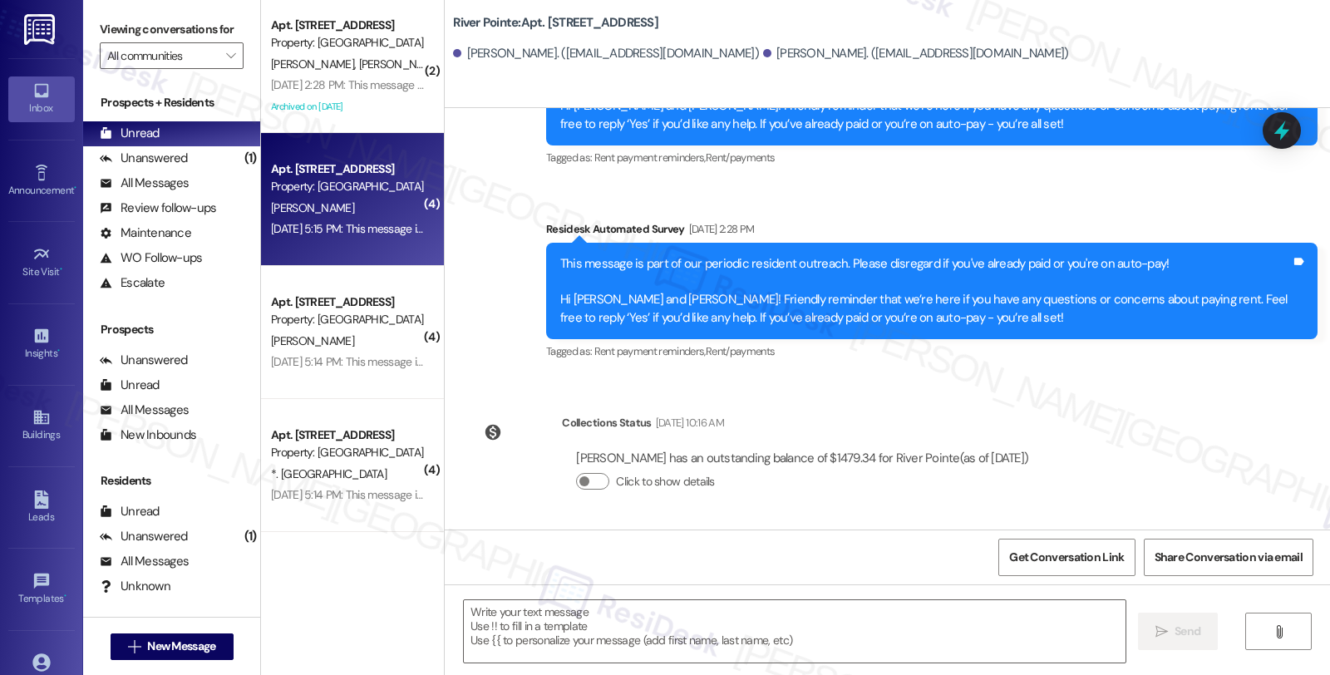
click at [347, 293] on div "Apt. [STREET_ADDRESS]" at bounding box center [348, 301] width 154 height 17
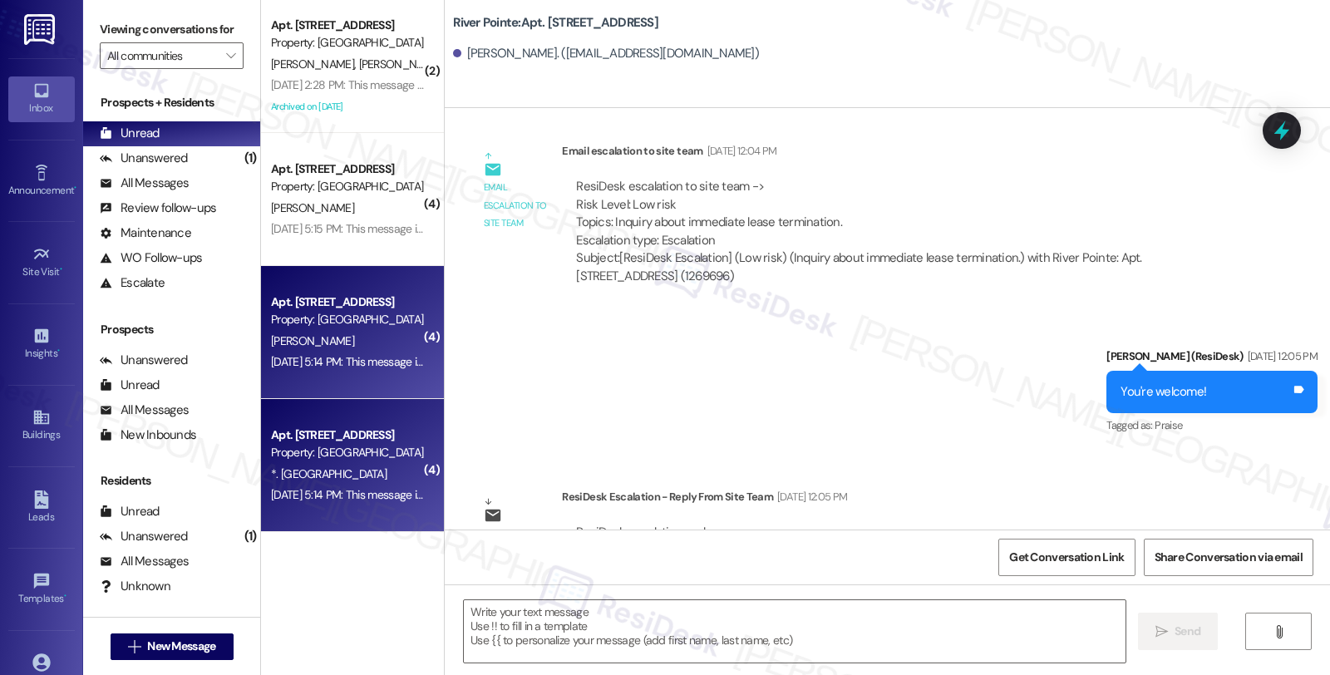
type textarea "Fetching suggested responses. Please feel free to read through the conversation…"
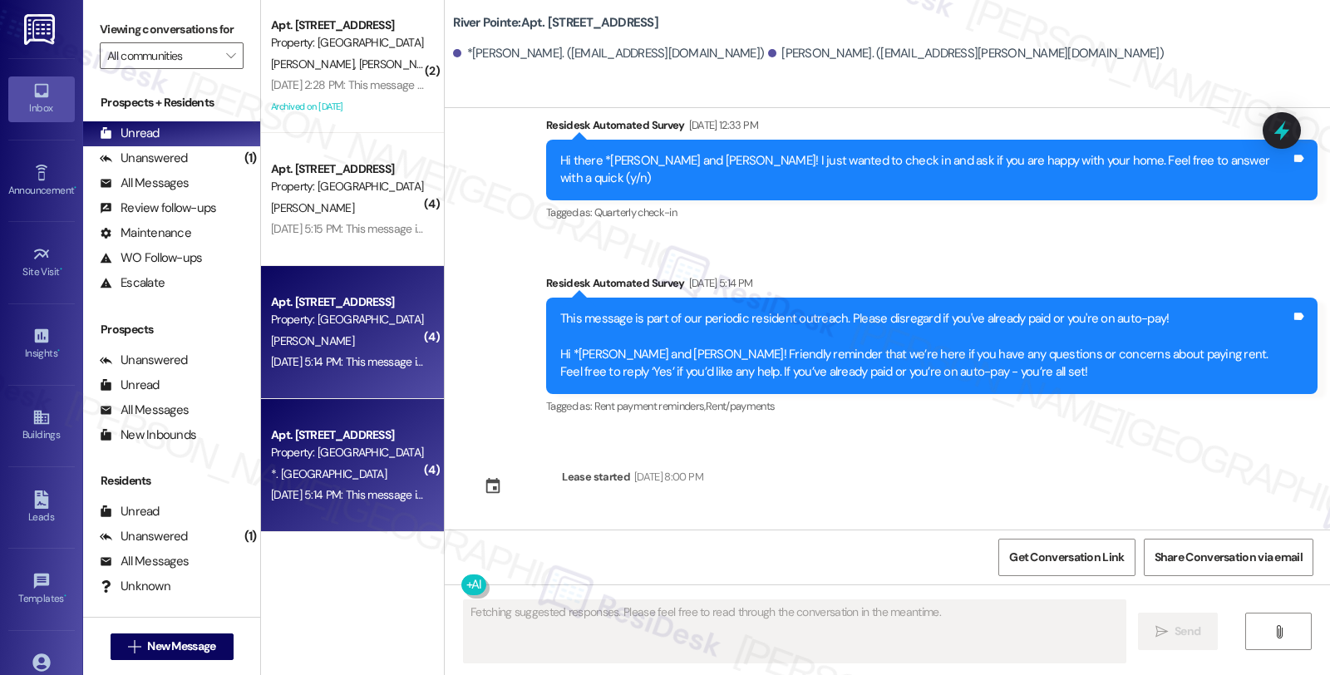
scroll to position [2128, 0]
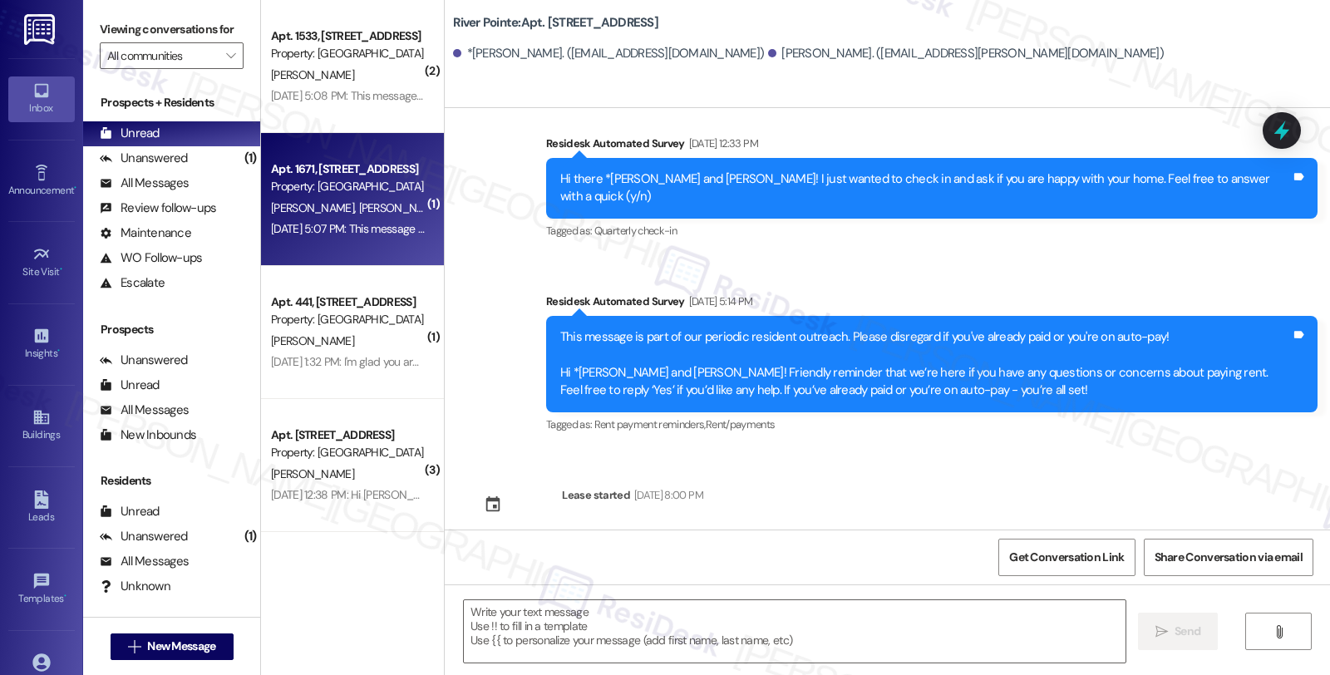
click at [359, 211] on span "[PERSON_NAME]" at bounding box center [400, 207] width 83 height 15
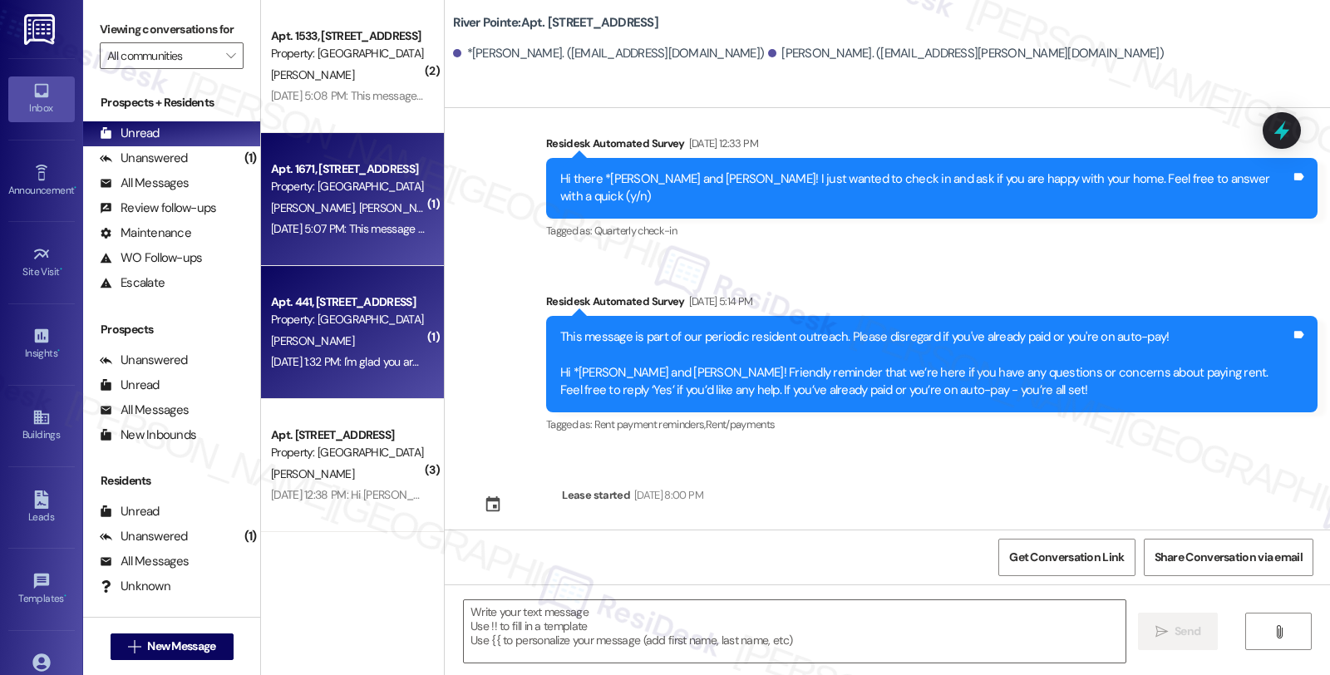
type textarea "Fetching suggested responses. Please feel free to read through the conversation…"
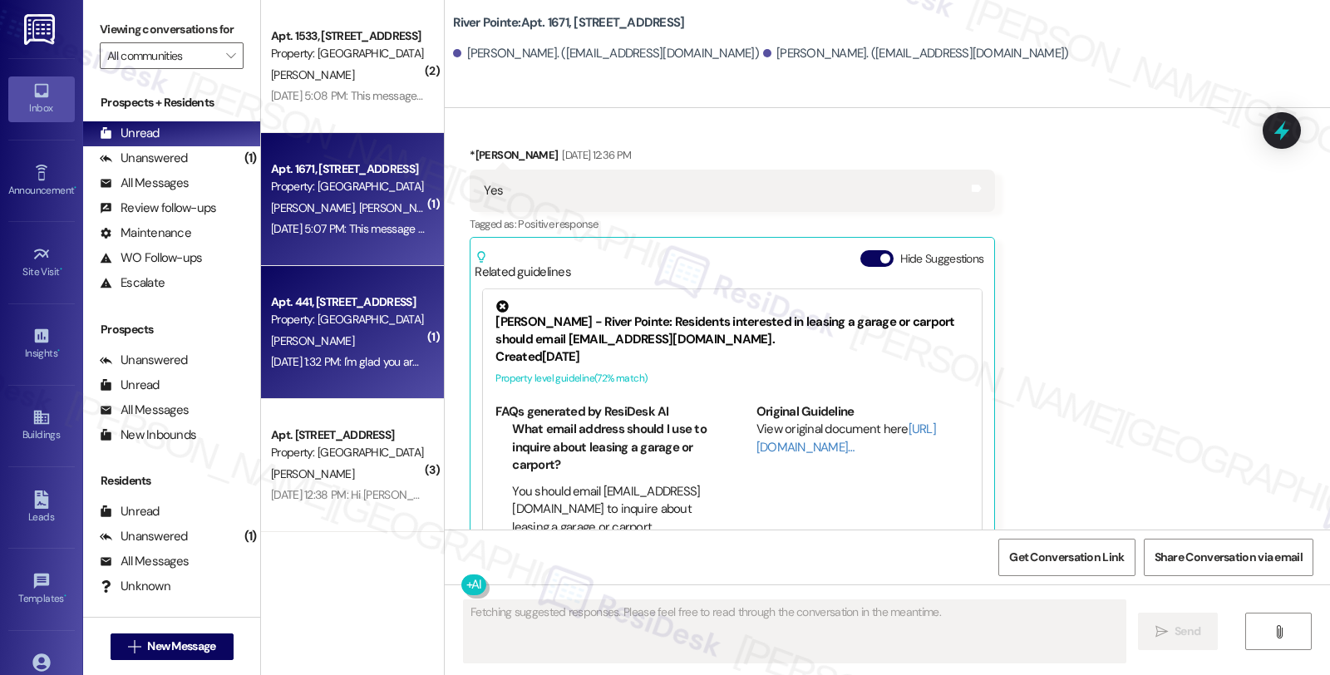
click at [330, 347] on div "[PERSON_NAME]" at bounding box center [347, 341] width 157 height 21
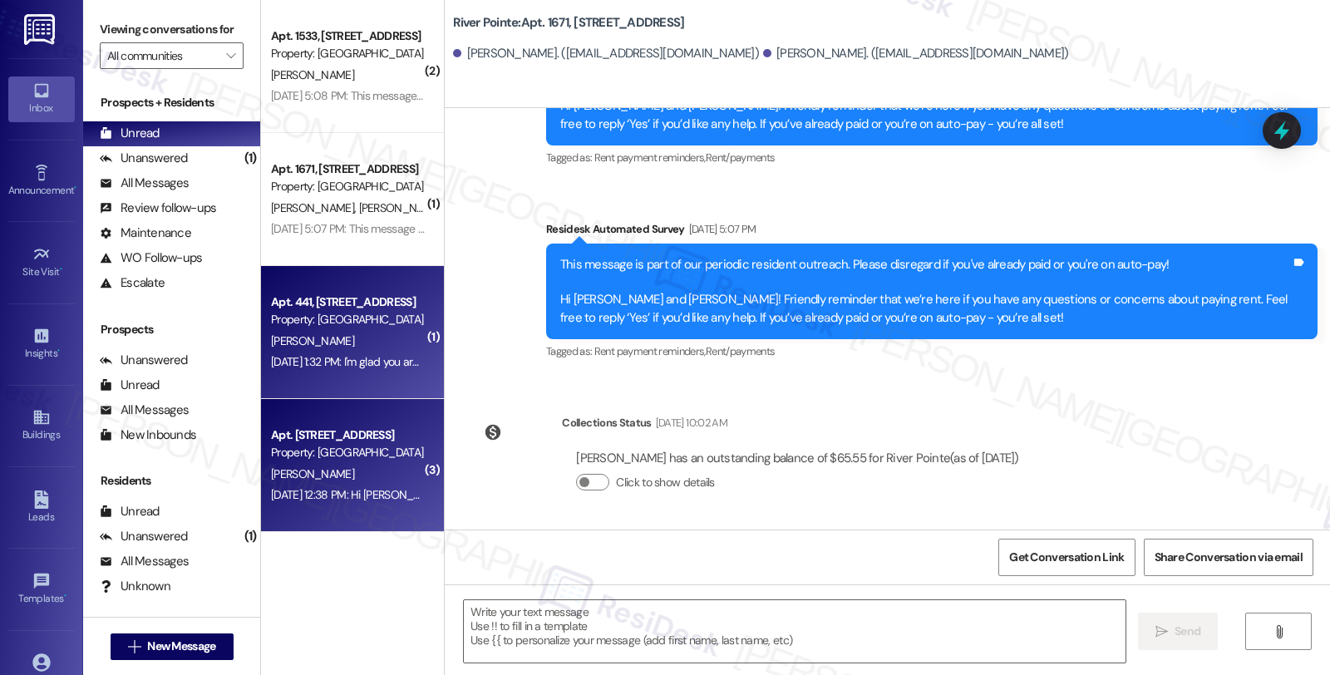
type textarea "Fetching suggested responses. Please feel free to read through the conversation…"
click at [342, 457] on div "Property: [GEOGRAPHIC_DATA]" at bounding box center [348, 452] width 154 height 17
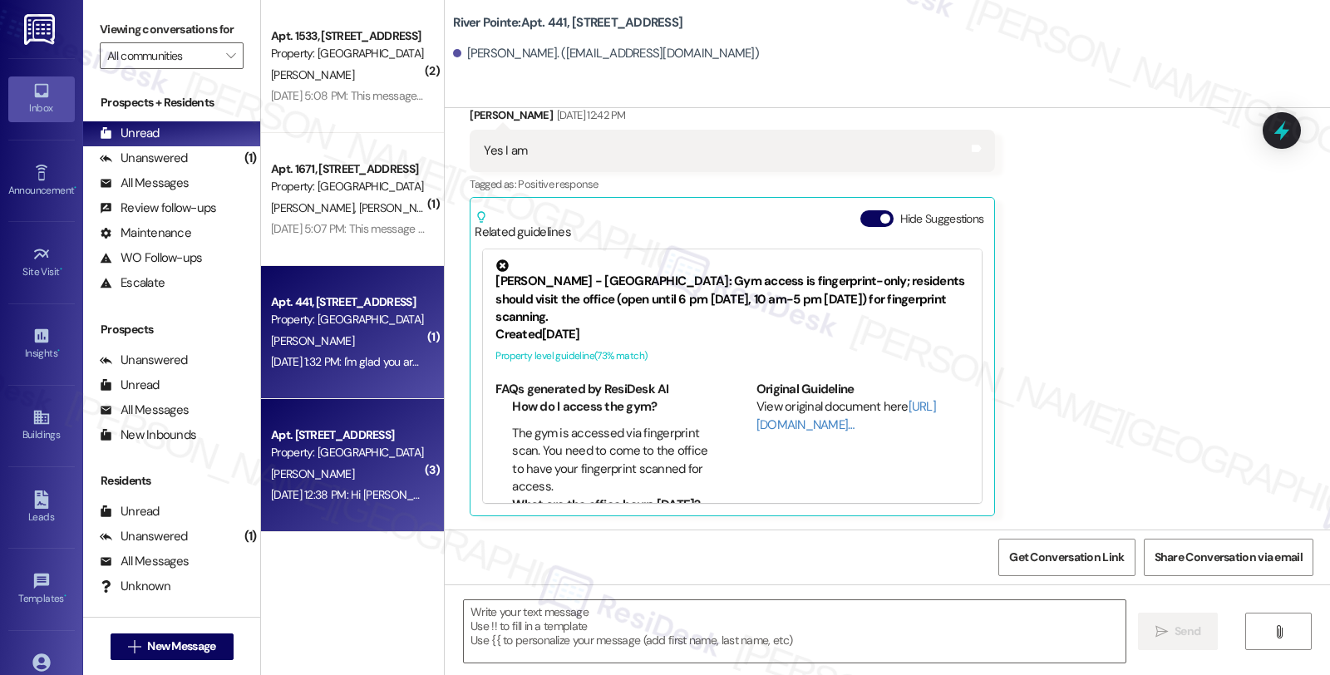
type textarea "Fetching suggested responses. Please feel free to read through the conversation…"
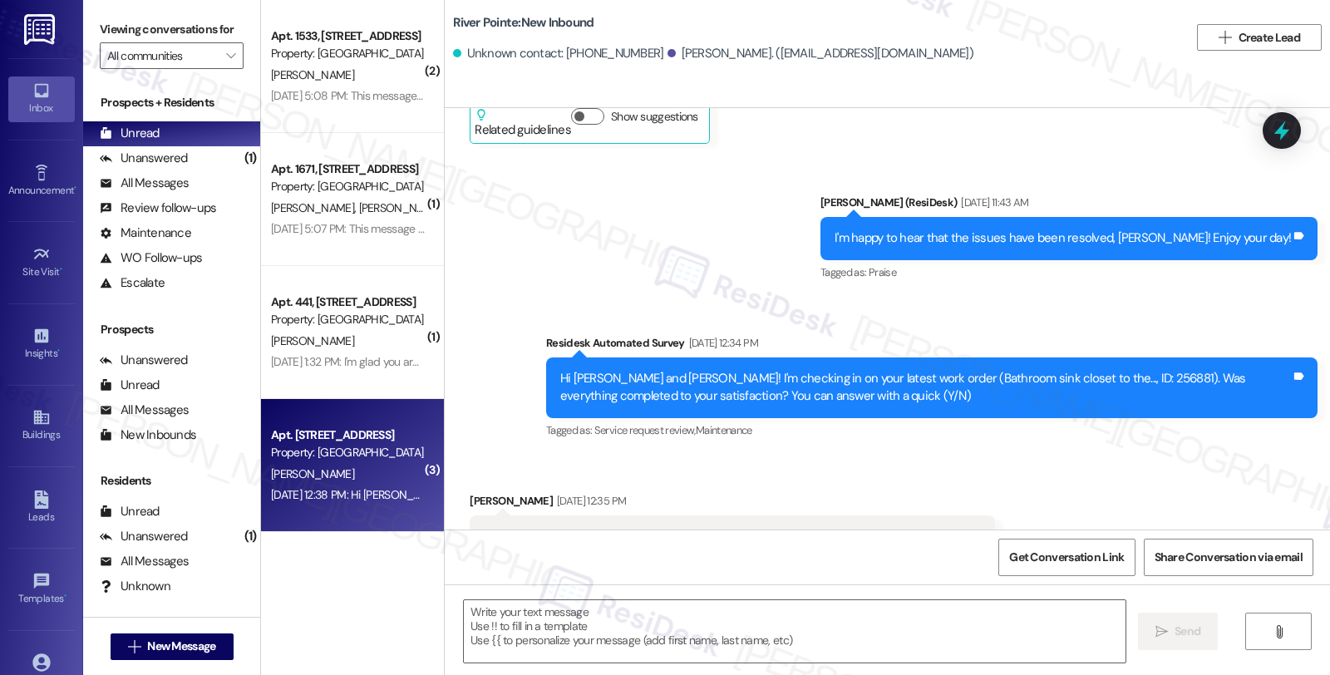
scroll to position [1045, 0]
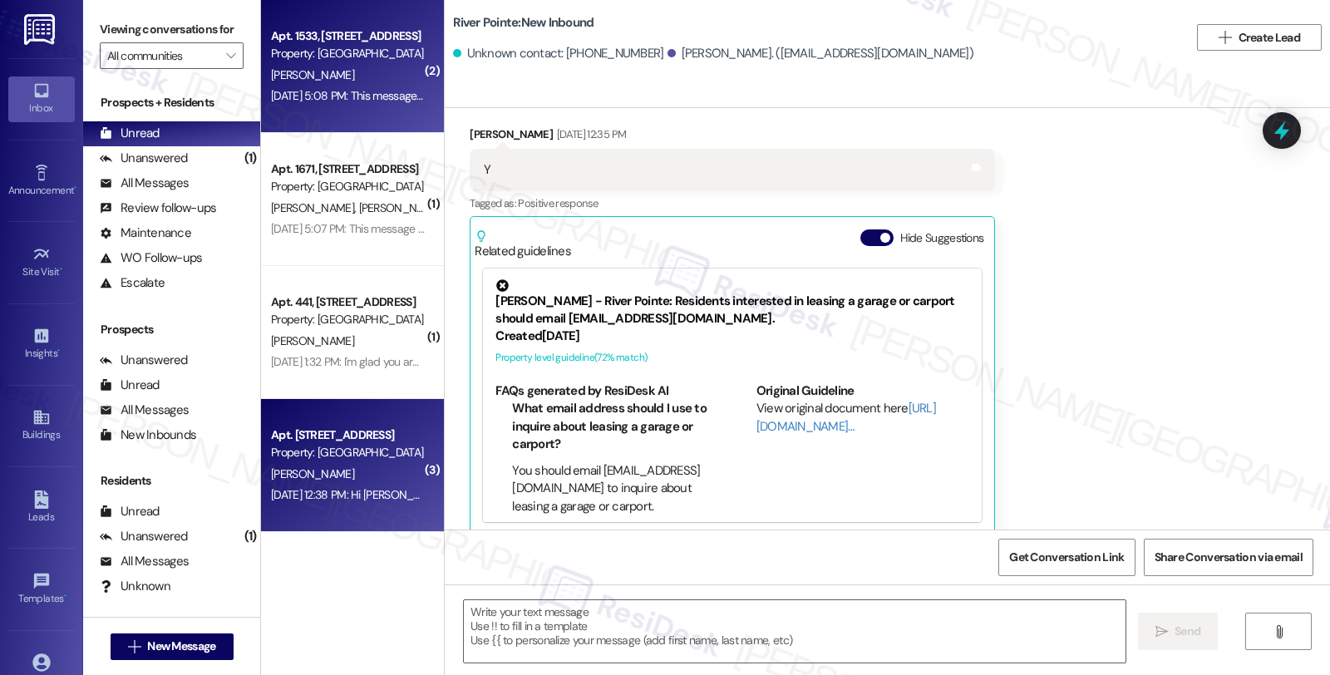
click at [359, 79] on div "[PERSON_NAME]" at bounding box center [347, 75] width 157 height 21
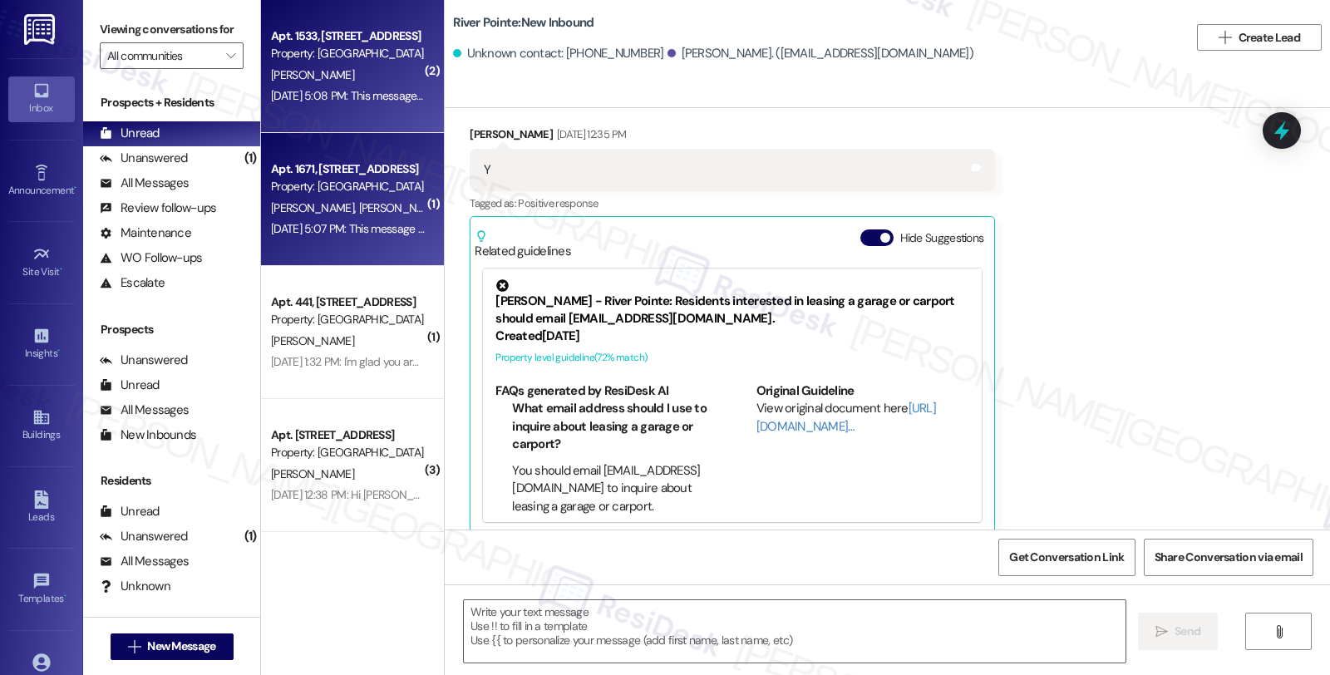
type textarea "Fetching suggested responses. Please feel free to read through the conversation…"
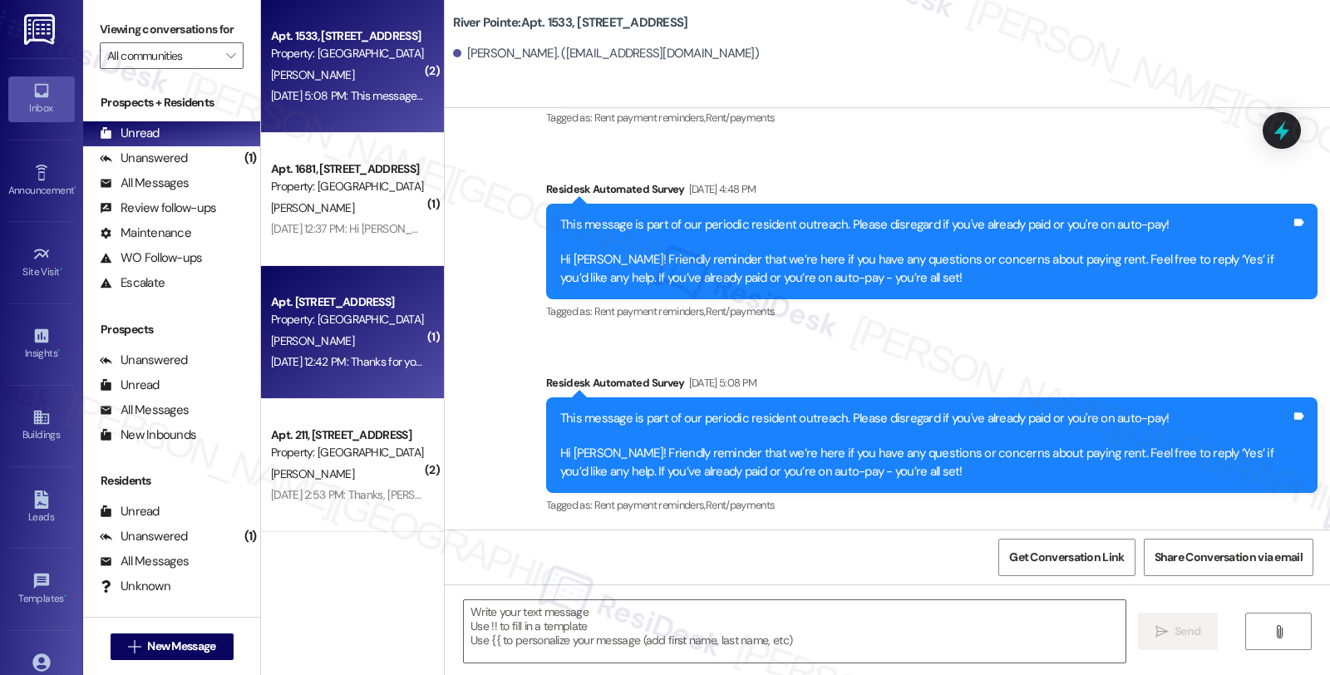
click at [355, 342] on div "[PERSON_NAME]" at bounding box center [347, 341] width 157 height 21
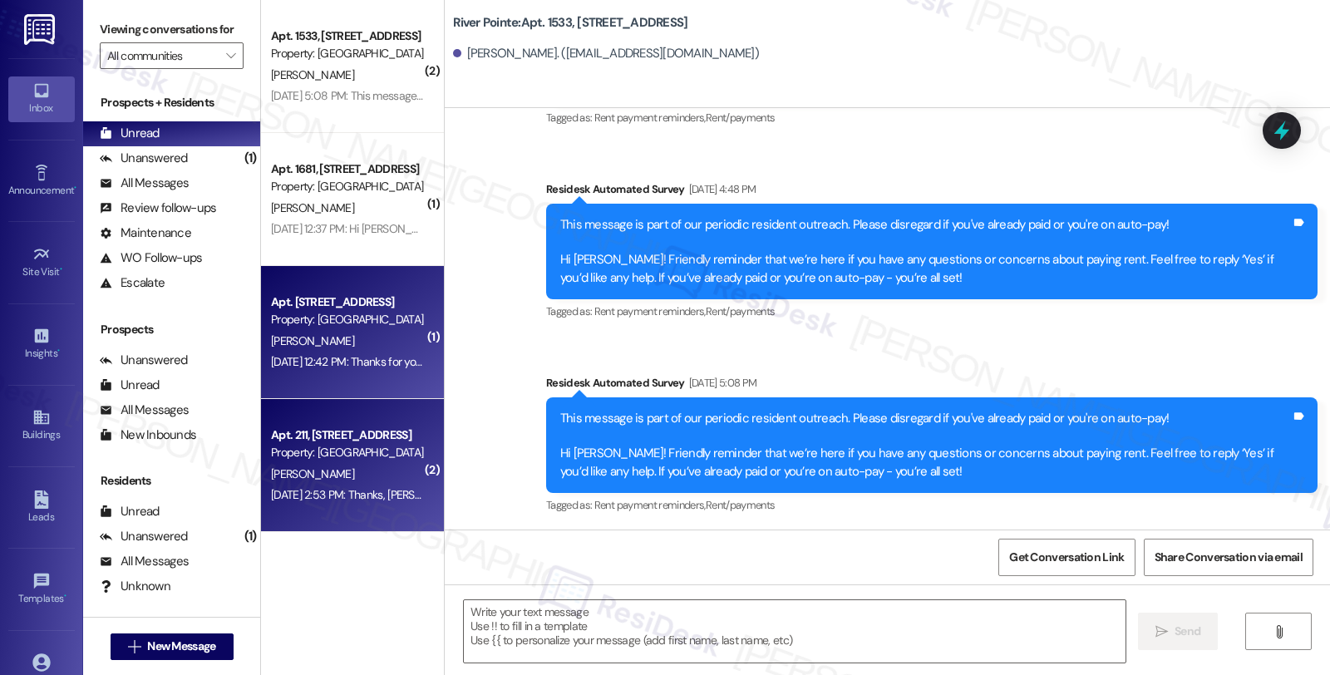
type textarea "Fetching suggested responses. Please feel free to read through the conversation…"
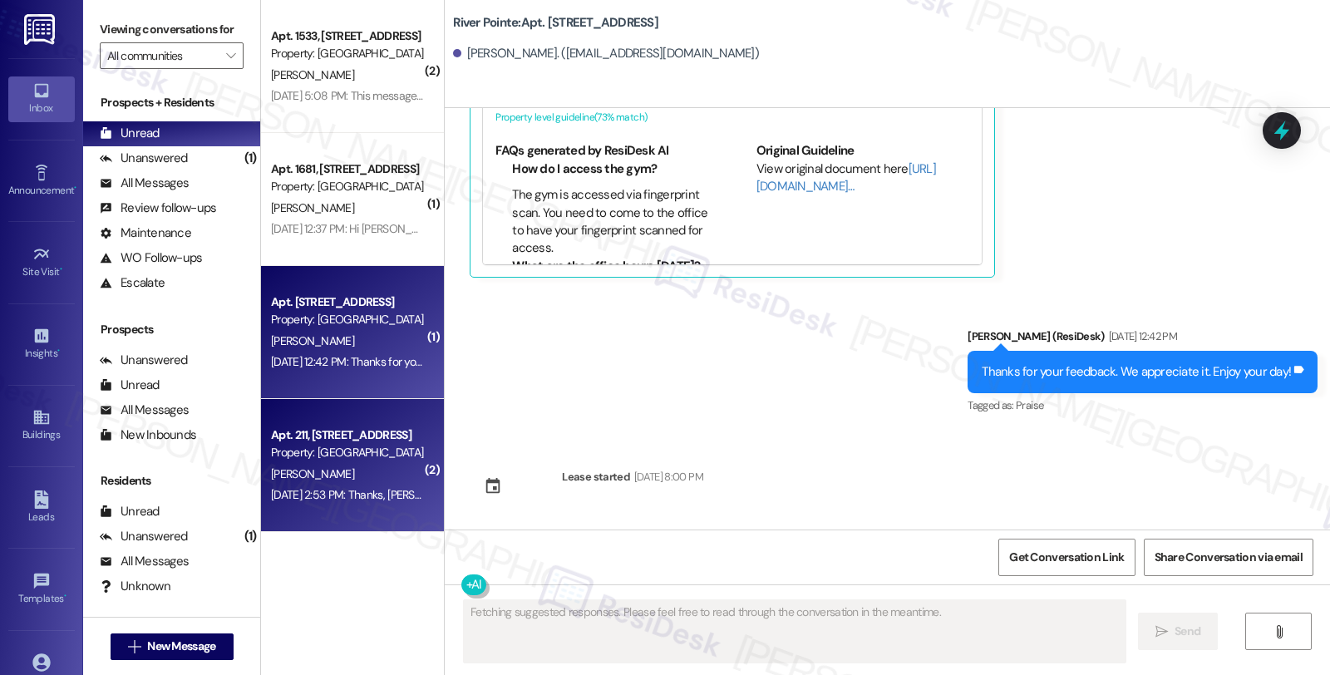
click at [354, 433] on div "Apt. 211, [STREET_ADDRESS]" at bounding box center [348, 434] width 154 height 17
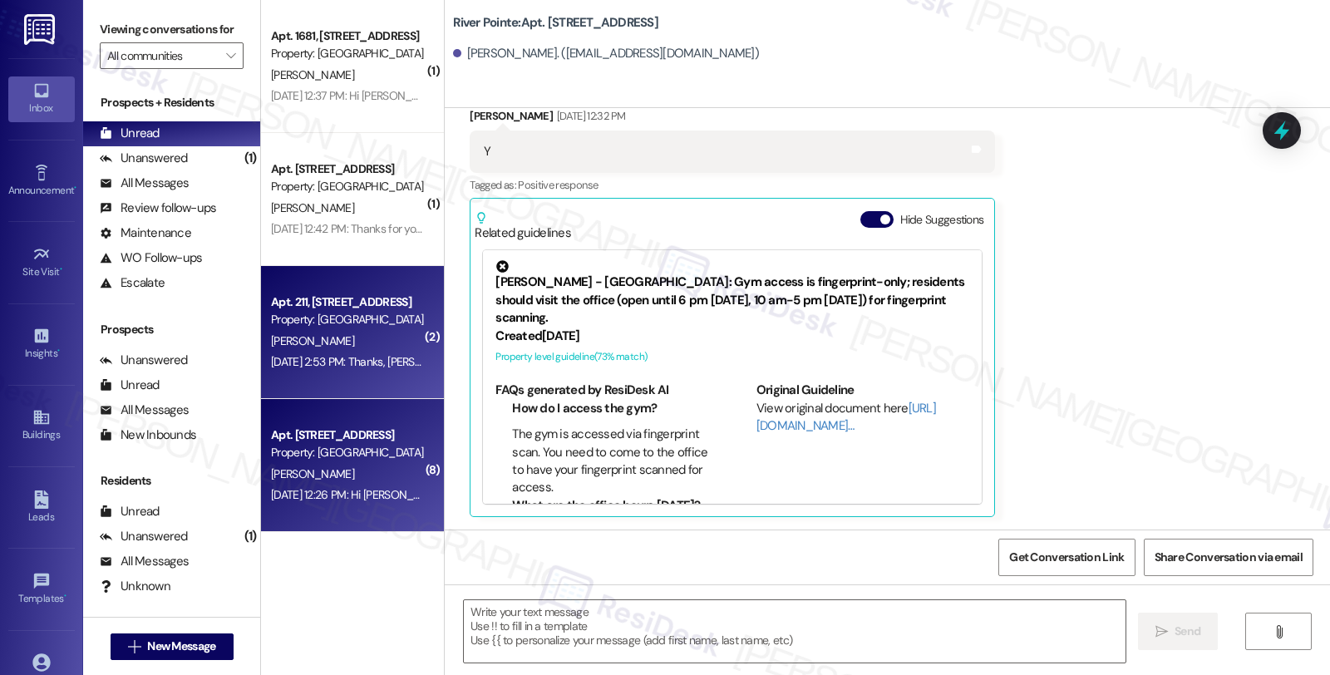
type textarea "Fetching suggested responses. Please feel free to read through the conversation…"
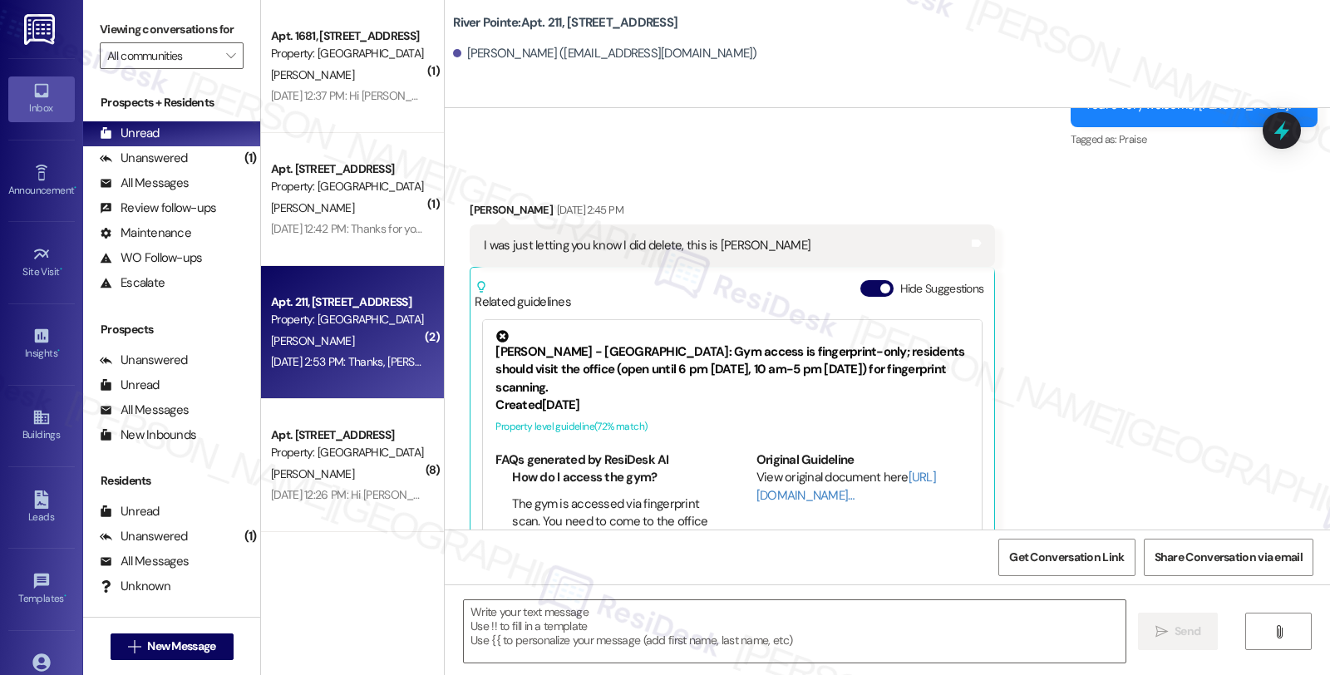
scroll to position [357, 0]
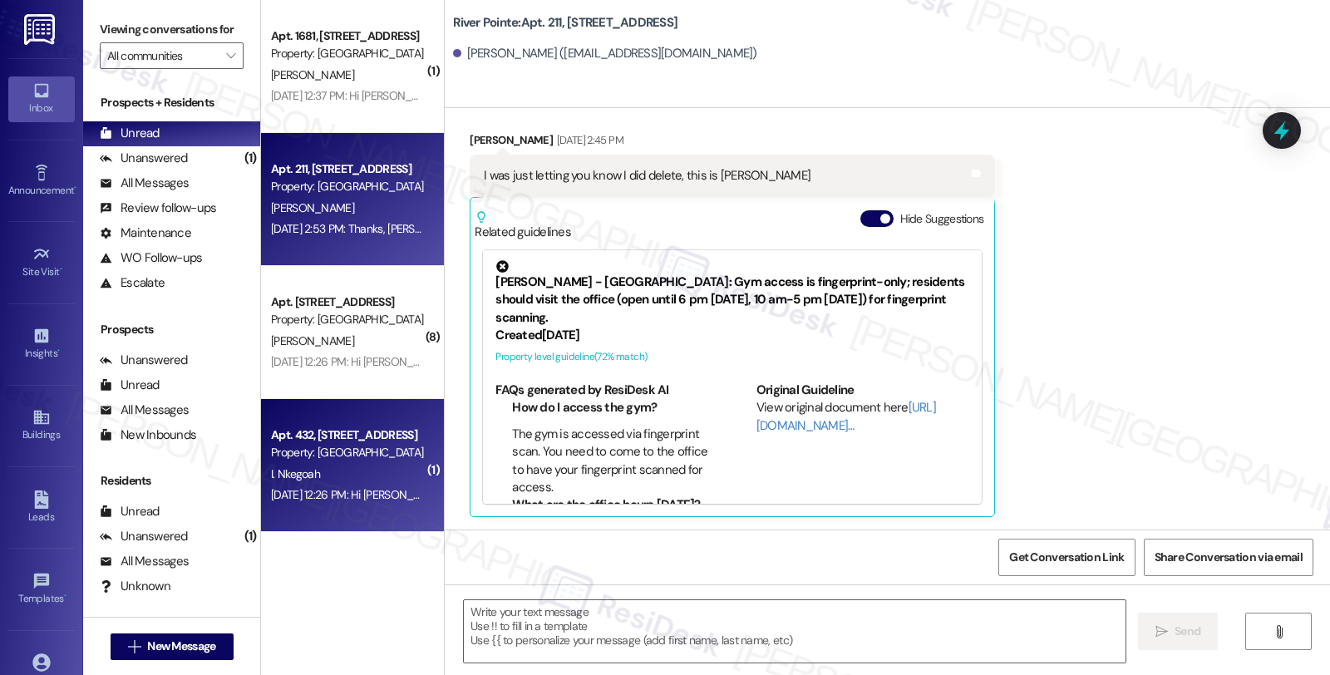
click at [361, 470] on div "I. Nkegoah" at bounding box center [347, 474] width 157 height 21
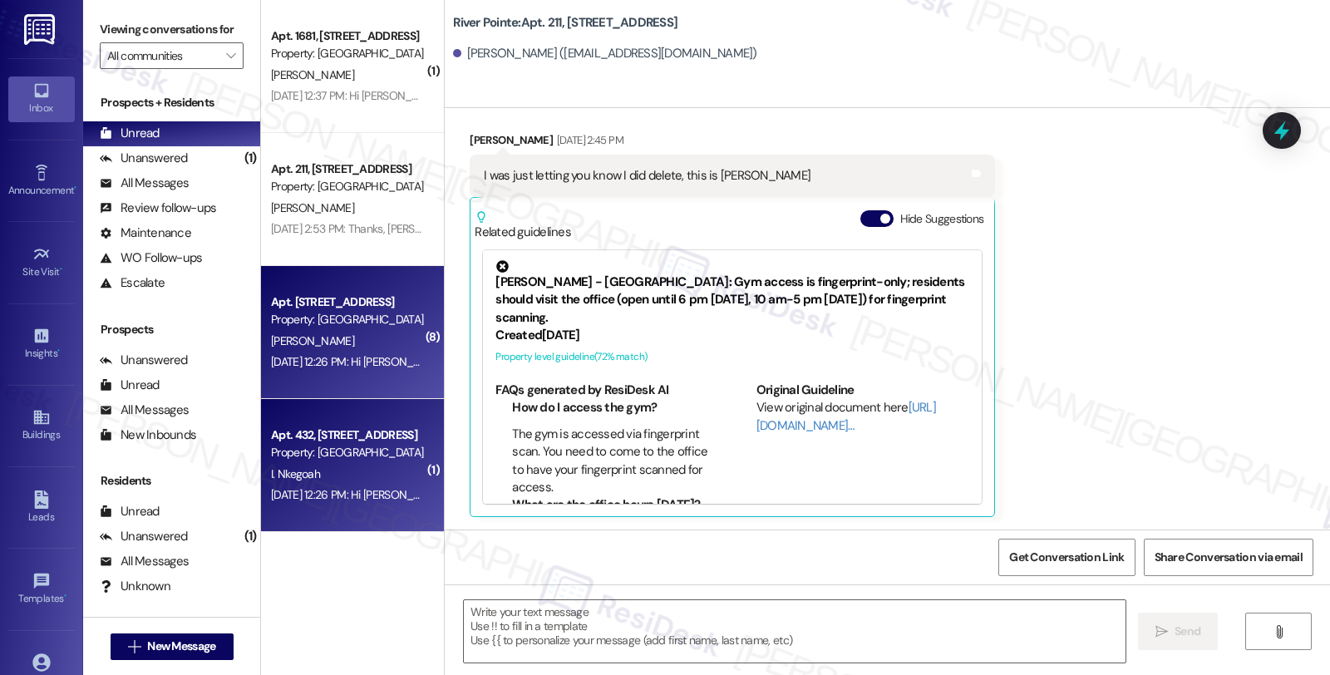
type textarea "Fetching suggested responses. Please feel free to read through the conversation…"
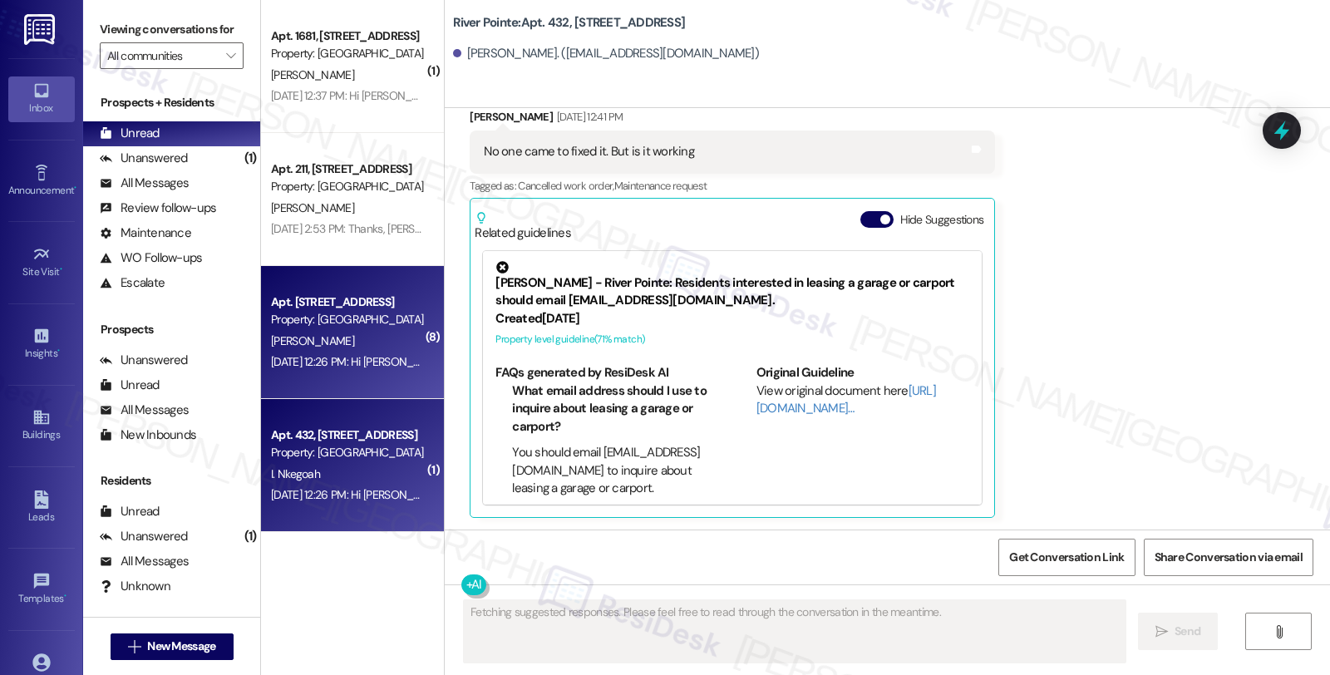
click at [346, 360] on div "[DATE] 12:26 PM: Hi [PERSON_NAME]! I'm checking in on your latest work order (A…" at bounding box center [745, 361] width 948 height 15
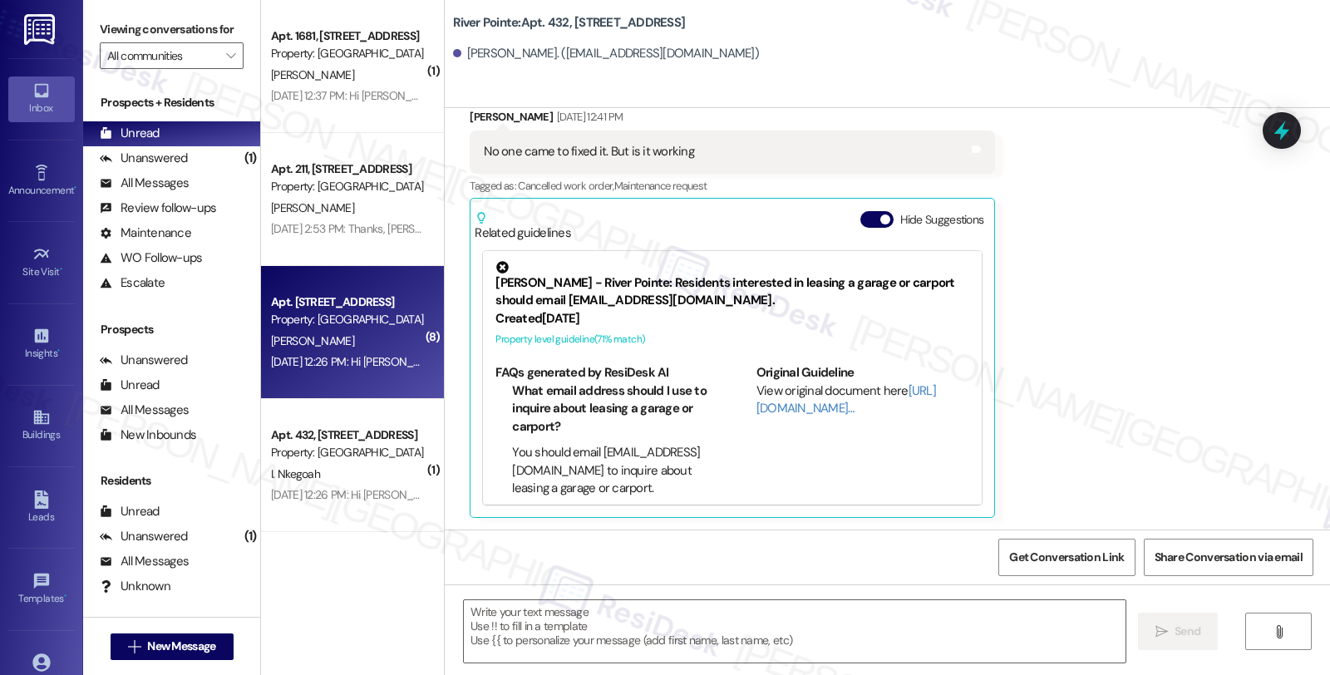
type textarea "Fetching suggested responses. Please feel free to read through the conversation…"
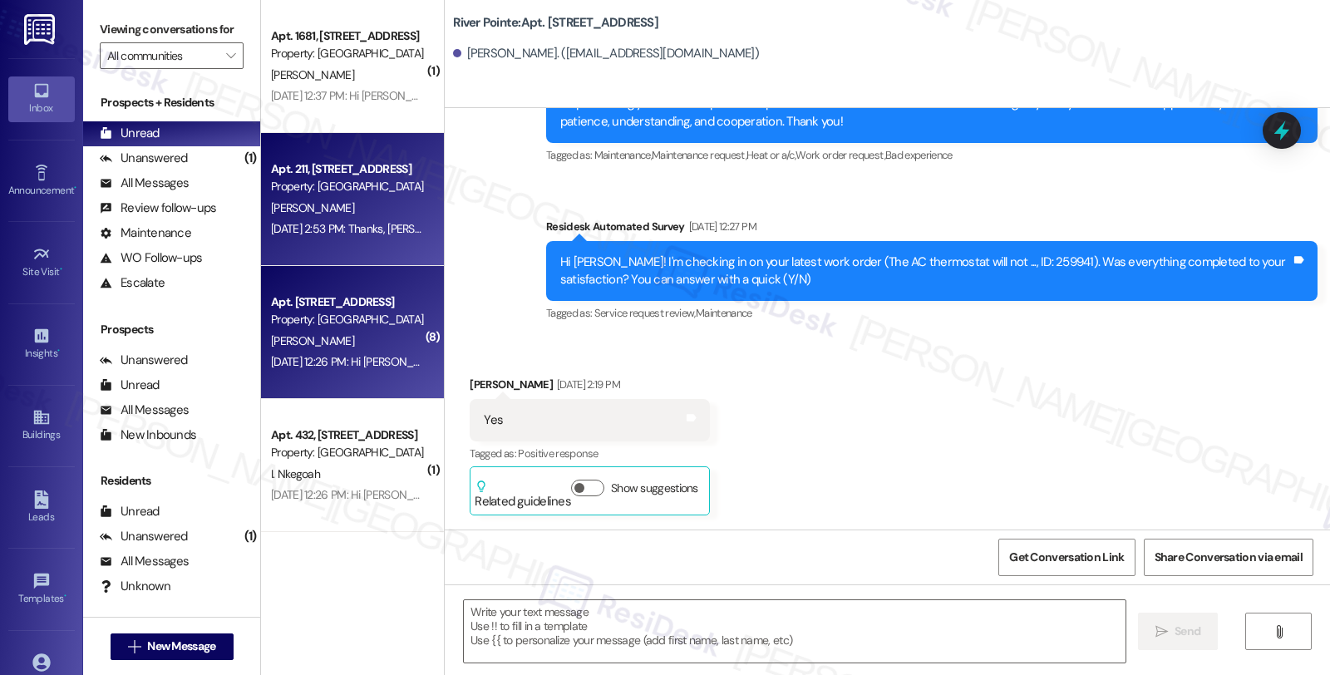
click at [347, 212] on div "[PERSON_NAME]" at bounding box center [347, 208] width 157 height 21
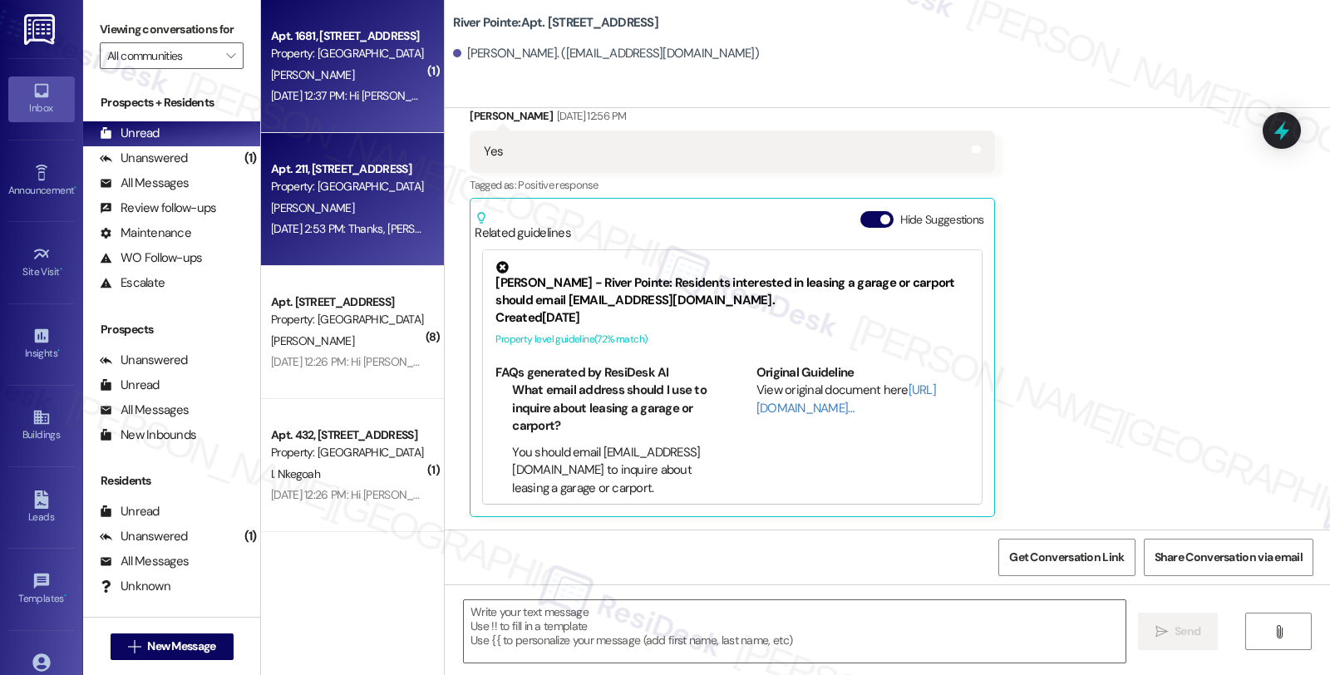
type textarea "Fetching suggested responses. Please feel free to read through the conversation…"
click at [347, 50] on div "Property: [GEOGRAPHIC_DATA]" at bounding box center [348, 53] width 154 height 17
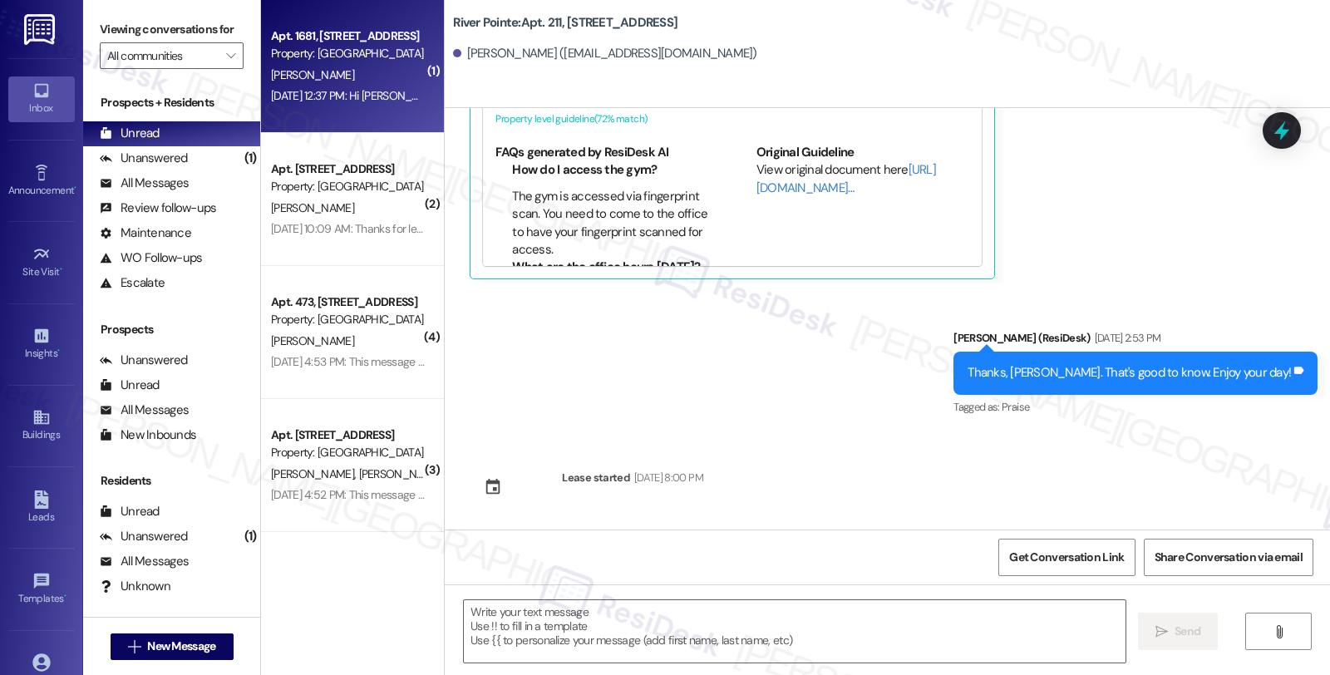
type textarea "Fetching suggested responses. Please feel free to read through the conversation…"
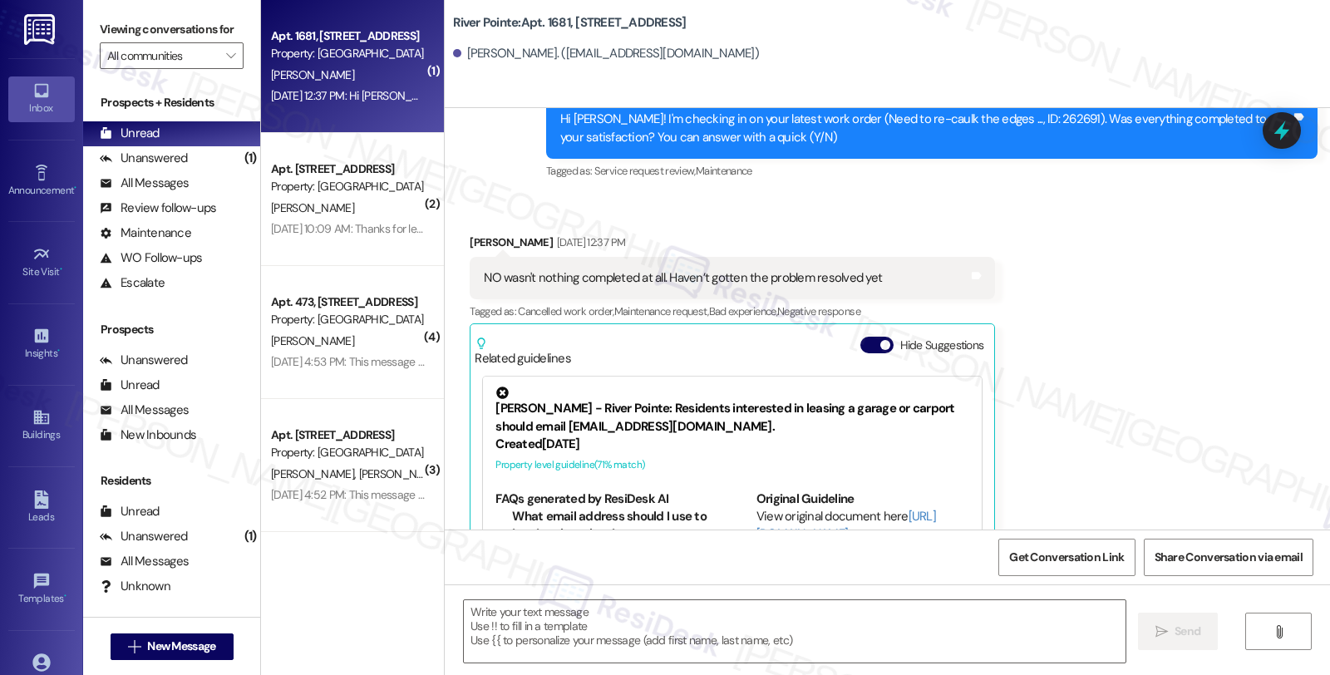
scroll to position [975, 0]
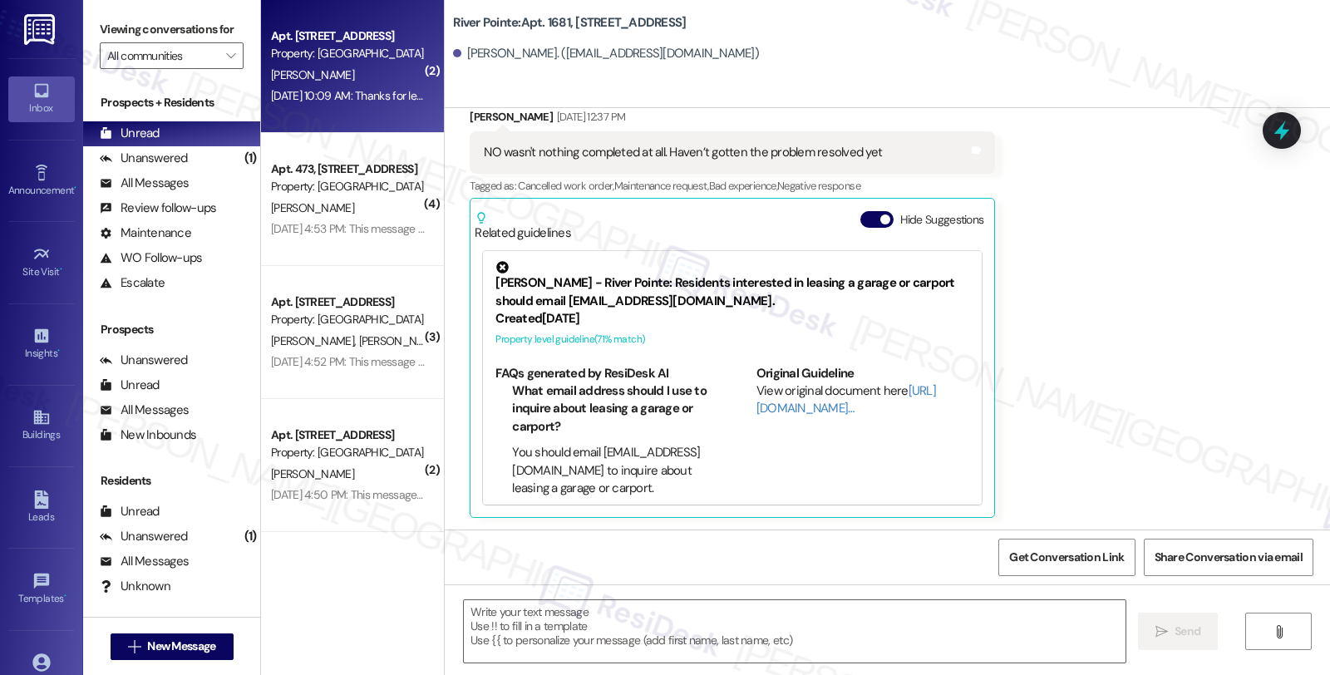
click at [370, 83] on div "[PERSON_NAME]" at bounding box center [347, 75] width 157 height 21
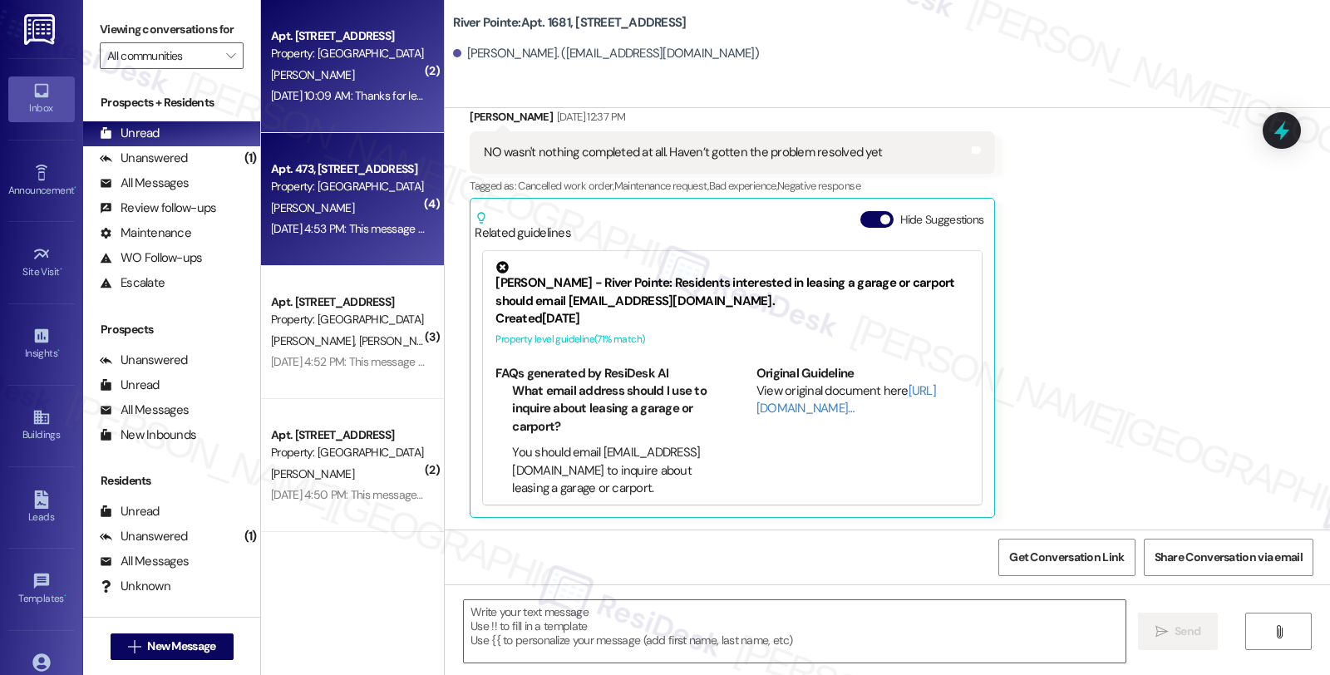
type textarea "Fetching suggested responses. Please feel free to read through the conversation…"
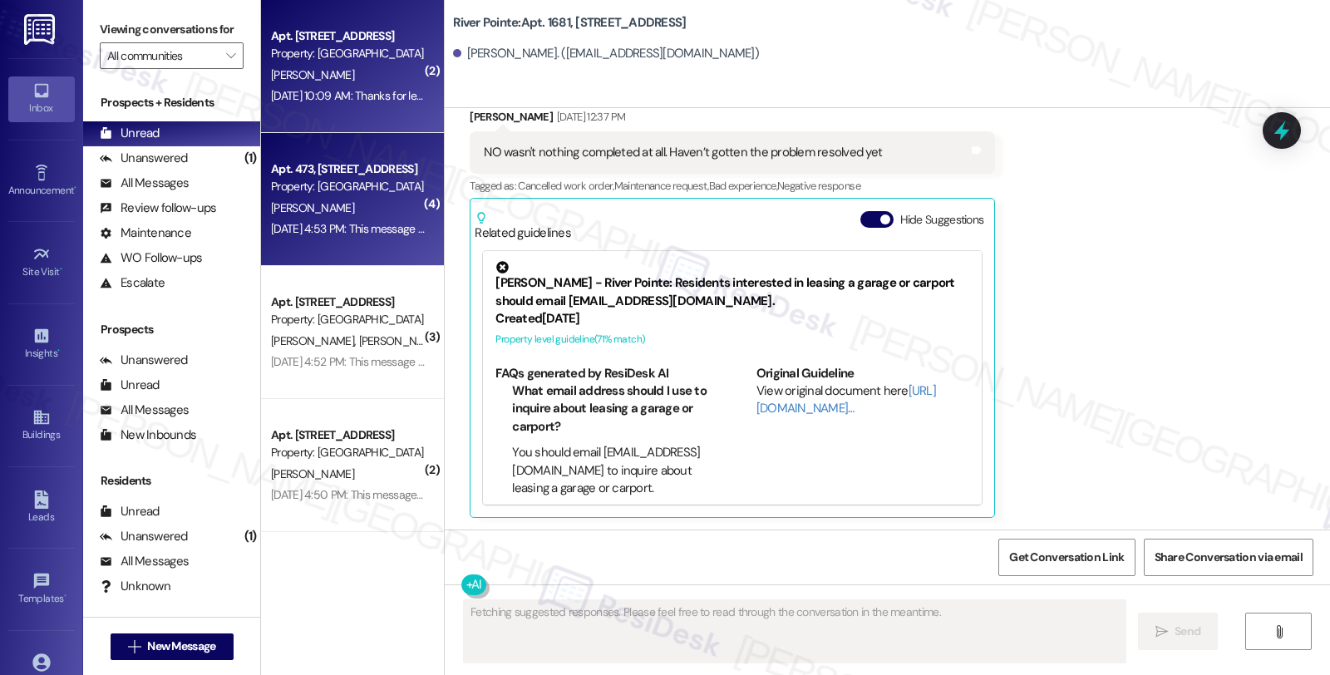
click at [375, 230] on div "[DATE] 4:53 PM: This message is part of our periodic resident outreach. Please …" at bounding box center [1108, 228] width 1674 height 15
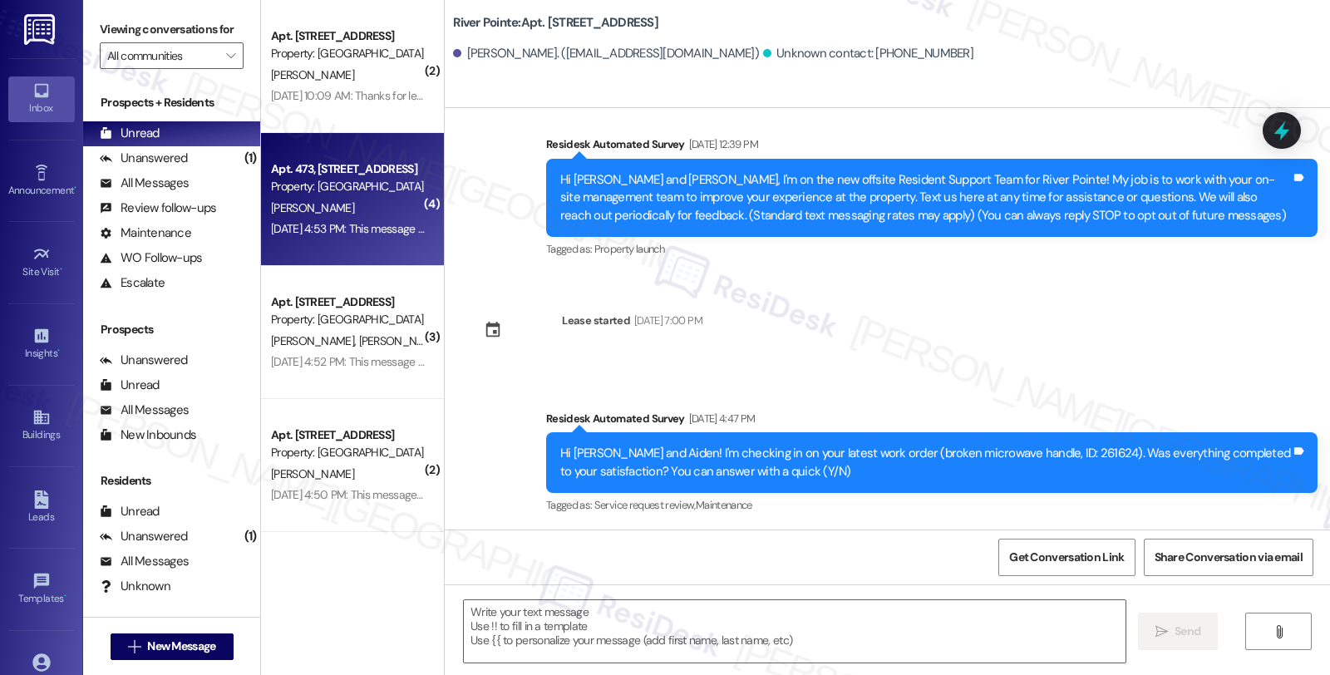
type textarea "Fetching suggested responses. Please feel free to read through the conversation…"
click at [374, 359] on div "[DATE] 4:52 PM: This message is part of our periodic resident outreach. Please …" at bounding box center [1249, 361] width 1957 height 15
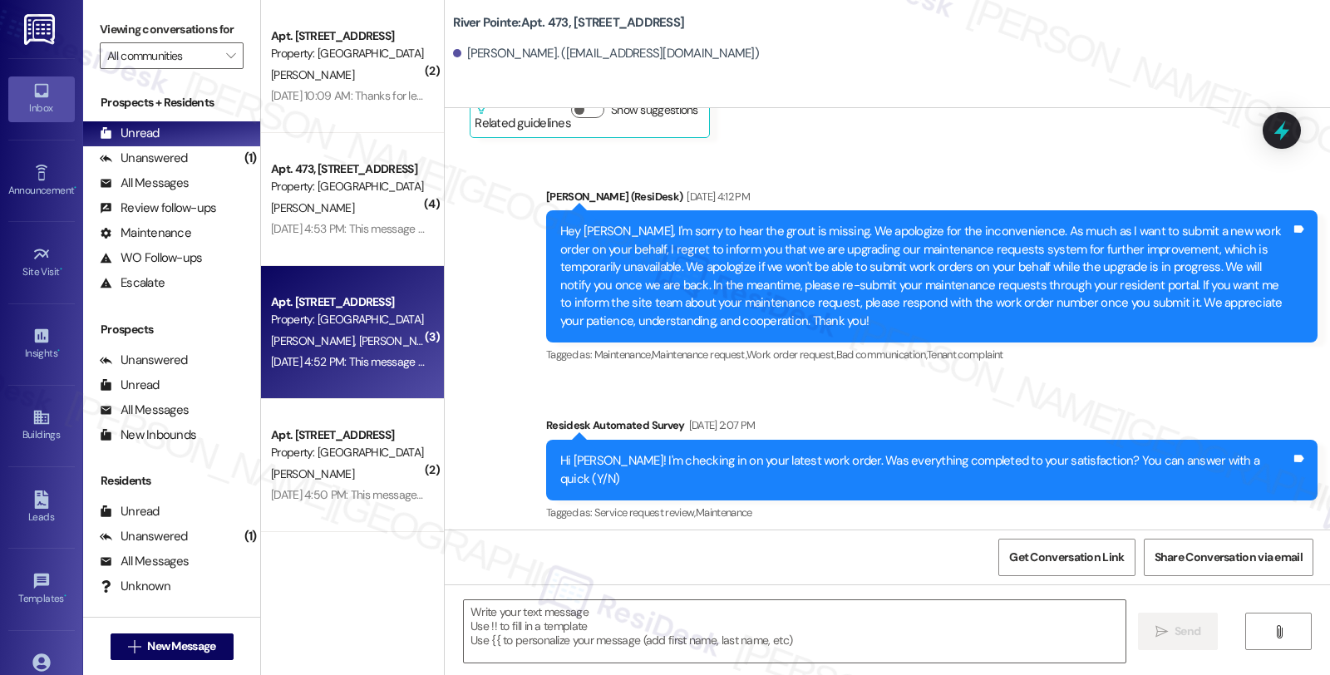
type textarea "Fetching suggested responses. Please feel free to read through the conversation…"
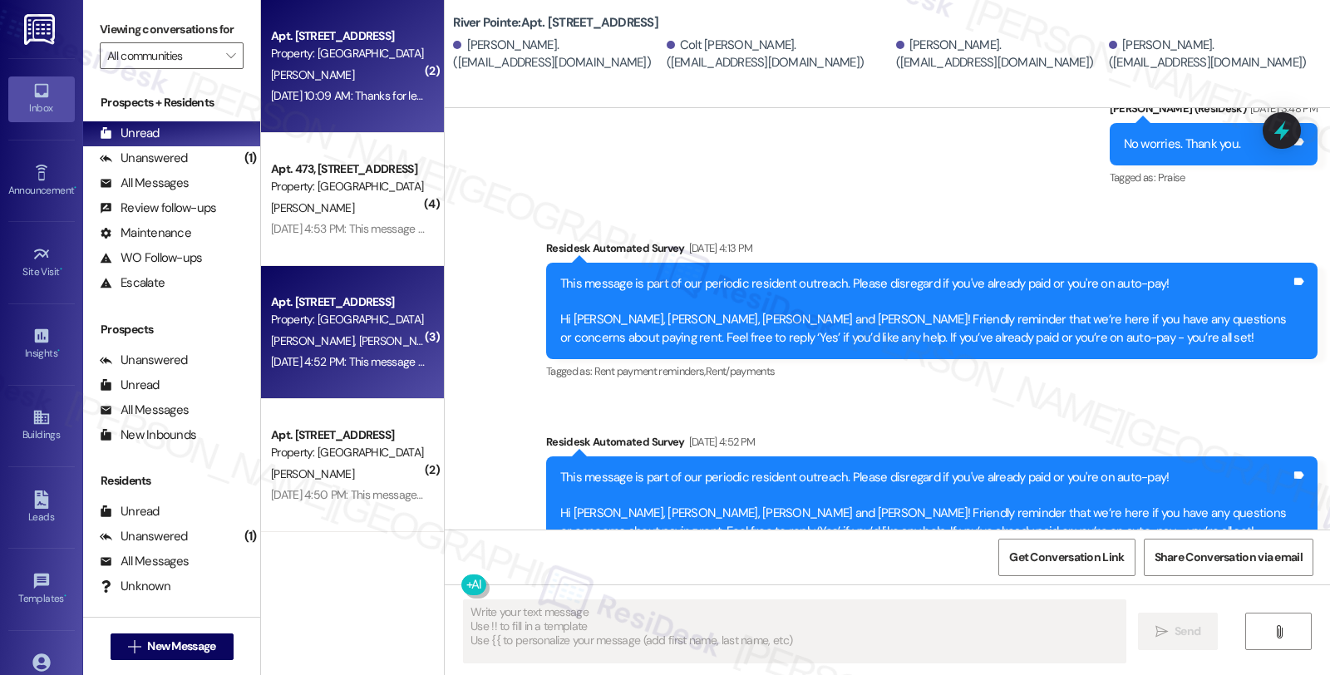
scroll to position [1848, 0]
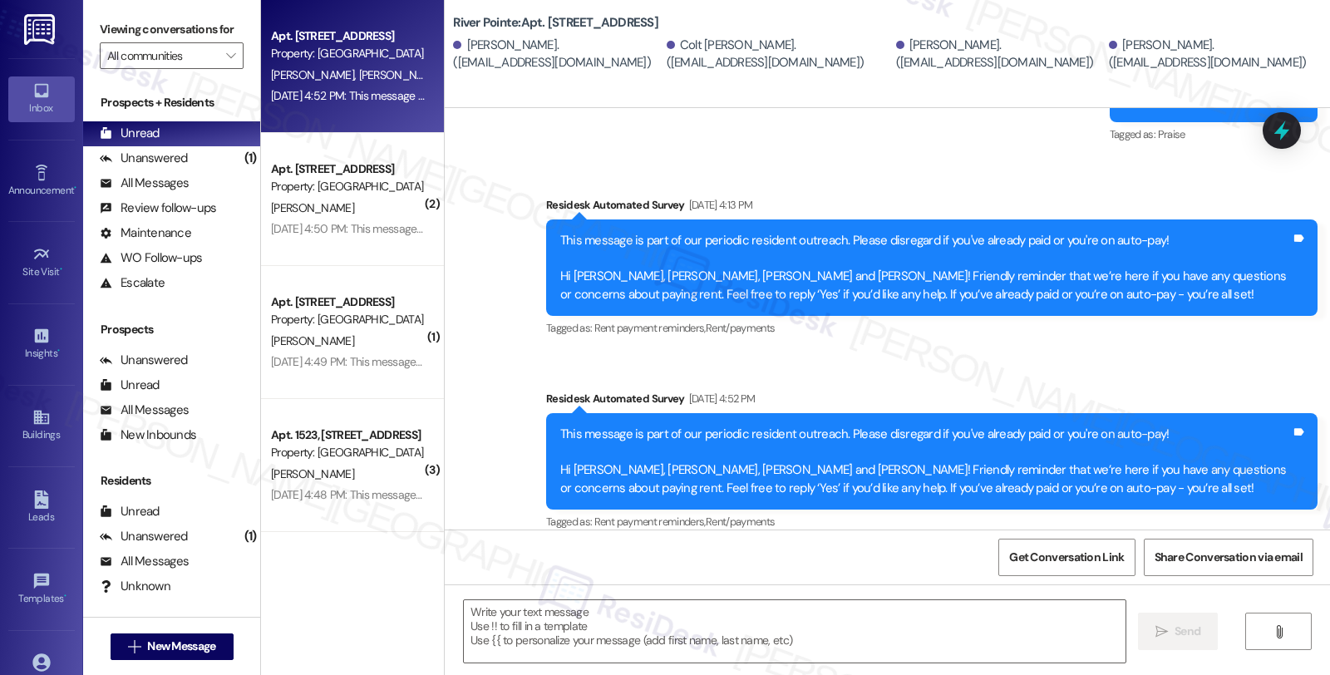
click at [388, 47] on div "Property: [GEOGRAPHIC_DATA]" at bounding box center [348, 53] width 154 height 17
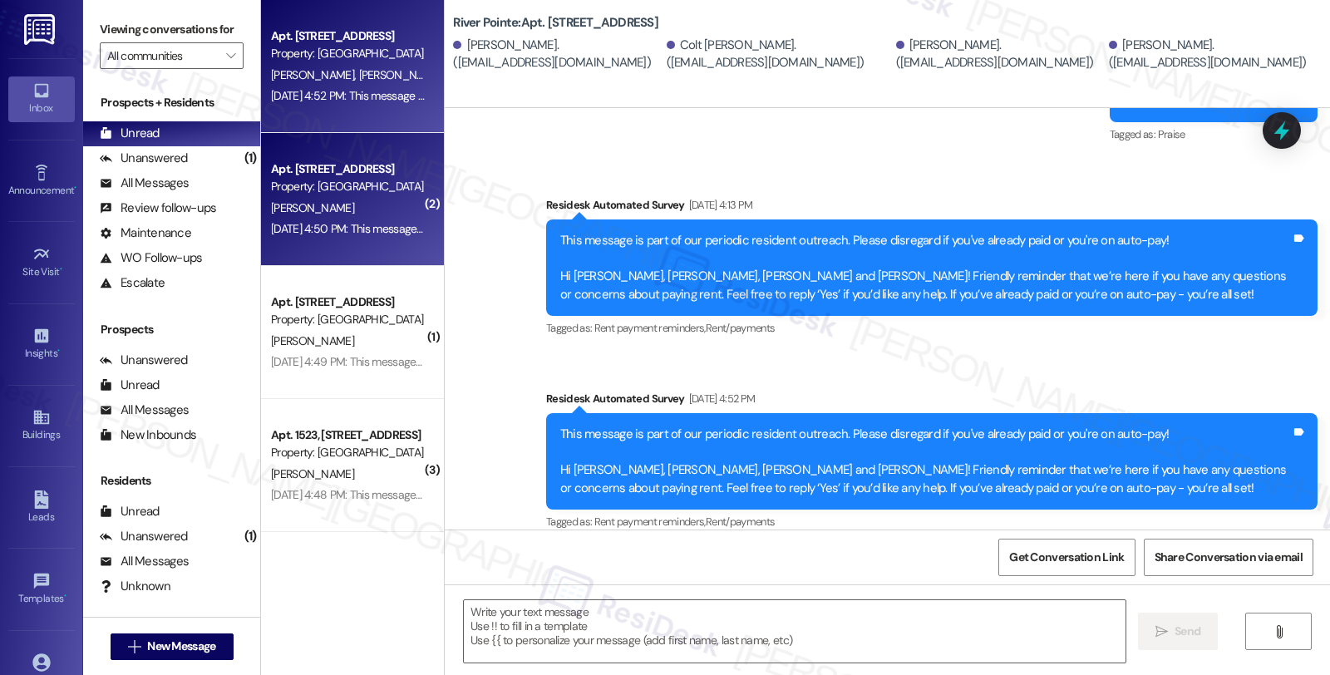
click at [364, 160] on div "Apt. [STREET_ADDRESS]" at bounding box center [348, 168] width 154 height 17
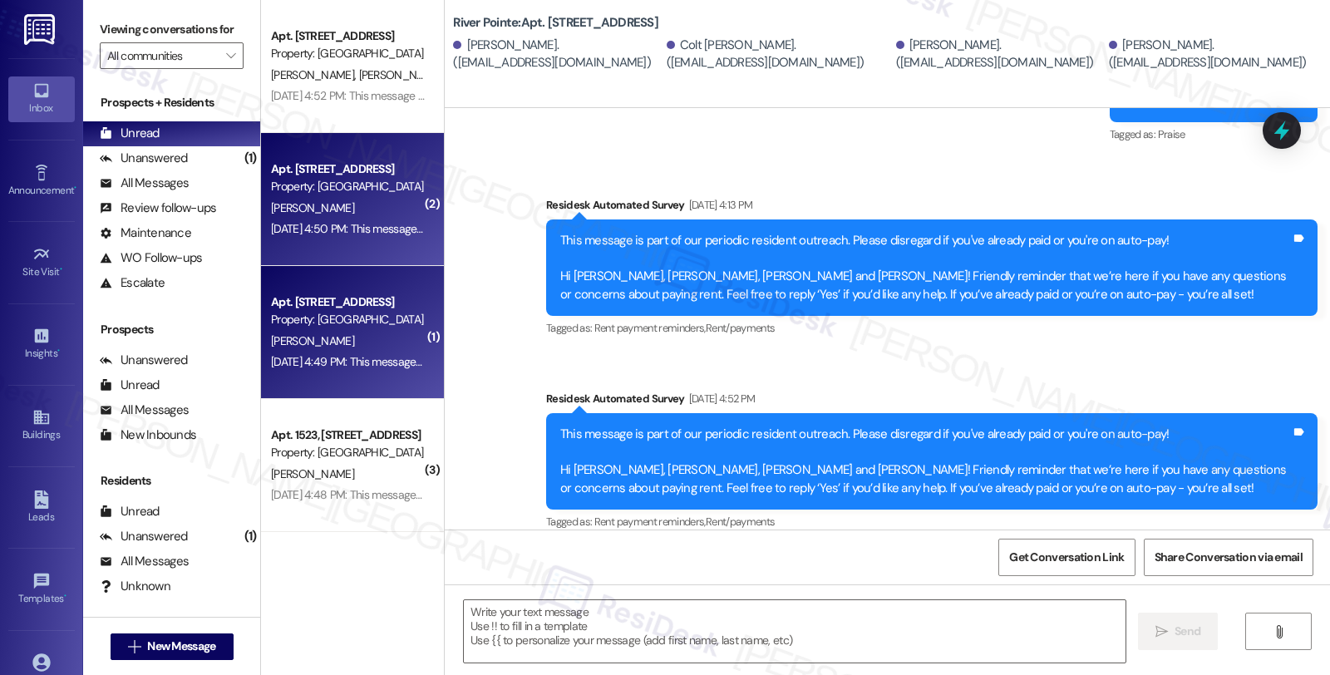
type textarea "Fetching suggested responses. Please feel free to read through the conversation…"
click at [349, 369] on div "[DATE] 4:49 PM: This message is part of our periodic resident outreach. Please …" at bounding box center [347, 362] width 157 height 21
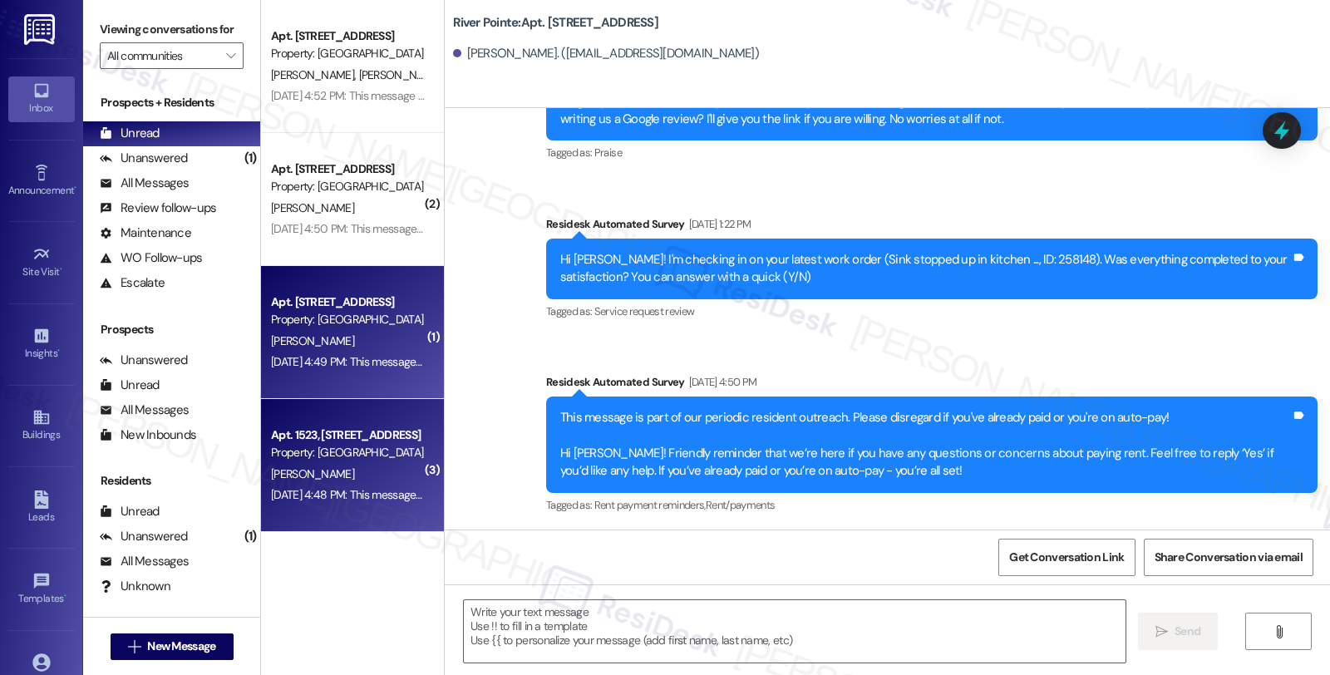
type textarea "Fetching suggested responses. Please feel free to read through the conversation…"
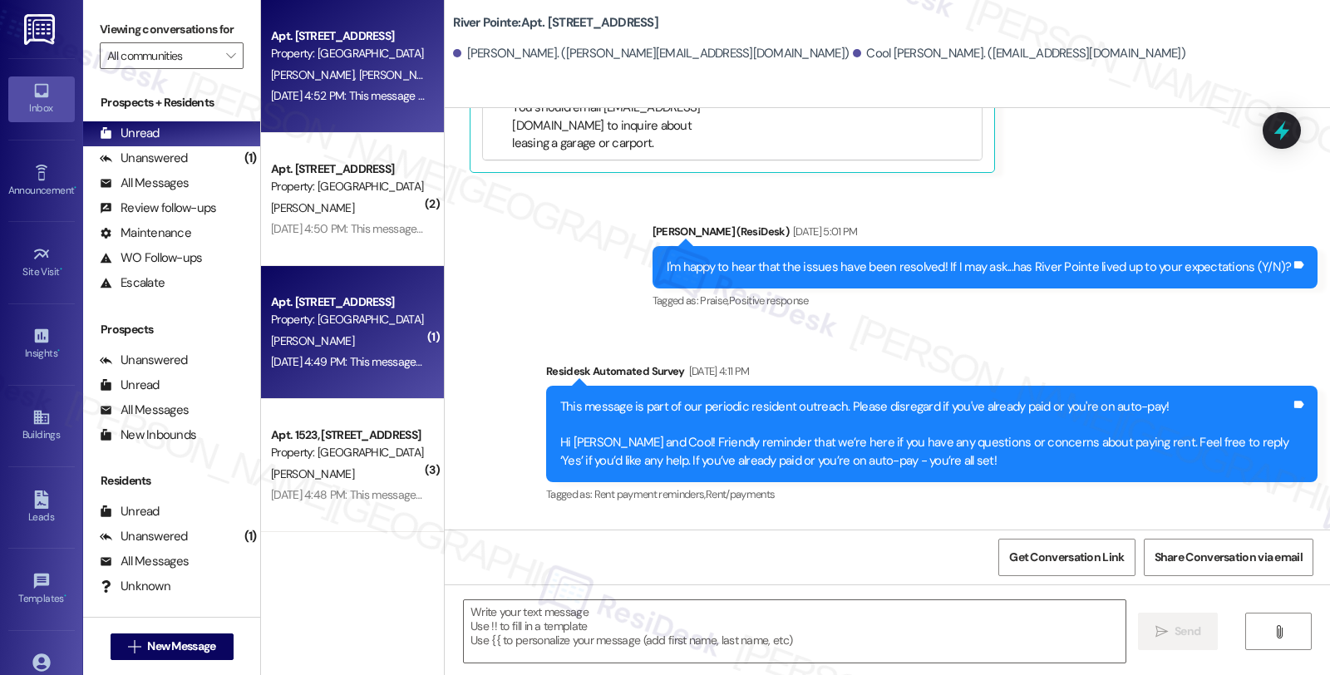
scroll to position [813, 0]
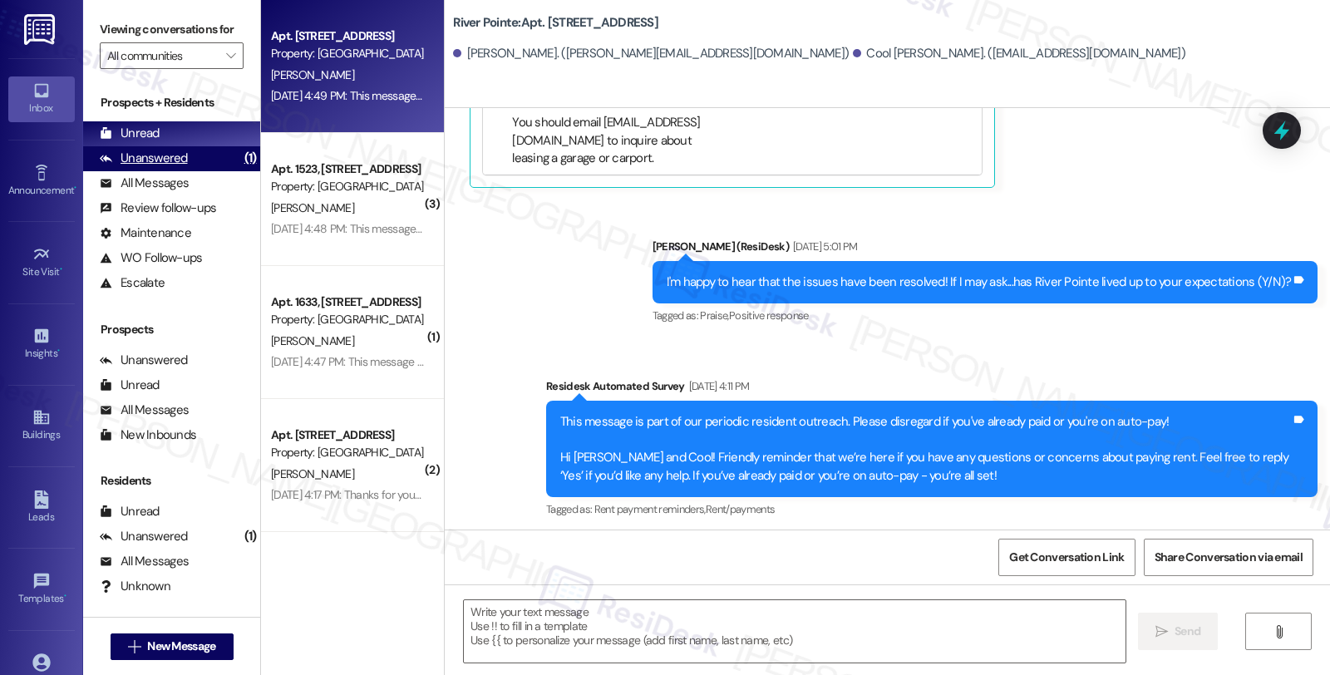
click at [183, 167] on div "Unanswered" at bounding box center [144, 158] width 88 height 17
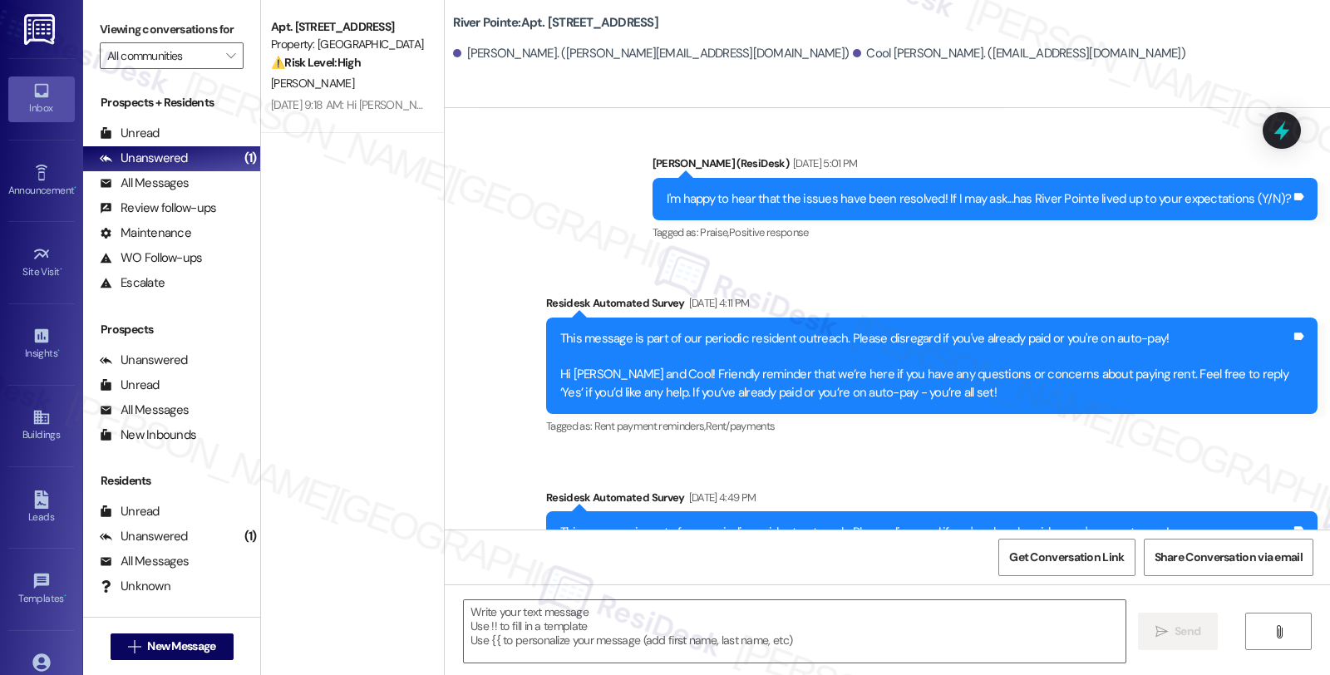
scroll to position [1011, 0]
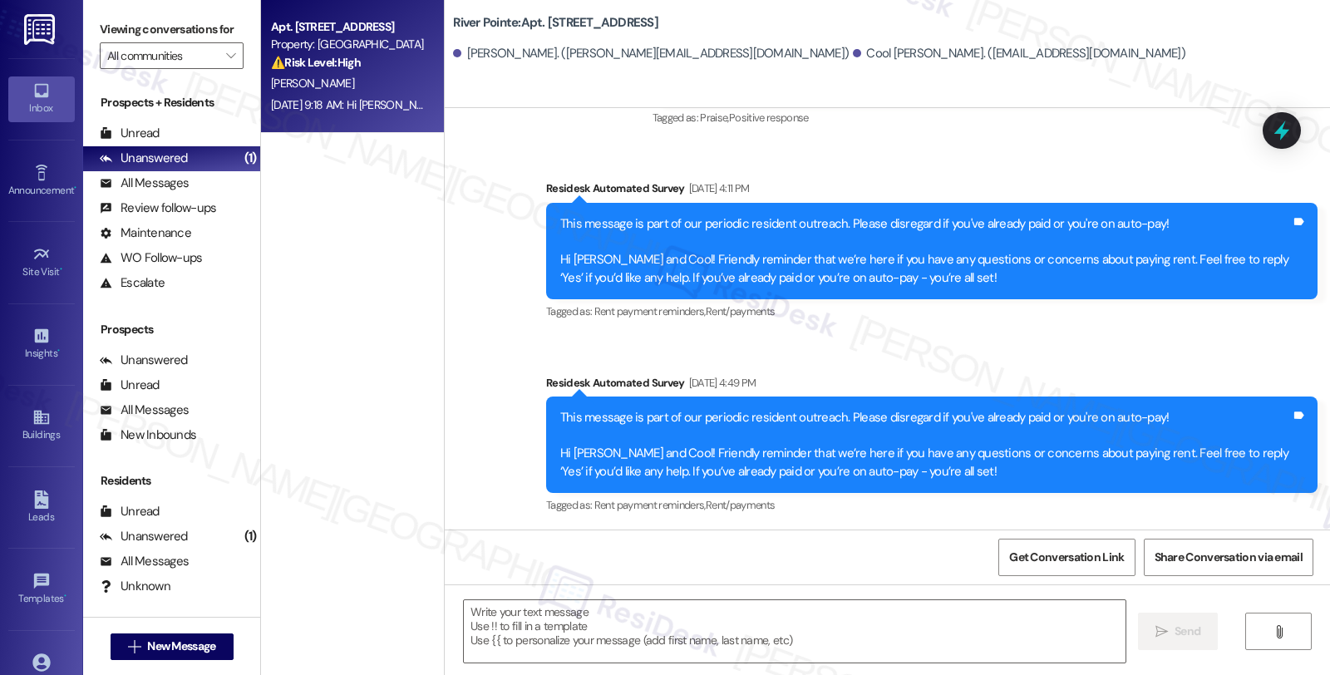
click at [410, 79] on div "[PERSON_NAME]" at bounding box center [347, 83] width 157 height 21
type textarea "Fetching suggested responses. Please feel free to read through the conversation…"
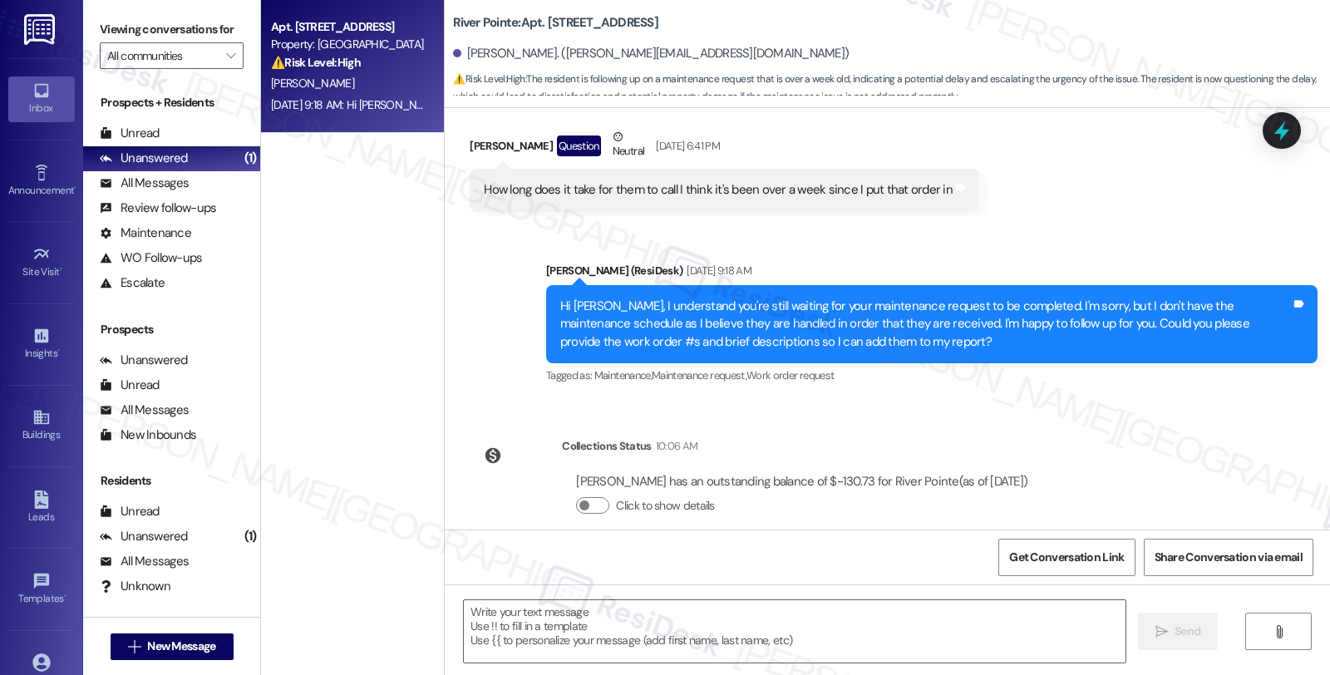
scroll to position [1780, 0]
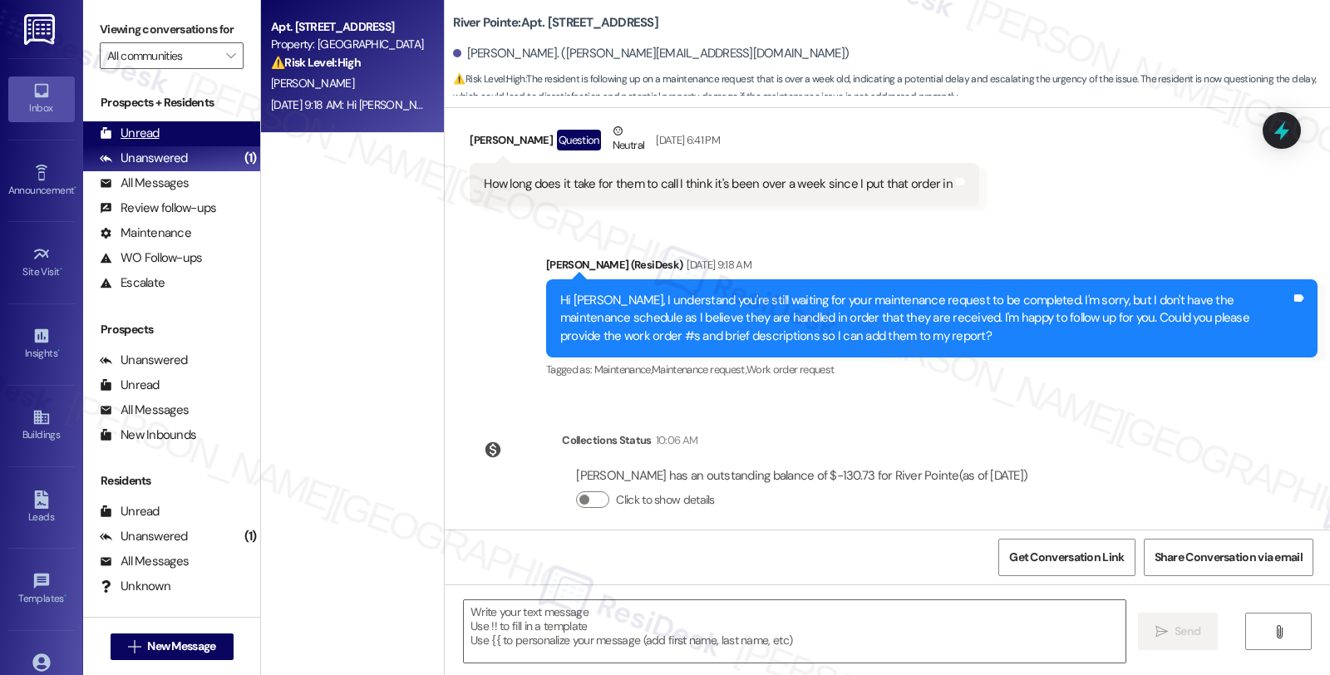
click at [180, 146] on div "Unread (0)" at bounding box center [171, 133] width 177 height 25
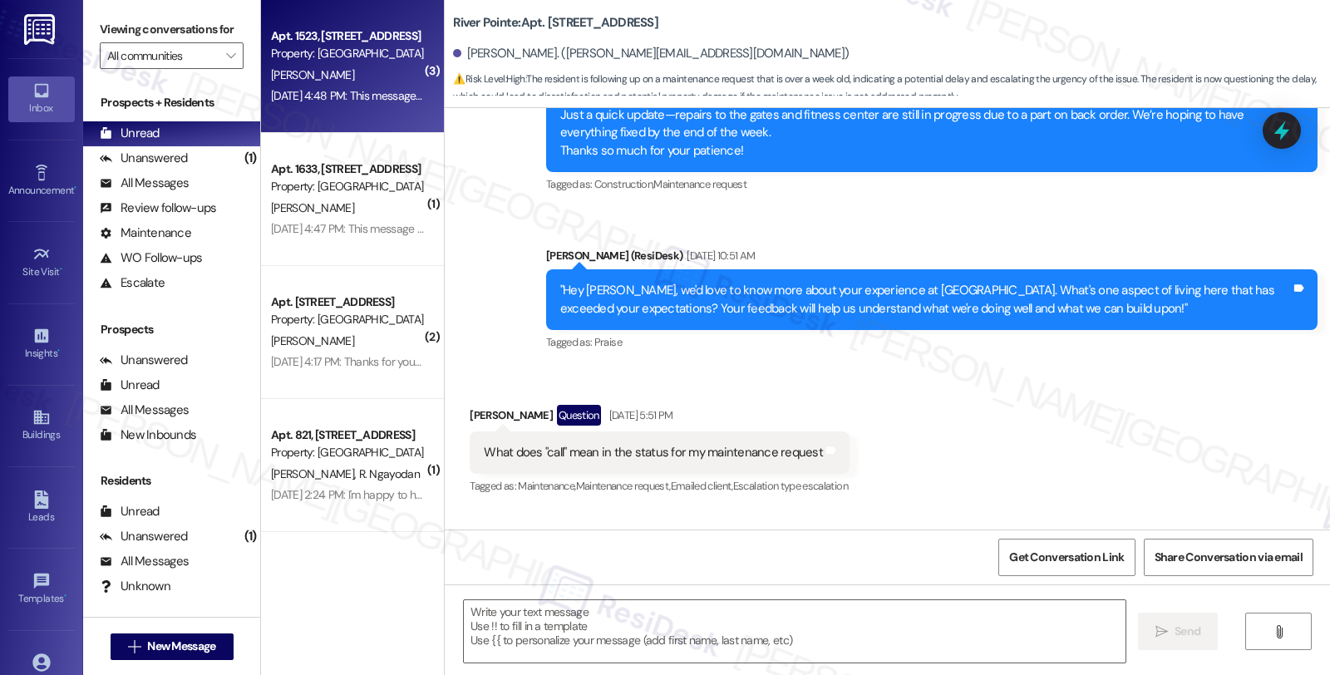
type textarea "Fetching suggested responses. Please feel free to read through the conversation…"
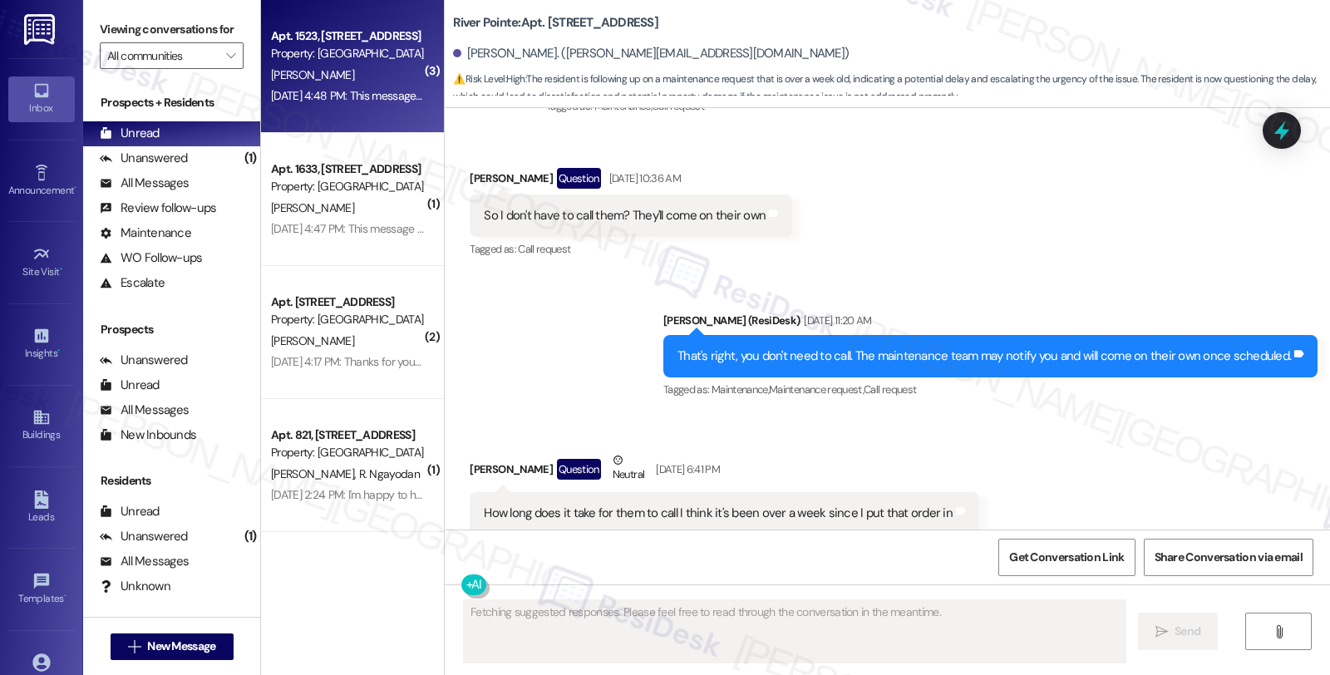
click at [384, 86] on div "[DATE] 4:48 PM: This message is part of our periodic resident outreach. Please …" at bounding box center [347, 96] width 157 height 21
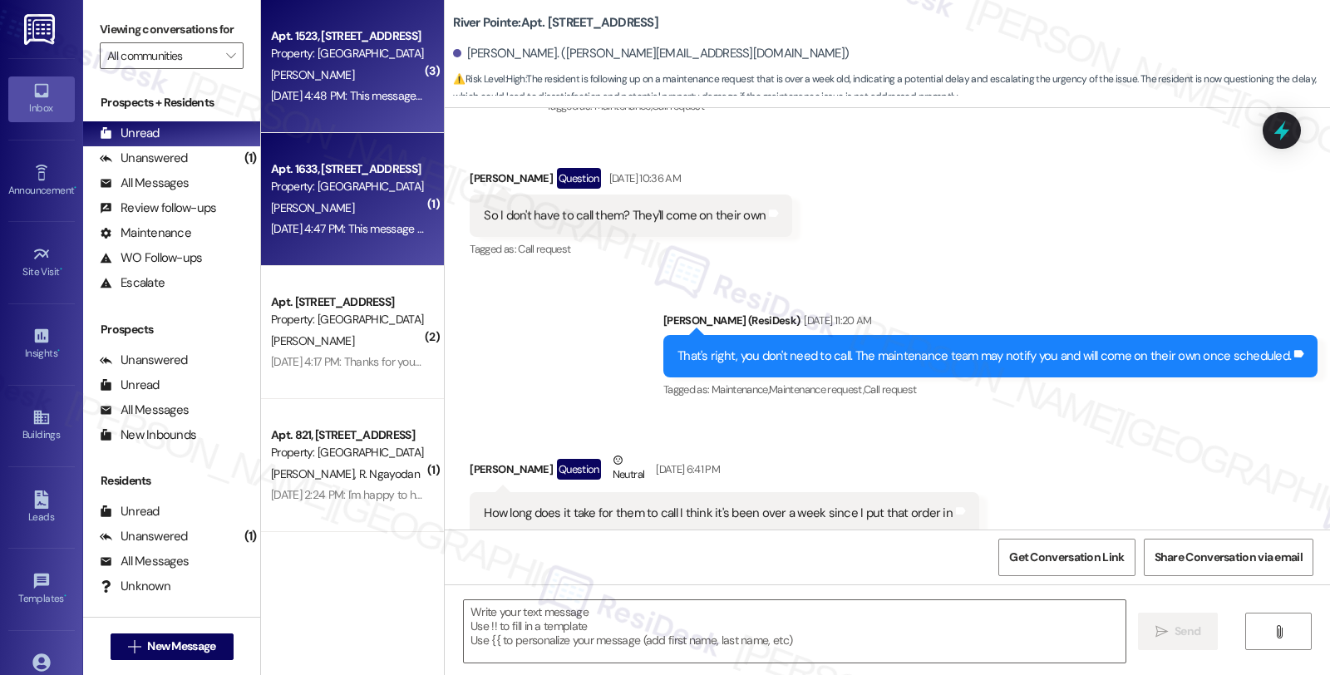
type textarea "Fetching suggested responses. Please feel free to read through the conversation…"
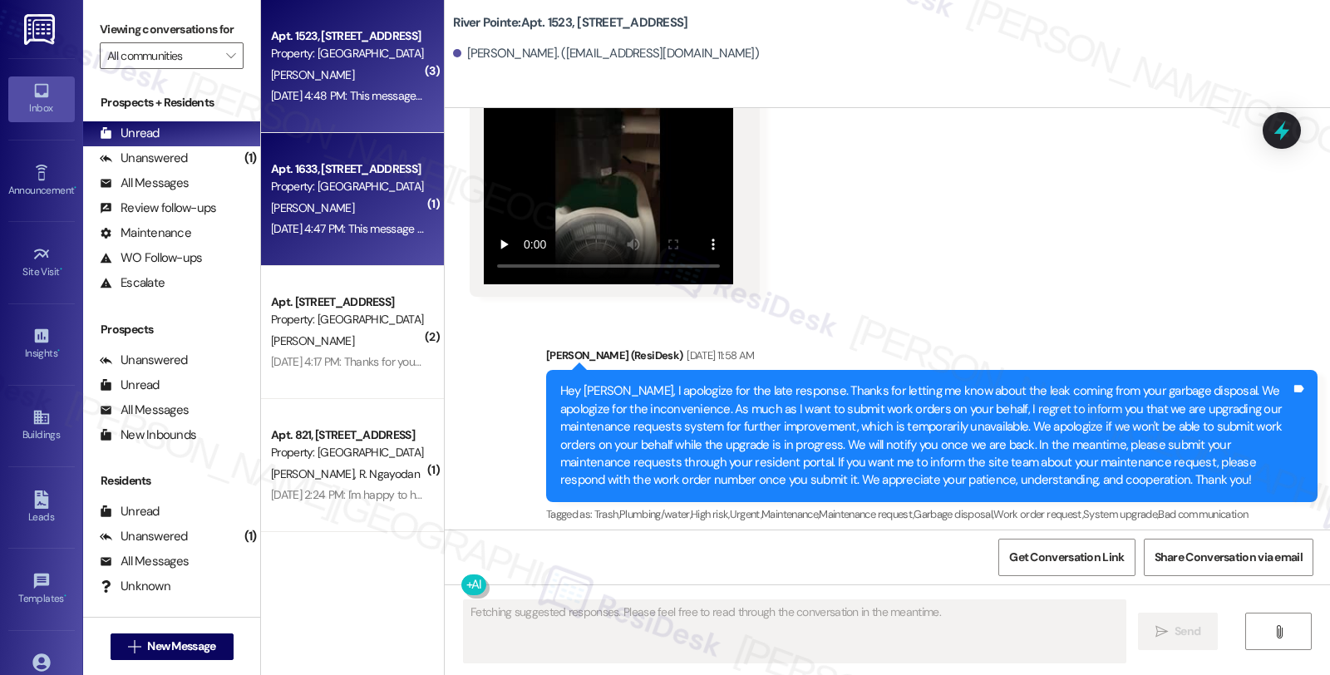
click at [375, 242] on div "Apt. 1633, [STREET_ADDRESS] Property: [GEOGRAPHIC_DATA] [PERSON_NAME] [DATE] 4:…" at bounding box center [352, 199] width 183 height 133
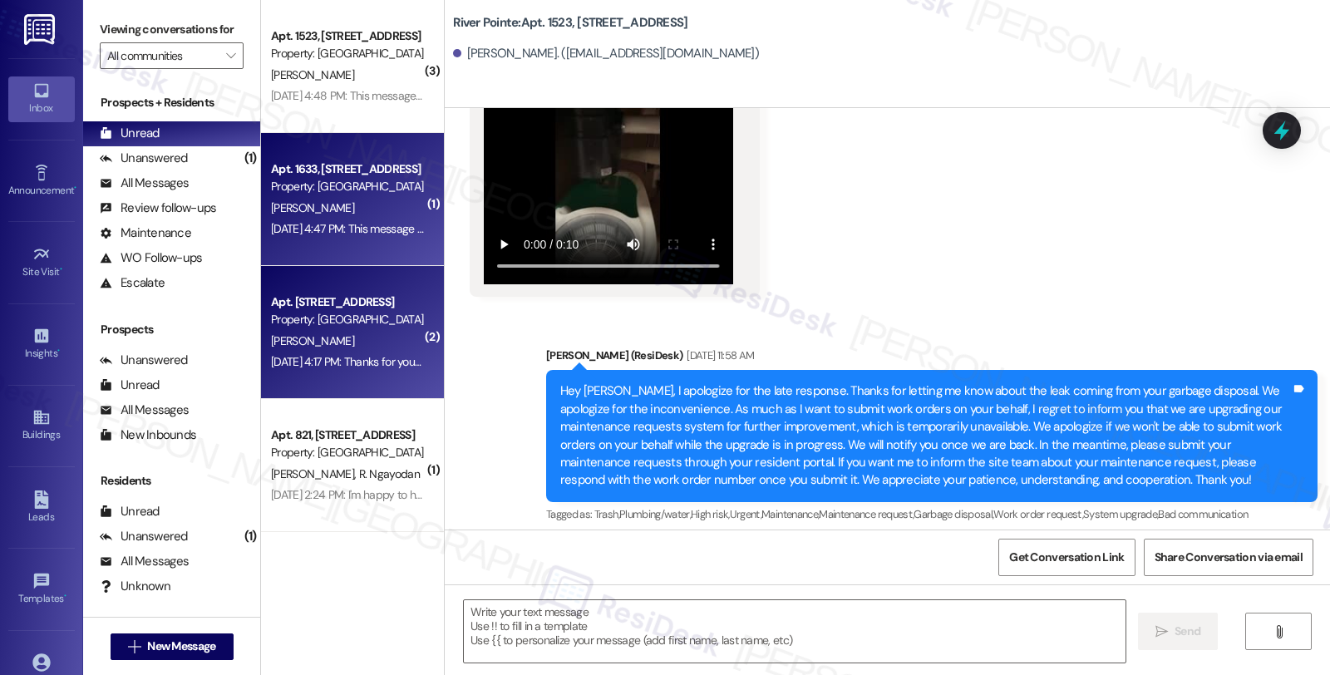
type textarea "Fetching suggested responses. Please feel free to read through the conversation…"
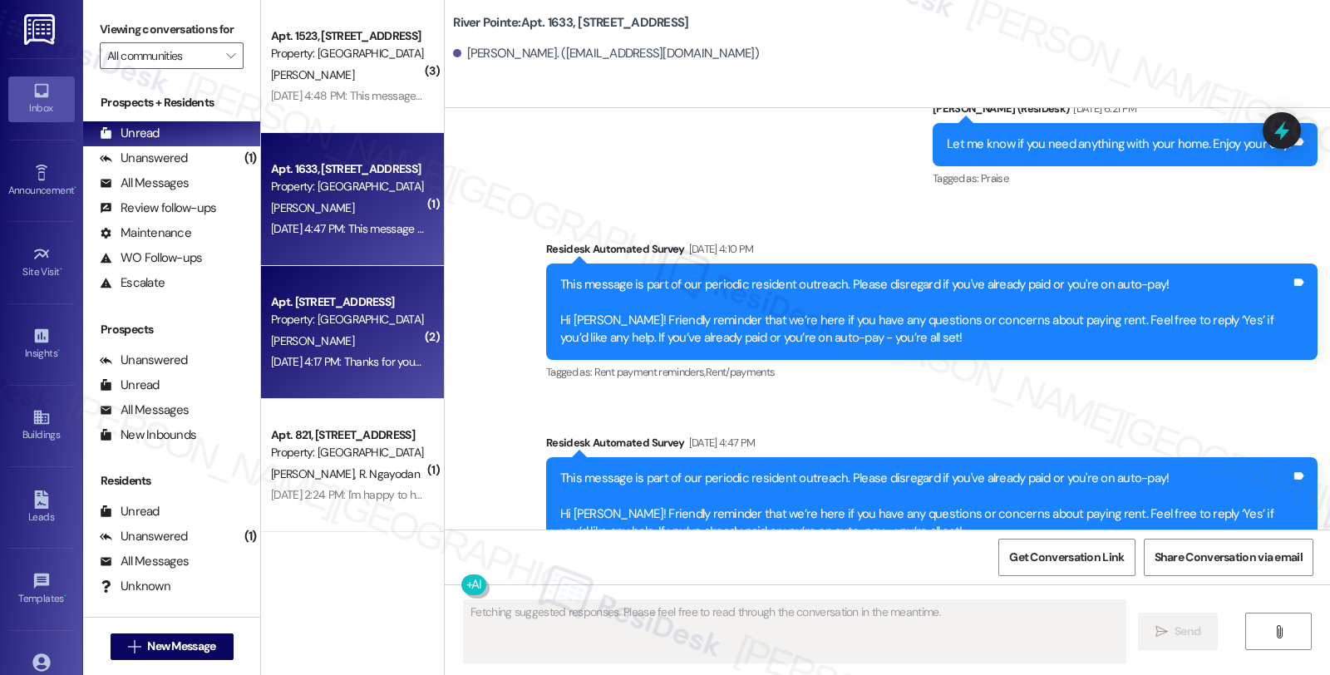
click at [370, 362] on div "[DATE] 4:17 PM: Thanks for your feedback. We appreciate it. Enjoy your day! [DA…" at bounding box center [451, 361] width 361 height 15
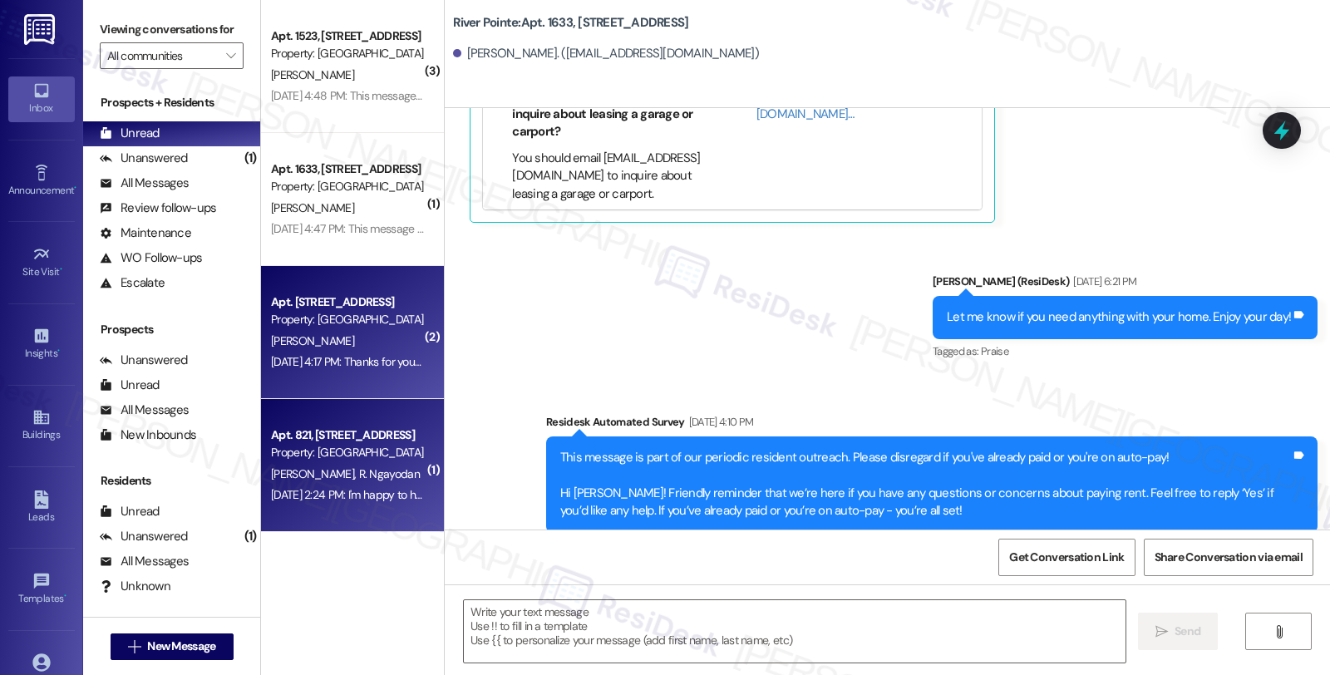
type textarea "Fetching suggested responses. Please feel free to read through the conversation…"
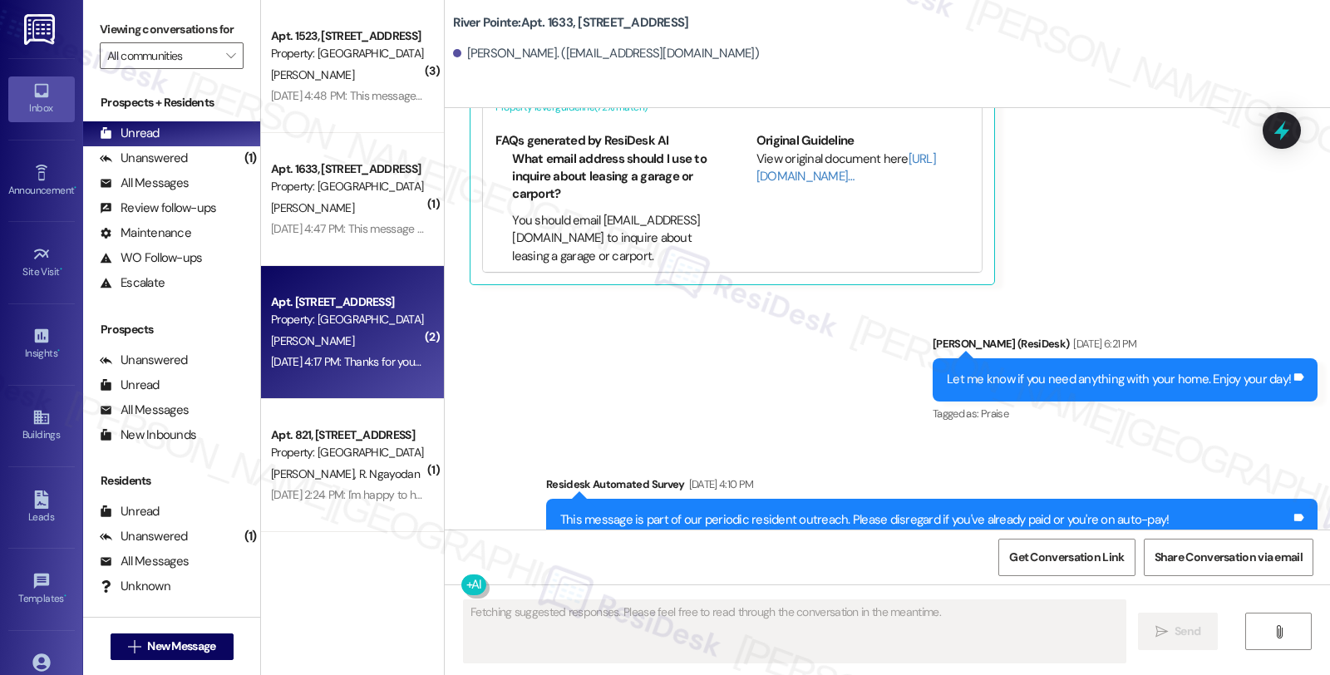
click at [368, 467] on span "R. Ngayodan" at bounding box center [389, 473] width 61 height 15
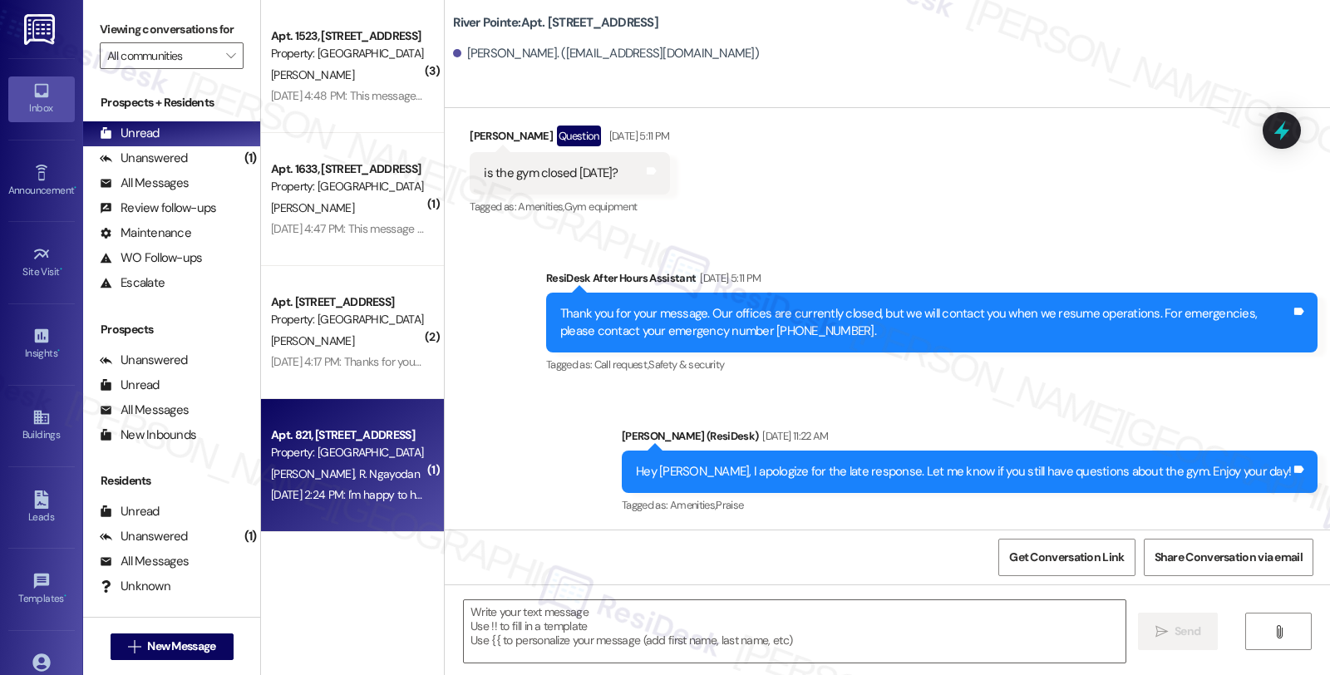
type textarea "Fetching suggested responses. Please feel free to read through the conversation…"
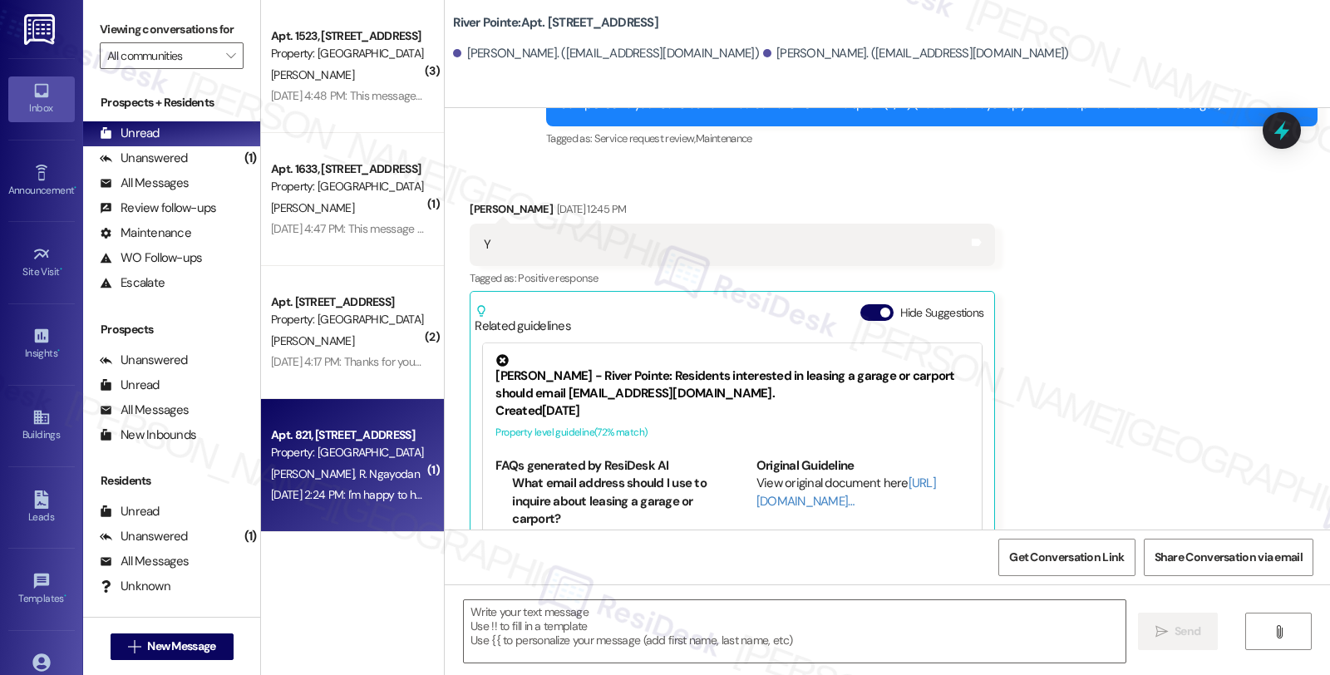
scroll to position [447, 0]
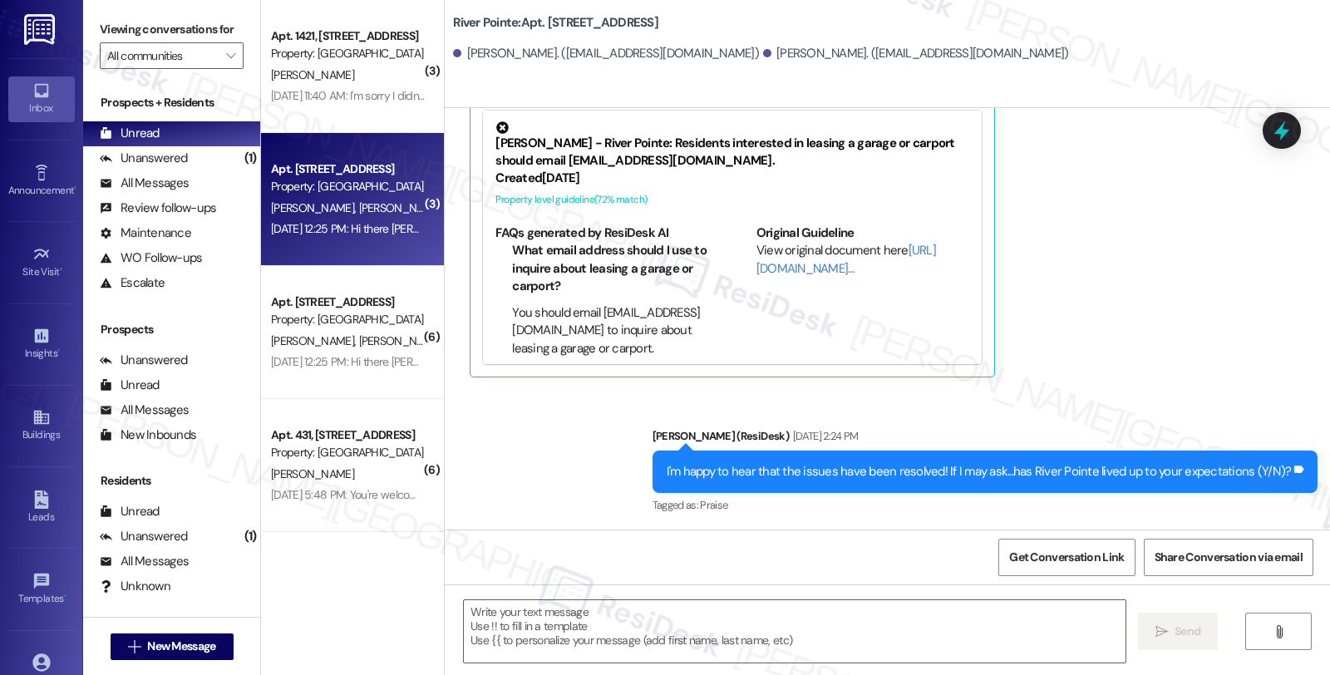
click at [371, 187] on div "Property: [GEOGRAPHIC_DATA]" at bounding box center [348, 186] width 154 height 17
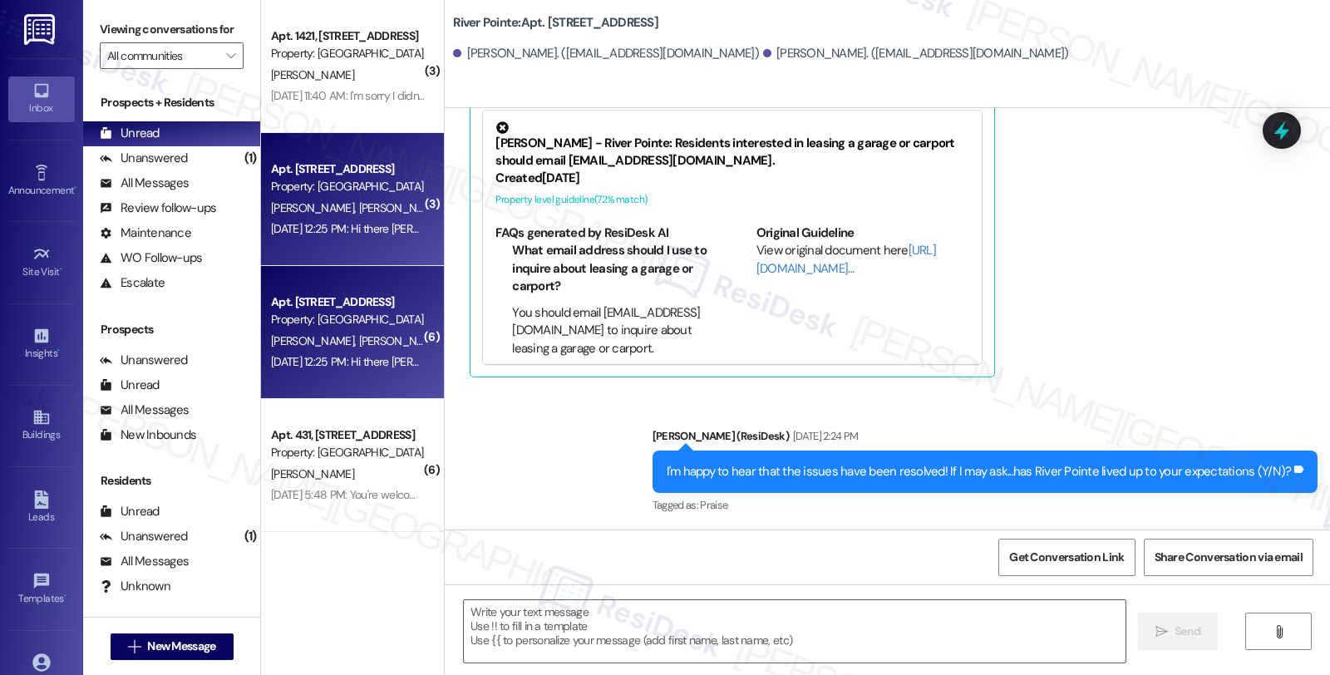
type textarea "Fetching suggested responses. Please feel free to read through the conversation…"
click at [446, 343] on span "[PERSON_NAME]" at bounding box center [487, 340] width 83 height 15
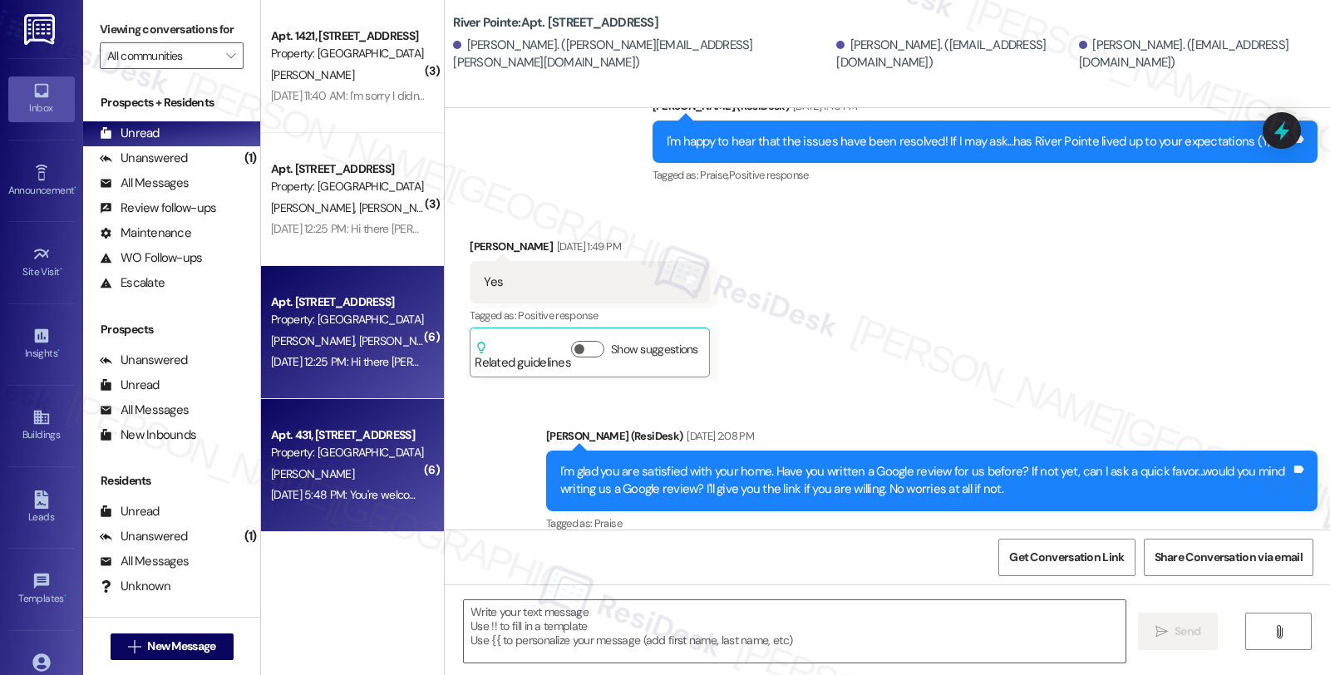
scroll to position [1125, 0]
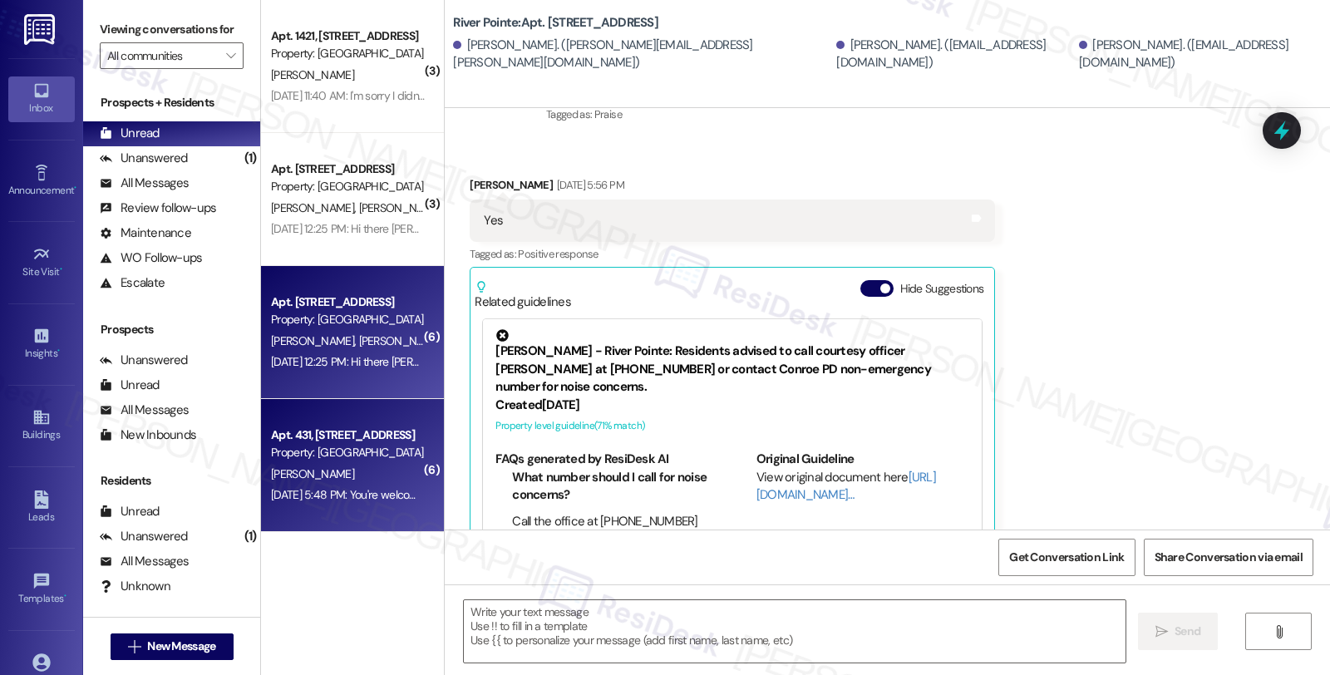
type textarea "Fetching suggested responses. Please feel free to read through the conversation…"
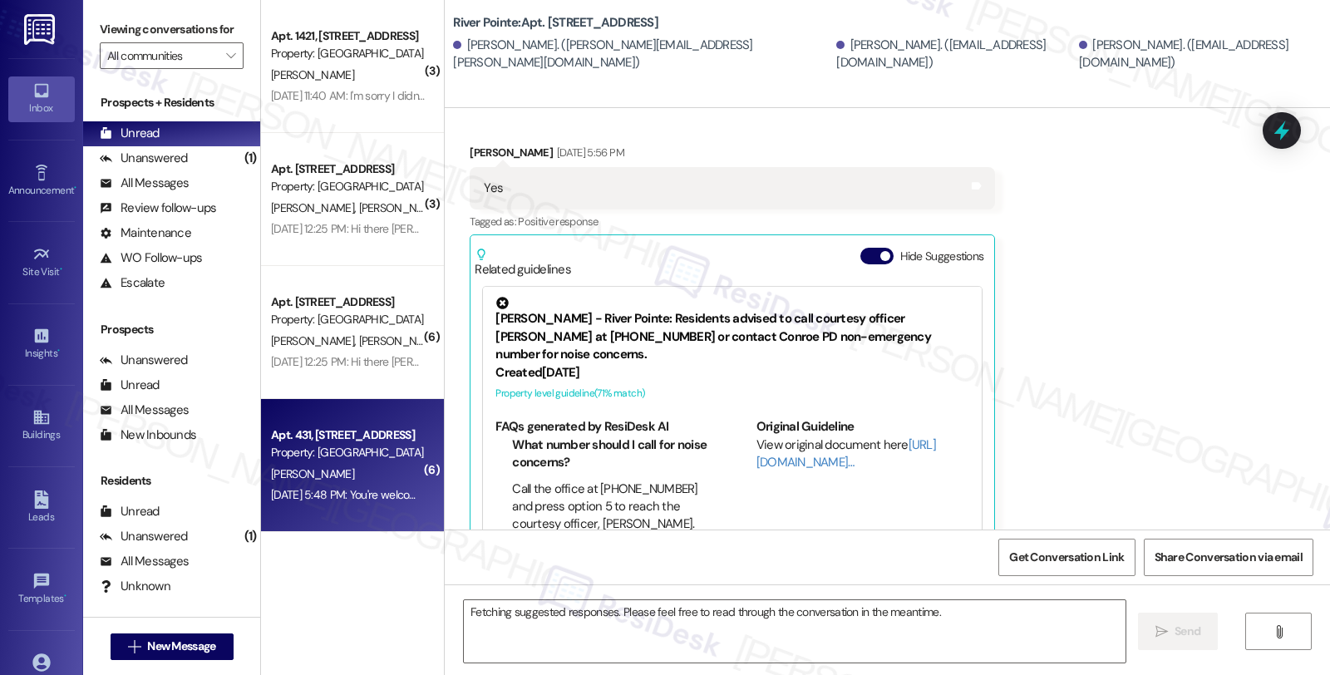
scroll to position [0, 0]
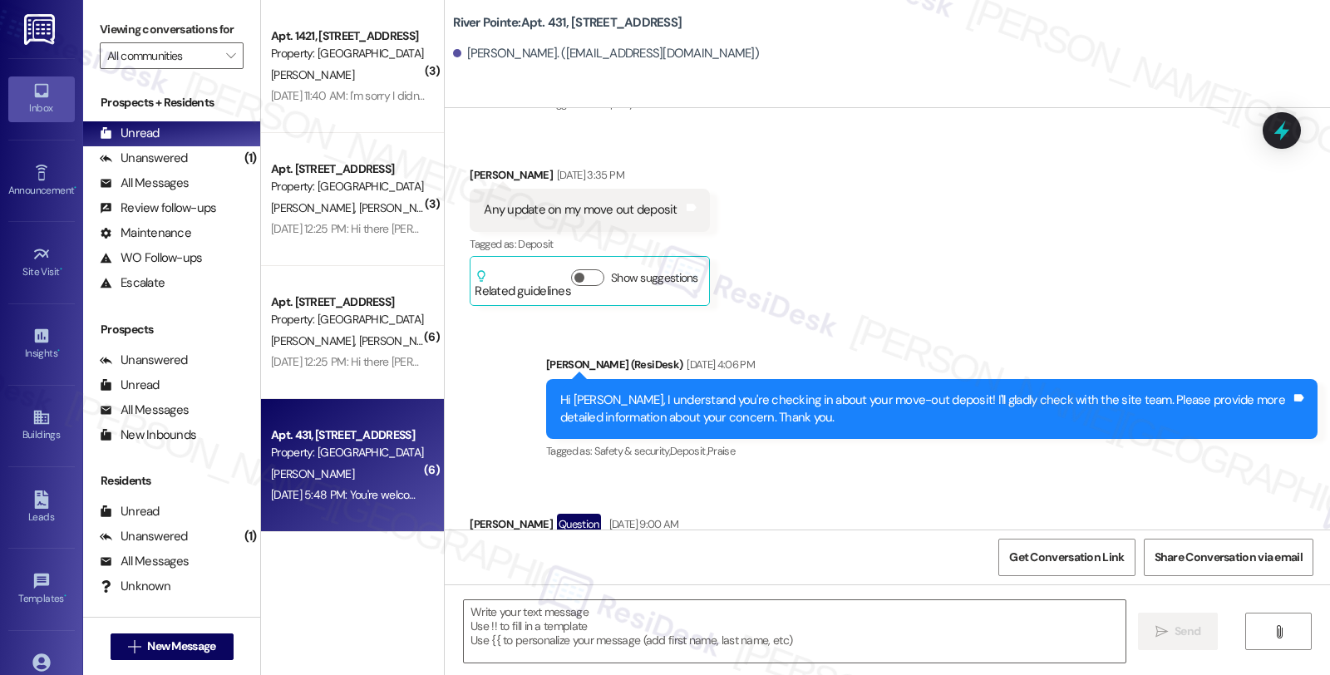
type textarea "Fetching suggested responses. Please feel free to read through the conversation…"
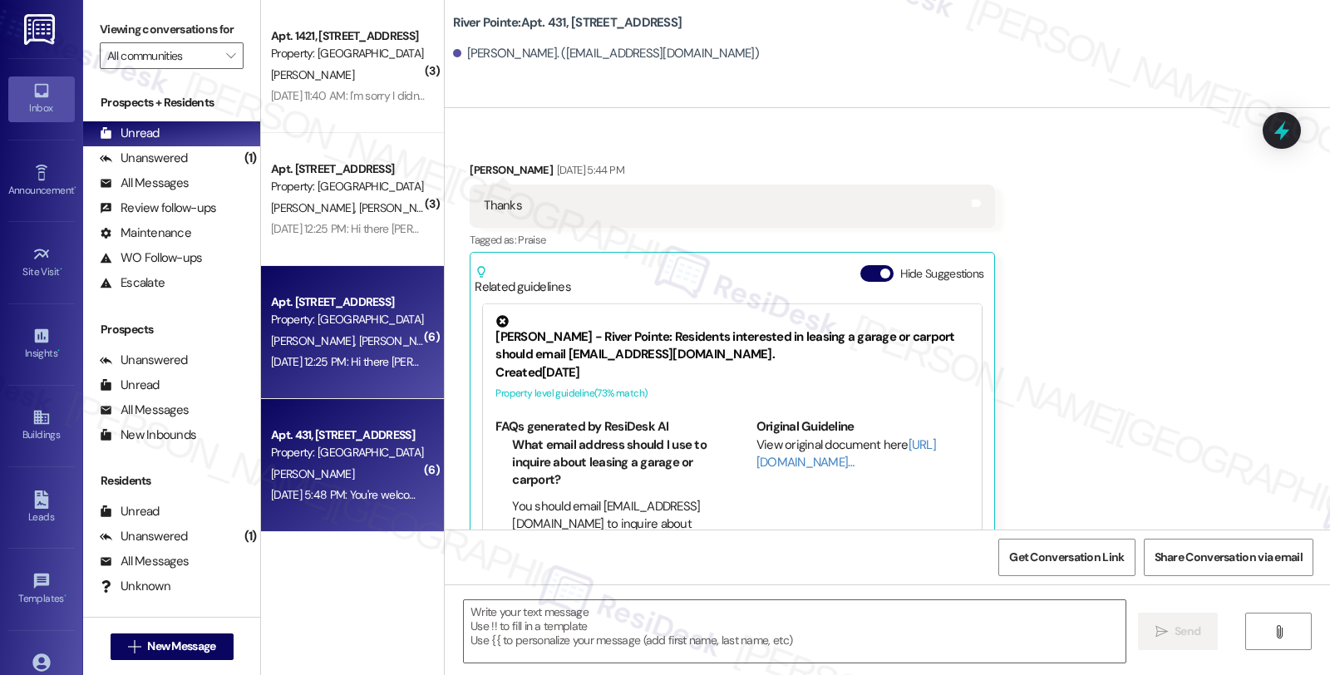
scroll to position [2200, 0]
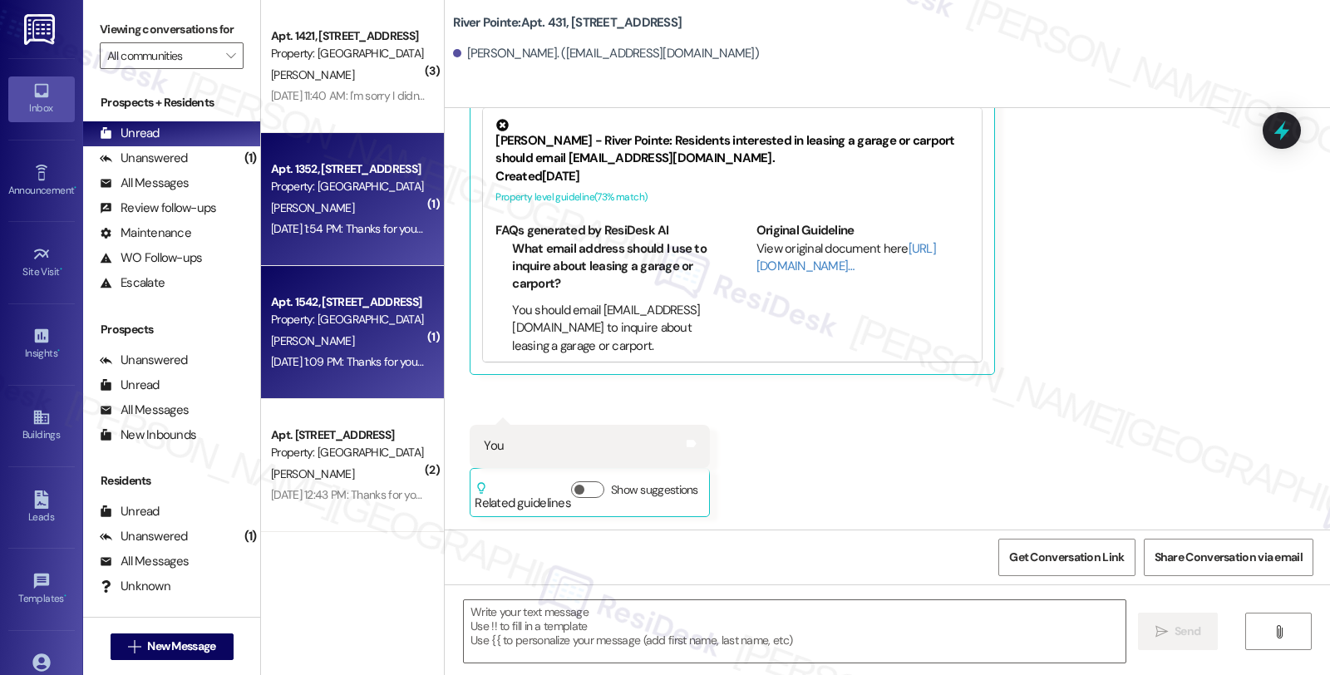
type textarea "Fetching suggested responses. Please feel free to read through the conversation…"
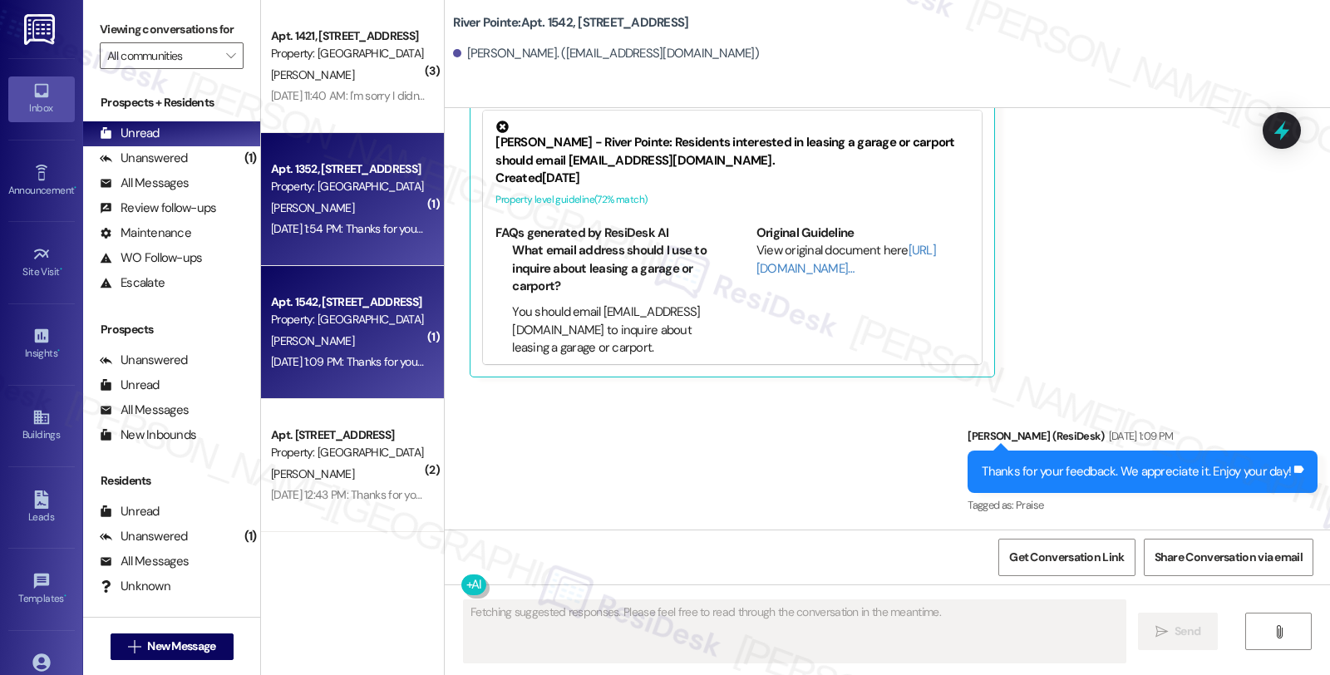
click at [346, 209] on div "[PERSON_NAME]" at bounding box center [347, 208] width 157 height 21
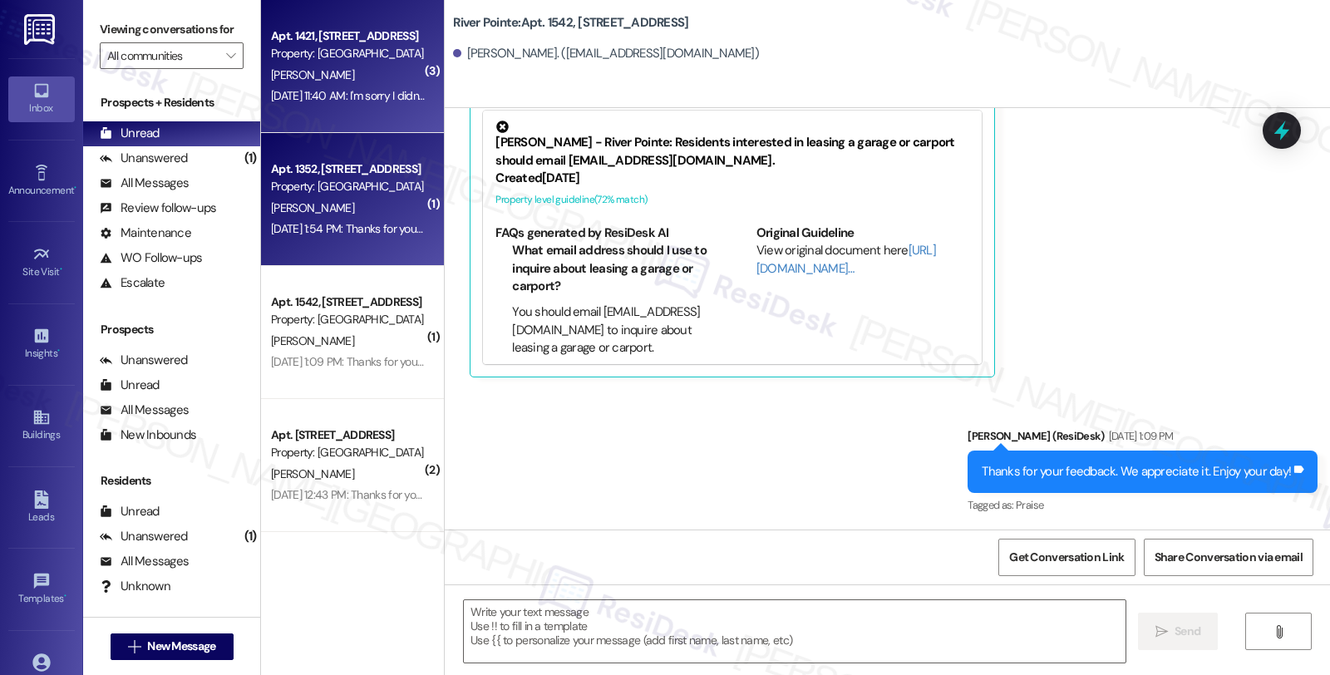
type textarea "Fetching suggested responses. Please feel free to read through the conversation…"
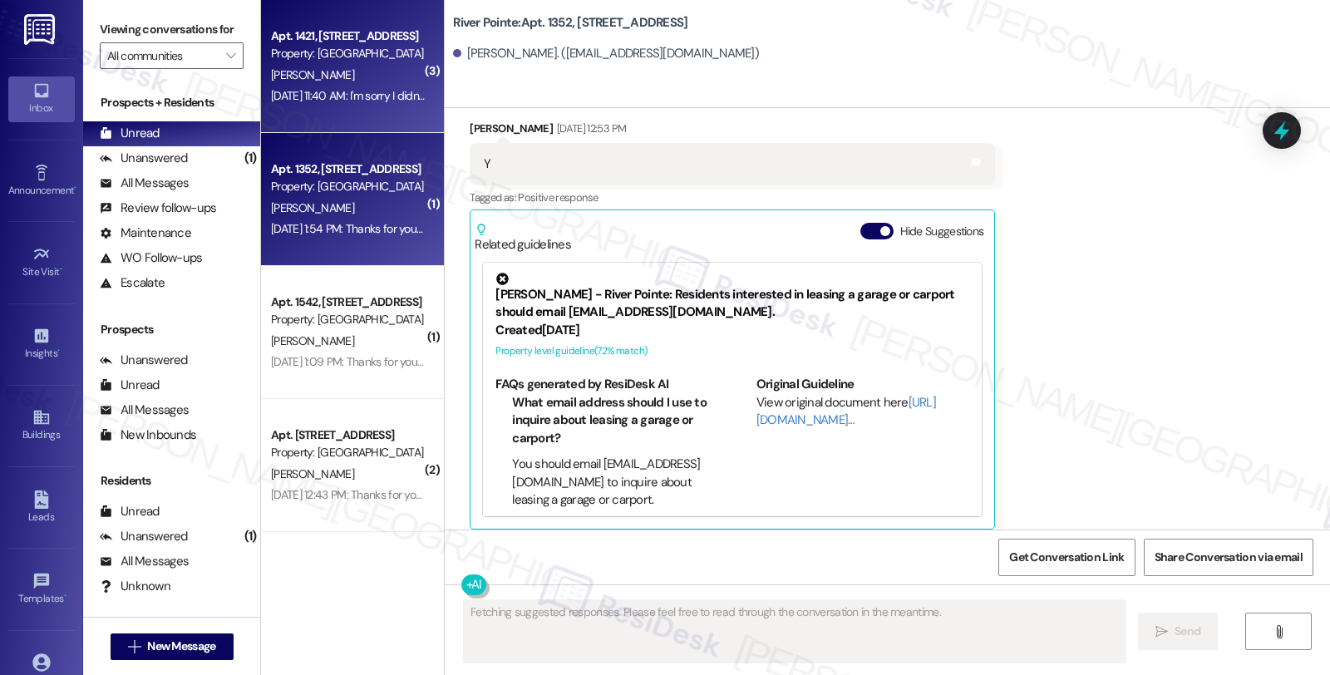
scroll to position [283, 0]
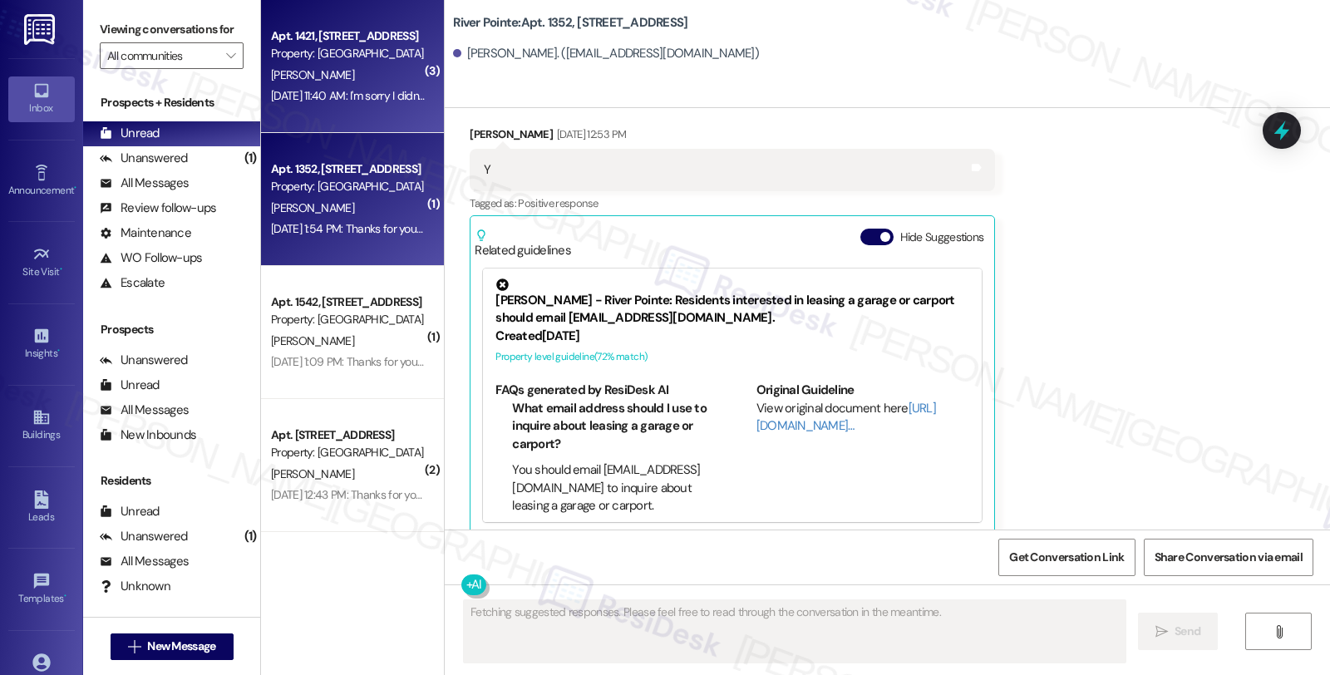
click at [346, 75] on div "[PERSON_NAME]" at bounding box center [347, 75] width 157 height 21
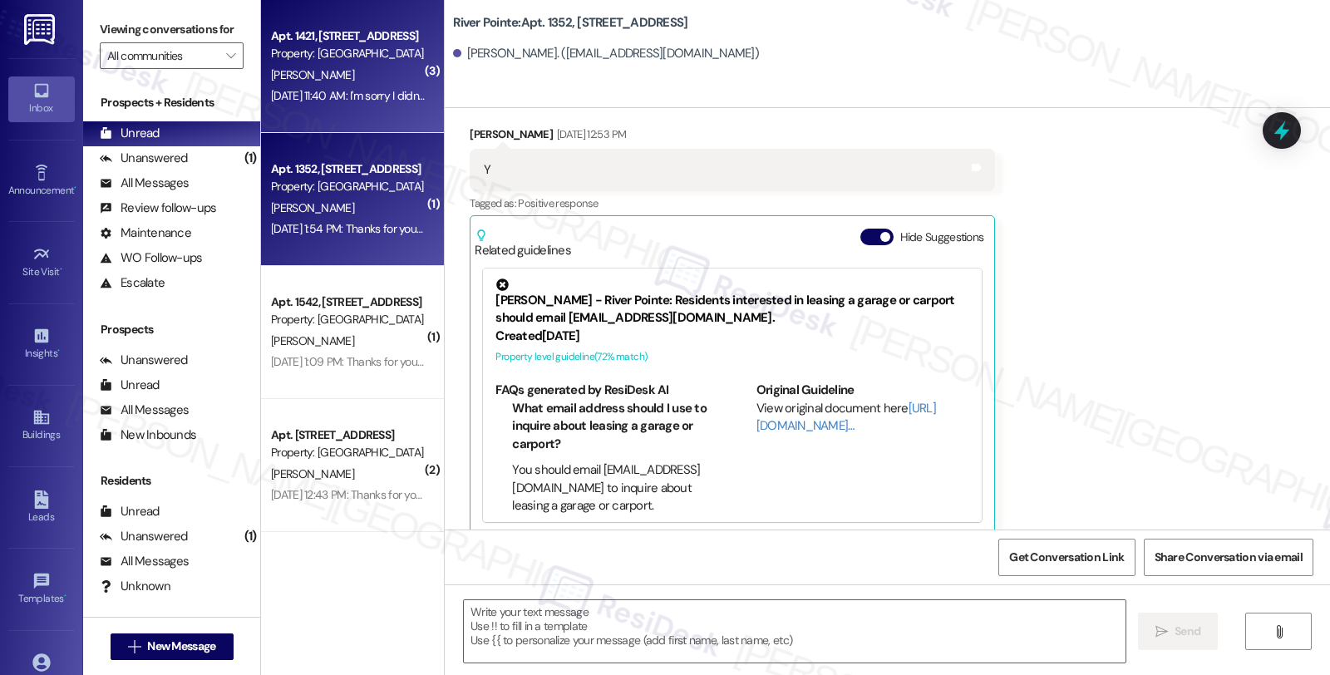
type textarea "Fetching suggested responses. Please feel free to read through the conversation…"
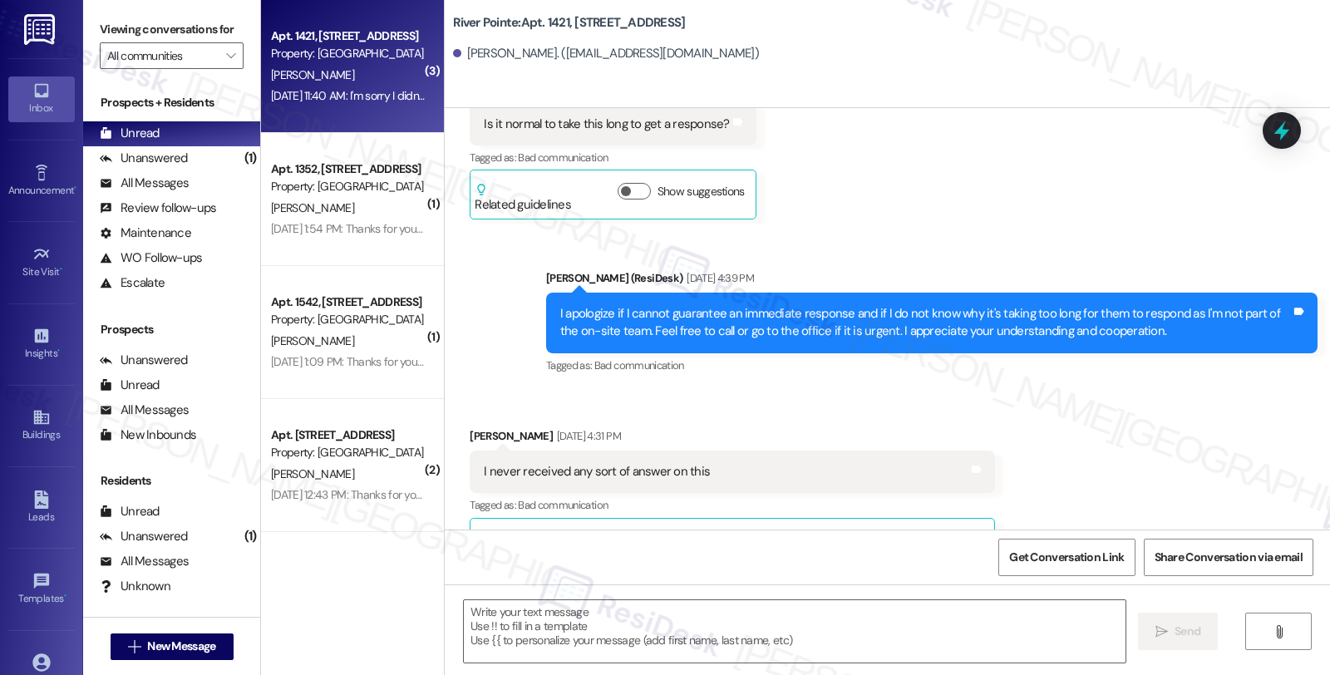
type textarea "Fetching suggested responses. Please feel free to read through the conversation…"
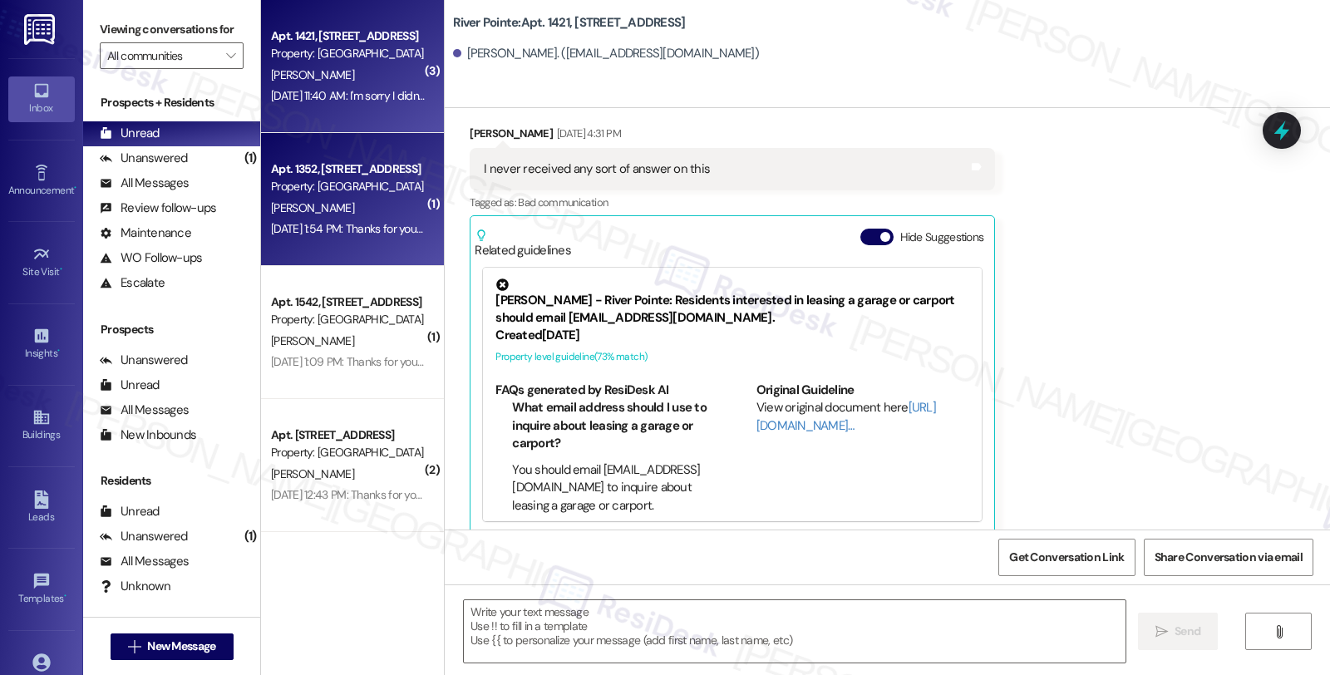
click at [330, 200] on div "[PERSON_NAME]" at bounding box center [347, 208] width 157 height 21
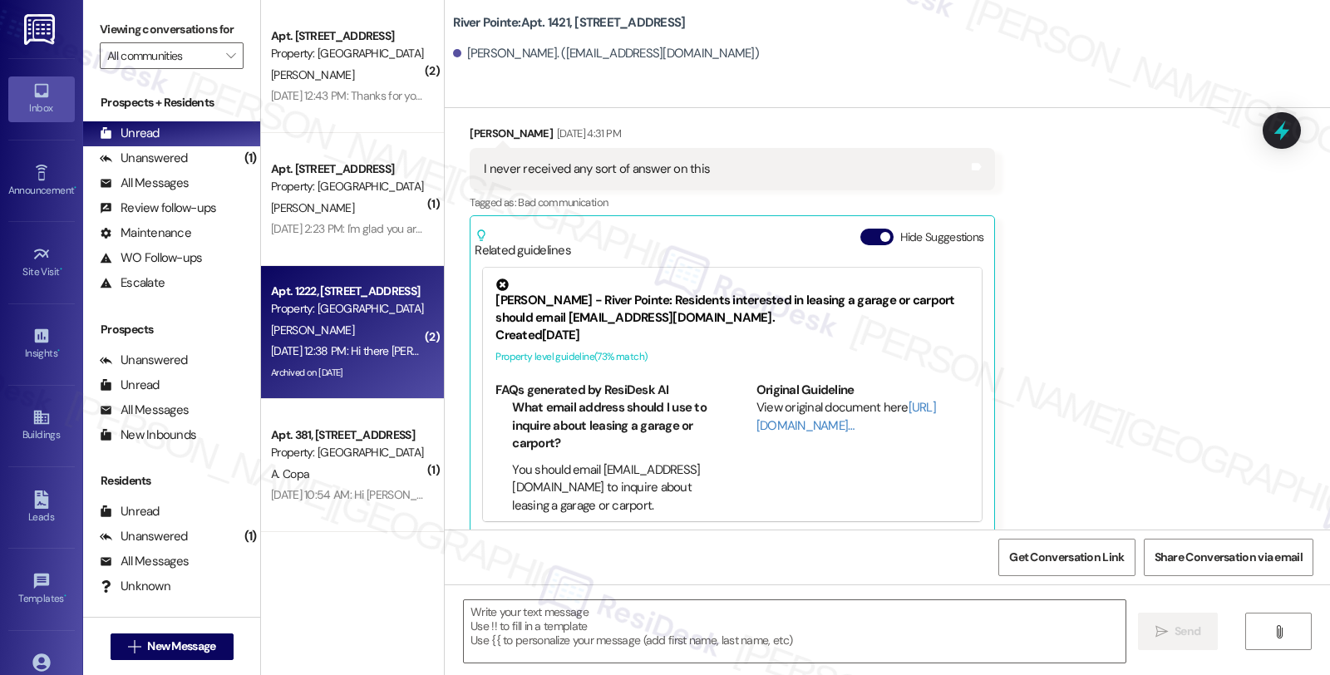
type textarea "Fetching suggested responses. Please feel free to read through the conversation…"
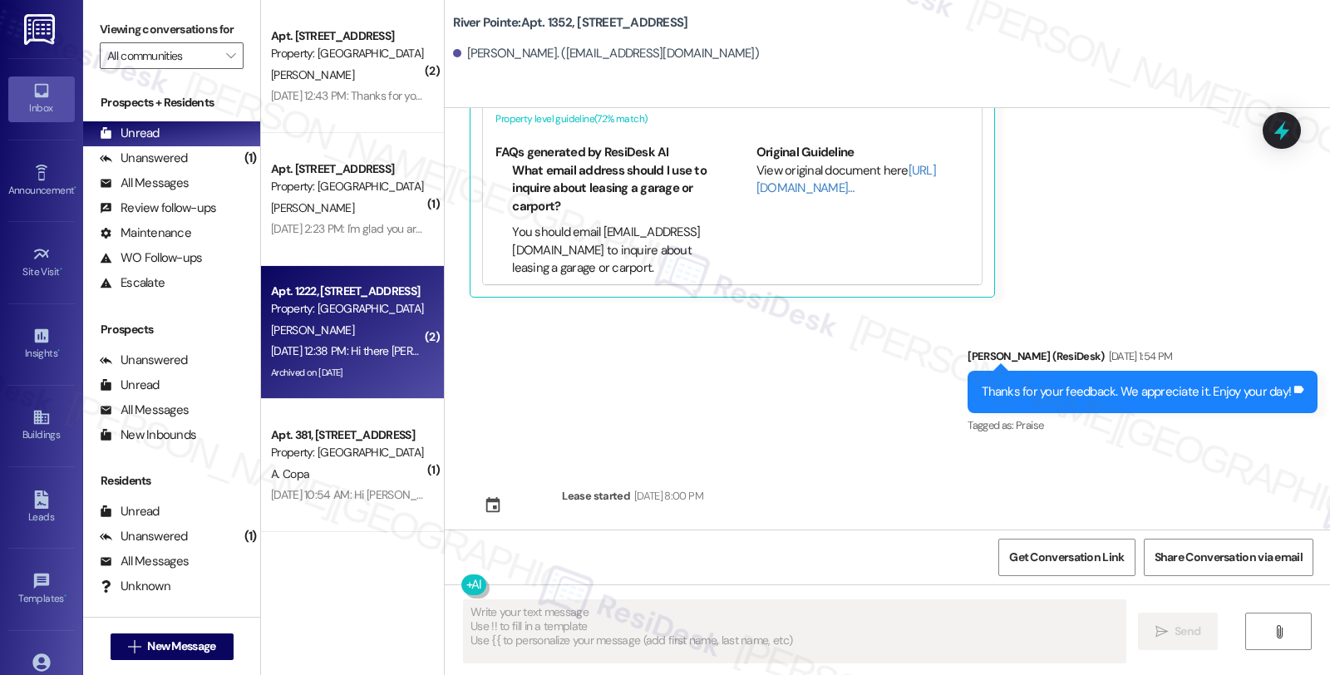
click at [335, 351] on div "[DATE] 12:38 PM: Hi there [PERSON_NAME]! I just wanted to check in and ask if y…" at bounding box center [624, 350] width 707 height 15
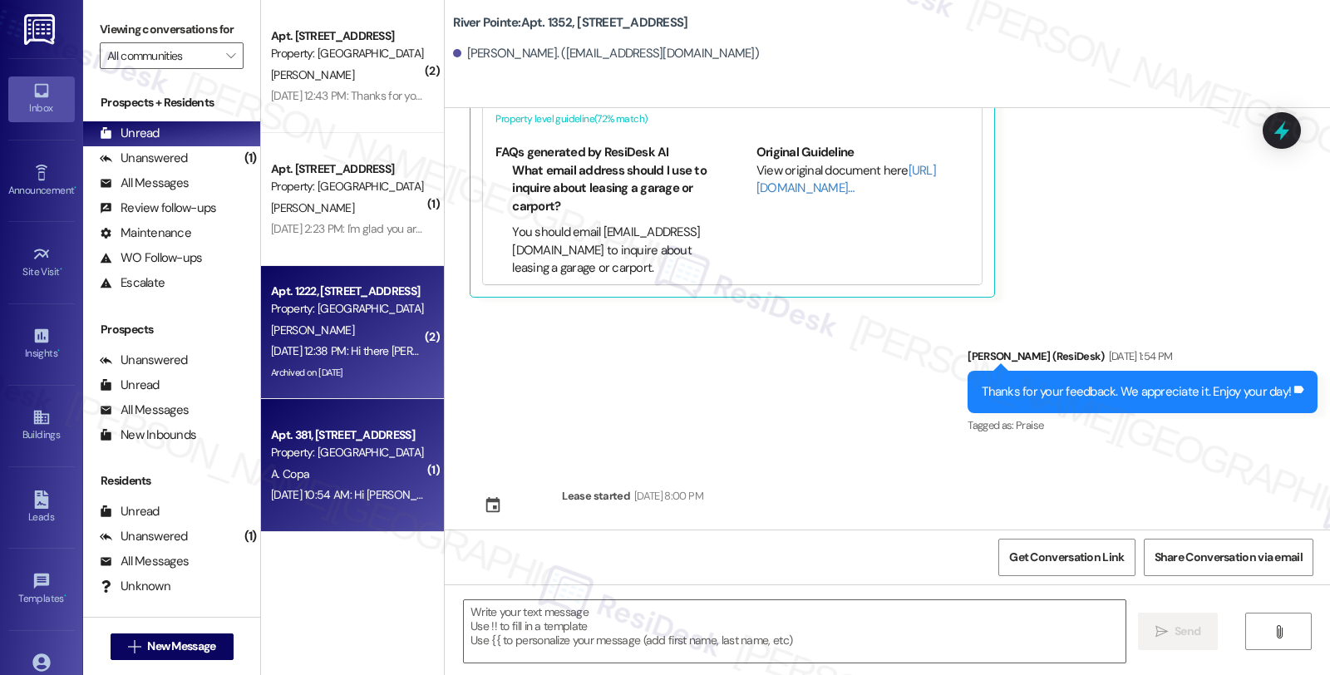
type textarea "Fetching suggested responses. Please feel free to read through the conversation…"
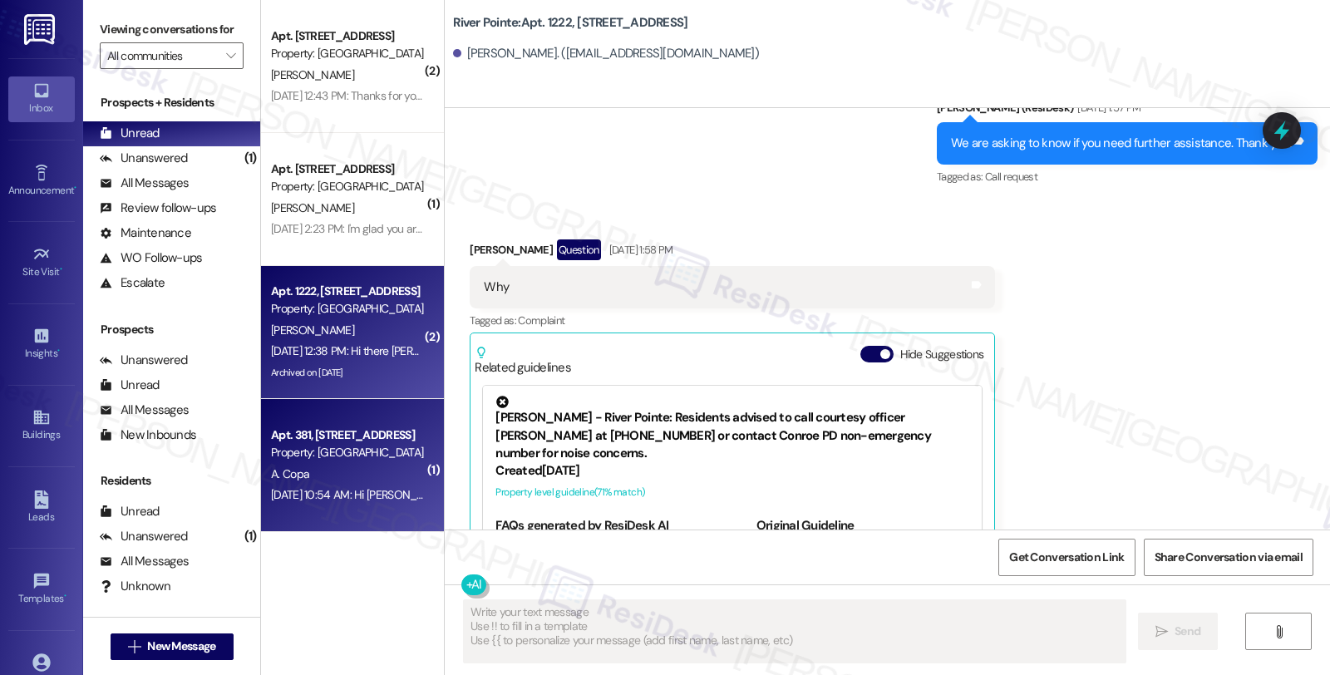
click at [333, 444] on div "Property: [GEOGRAPHIC_DATA]" at bounding box center [348, 452] width 154 height 17
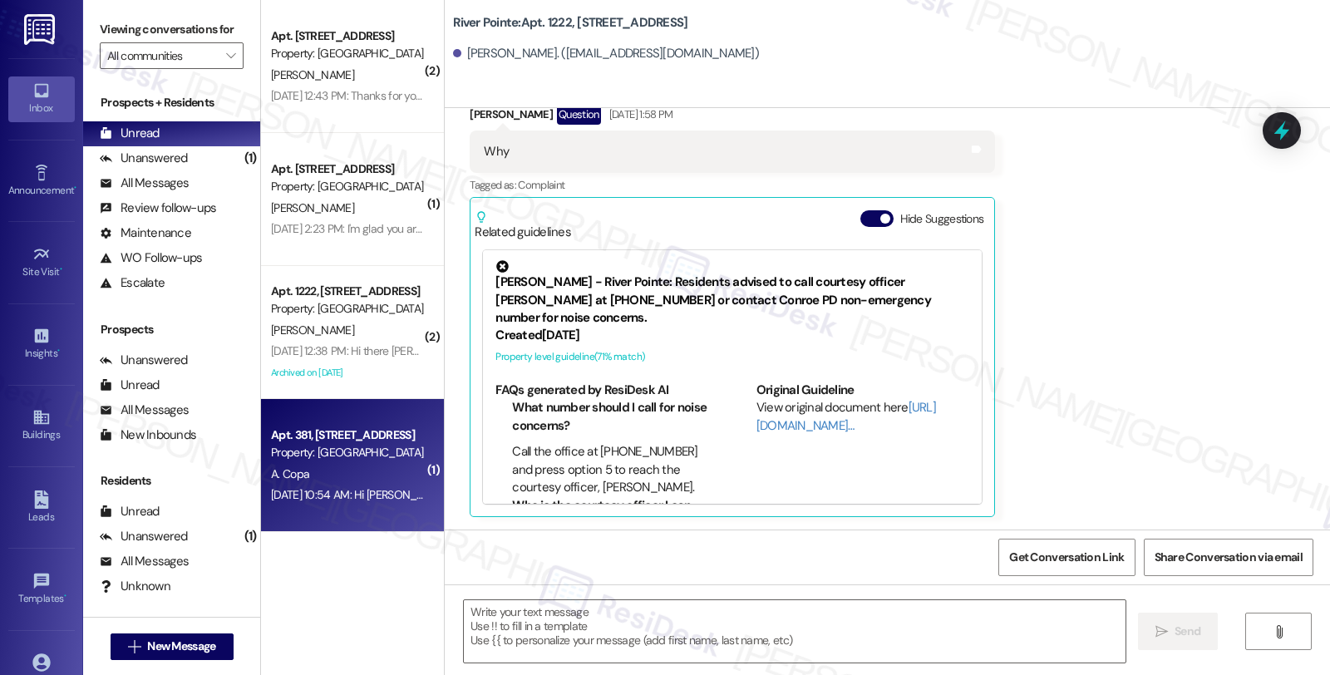
type textarea "Fetching suggested responses. Please feel free to read through the conversation…"
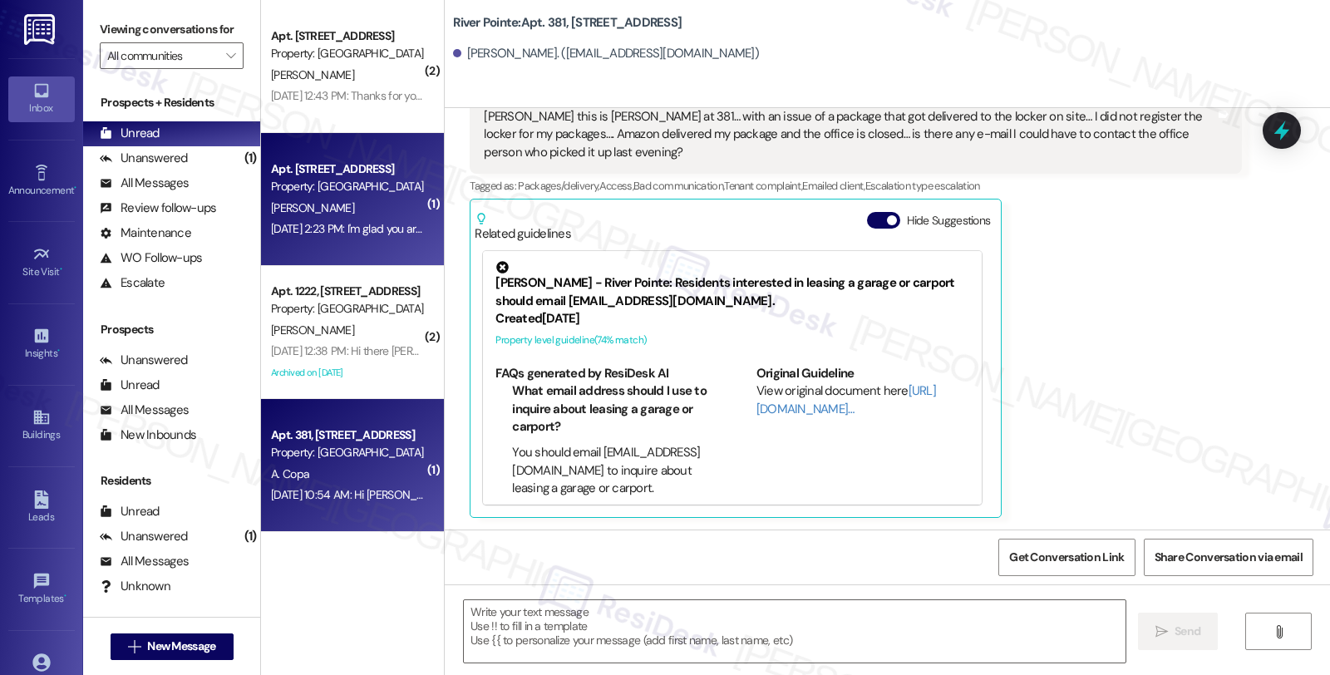
click at [329, 212] on div "[PERSON_NAME]" at bounding box center [347, 208] width 157 height 21
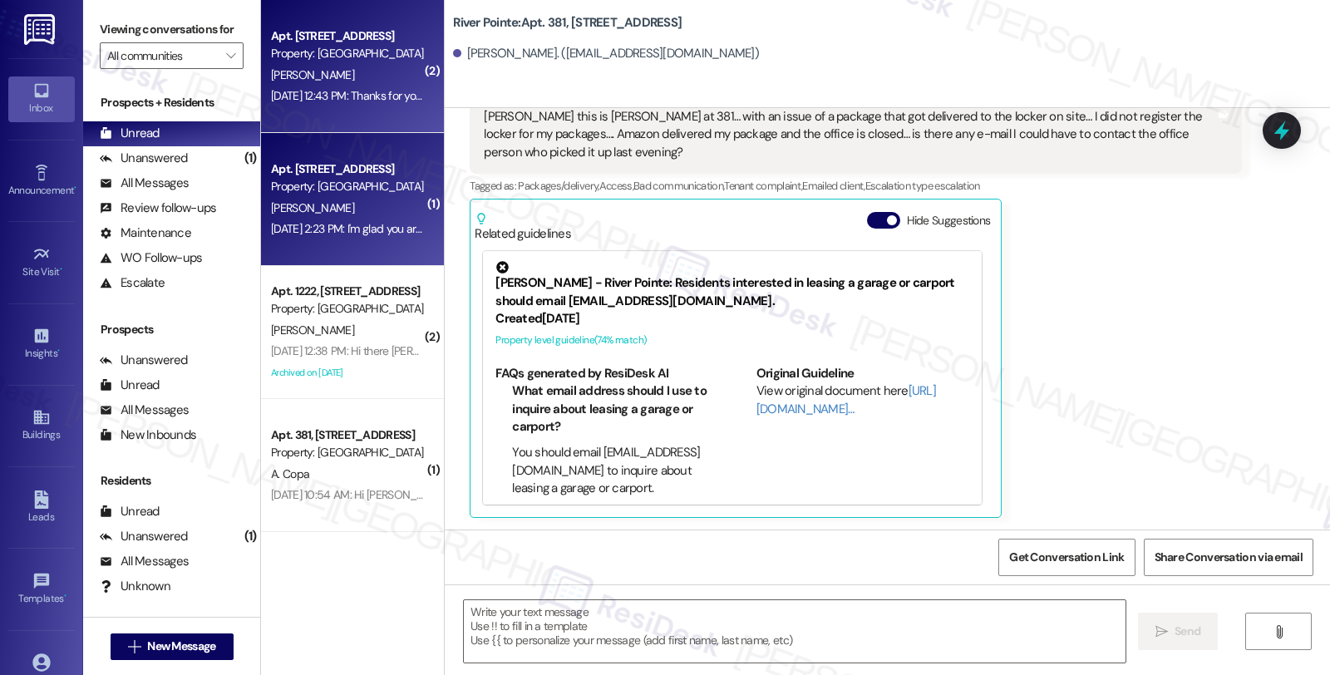
type textarea "Fetching suggested responses. Please feel free to read through the conversation…"
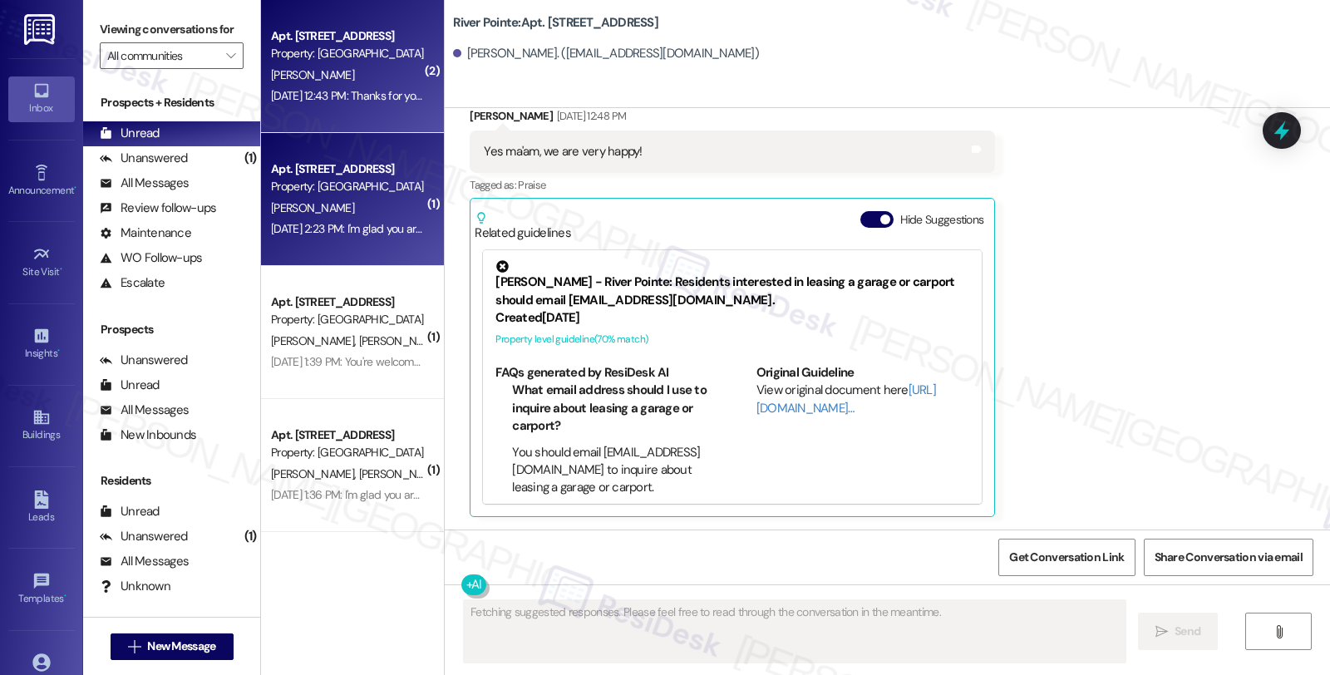
type textarea "Fetching suggested responses. Please feel free to read through the conversation…"
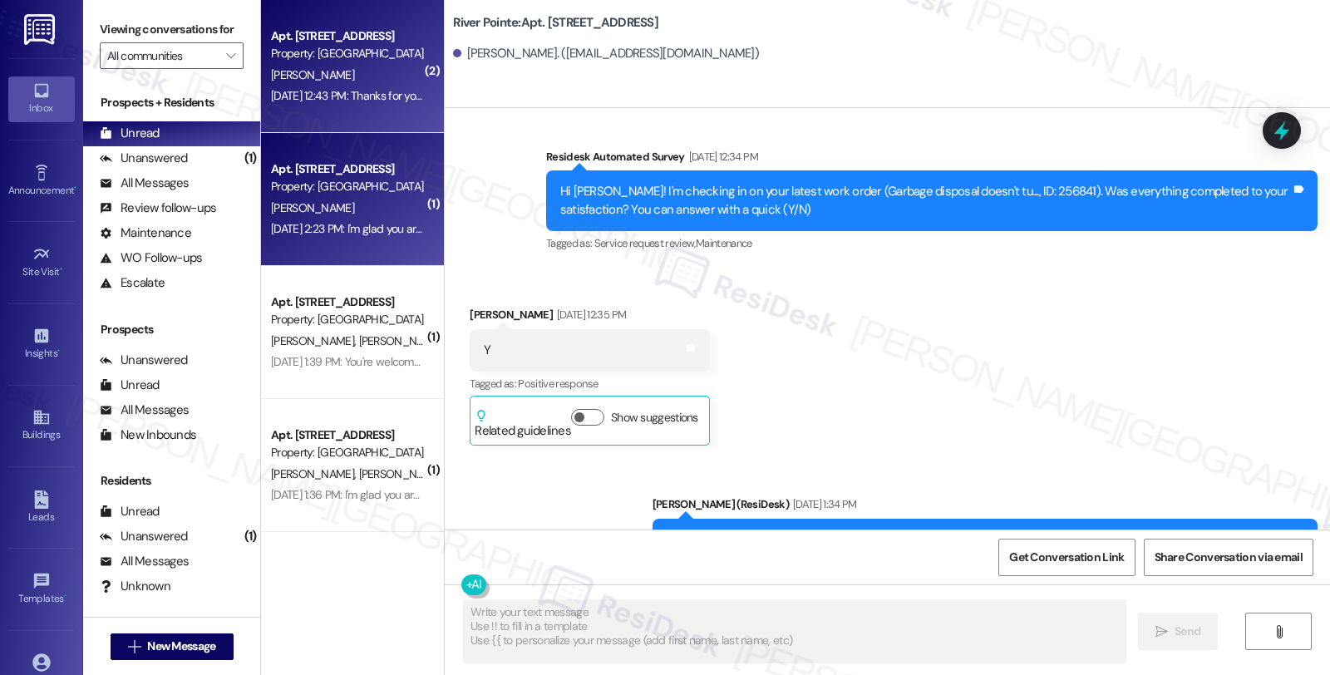
click at [334, 237] on div "[DATE] 2:23 PM: I'm glad you are satisfied with your home. Have you written a G…" at bounding box center [347, 229] width 157 height 21
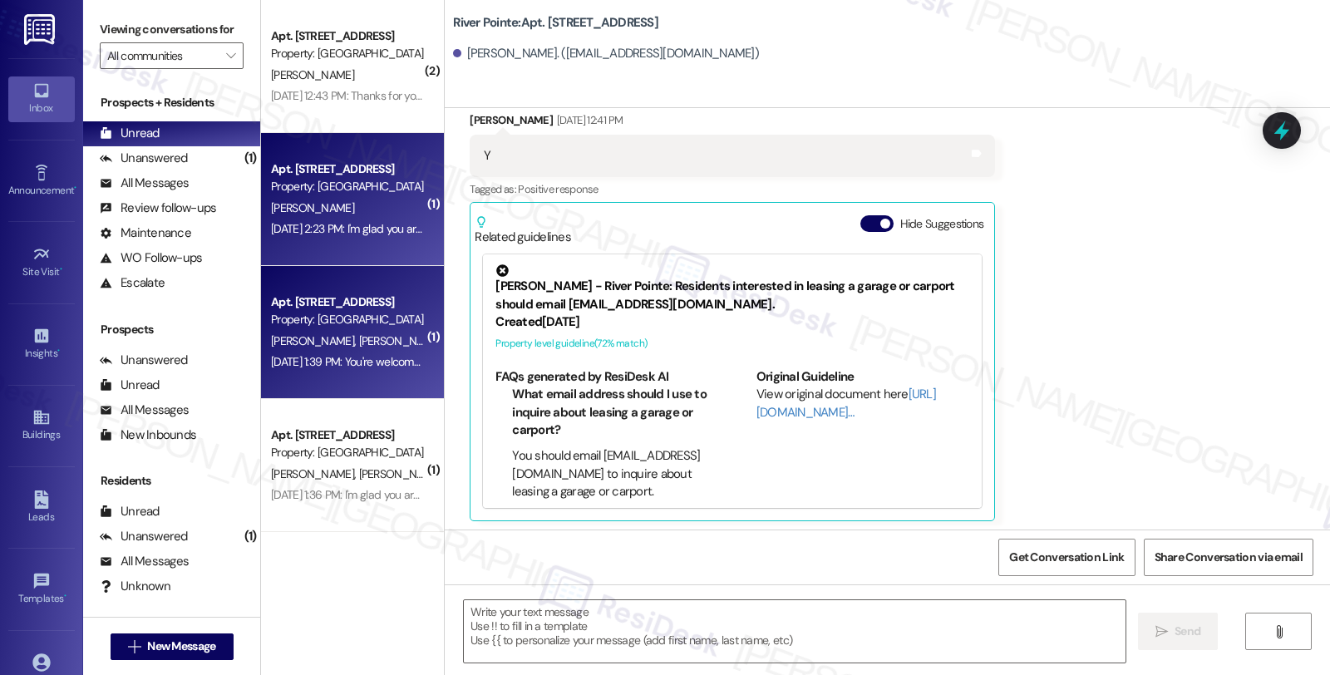
type textarea "Fetching suggested responses. Please feel free to read through the conversation…"
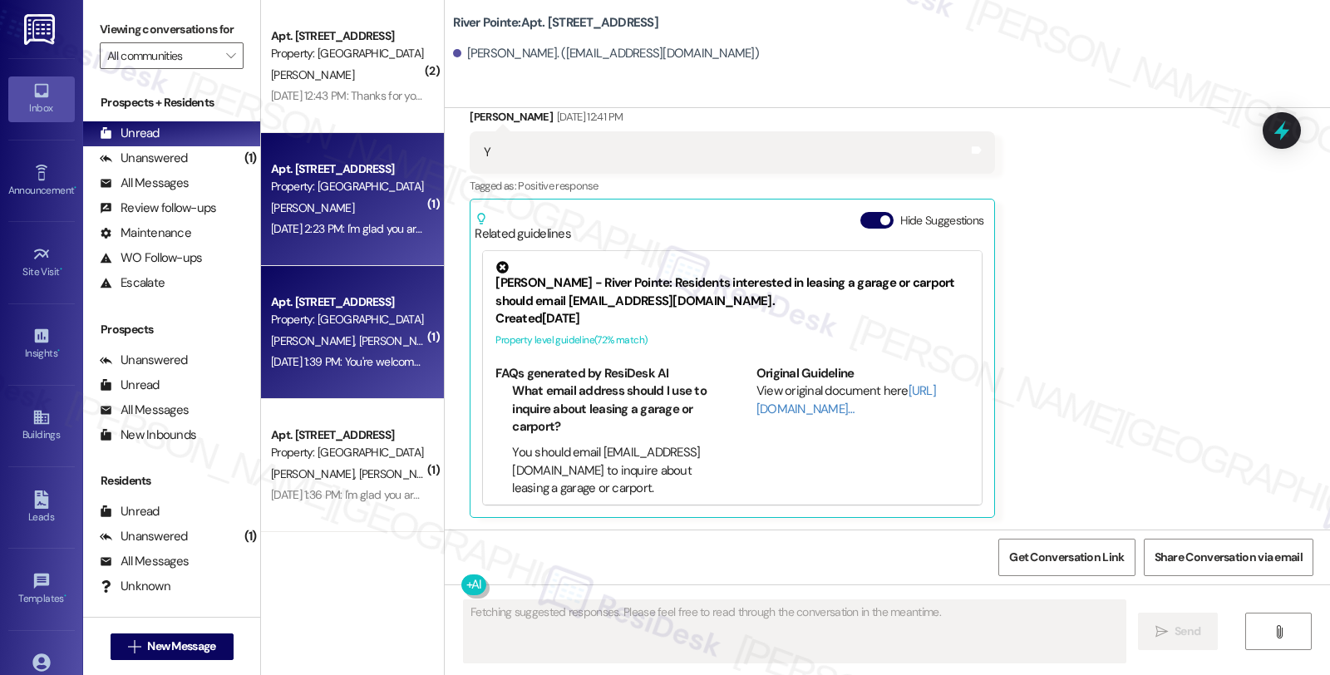
click at [359, 335] on span "[PERSON_NAME]" at bounding box center [400, 340] width 83 height 15
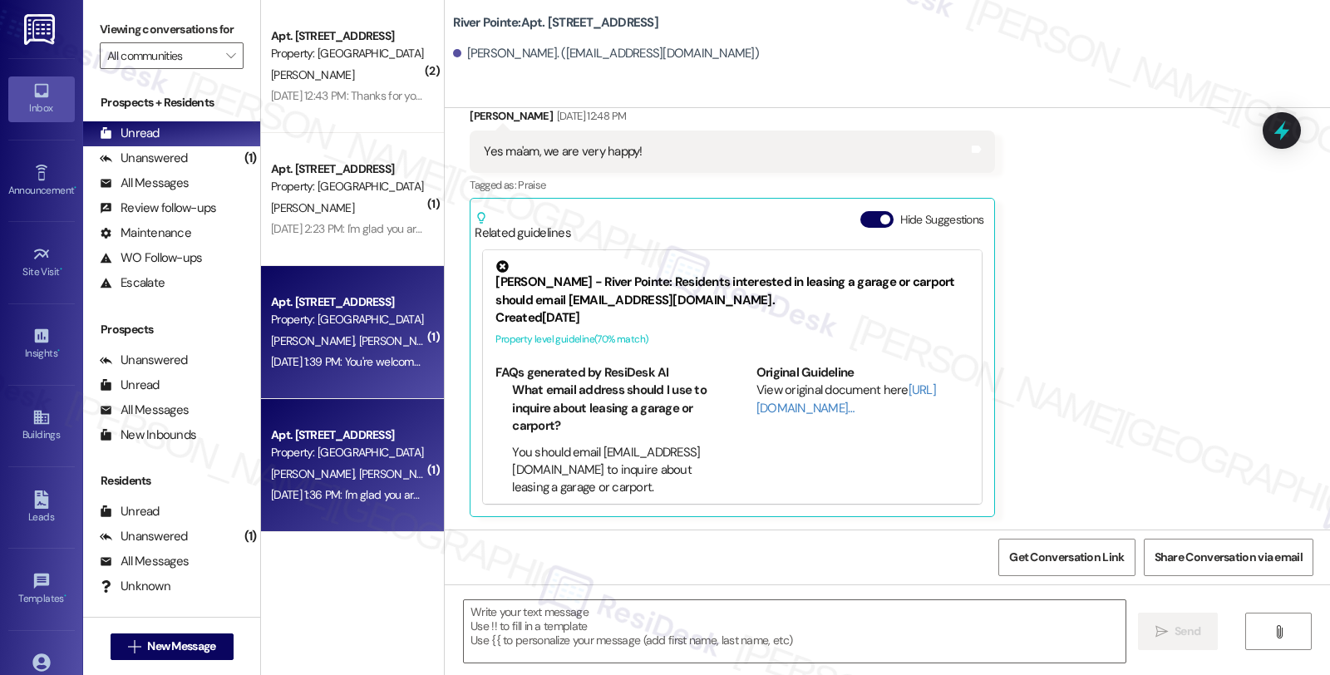
type textarea "Fetching suggested responses. Please feel free to read through the conversation…"
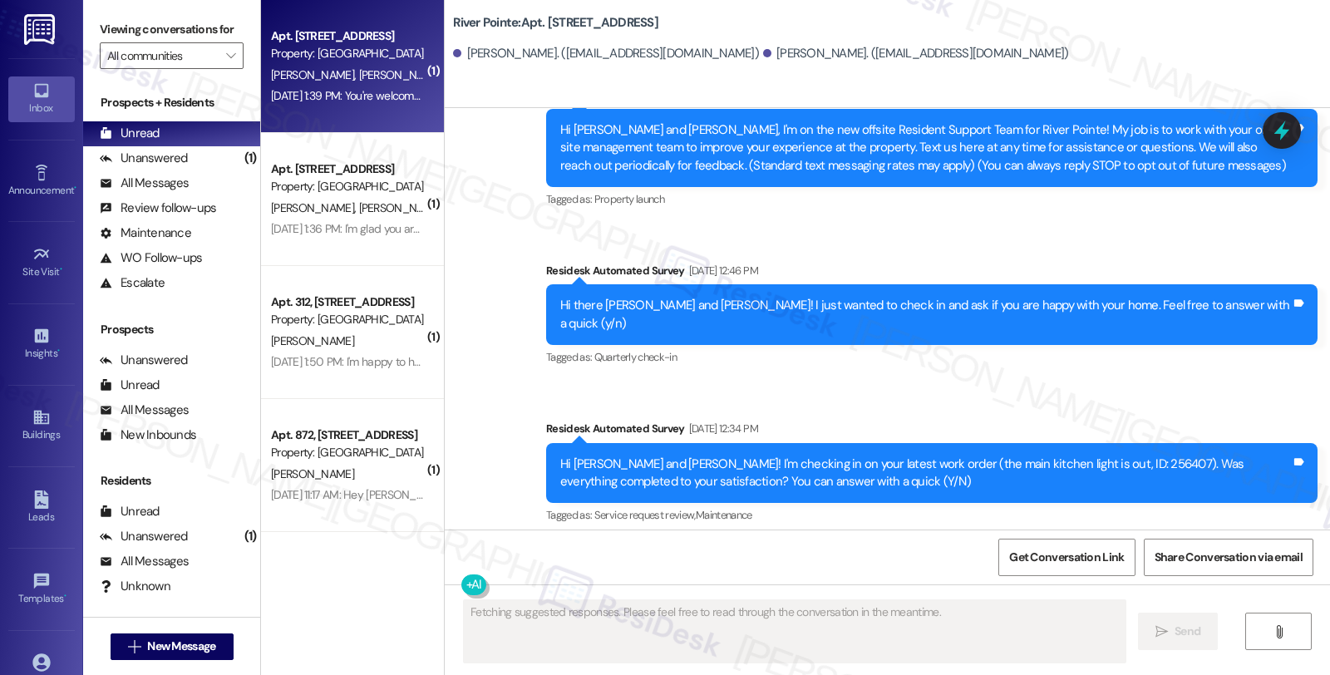
click at [337, 438] on div "Apt. 872, [STREET_ADDRESS]" at bounding box center [348, 434] width 154 height 17
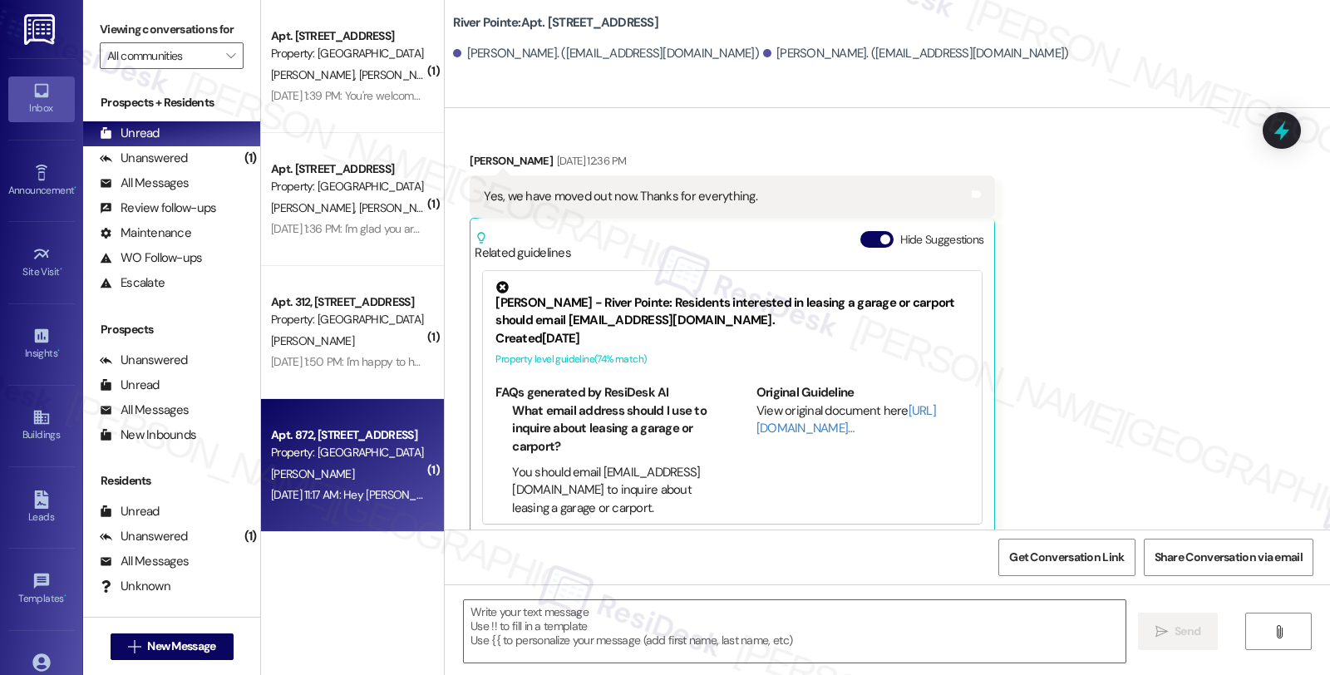
type textarea "Fetching suggested responses. Please feel free to read through the conversation…"
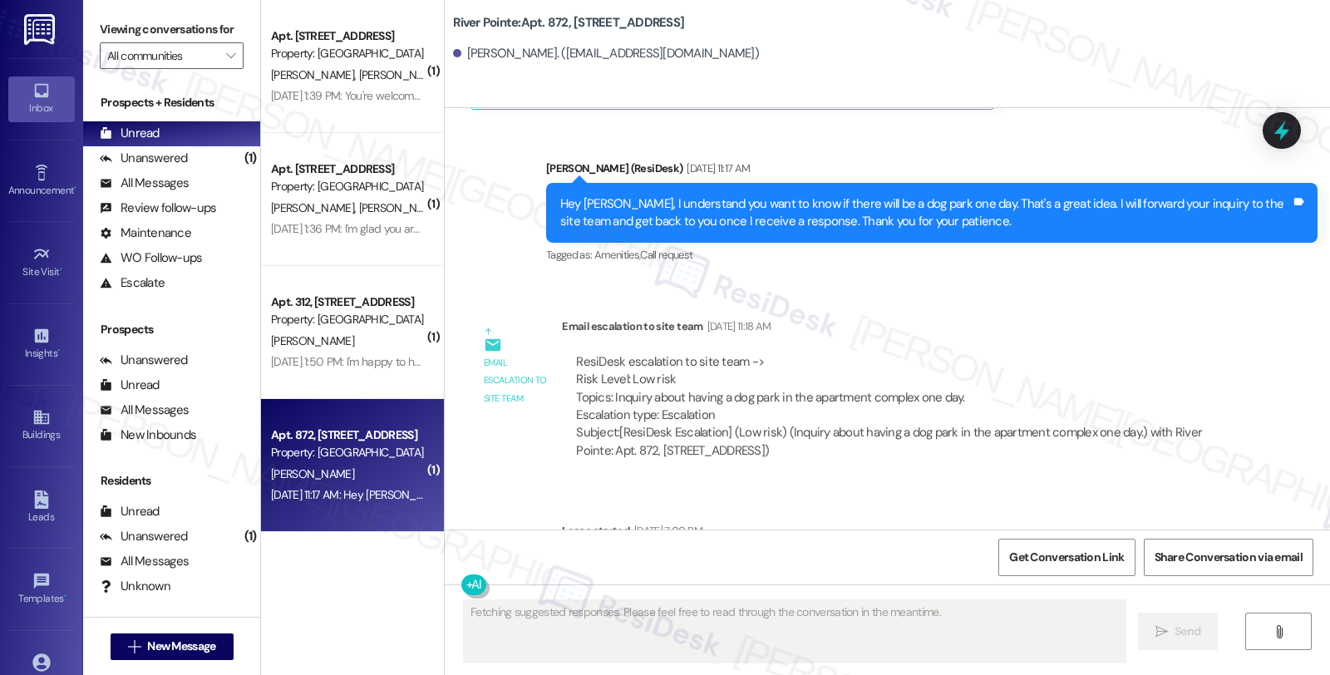
click at [337, 438] on div "Apt. 872, [STREET_ADDRESS]" at bounding box center [348, 434] width 154 height 17
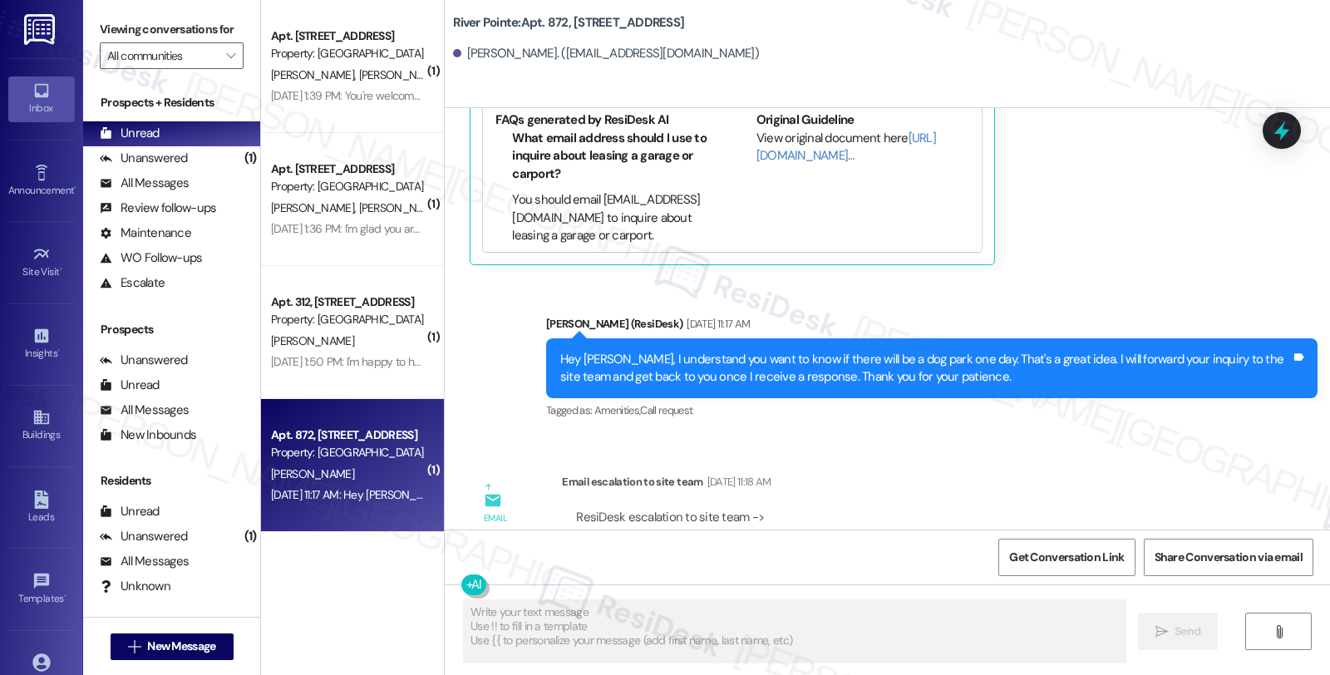
scroll to position [388, 0]
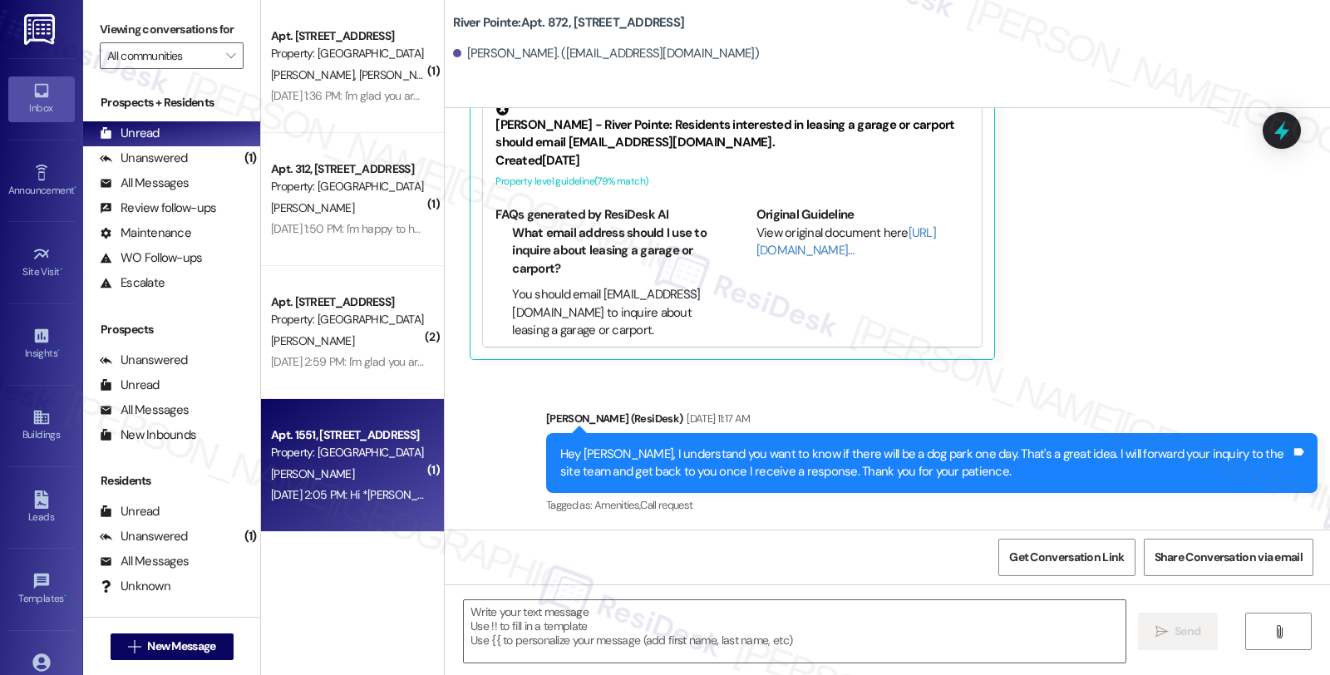
click at [345, 456] on div "Property: [GEOGRAPHIC_DATA]" at bounding box center [348, 452] width 154 height 17
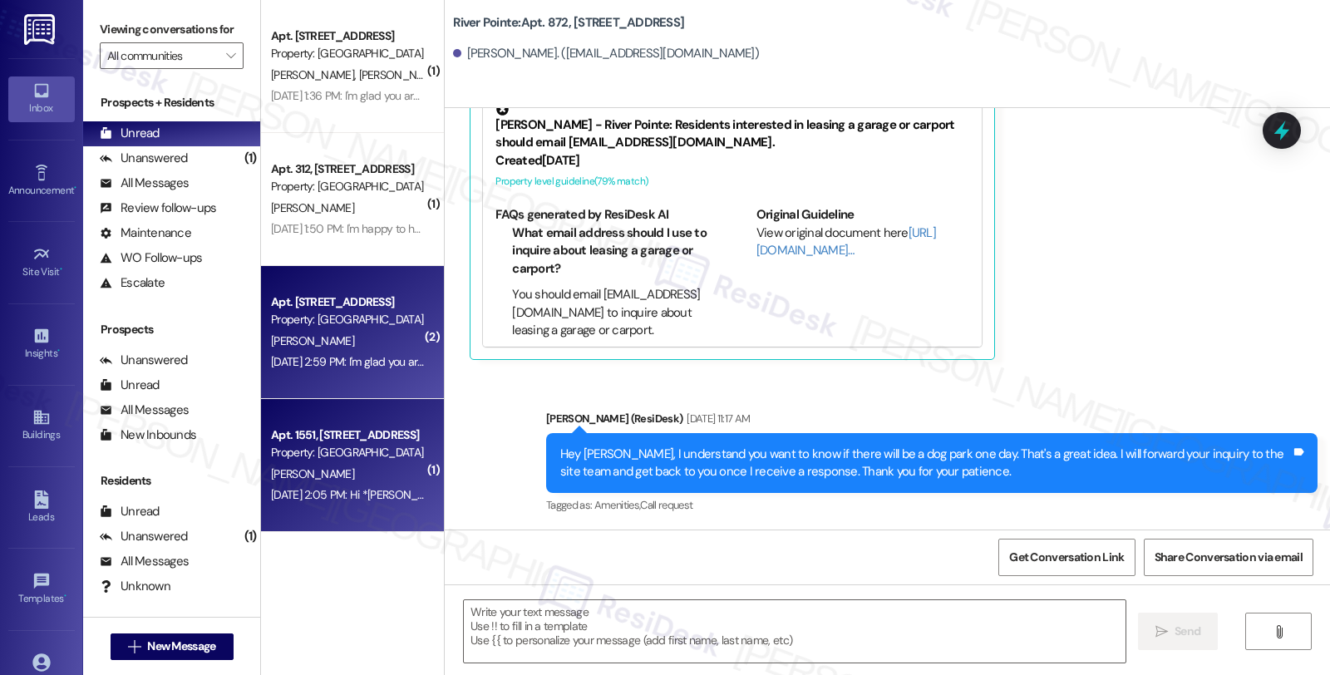
type textarea "Fetching suggested responses. Please feel free to read through the conversation…"
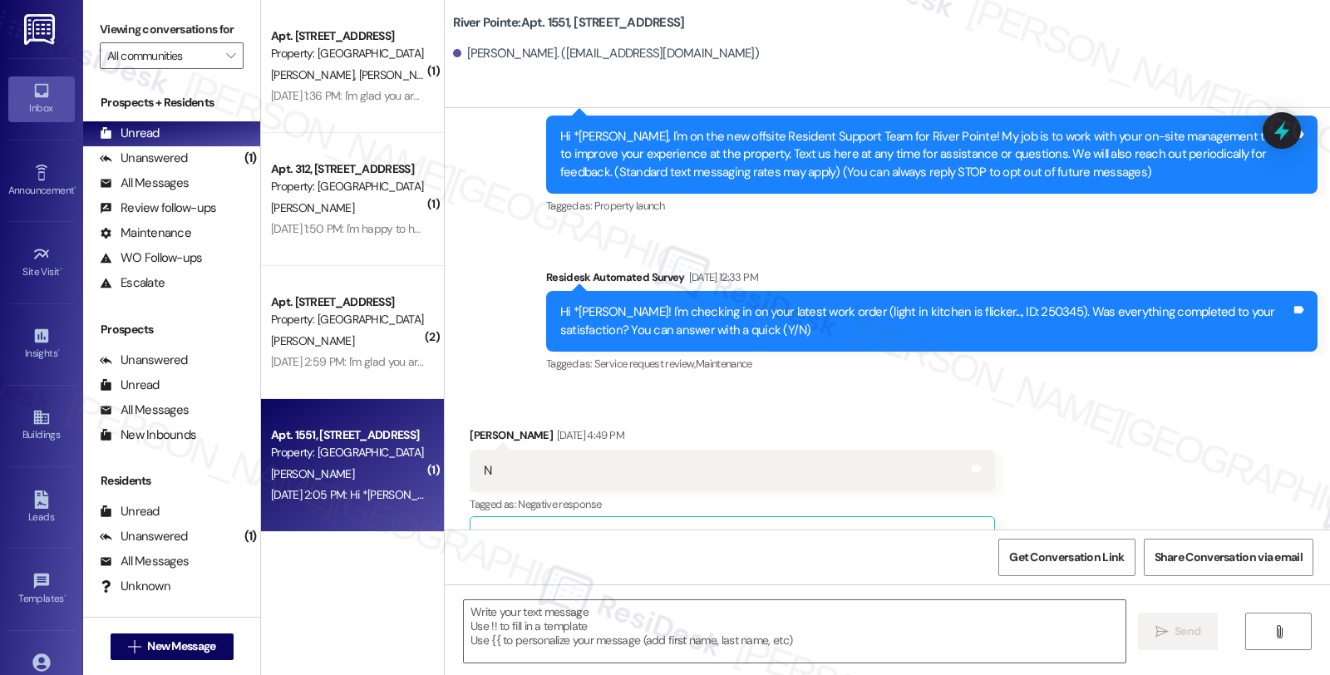
scroll to position [23, 0]
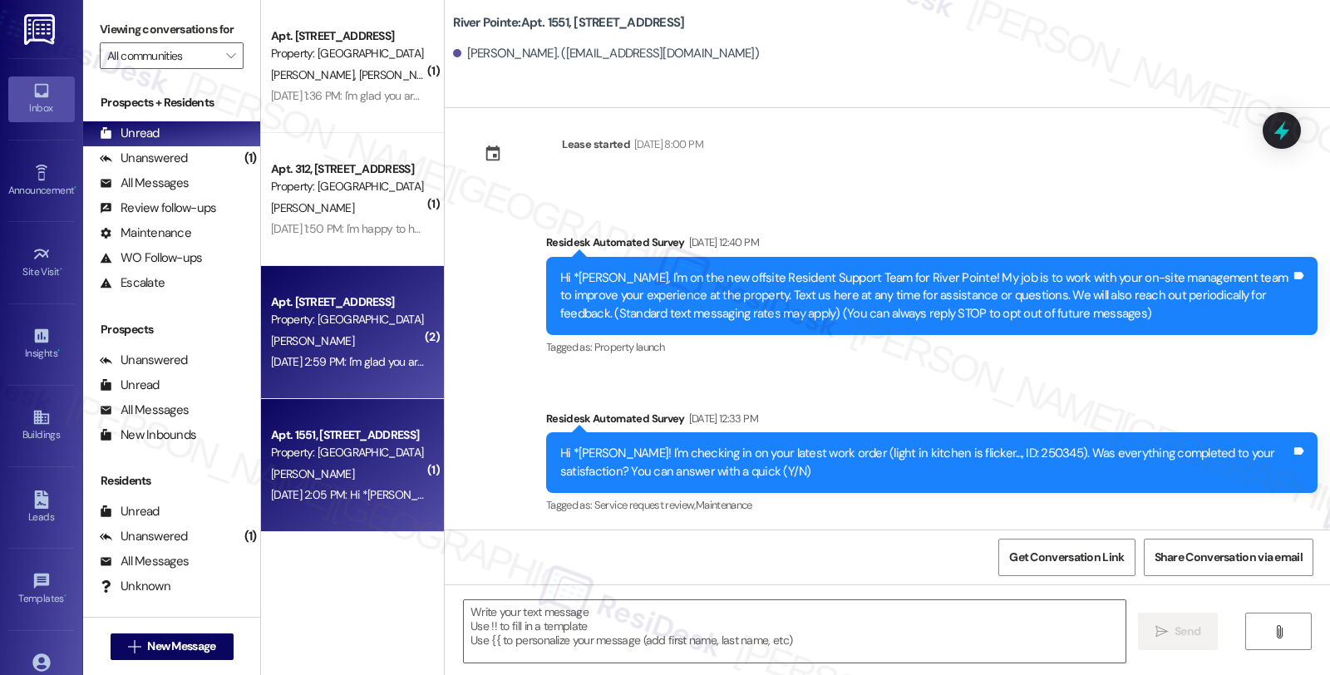
click at [333, 363] on div "[DATE] 2:59 PM: I'm glad you are satisfied with your home. Have you written a G…" at bounding box center [850, 361] width 1158 height 15
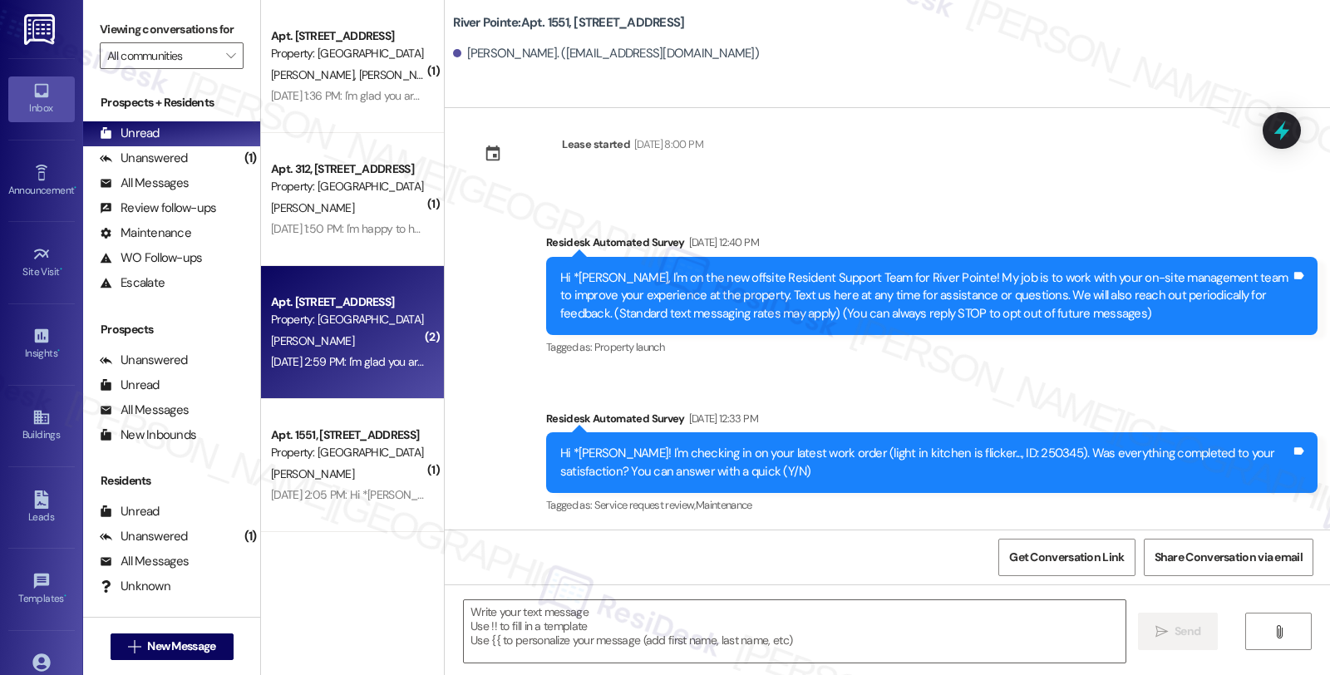
type textarea "Fetching suggested responses. Please feel free to read through the conversation…"
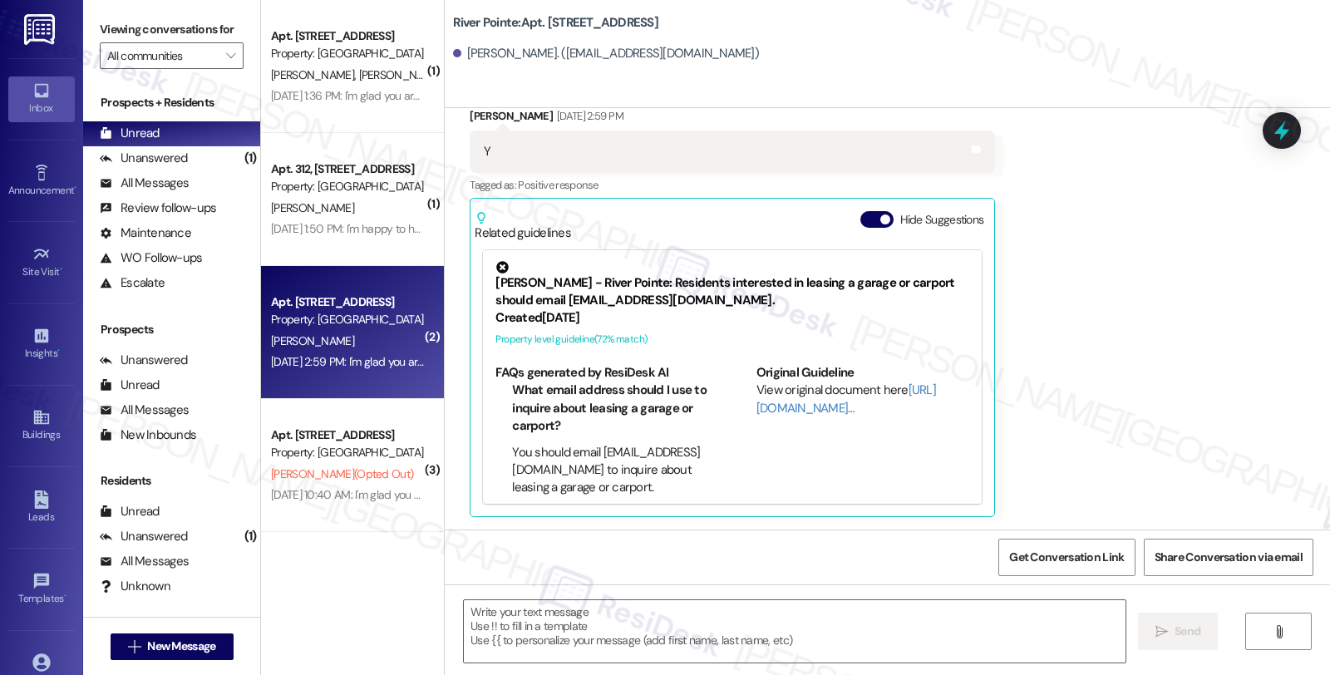
click at [333, 224] on div "[DATE] 1:50 PM: I'm happy to hear that the issues have been resolved! If I may …" at bounding box center [593, 228] width 644 height 15
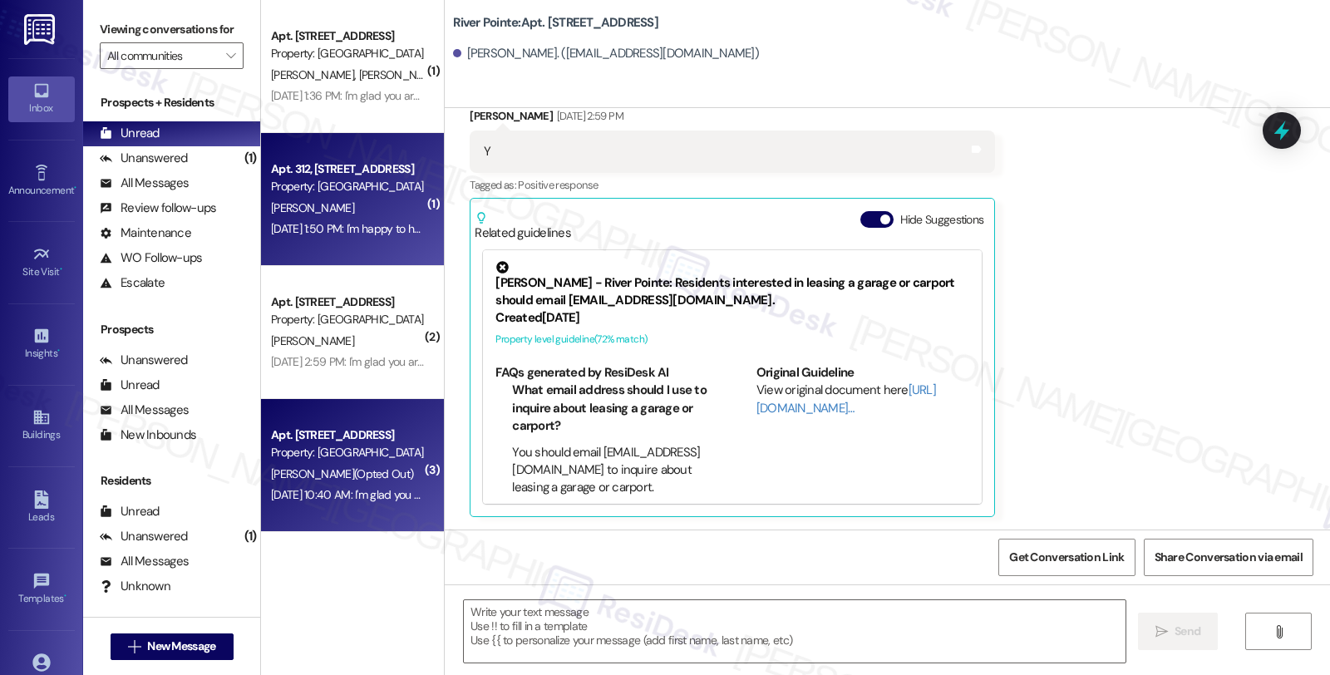
type textarea "Fetching suggested responses. Please feel free to read through the conversation…"
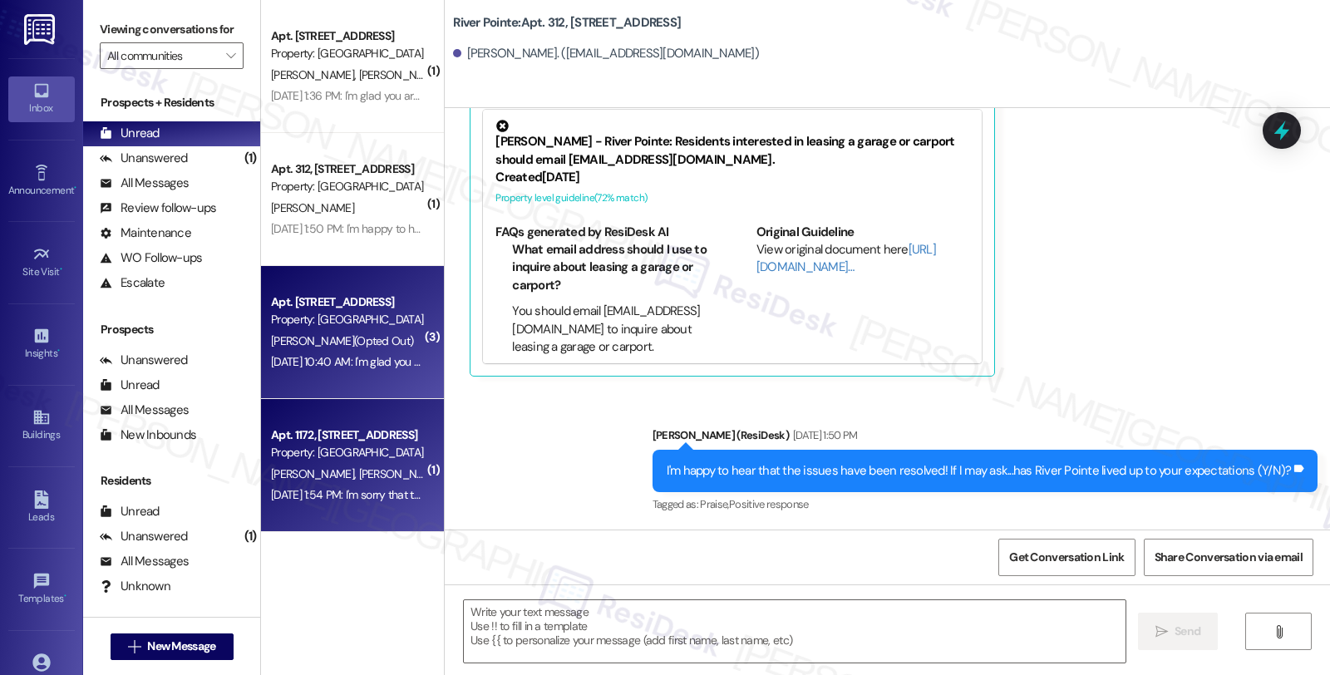
type textarea "Fetching suggested responses. Please feel free to read through the conversation…"
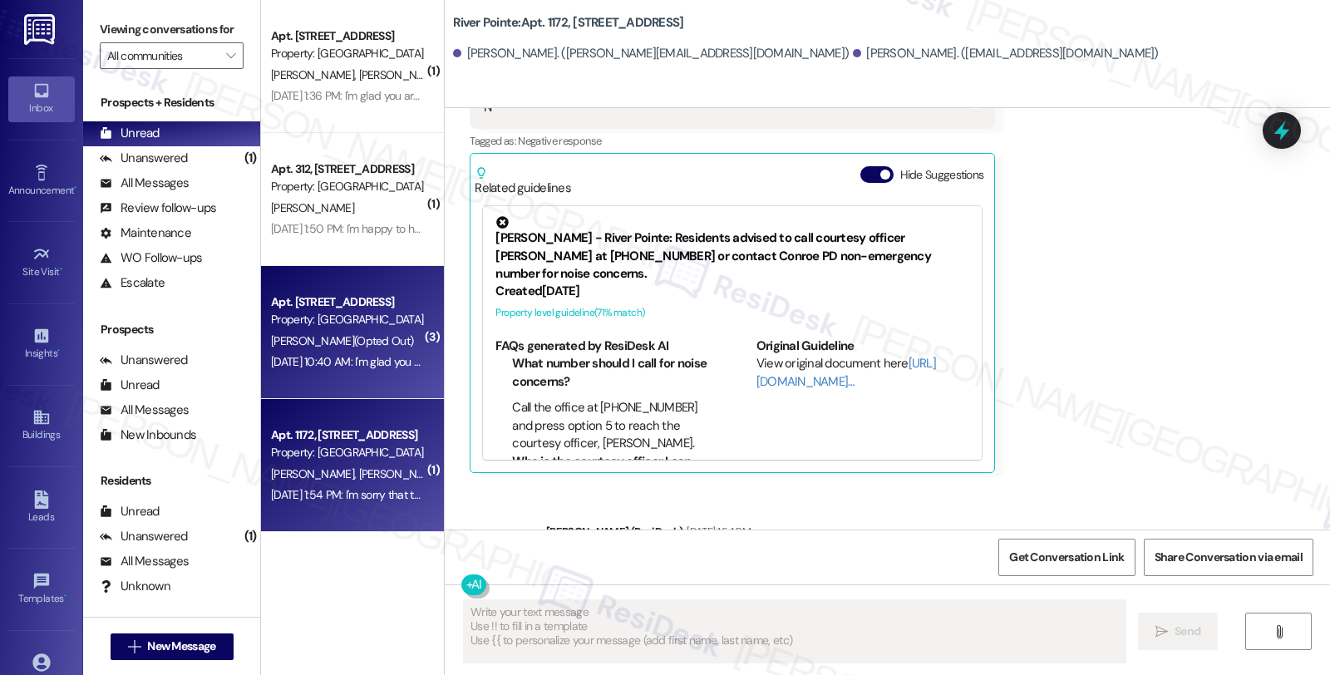
scroll to position [484, 0]
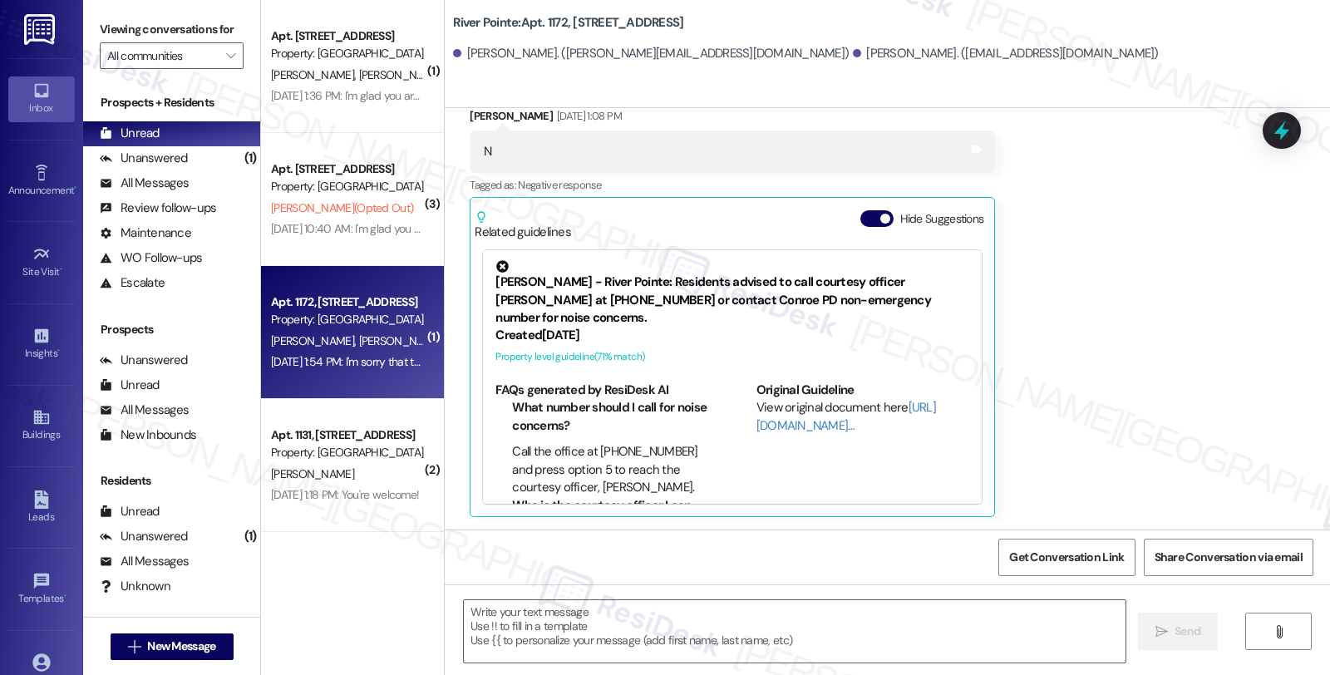
click at [359, 344] on span "[PERSON_NAME]" at bounding box center [400, 340] width 83 height 15
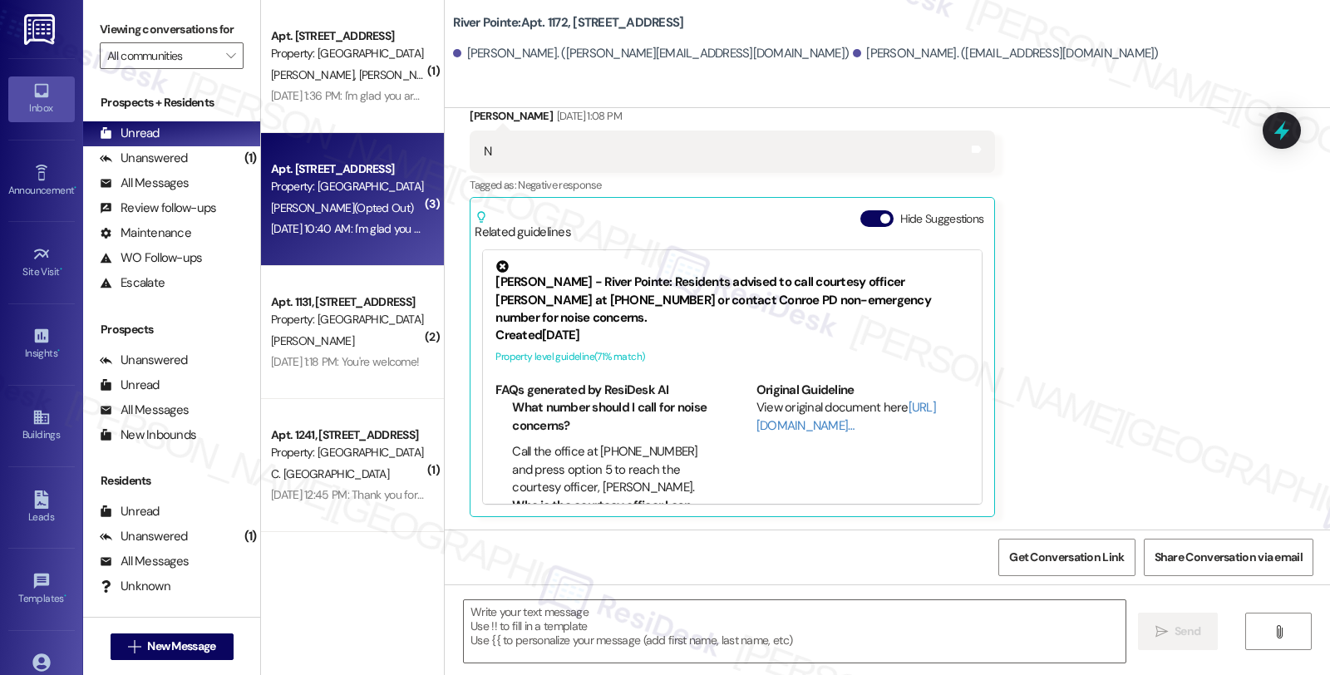
click at [331, 237] on div "[DATE] 10:40 AM: I'm glad you are satisfied with your home. Have you written a …" at bounding box center [347, 229] width 157 height 21
type textarea "Fetching suggested responses. Please feel free to read through the conversation…"
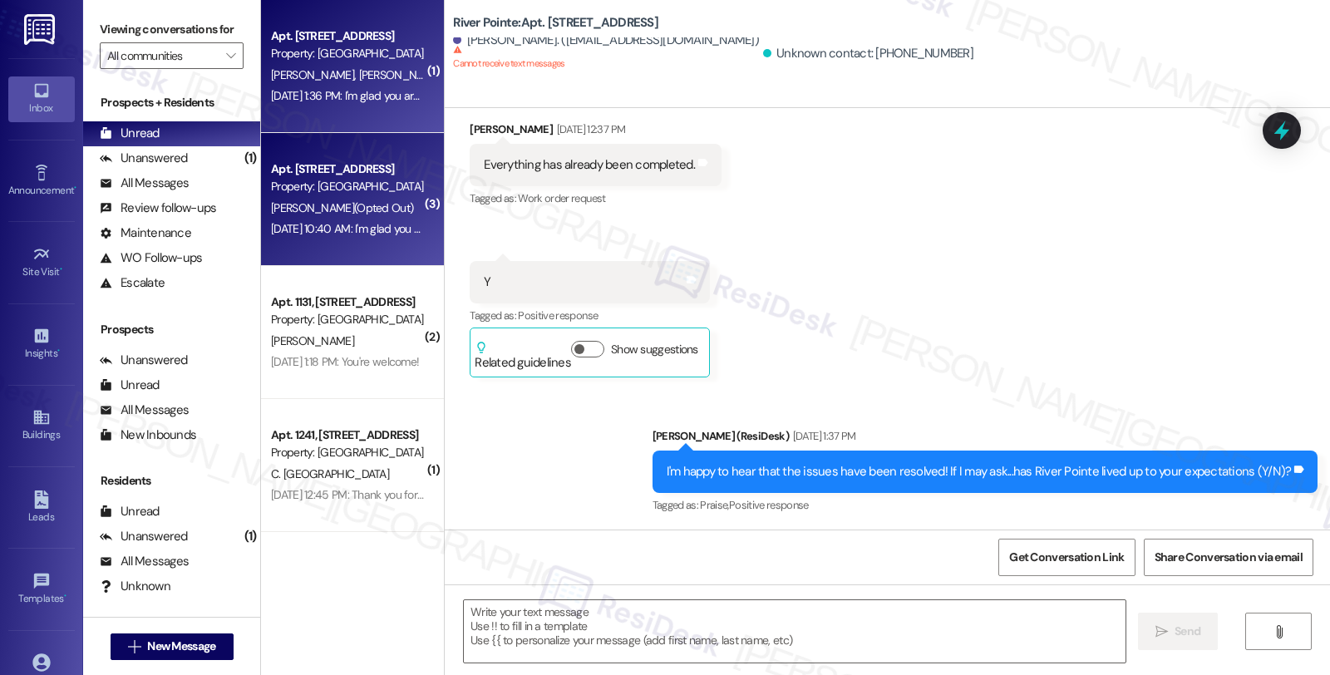
click at [344, 54] on div "Property: [GEOGRAPHIC_DATA]" at bounding box center [348, 53] width 154 height 17
type textarea "Fetching suggested responses. Please feel free to read through the conversation…"
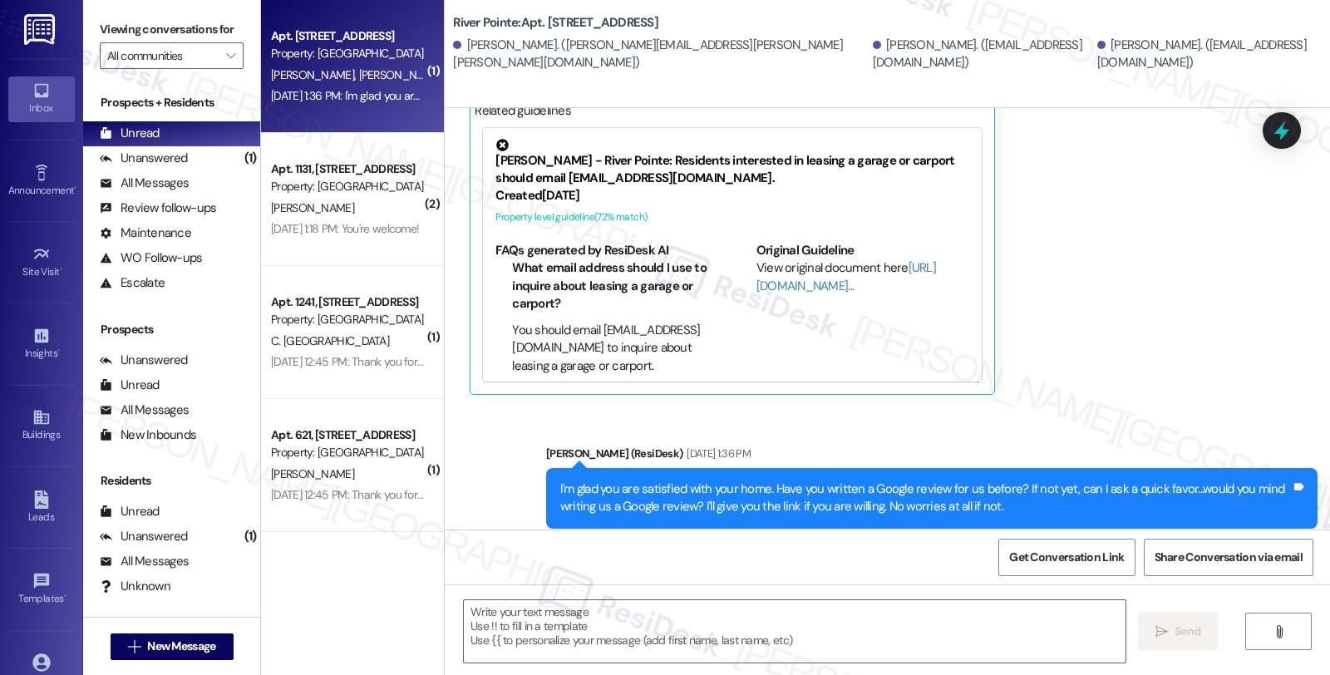
click at [358, 352] on div "[DATE] 12:45 PM: Thank you for your feedback. If I may ask...has River Pointe l…" at bounding box center [347, 362] width 157 height 21
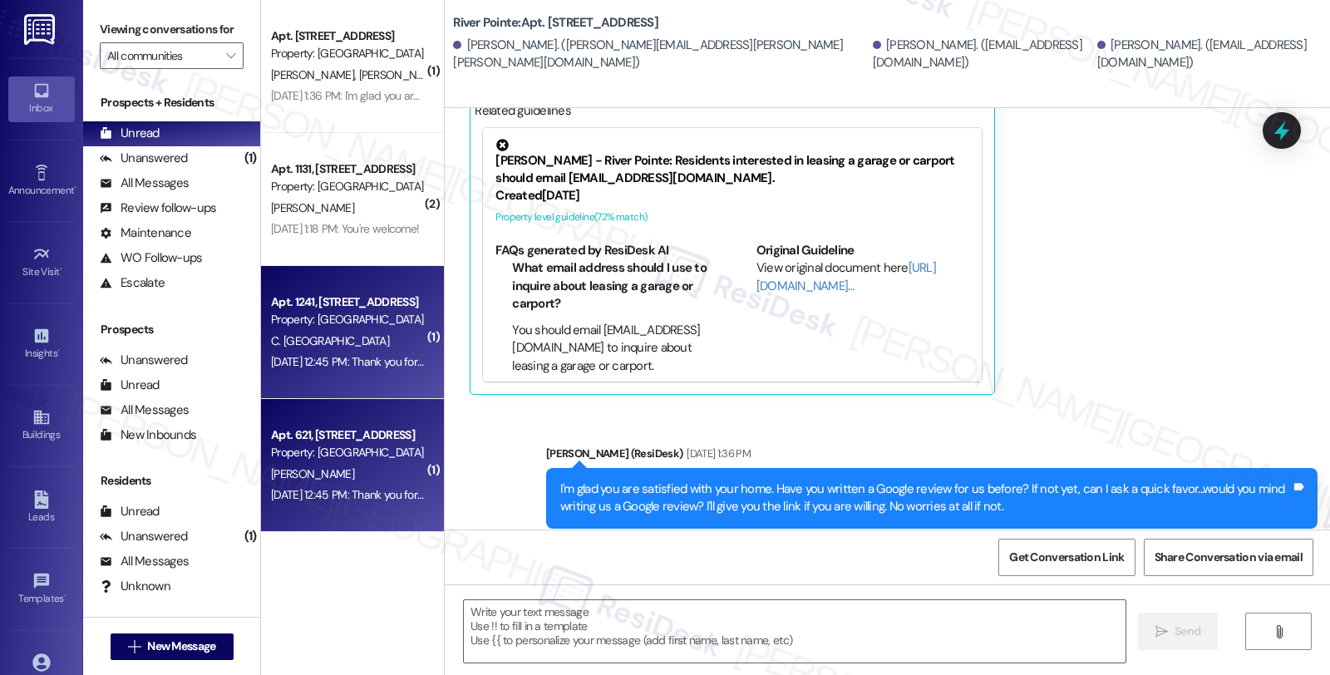
type textarea "Fetching suggested responses. Please feel free to read through the conversation…"
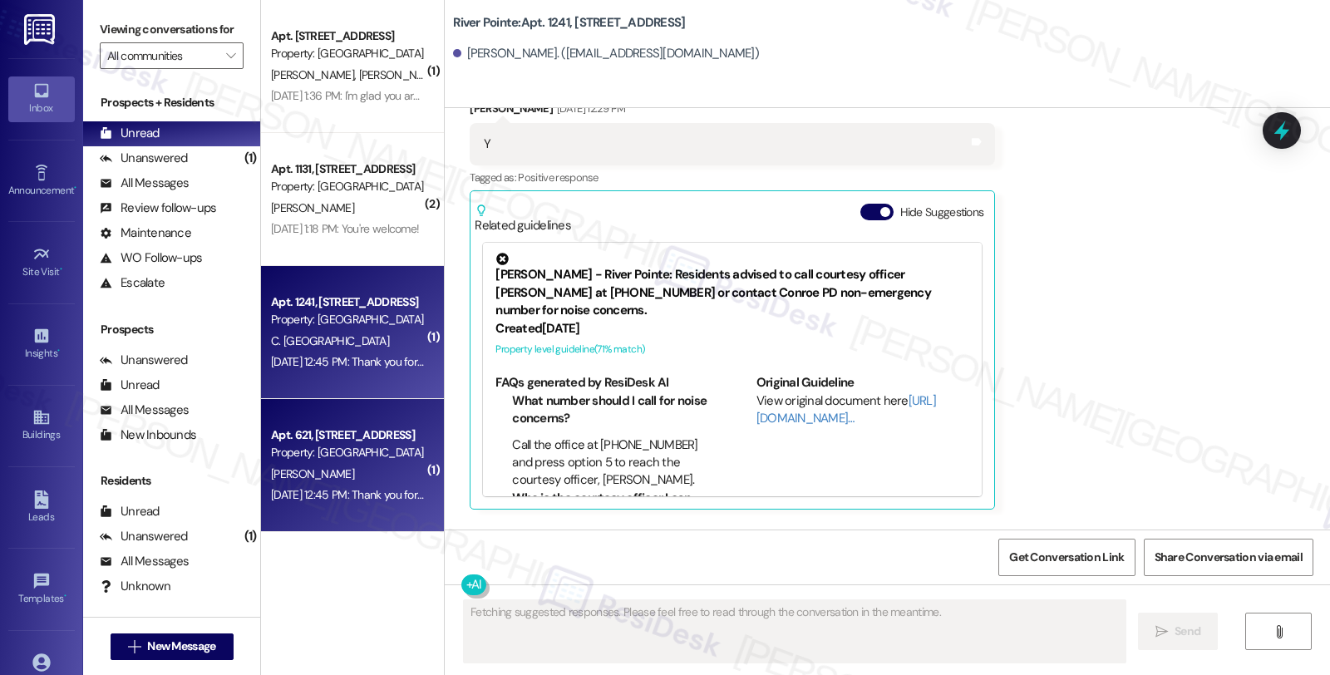
click at [345, 505] on div "[DATE] 12:45 PM: Thank you for your feedback. If I may ask...has River Pointe l…" at bounding box center [347, 495] width 157 height 21
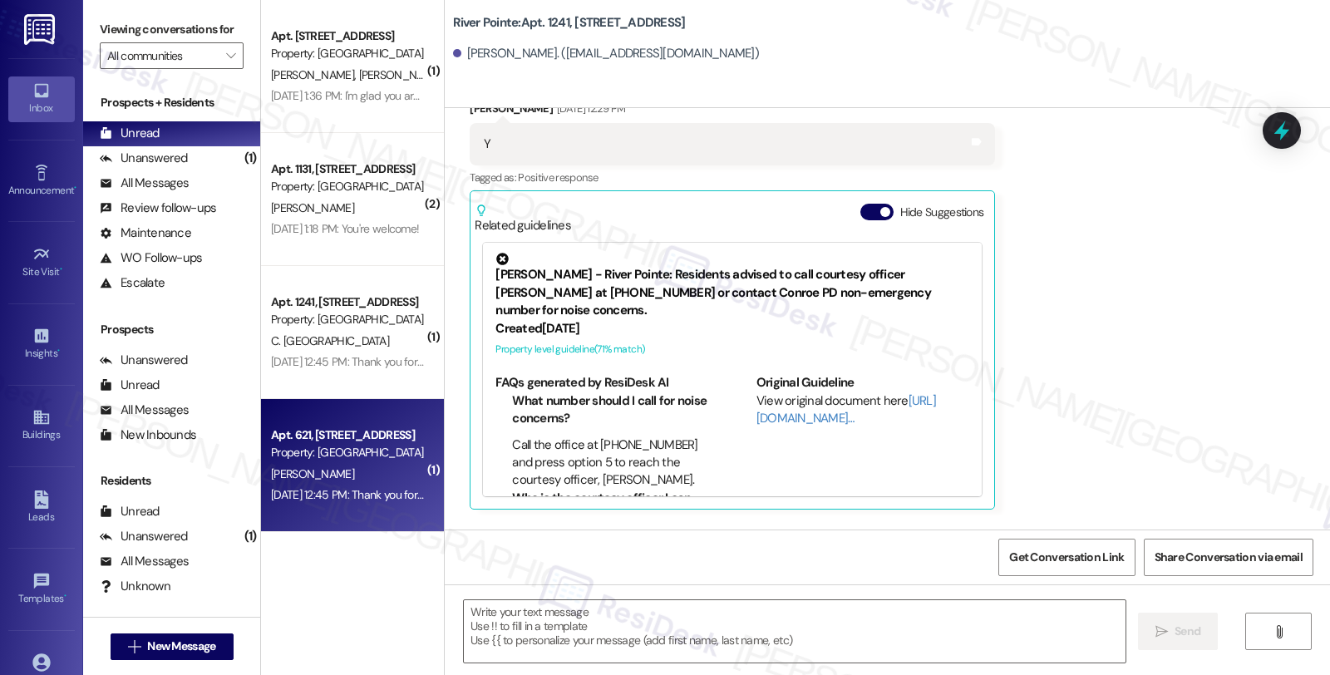
scroll to position [52, 0]
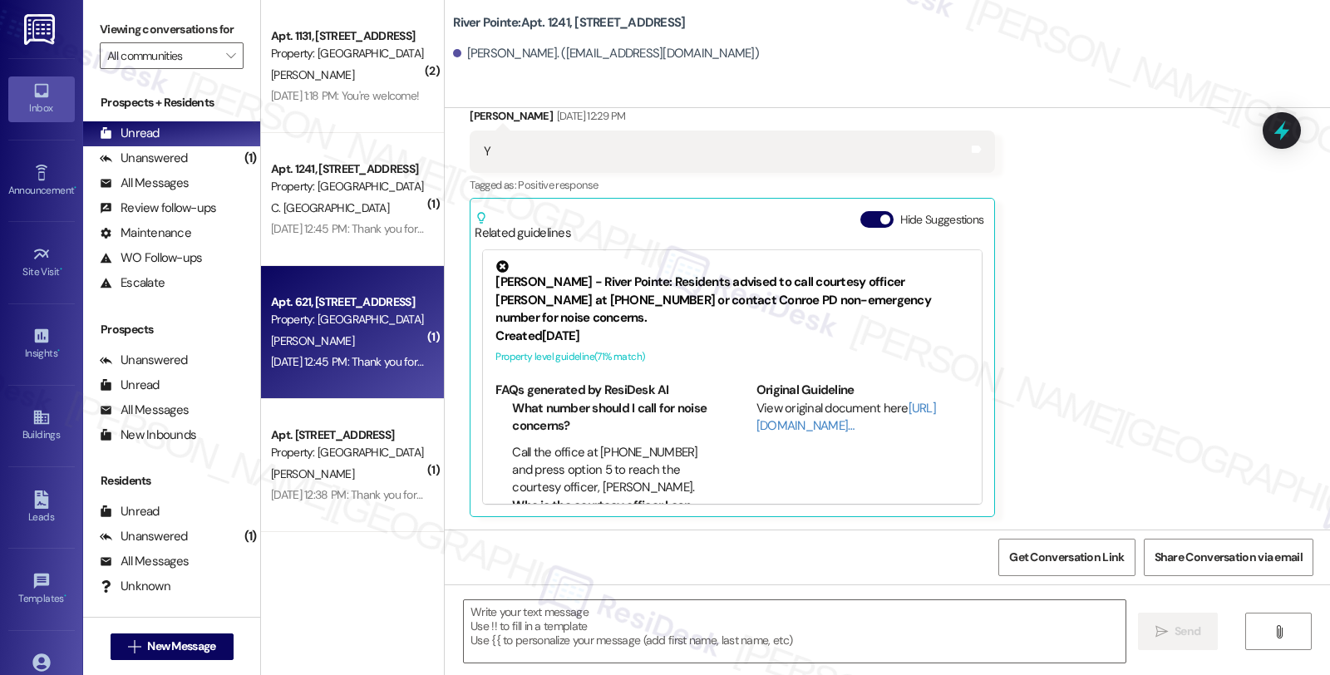
type textarea "Fetching suggested responses. Please feel free to read through the conversation…"
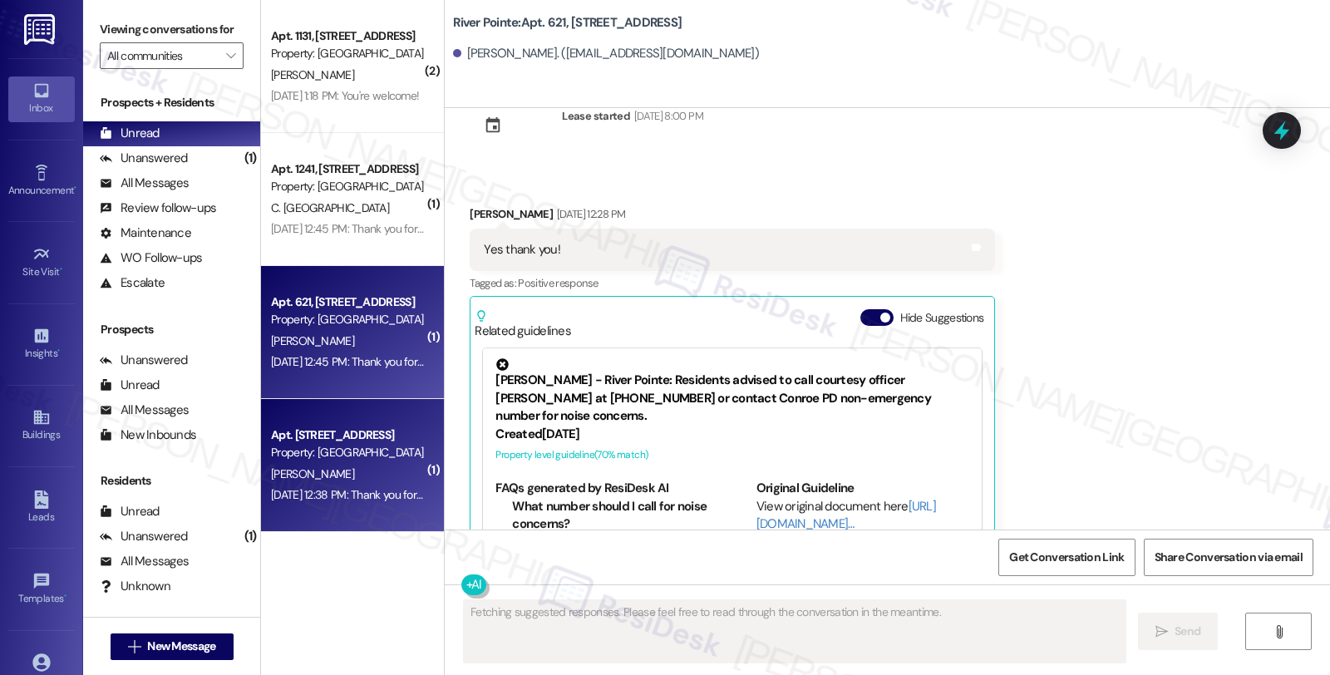
scroll to position [0, 0]
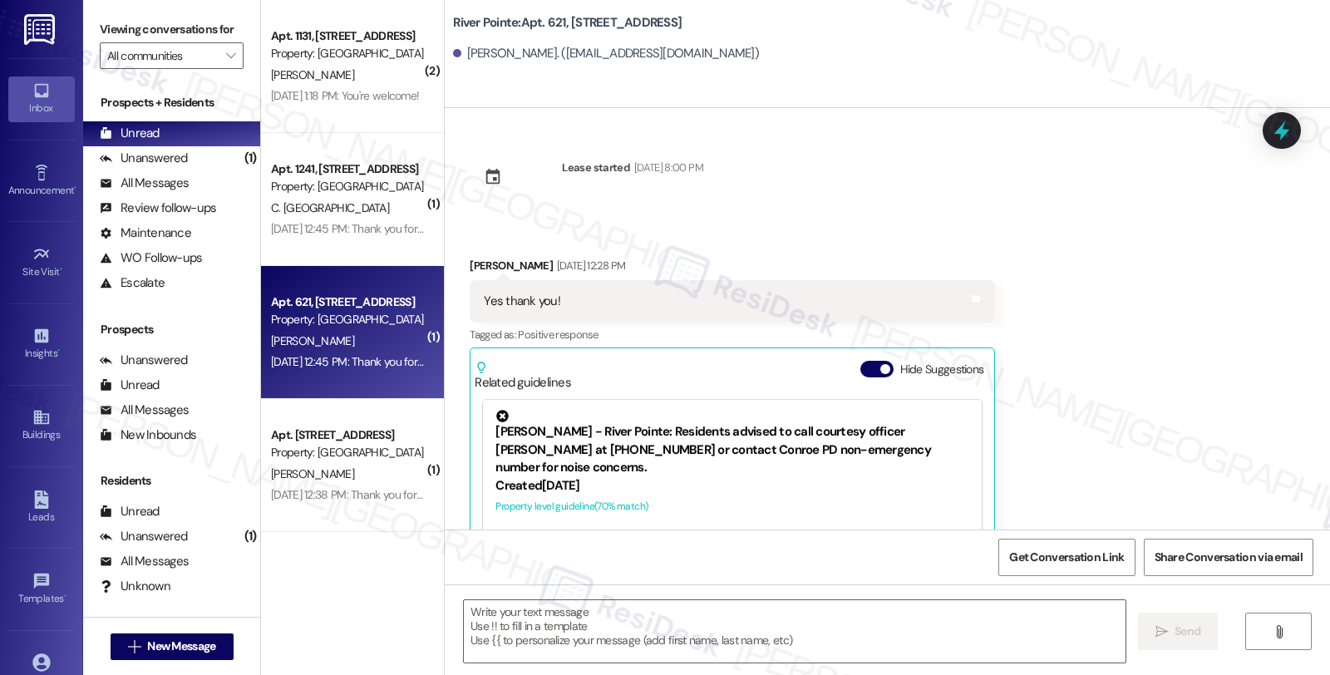
click at [343, 343] on div "[PERSON_NAME]" at bounding box center [347, 341] width 157 height 21
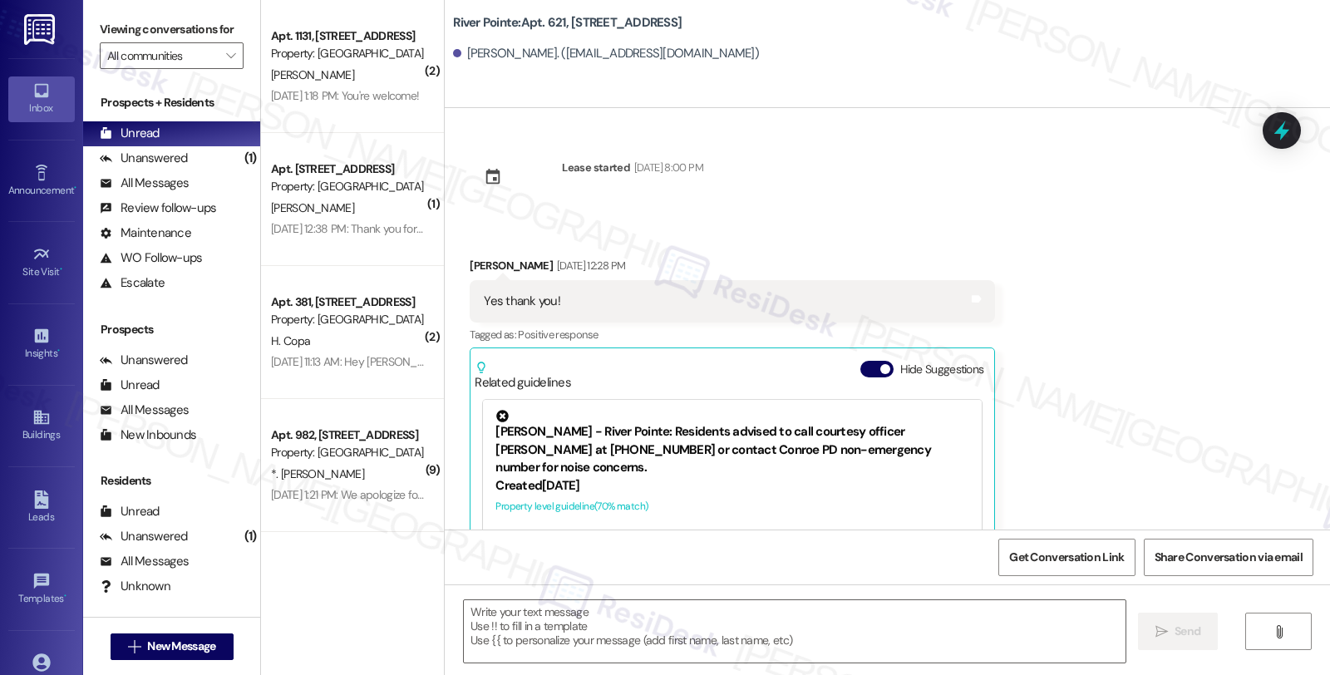
click at [343, 206] on div "[PERSON_NAME]" at bounding box center [347, 208] width 157 height 21
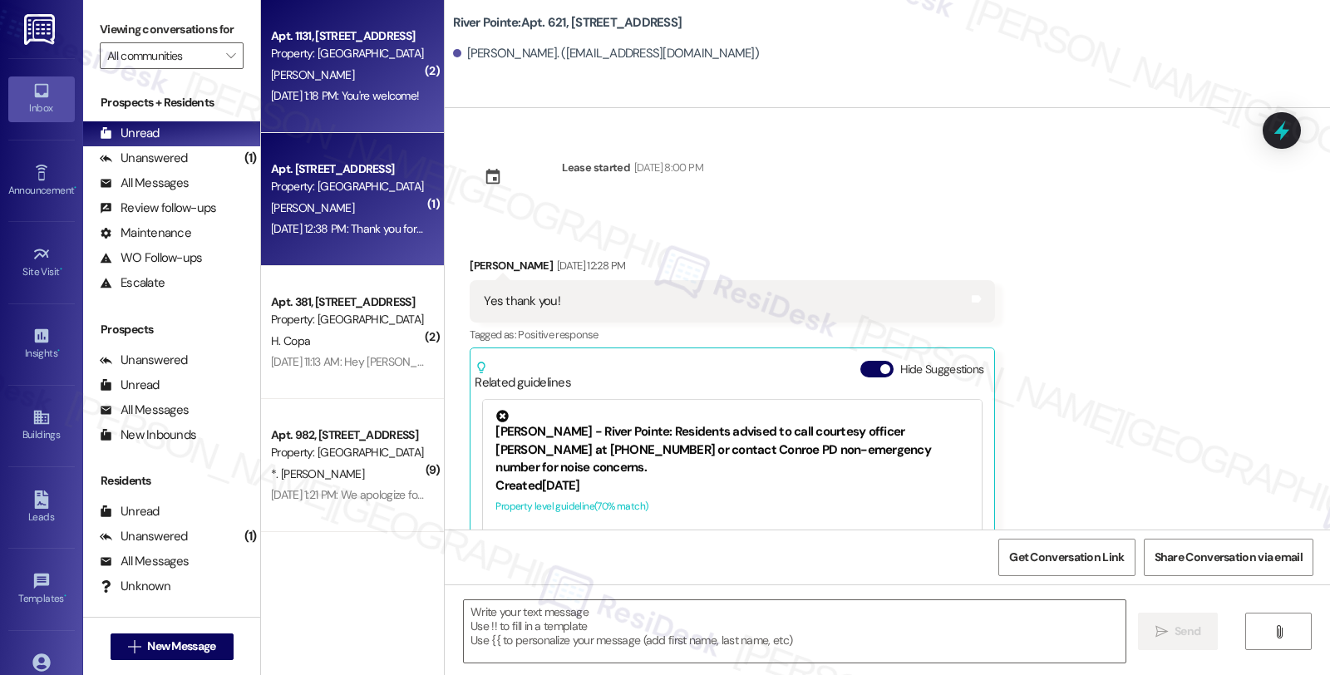
type textarea "Fetching suggested responses. Please feel free to read through the conversation…"
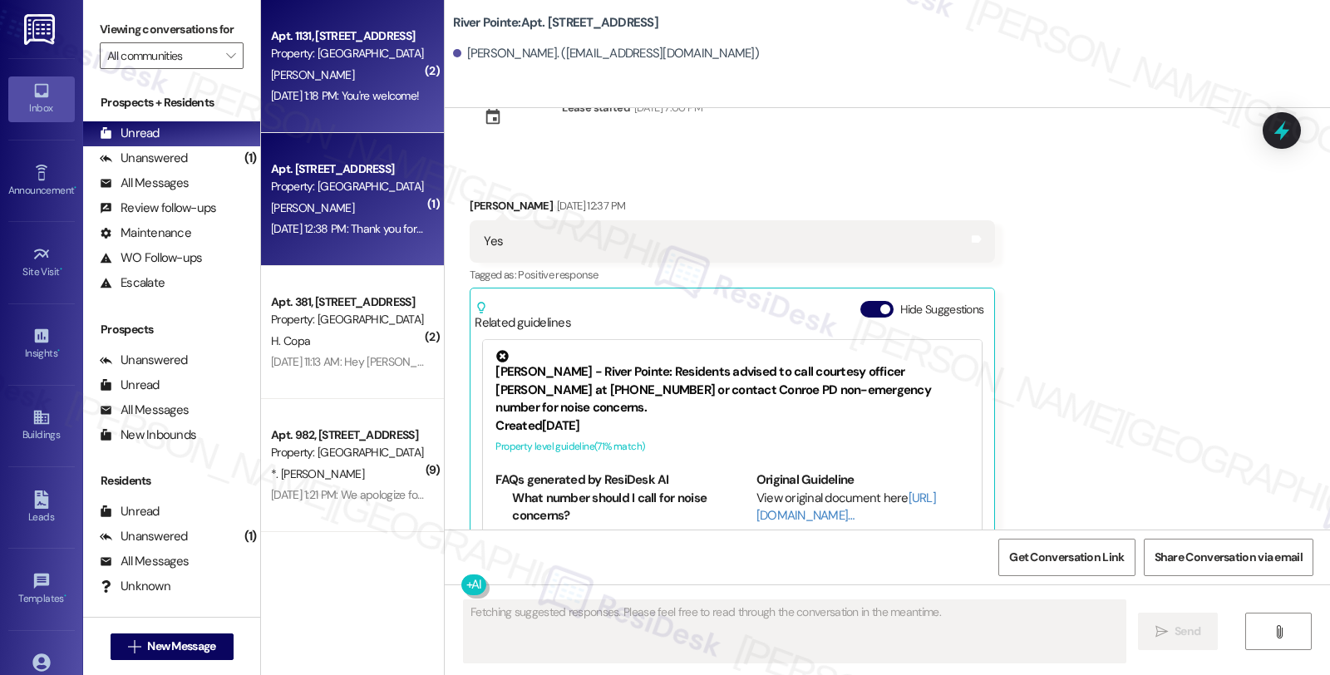
scroll to position [150, 0]
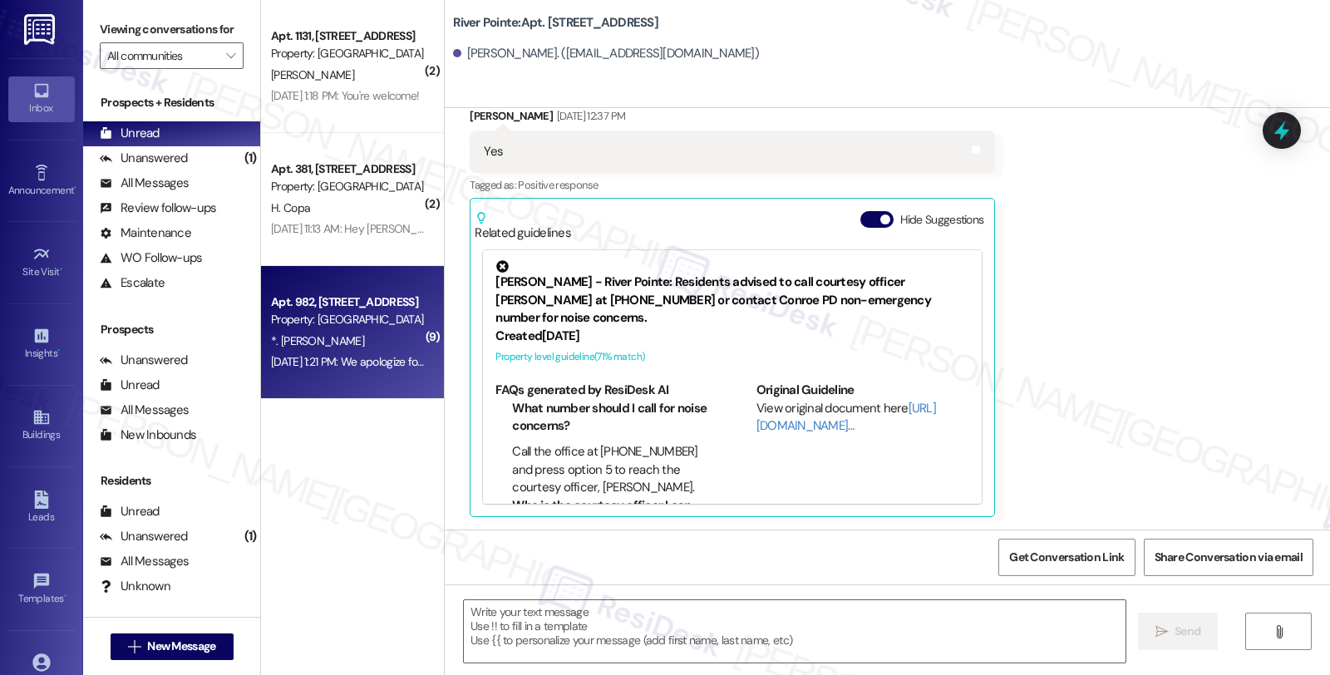
type textarea "Fetching suggested responses. Please feel free to read through the conversation…"
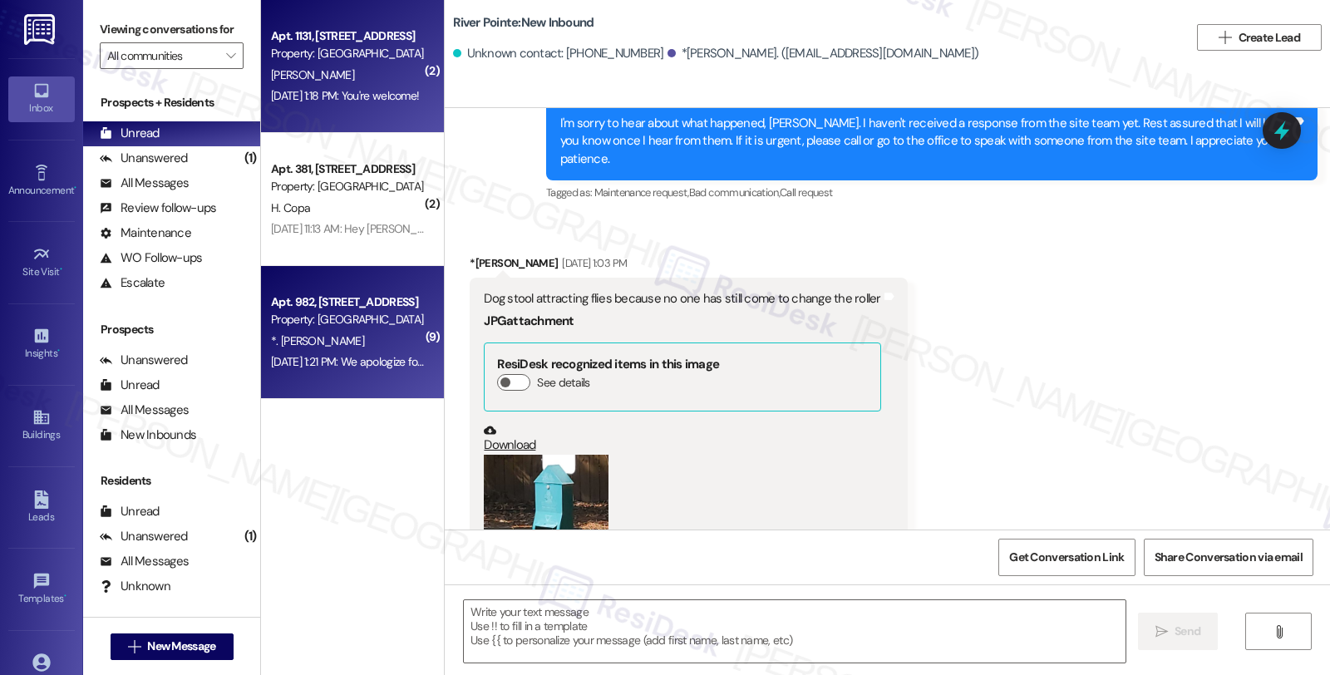
scroll to position [3112, 0]
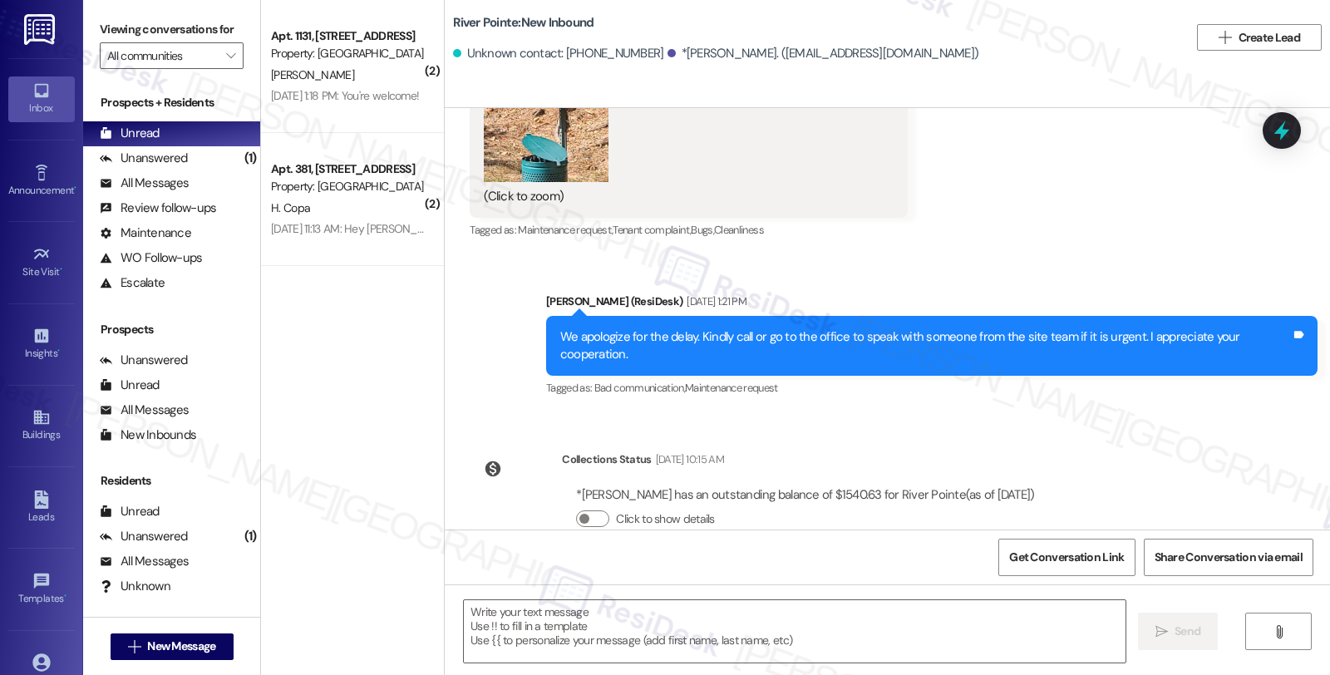
click at [347, 60] on div "Property: [GEOGRAPHIC_DATA]" at bounding box center [348, 53] width 154 height 17
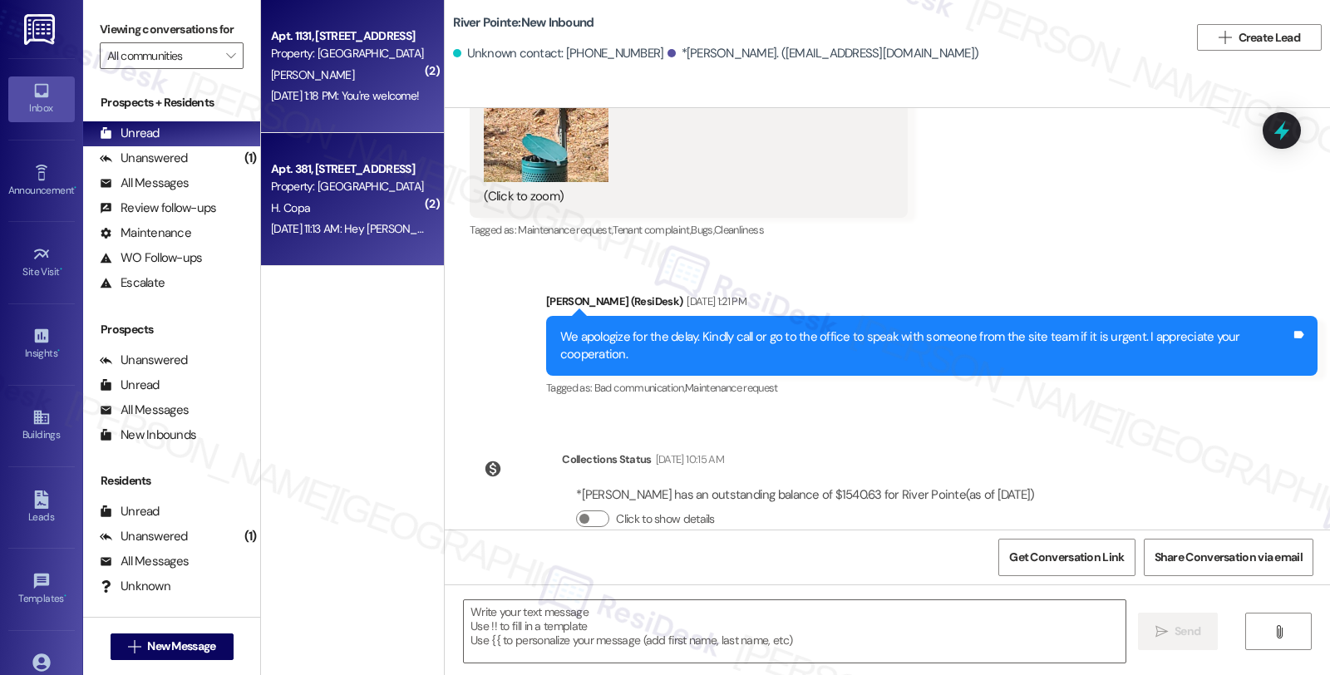
type textarea "Fetching suggested responses. Please feel free to read through the conversation…"
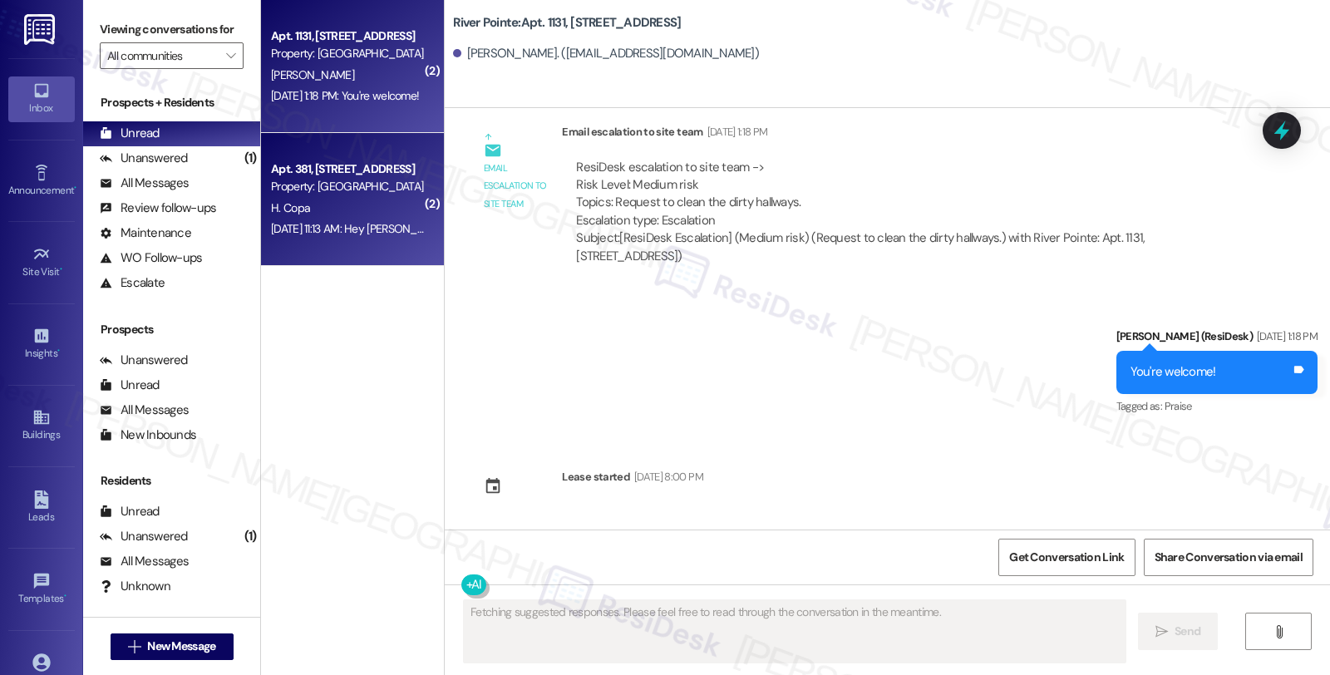
scroll to position [522, 0]
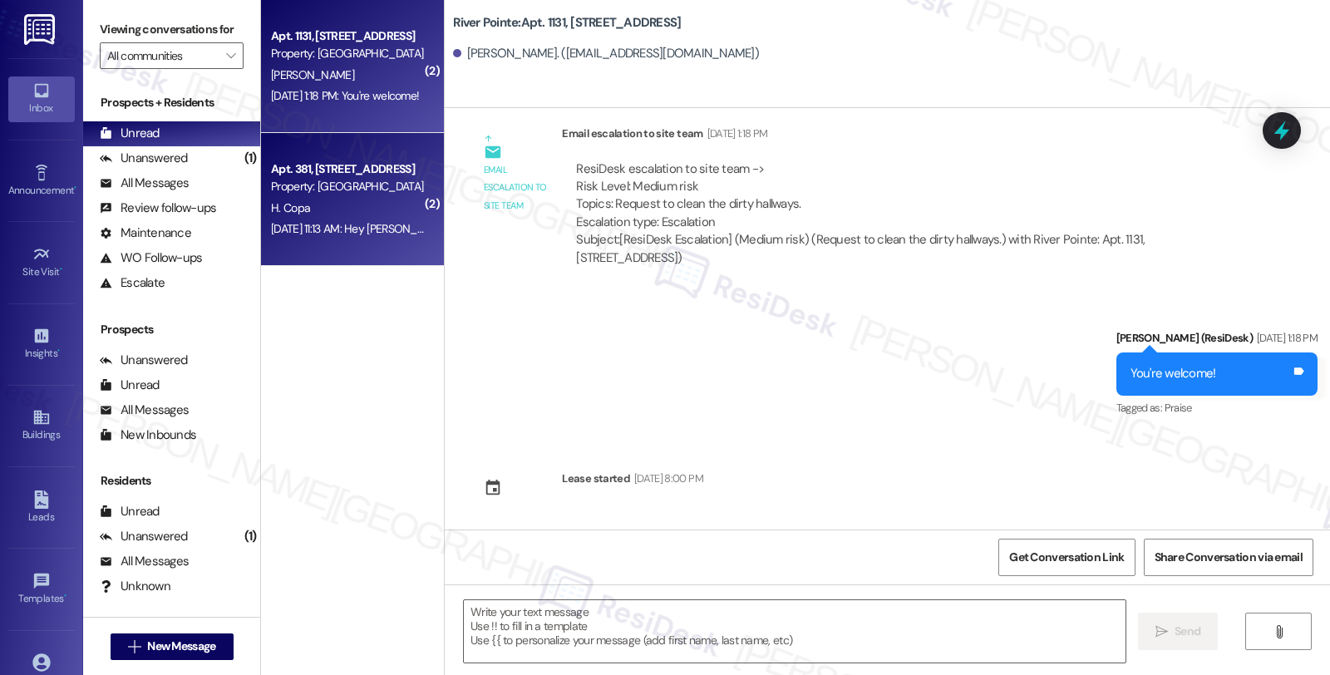
click at [354, 172] on div "Apt. 381, [STREET_ADDRESS]" at bounding box center [348, 168] width 154 height 17
type textarea "Fetching suggested responses. Please feel free to read through the conversation…"
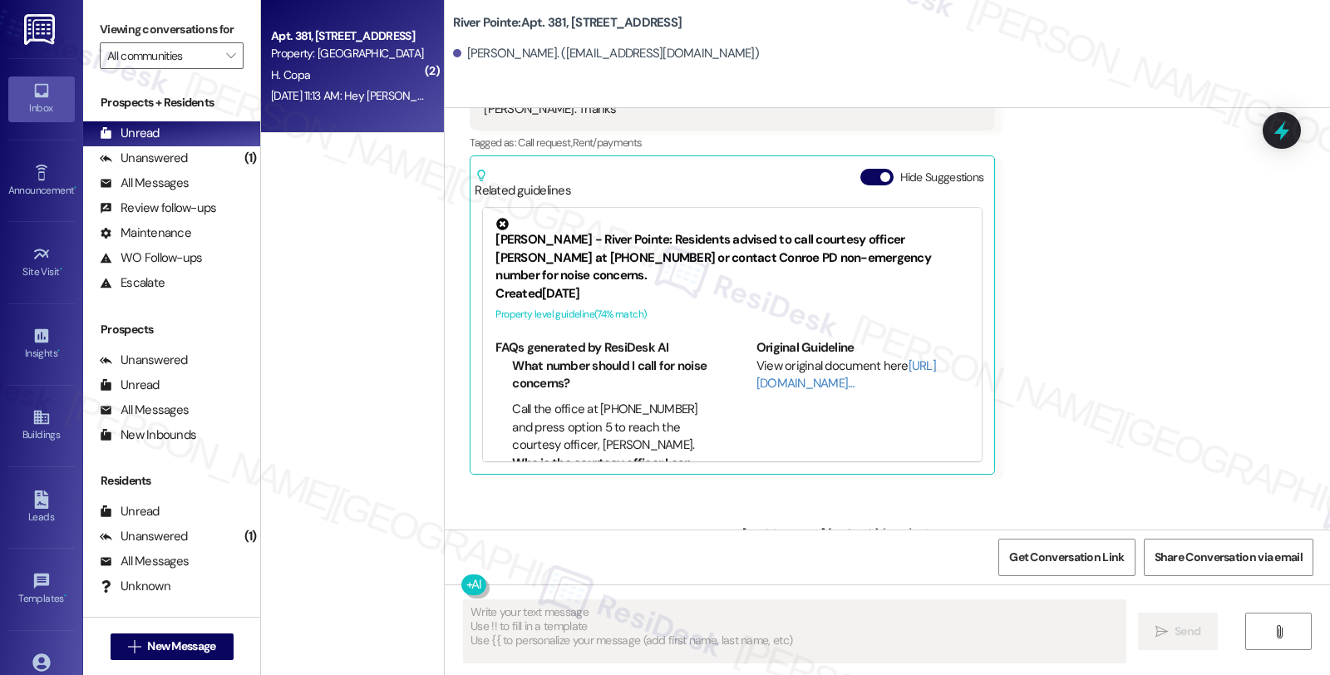
scroll to position [420, 0]
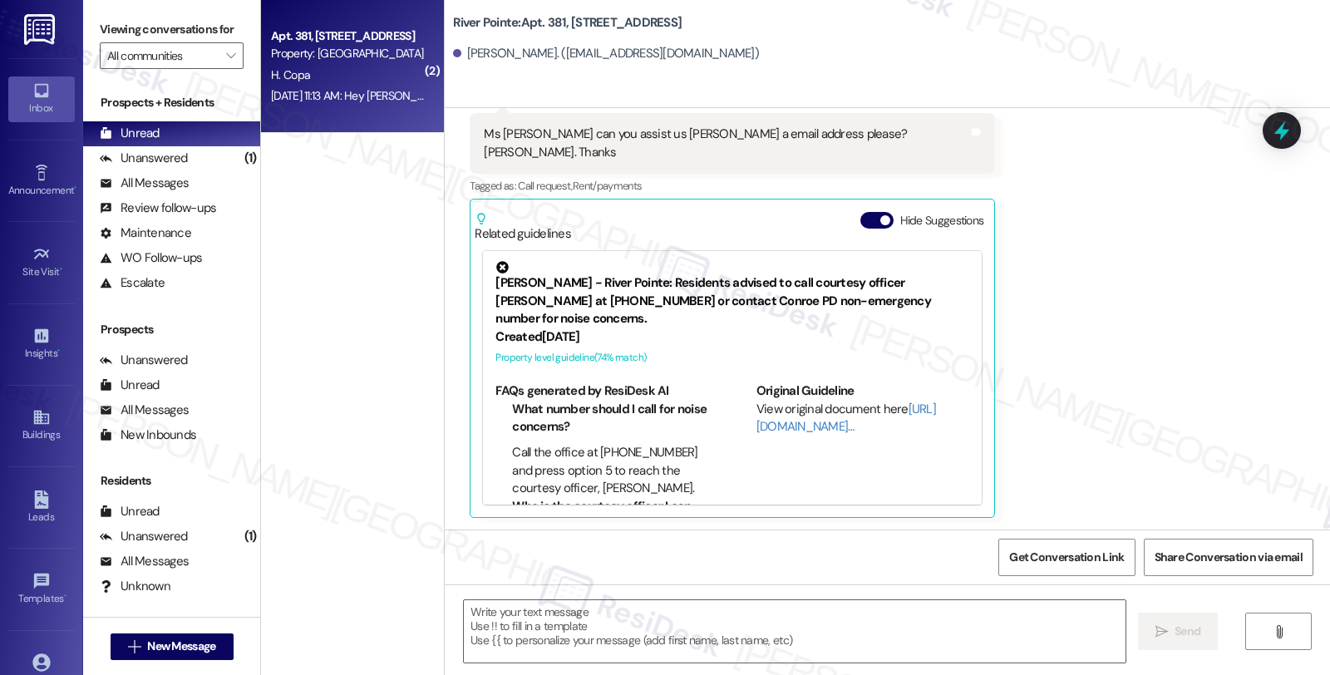
click at [359, 77] on div "H. Copa" at bounding box center [347, 75] width 157 height 21
